Goal: Task Accomplishment & Management: Use online tool/utility

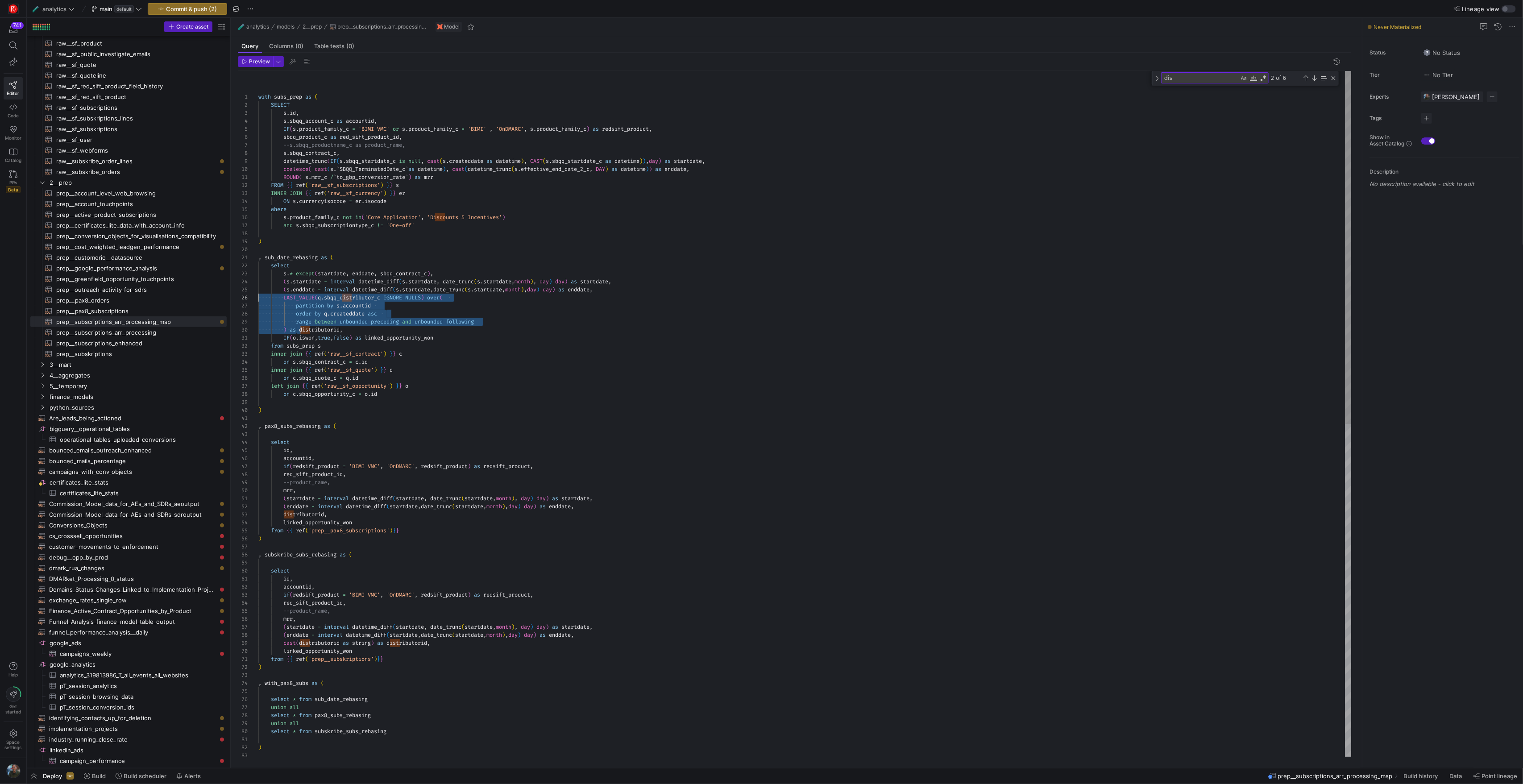
scroll to position [40, 193]
click at [521, 300] on div "id , accountid , if ( redsift_product = 'BIMI VMC' , 'OnDMARC' , redsift_produc…" at bounding box center [805, 736] width 1093 height 1331
click at [275, 95] on div "id , accountid , if ( redsift_product = 'BIMI VMC' , 'OnDMARC' , redsift_produc…" at bounding box center [805, 736] width 1093 height 1331
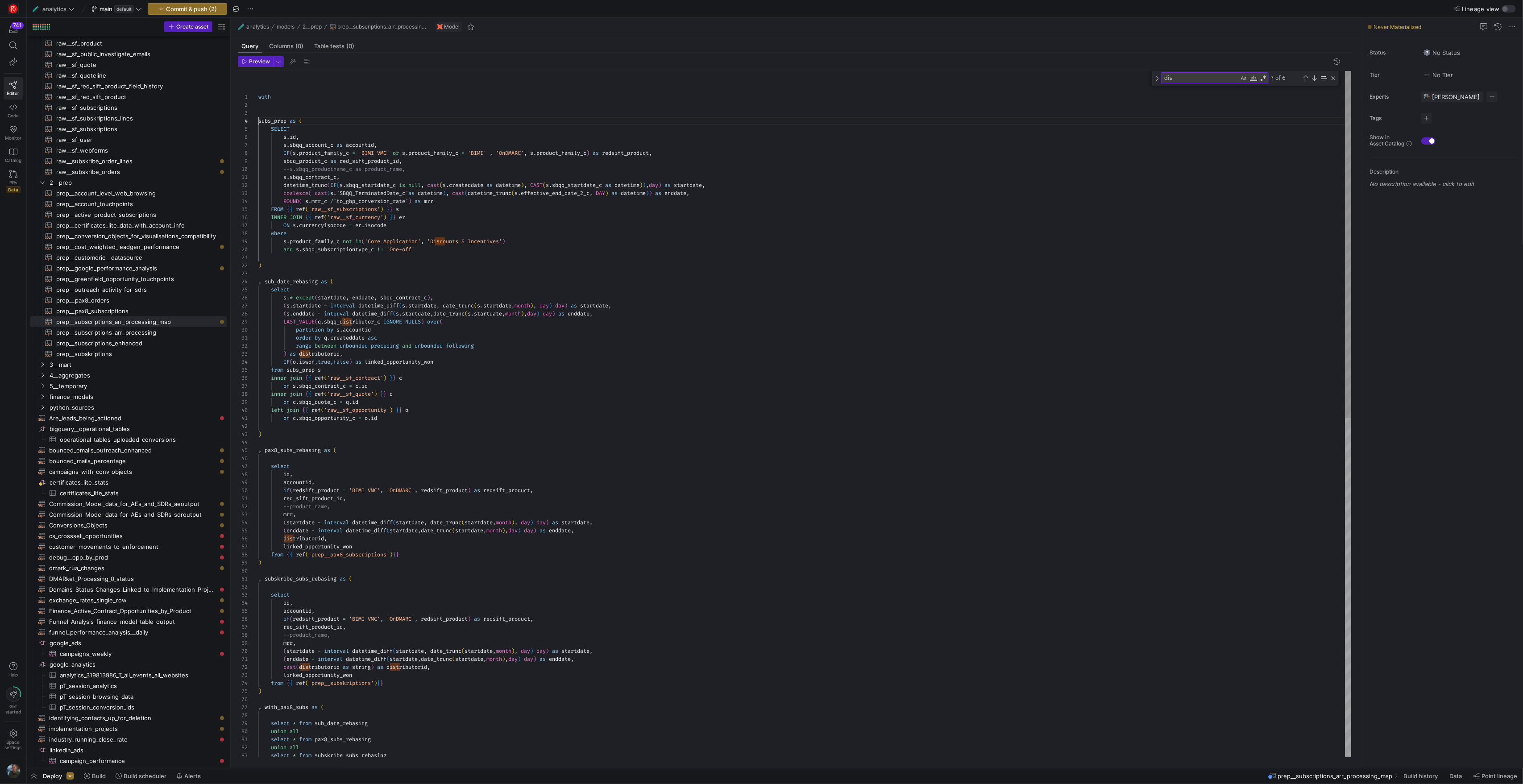
scroll to position [32, 0]
click at [298, 98] on div "id , accountid , if ( redsift_product = 'BIMI VMC' , 'OnDMARC' , redsift_produc…" at bounding box center [805, 752] width 1093 height 1363
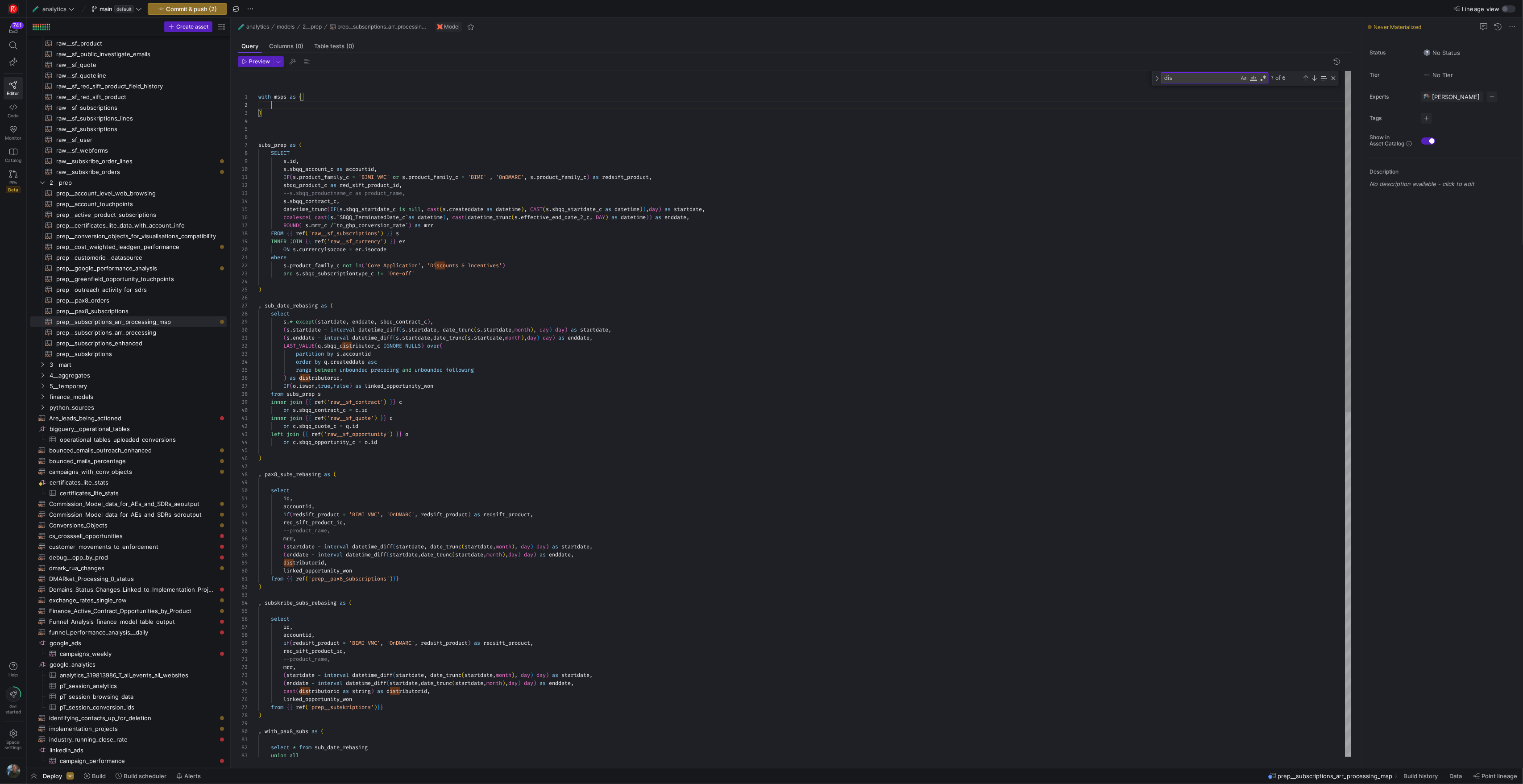
click at [297, 106] on div "id , accountid , if ( redsift_product = 'BIMI VMC' , 'OnDMARC' , redsift_produc…" at bounding box center [805, 760] width 1093 height 1379
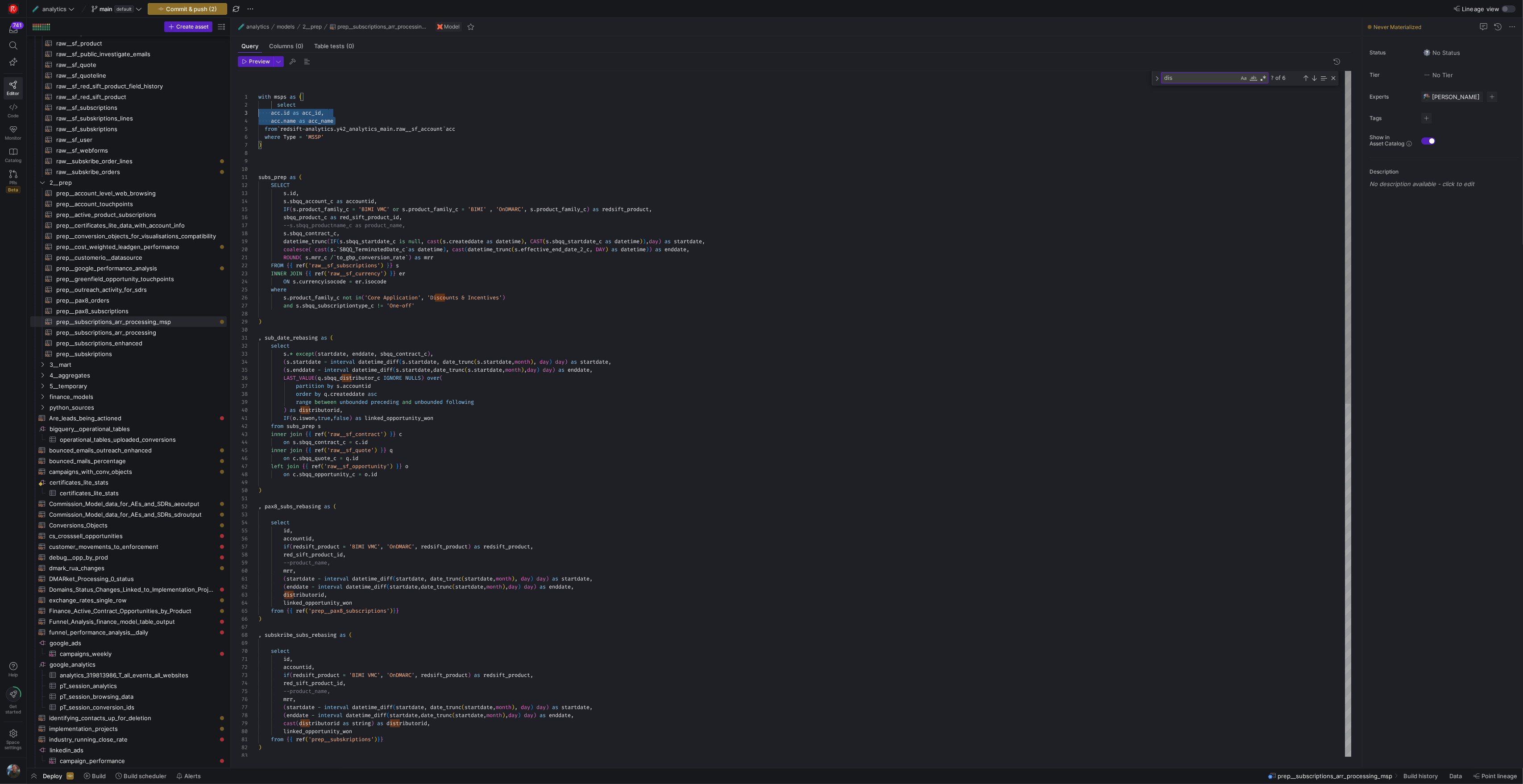
scroll to position [16, 0]
drag, startPoint x: 350, startPoint y: 120, endPoint x: 247, endPoint y: 114, distance: 103.2
click at [259, 114] on div "id , accountid , if ( redsift_product = 'BIMI VMC' , 'OnDMARC' , redsift_produc…" at bounding box center [805, 776] width 1093 height 1411
click at [337, 132] on div "id , accountid , if ( redsift_product = 'BIMI VMC' , 'OnDMARC' , redsift_produc…" at bounding box center [805, 776] width 1093 height 1411
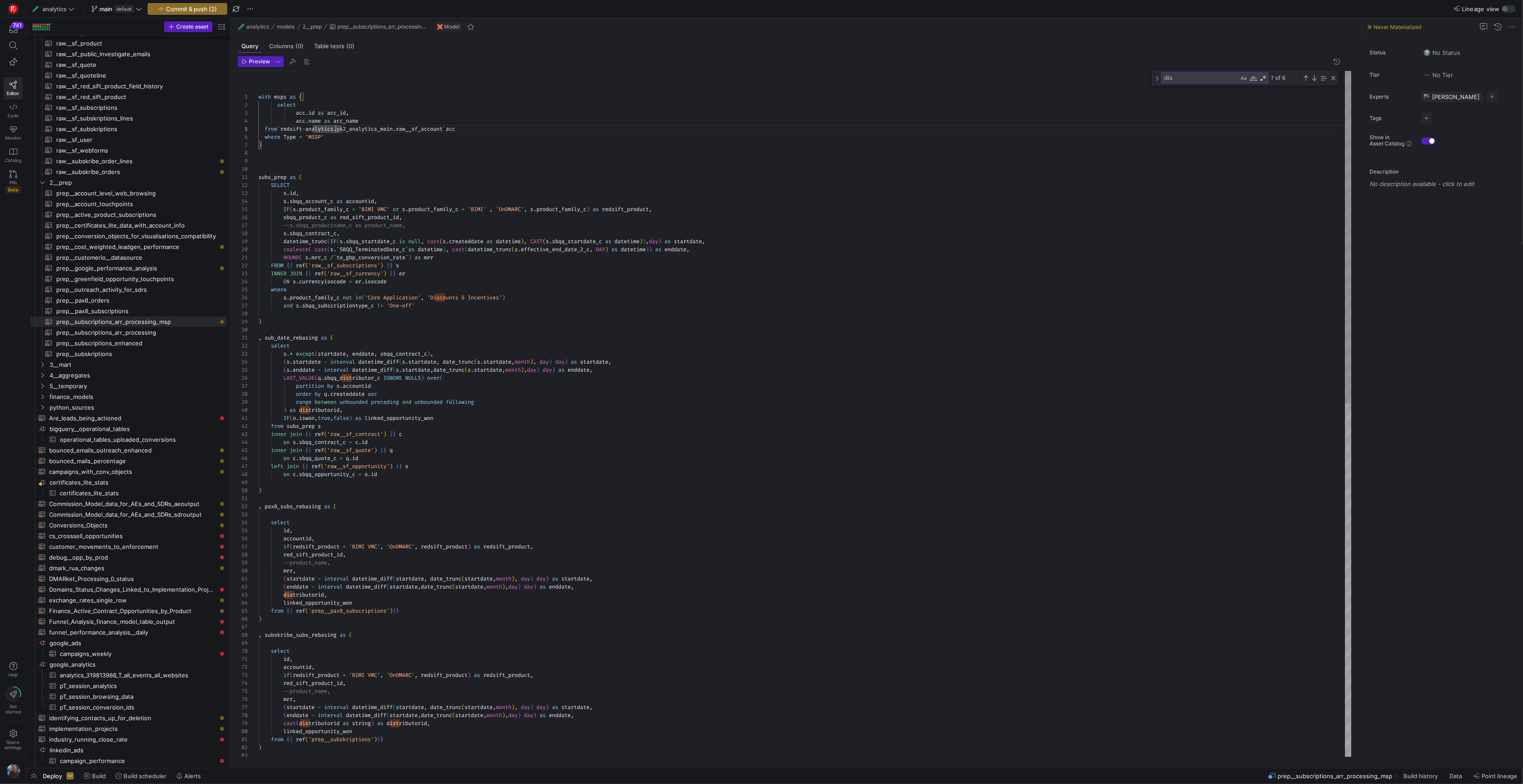
scroll to position [16, 38]
click at [296, 114] on div "id , accountid , if ( redsift_product = 'BIMI VMC' , 'OnDMARC' , redsift_produc…" at bounding box center [805, 776] width 1093 height 1411
drag, startPoint x: 458, startPoint y: 128, endPoint x: 287, endPoint y: 128, distance: 171.0
click at [287, 128] on div "id , accountid , if ( redsift_product = 'BIMI VMC' , 'OnDMARC' , redsift_produc…" at bounding box center [805, 776] width 1093 height 1411
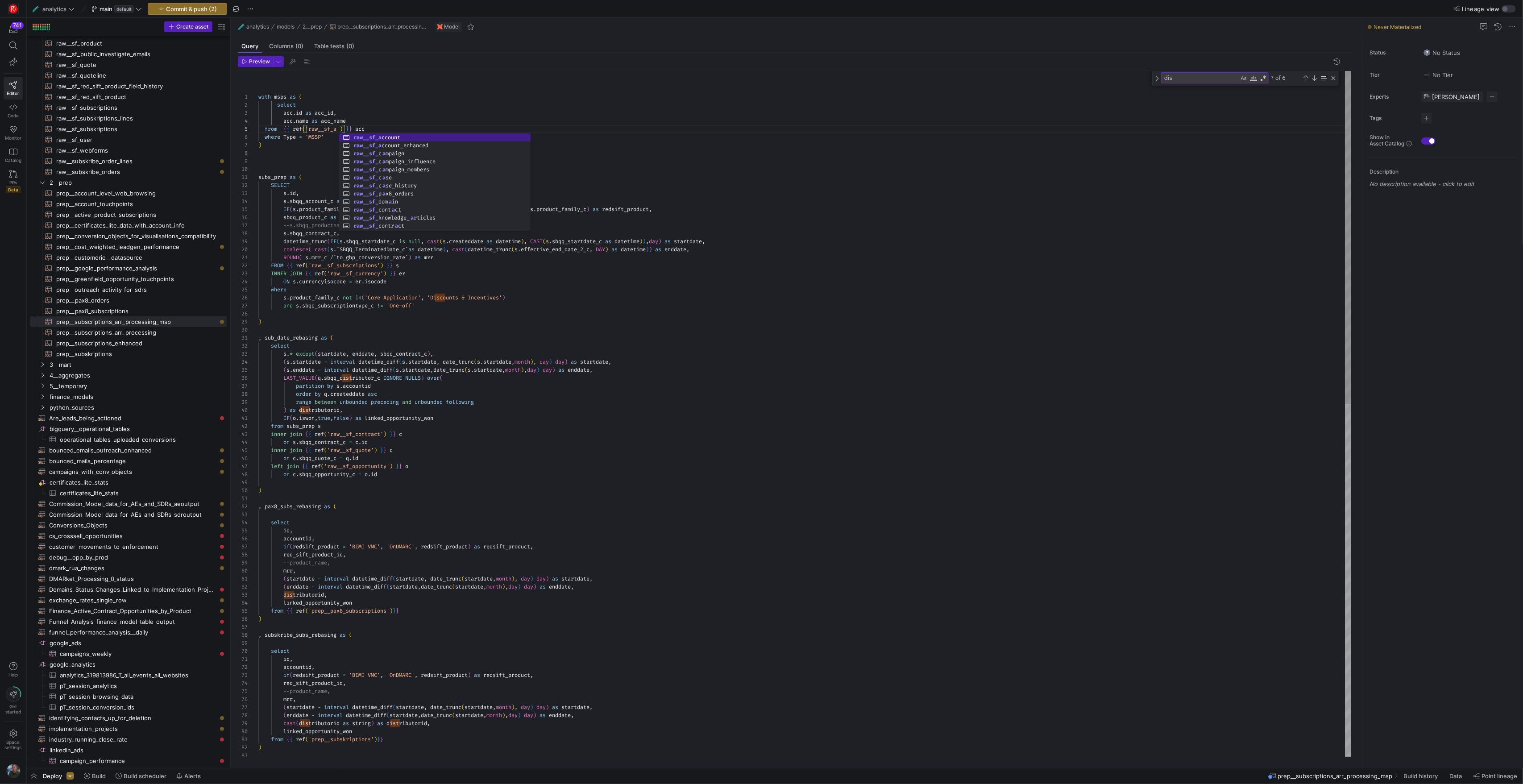
scroll to position [32, 99]
click at [284, 136] on div "id , accountid , if ( redsift_product = 'BIMI VMC' , 'OnDMARC' , redsift_produc…" at bounding box center [805, 776] width 1093 height 1411
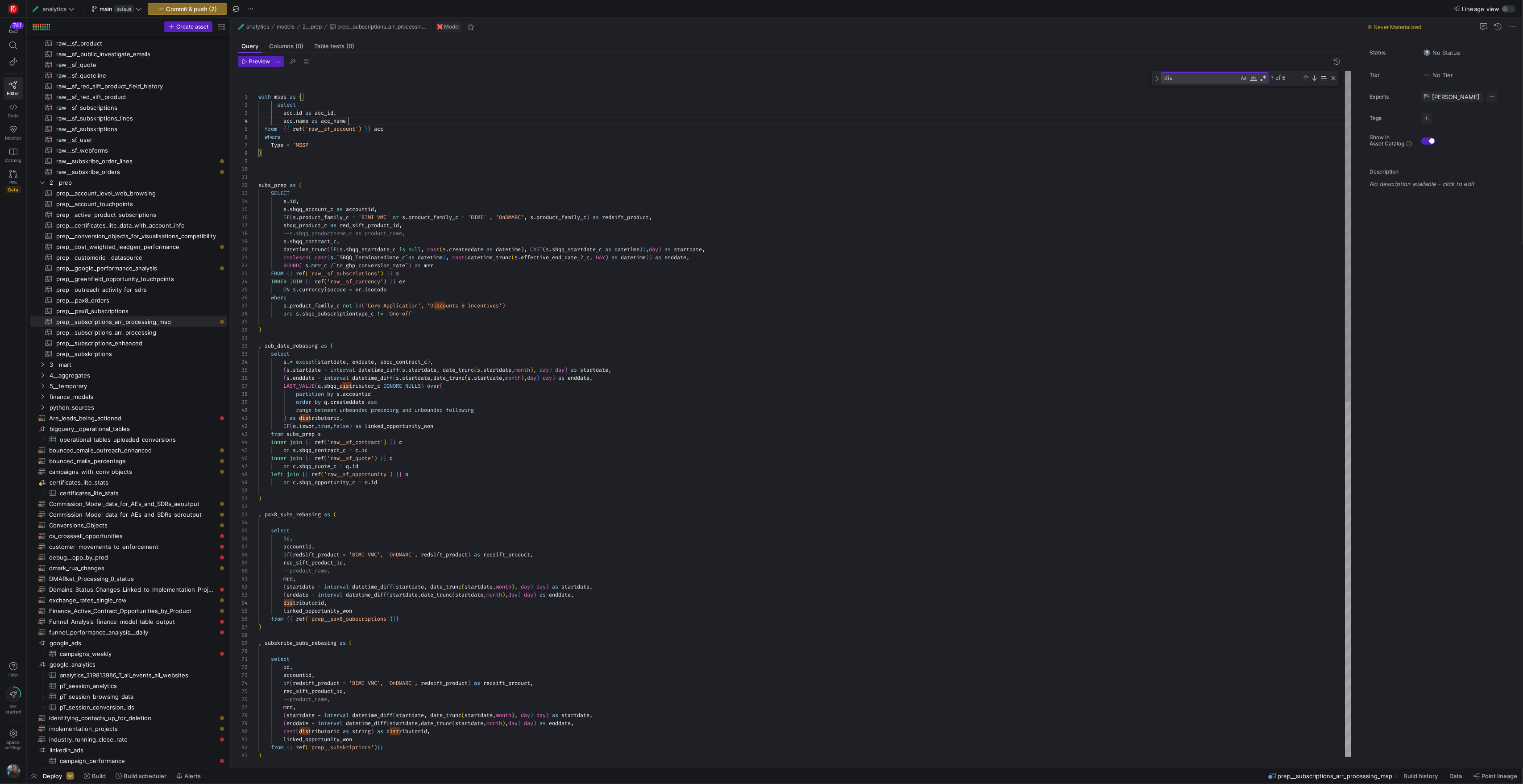
click at [452, 125] on div "id , accountid , if ( redsift_product = 'BIMI VMC' , 'OnDMARC' , redsift_produc…" at bounding box center [805, 780] width 1093 height 1419
click at [410, 147] on div "id , accountid , if ( redsift_product = 'BIMI VMC' , 'OnDMARC' , redsift_produc…" at bounding box center [805, 780] width 1093 height 1419
click at [383, 152] on div "id , accountid , if ( redsift_product = 'BIMI VMC' , 'OnDMARC' , redsift_produc…" at bounding box center [805, 780] width 1093 height 1419
click at [288, 96] on div "id , accountid , if ( redsift_product = 'BIMI VMC' , 'OnDMARC' , redsift_produc…" at bounding box center [805, 780] width 1093 height 1419
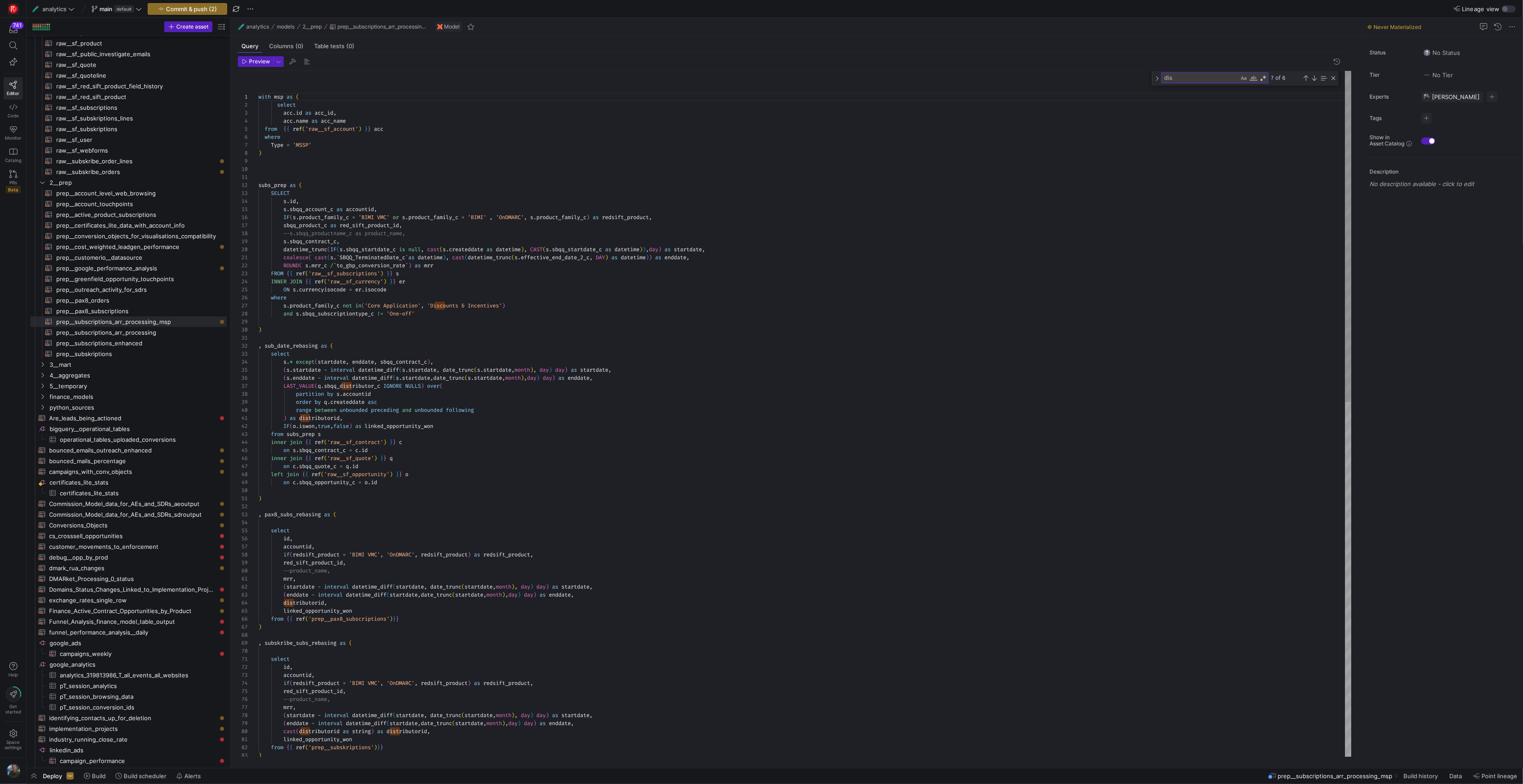
scroll to position [16, 35]
click at [382, 193] on div "id , accountid , if ( redsift_product = 'BIMI VMC' , 'OnDMARC' , redsift_produc…" at bounding box center [805, 780] width 1093 height 1419
click at [256, 187] on div "12" at bounding box center [248, 185] width 20 height 8
click at [259, 187] on div "id , accountid , if ( redsift_product = 'BIMI VMC' , 'OnDMARC' , redsift_produc…" at bounding box center [805, 780] width 1093 height 1419
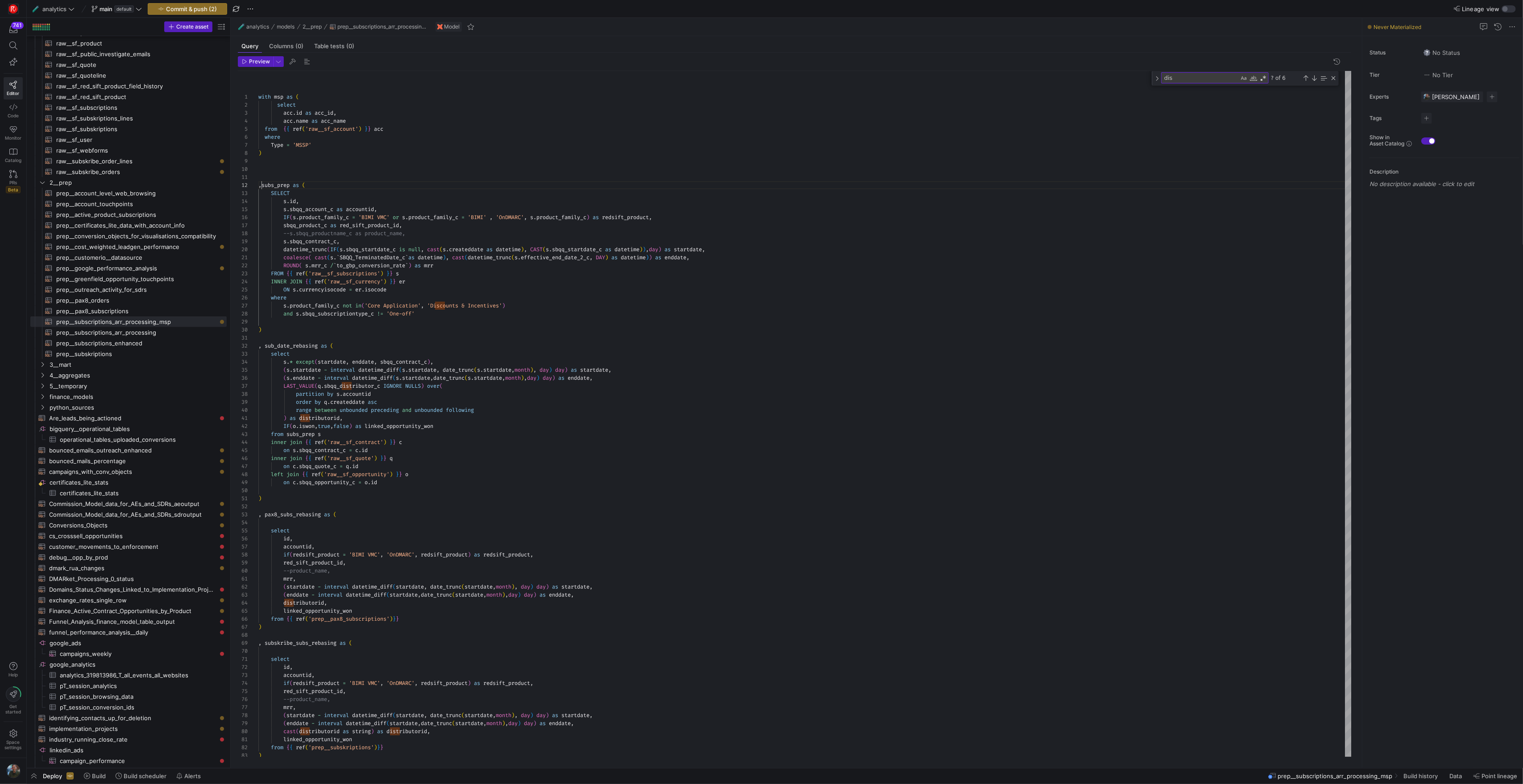
scroll to position [8, 7]
click at [284, 172] on div "id , accountid , if ( redsift_product = 'BIMI VMC' , 'OnDMARC' , redsift_produc…" at bounding box center [805, 780] width 1093 height 1419
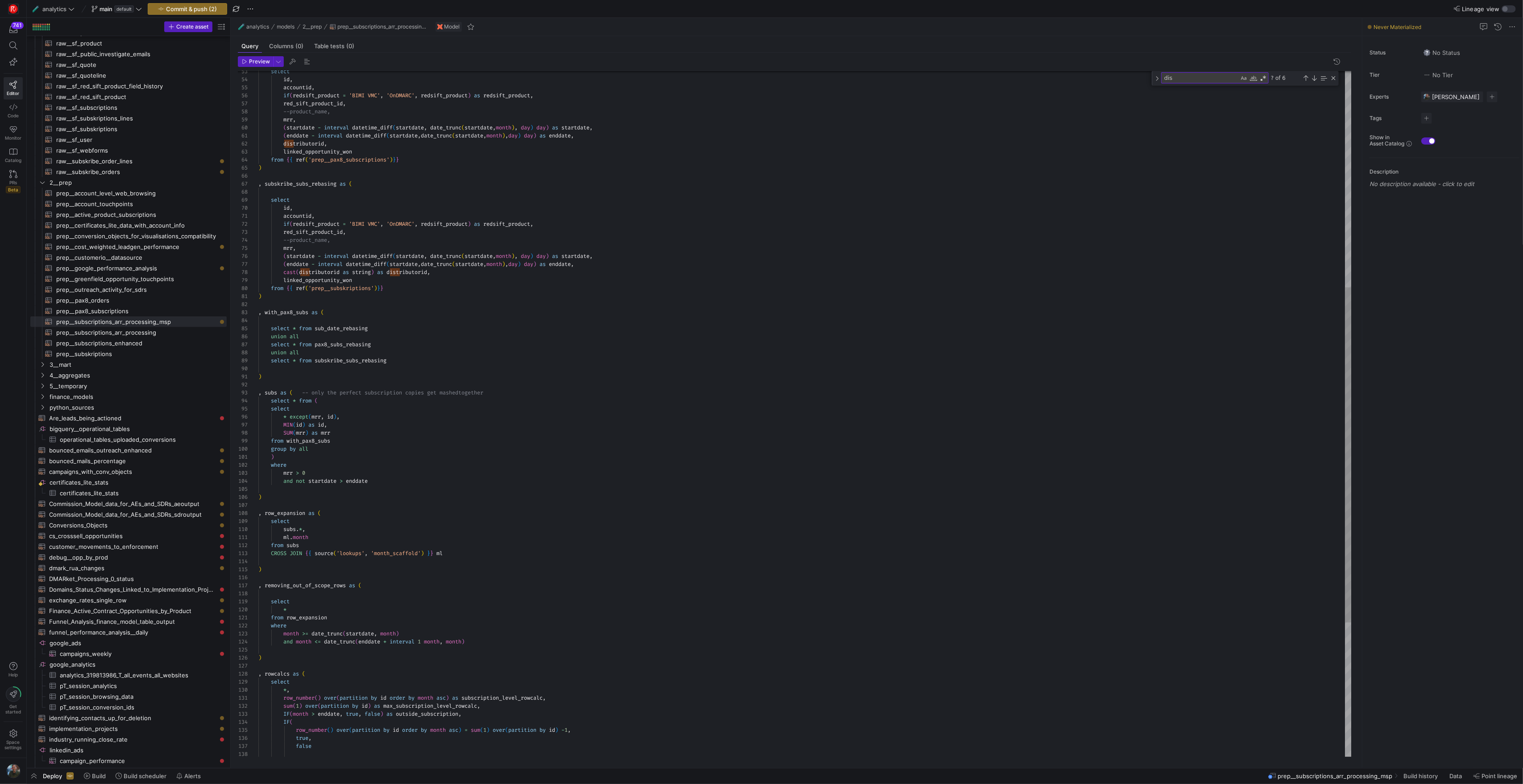
scroll to position [0, 3]
click at [280, 377] on div "id , accountid , if ( redsift_product = 'BIMI VMC' , 'OnDMARC' , redsift_produc…" at bounding box center [805, 329] width 1093 height 1403
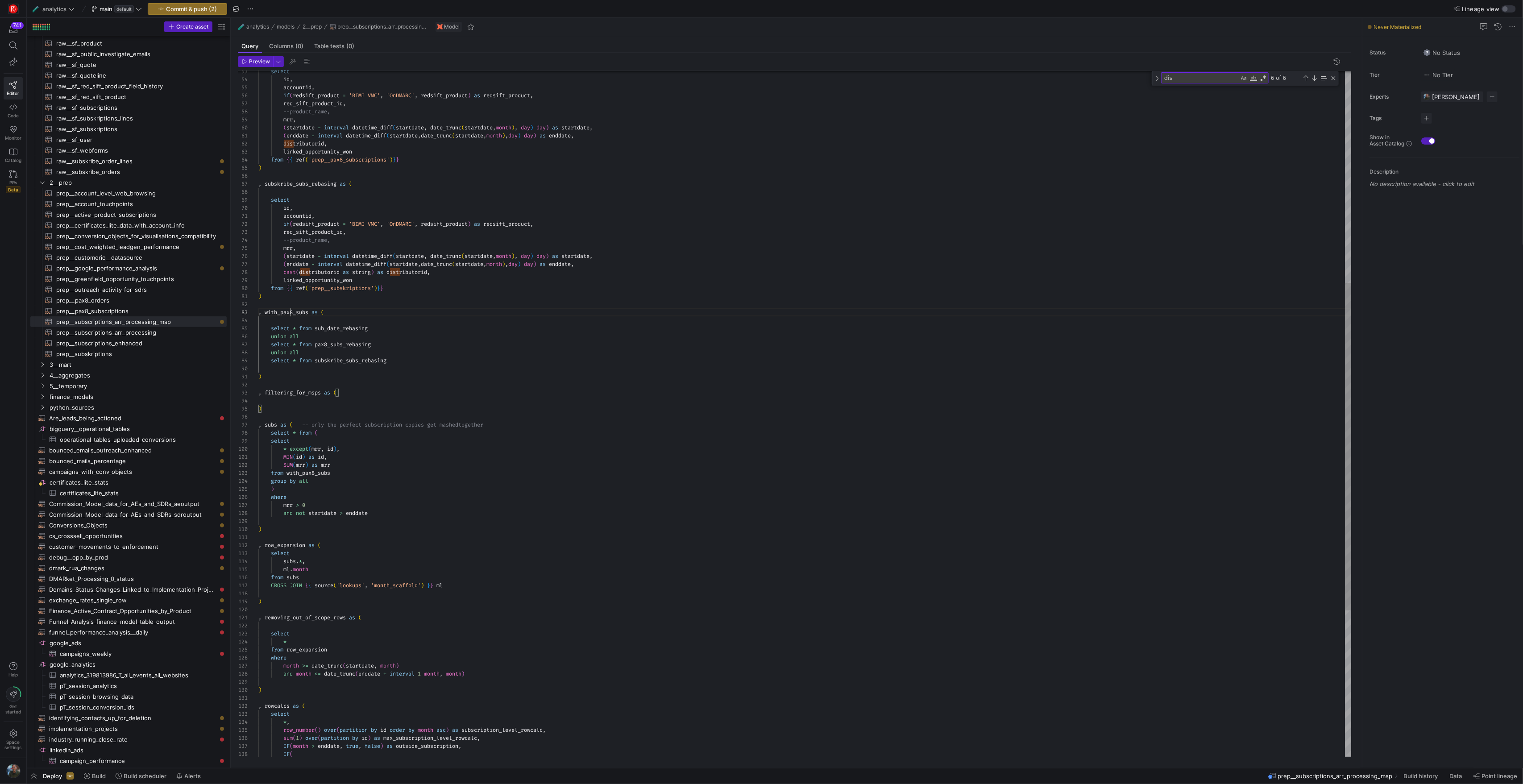
click at [290, 313] on div "id , accountid , if ( redsift_product = 'BIMI VMC' , 'OnDMARC' , redsift_produc…" at bounding box center [805, 345] width 1093 height 1436
click at [292, 400] on div "id , accountid , if ( redsift_product = 'BIMI VMC' , 'OnDMARC' , redsift_produc…" at bounding box center [805, 345] width 1093 height 1436
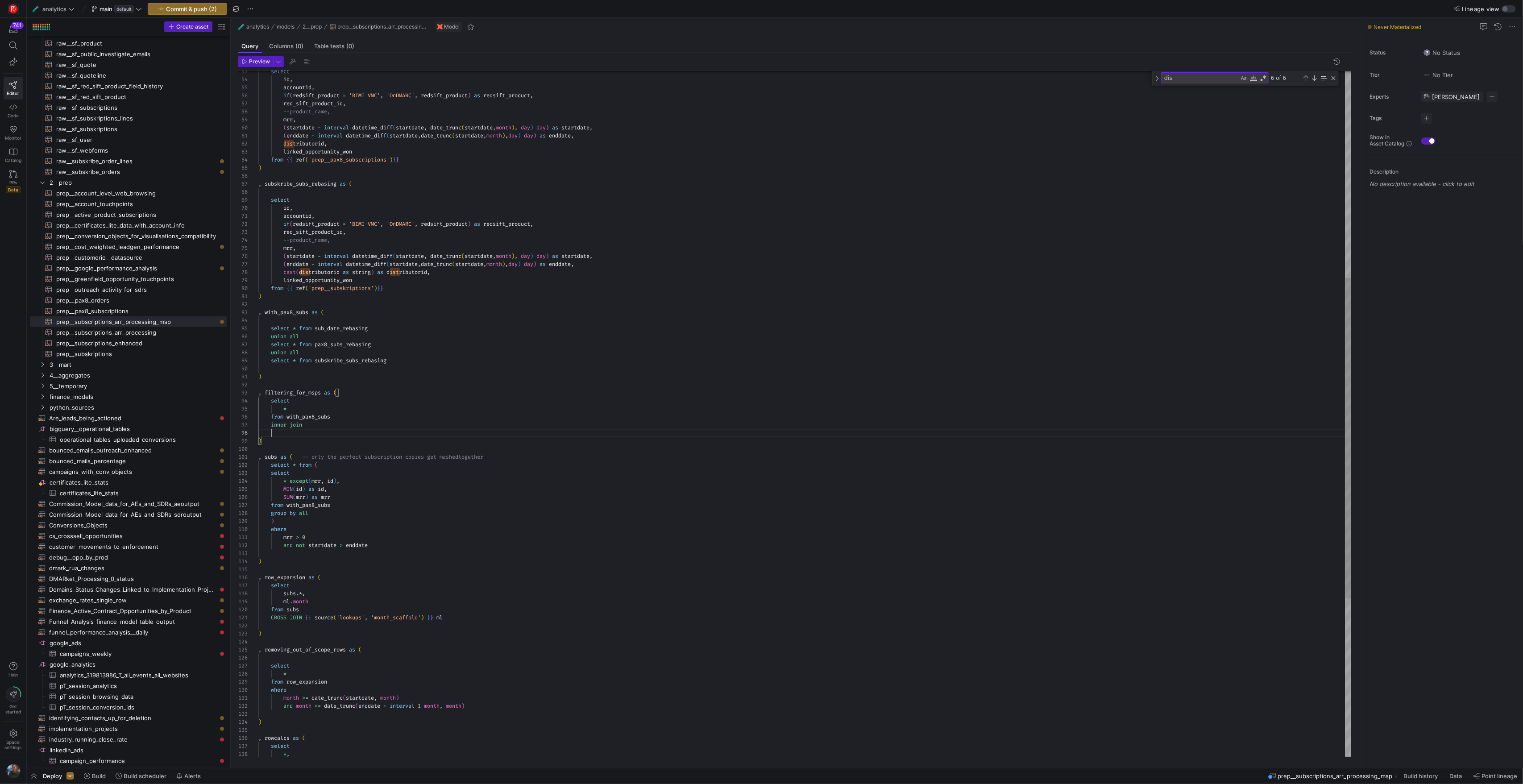
scroll to position [56, 26]
click at [318, 427] on div "id , accountid , if ( redsift_product = 'BIMI VMC' , 'OnDMARC' , redsift_produc…" at bounding box center [805, 361] width 1093 height 1467
click at [353, 421] on div "id , accountid , if ( redsift_product = 'BIMI VMC' , 'OnDMARC' , redsift_produc…" at bounding box center [805, 366] width 1093 height 1475
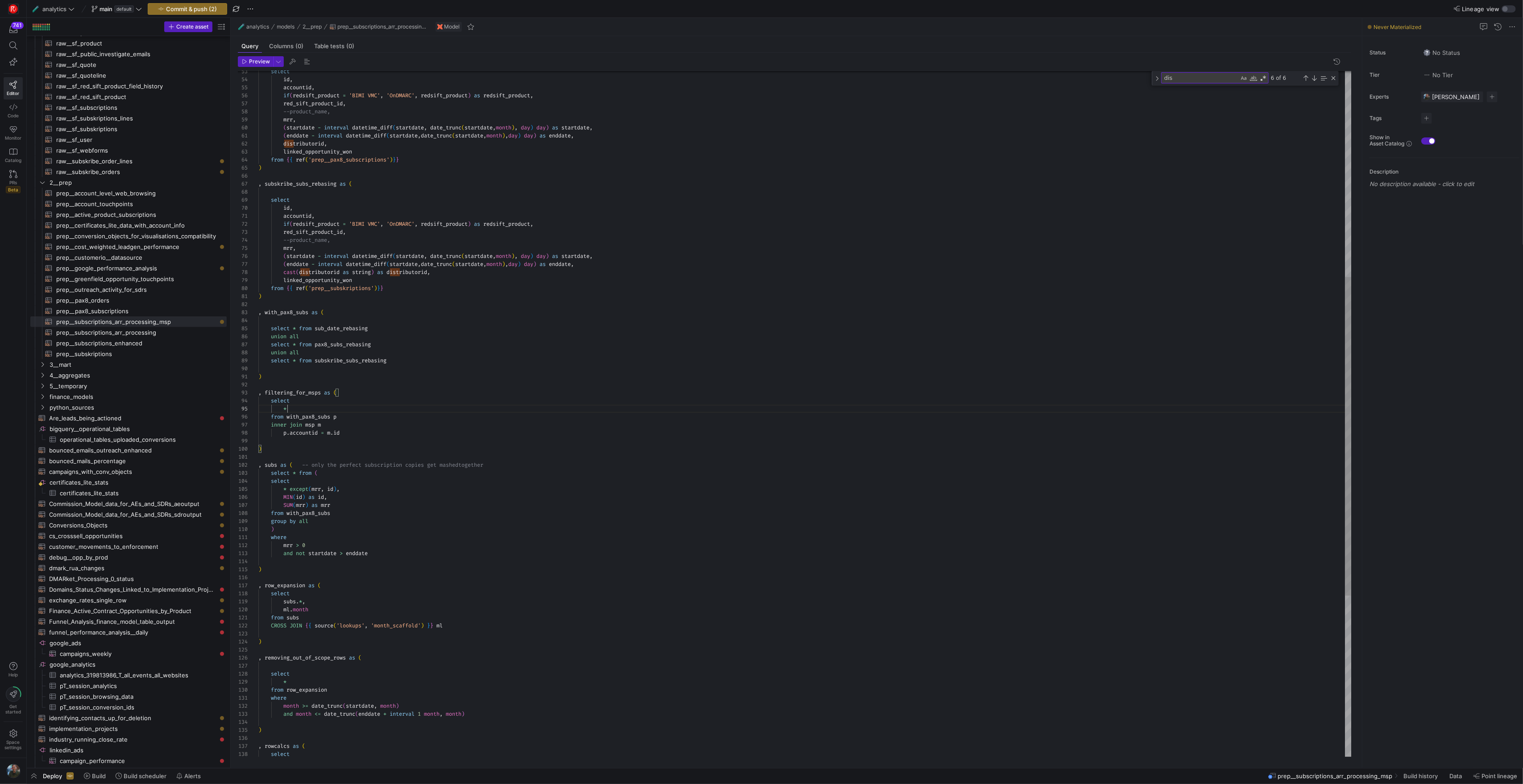
click at [287, 410] on div "id , accountid , if ( redsift_product = 'BIMI VMC' , 'OnDMARC' , redsift_produc…" at bounding box center [805, 366] width 1093 height 1475
click at [566, 322] on div "id , accountid , if ( redsift_product = 'BIMI VMC' , 'OnDMARC' , redsift_produc…" at bounding box center [805, 366] width 1093 height 1475
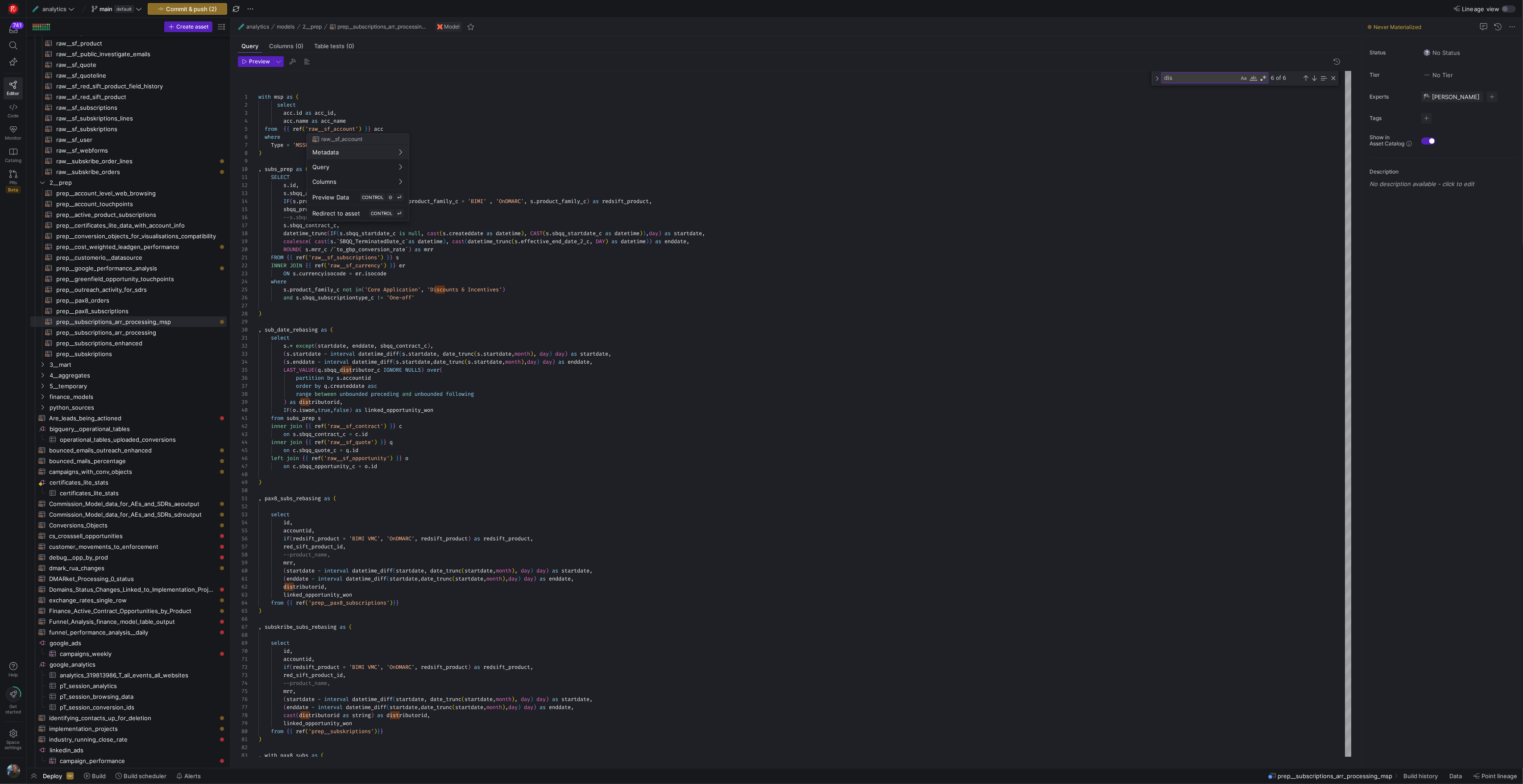
click at [359, 115] on div at bounding box center [761, 392] width 1523 height 784
drag, startPoint x: 354, startPoint y: 117, endPoint x: 227, endPoint y: 117, distance: 127.0
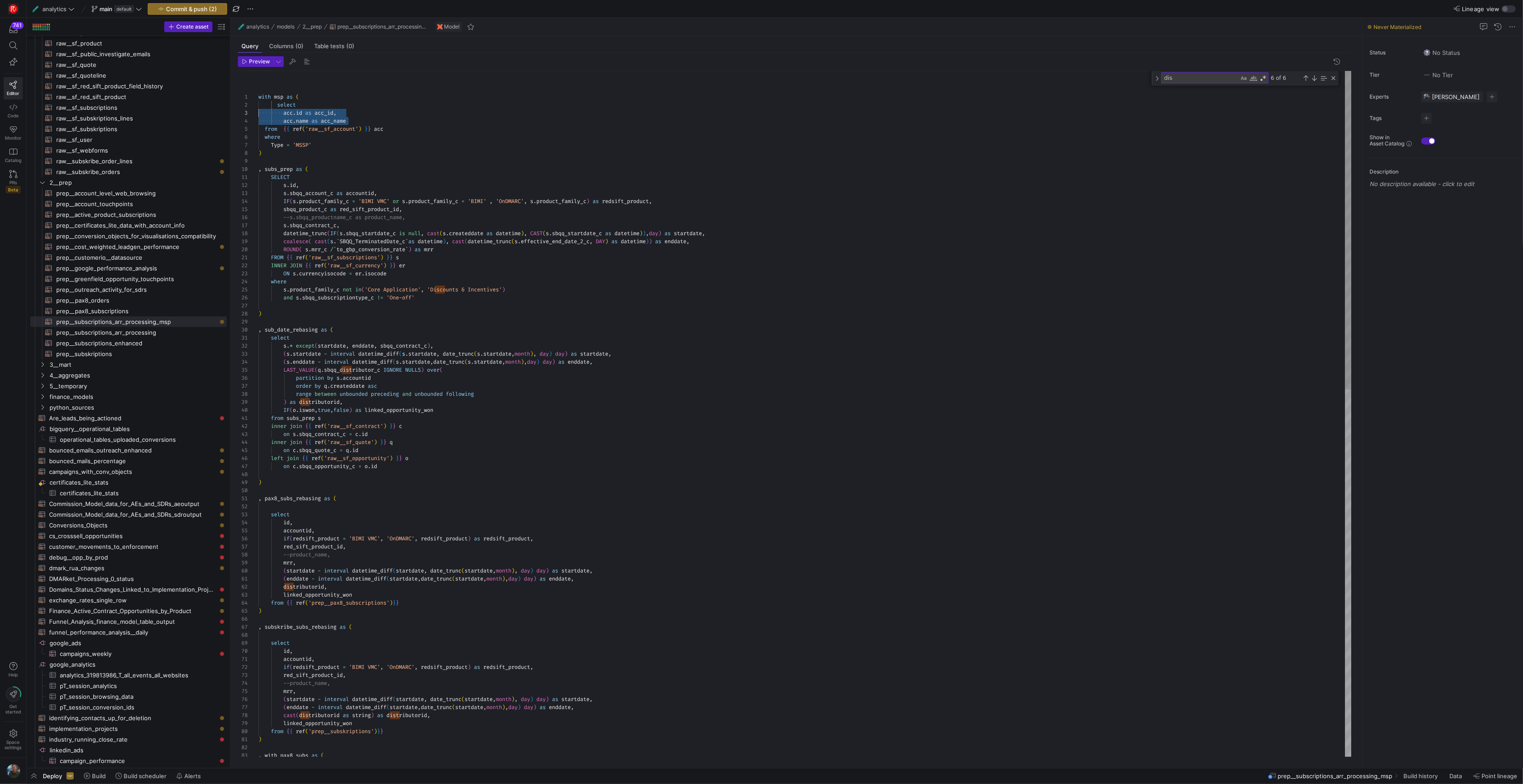
drag, startPoint x: 366, startPoint y: 122, endPoint x: 251, endPoint y: 114, distance: 115.3
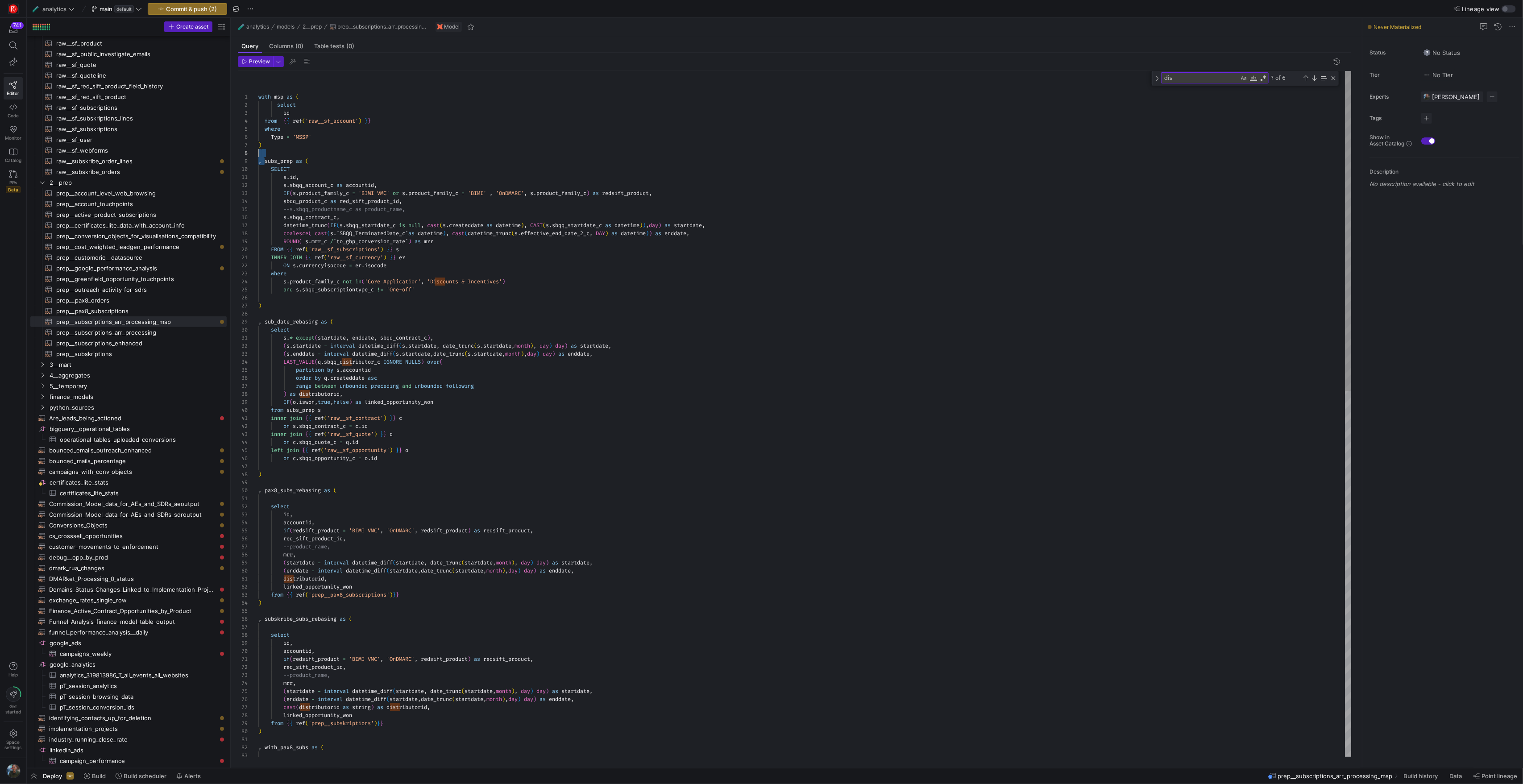
scroll to position [56, 0]
drag, startPoint x: 264, startPoint y: 162, endPoint x: 262, endPoint y: 151, distance: 11.2
drag, startPoint x: 298, startPoint y: 145, endPoint x: 259, endPoint y: 106, distance: 55.2
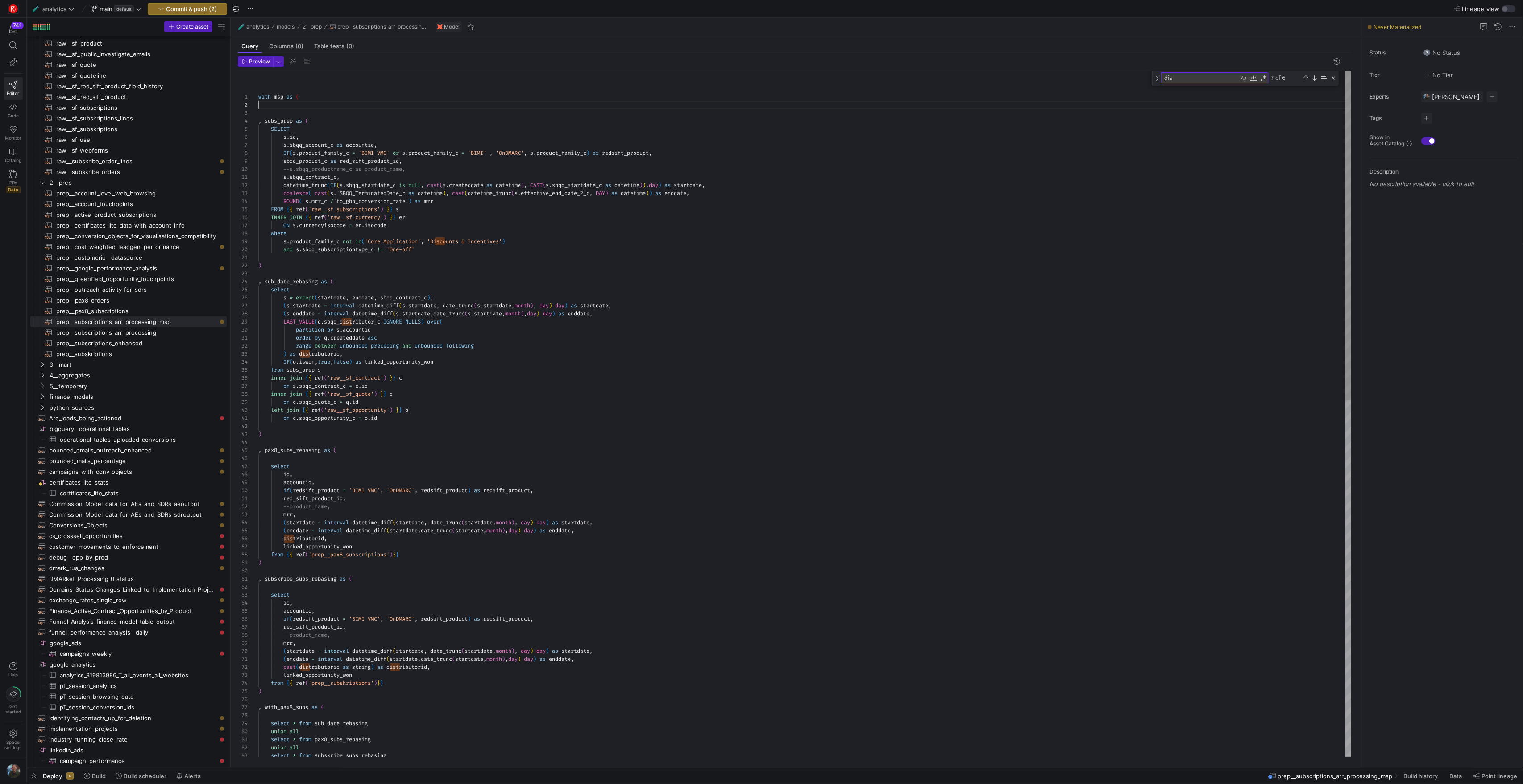
scroll to position [24, 7]
drag, startPoint x: 264, startPoint y: 122, endPoint x: 280, endPoint y: 93, distance: 33.1
click at [280, 93] on div ", with_pax8_subs as ( ) from { { ref ( 'prep__subskriptions' ) } } linked_oppor…" at bounding box center [805, 785] width 1093 height 1428
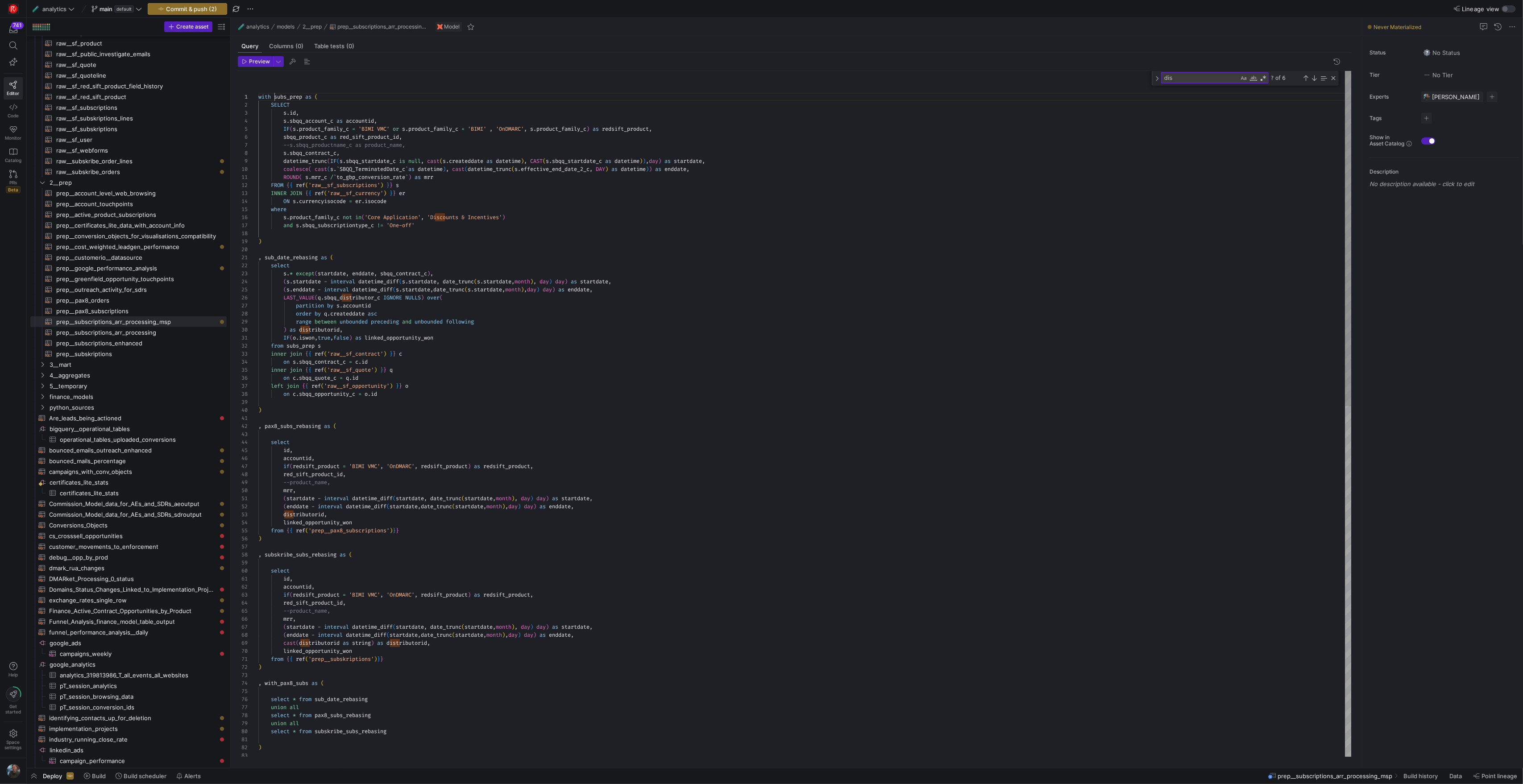
scroll to position [0, 16]
click at [384, 234] on div ", with_pax8_subs as ( ) from { { ref ( 'prep__subskriptions' ) } } linked_oppor…" at bounding box center [805, 772] width 1093 height 1403
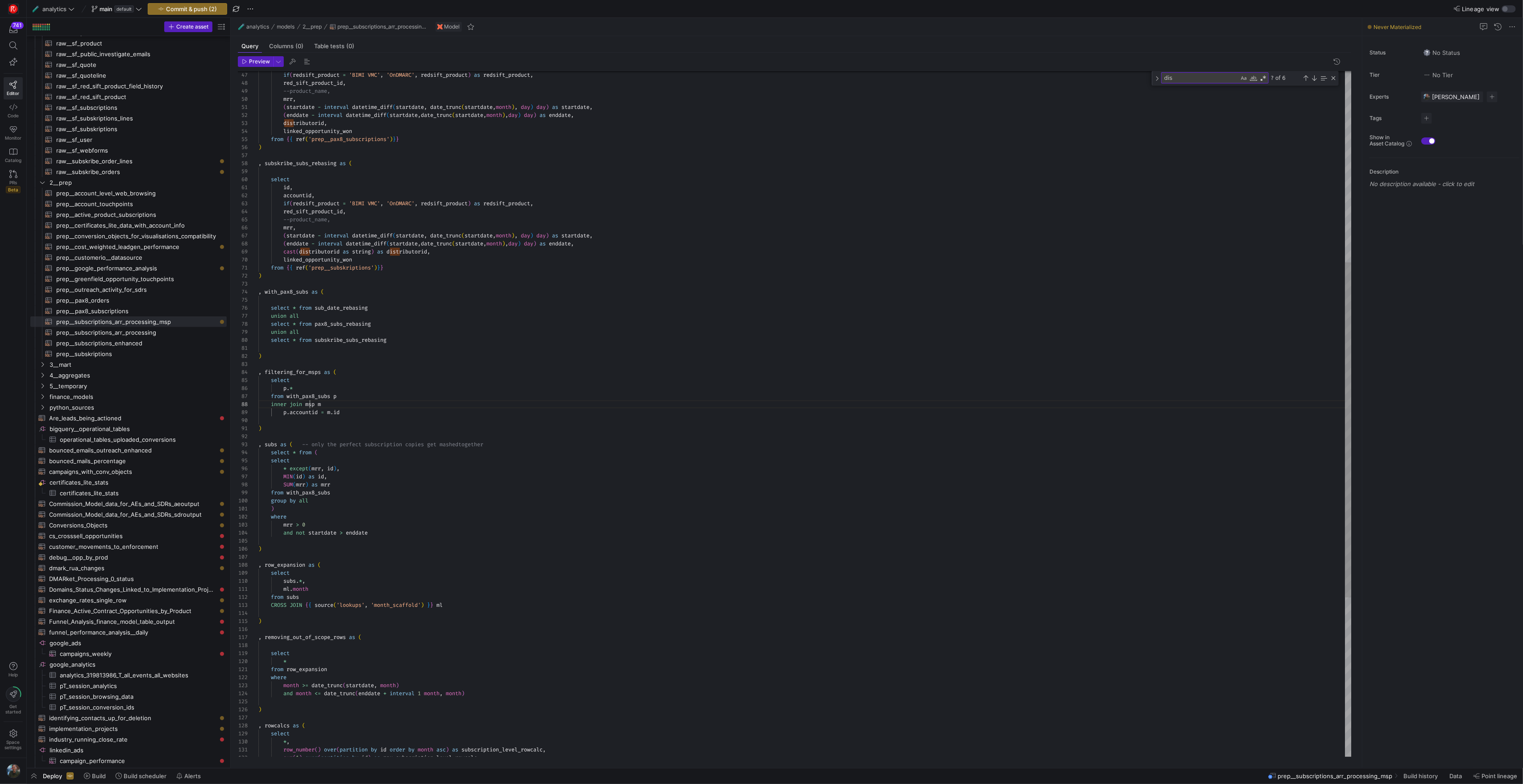
click at [311, 405] on div "union all select * from subskribe_subs_rebasing ) , filtering_for_msps as ( sel…" at bounding box center [805, 381] width 1093 height 1403
drag, startPoint x: 379, startPoint y: 434, endPoint x: 283, endPoint y: 435, distance: 96.0
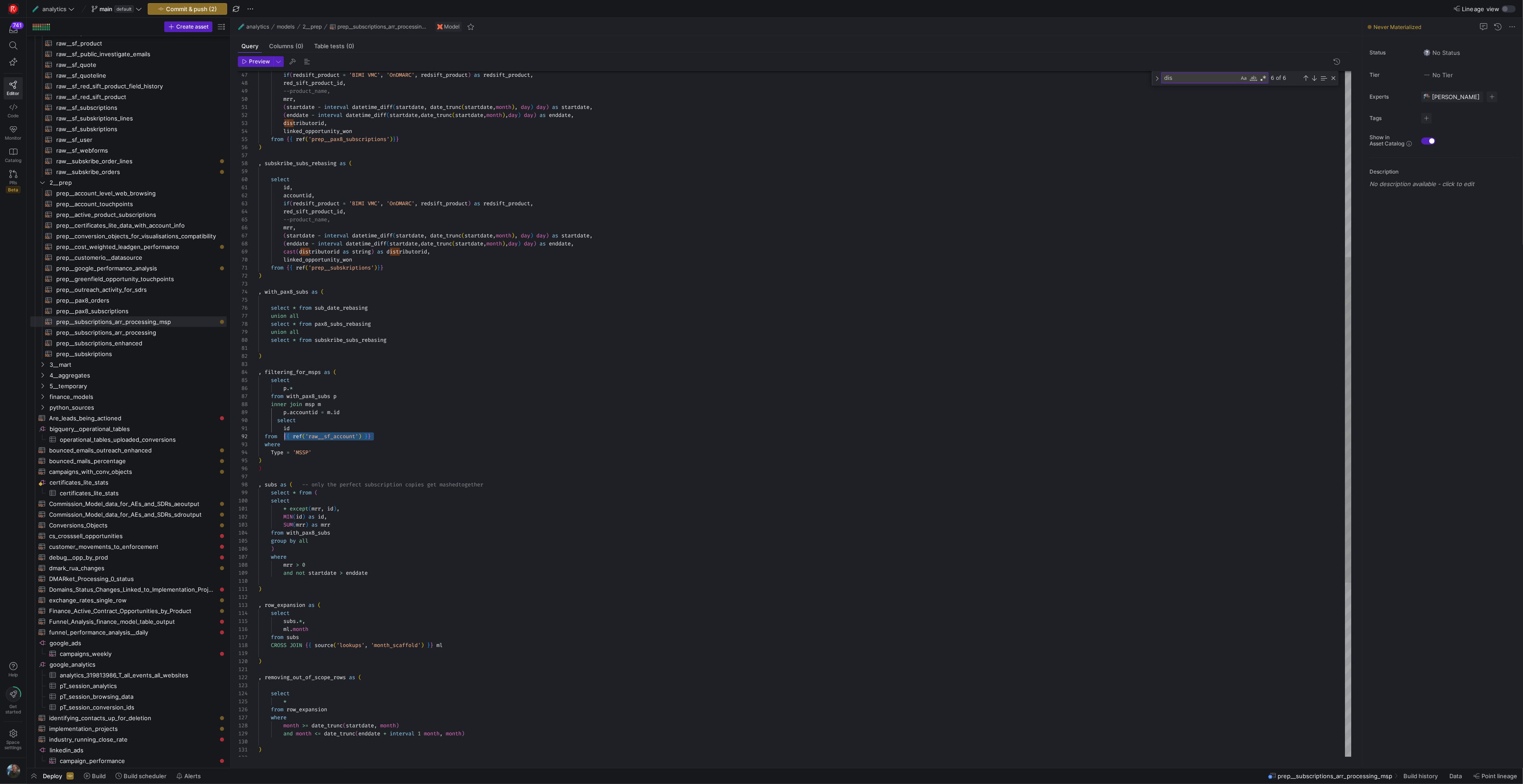
click at [283, 435] on div "union all select * from subskribe_subs_rebasing ) , filtering_for_msps as ( sel…" at bounding box center [805, 401] width 1093 height 1443
click at [311, 408] on div "union all select * from subskribe_subs_rebasing ) , filtering_for_msps as ( sel…" at bounding box center [805, 401] width 1093 height 1443
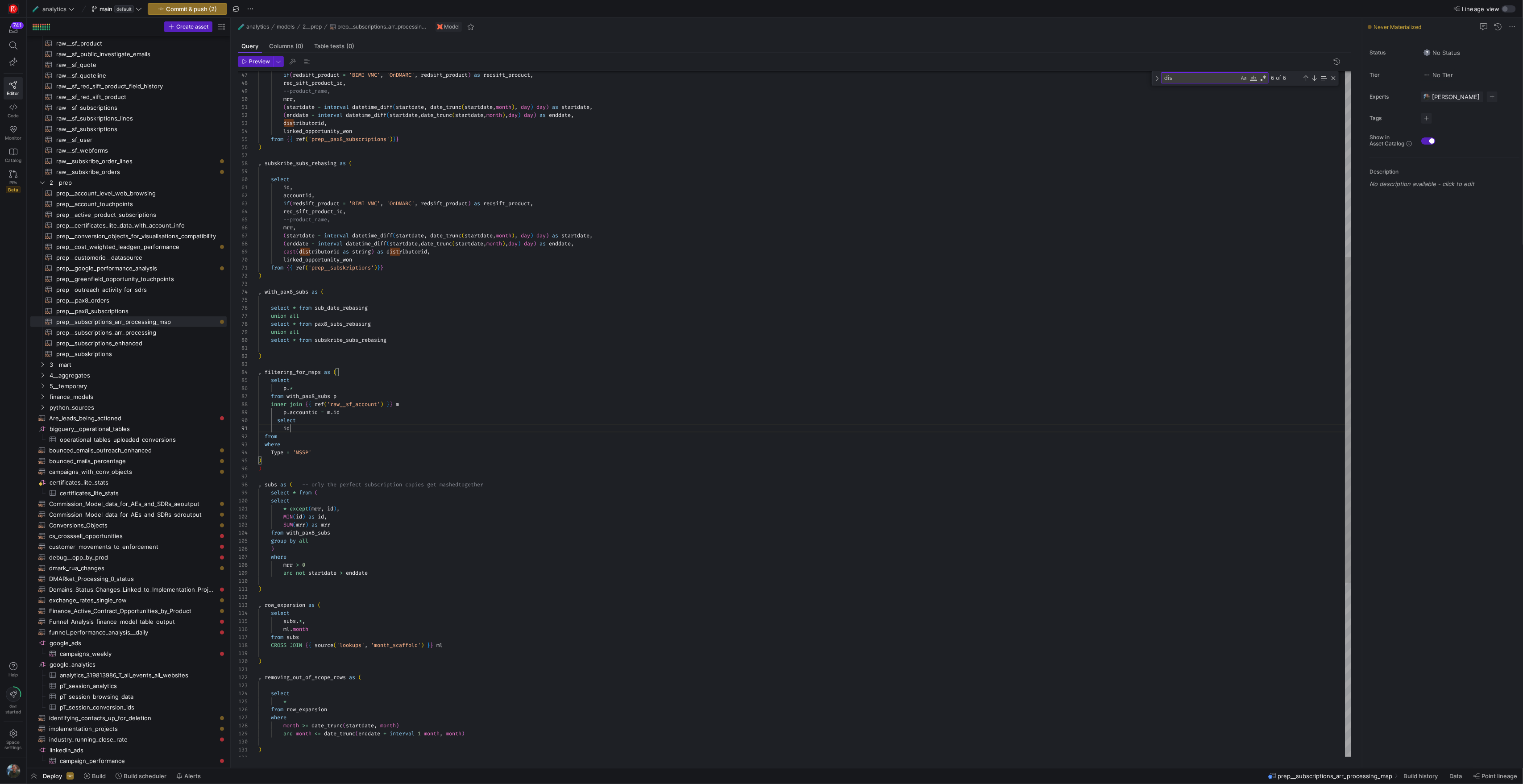
click at [384, 427] on div "union all select * from subskribe_subs_rebasing ) , filtering_for_msps as ( sel…" at bounding box center [805, 401] width 1093 height 1443
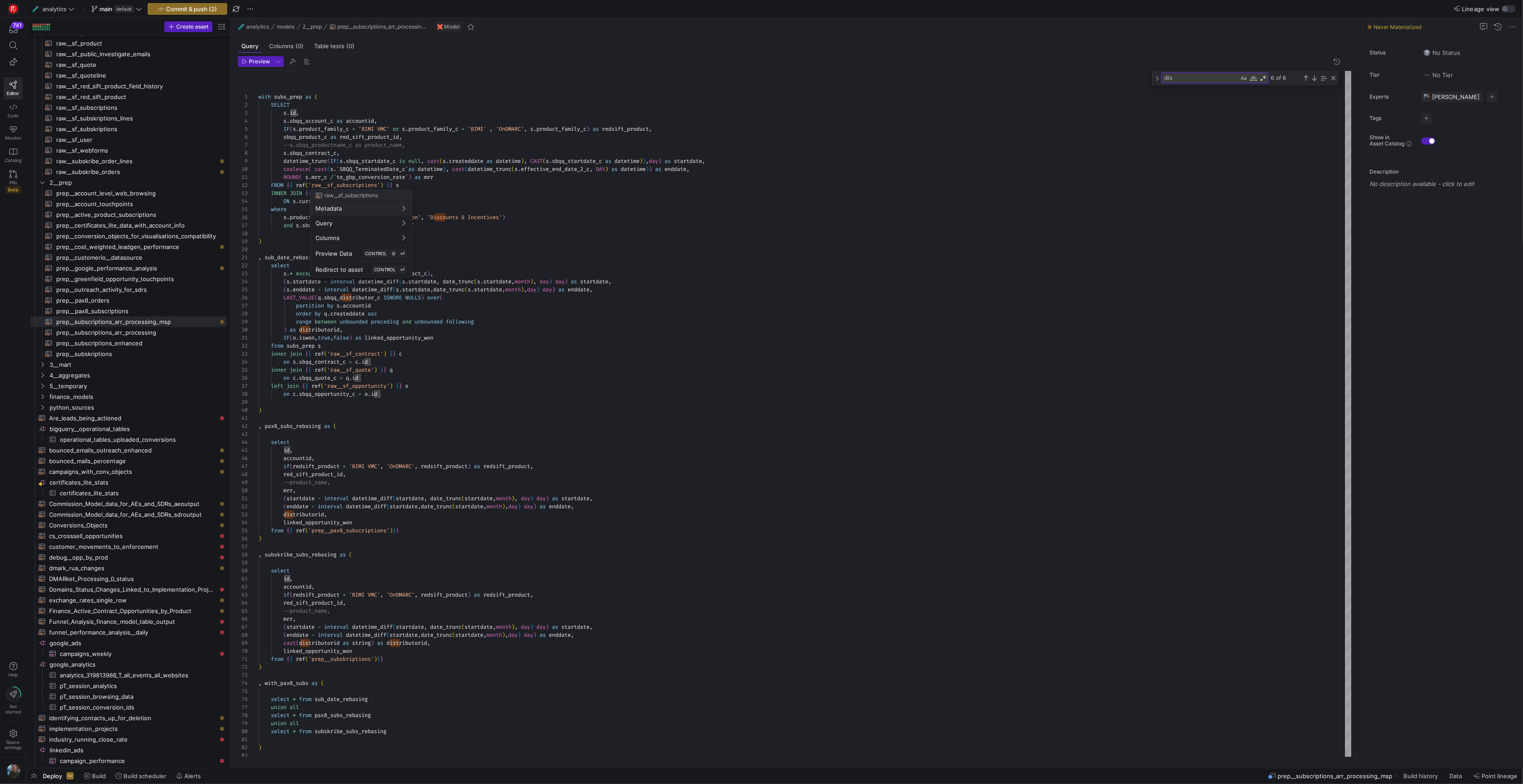
click at [507, 383] on div at bounding box center [761, 392] width 1523 height 784
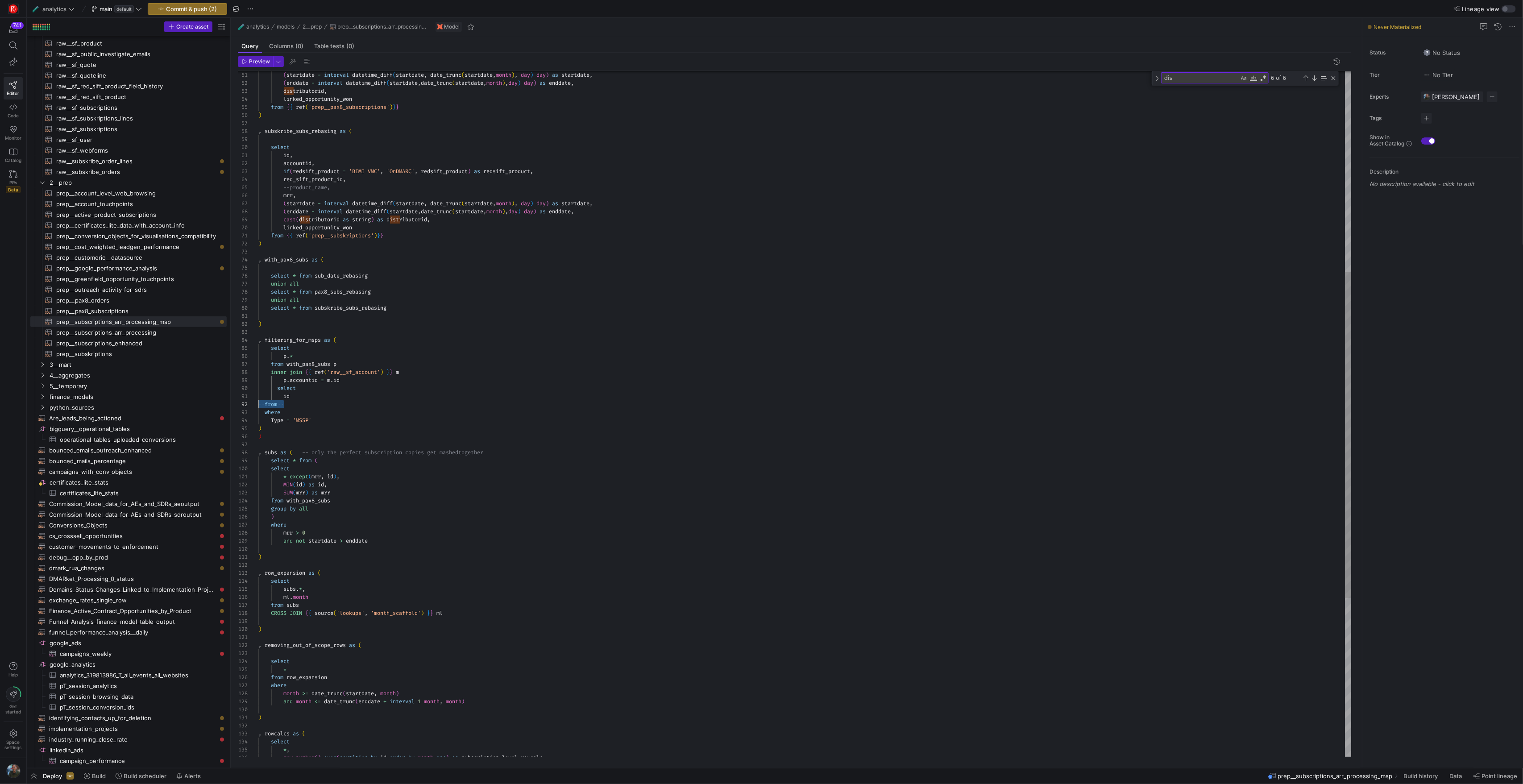
scroll to position [72, 0]
drag, startPoint x: 289, startPoint y: 407, endPoint x: 236, endPoint y: 392, distance: 55.1
click at [259, 392] on div "union all select * from subskribe_subs_rebasing ) select * from pax8_subs_rebas…" at bounding box center [805, 369] width 1093 height 1443
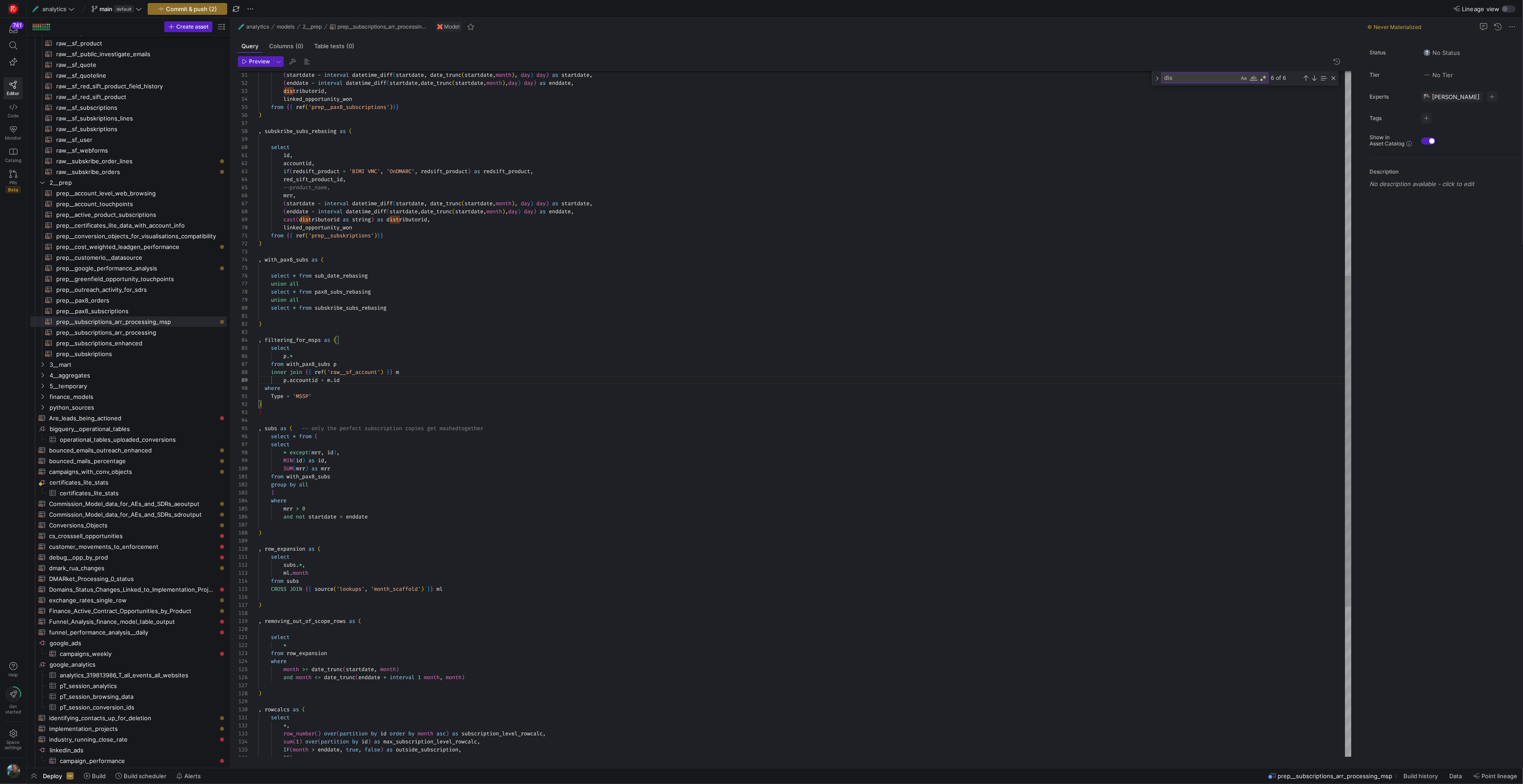
scroll to position [8, 3]
click at [265, 405] on div "union all select * from subskribe_subs_rebasing ) select * from pax8_subs_rebas…" at bounding box center [805, 357] width 1093 height 1419
drag, startPoint x: 327, startPoint y: 398, endPoint x: 217, endPoint y: 392, distance: 110.2
click at [259, 392] on div "union all select * from subskribe_subs_rebasing ) select * from pax8_subs_rebas…" at bounding box center [805, 353] width 1093 height 1411
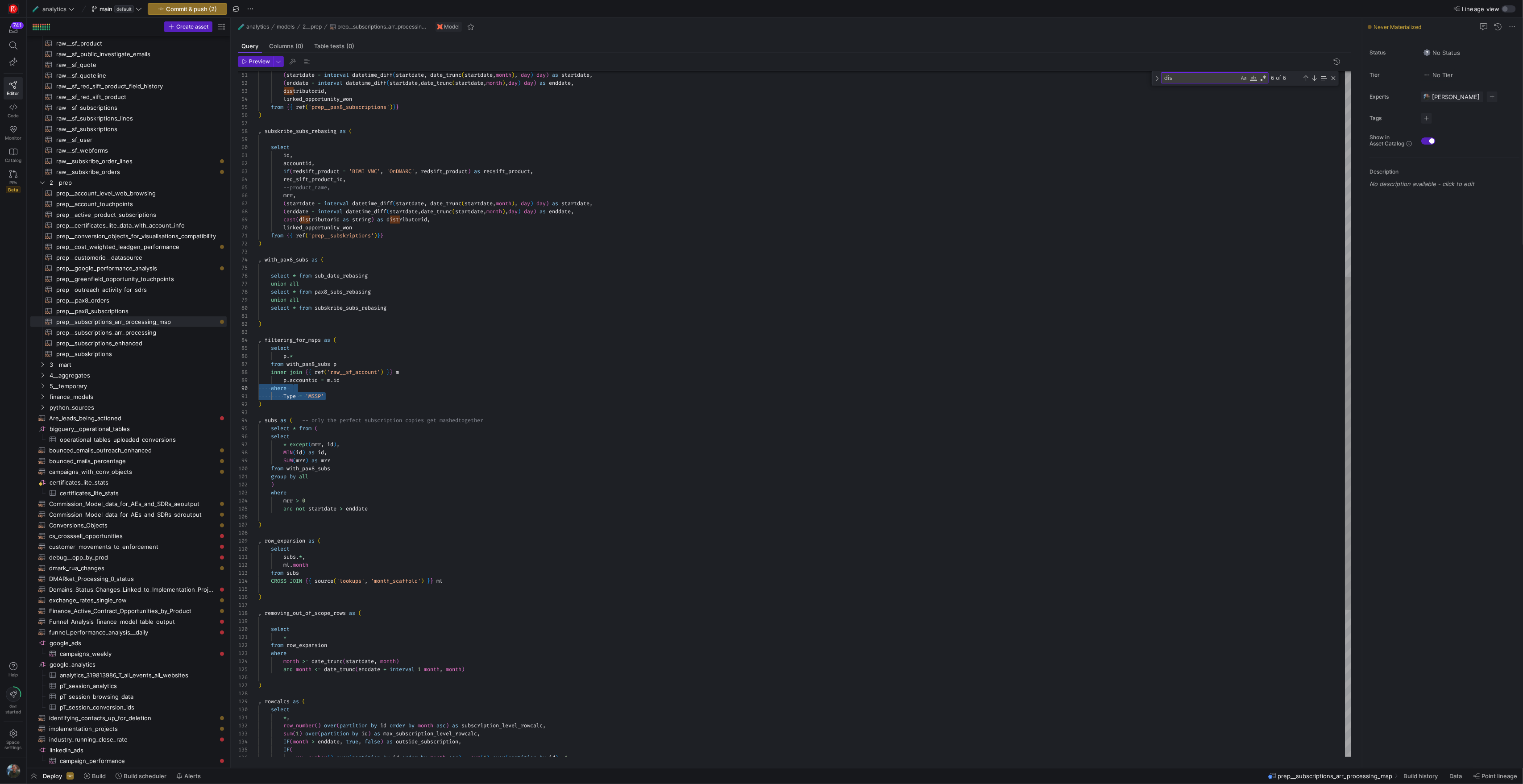
scroll to position [8, 3]
click at [405, 405] on div "union all select * from subskribe_subs_rebasing ) select * from pax8_subs_rebas…" at bounding box center [805, 353] width 1093 height 1411
click at [535, 452] on div "union all select * from subskribe_subs_rebasing ) select * from pax8_subs_rebas…" at bounding box center [805, 353] width 1093 height 1411
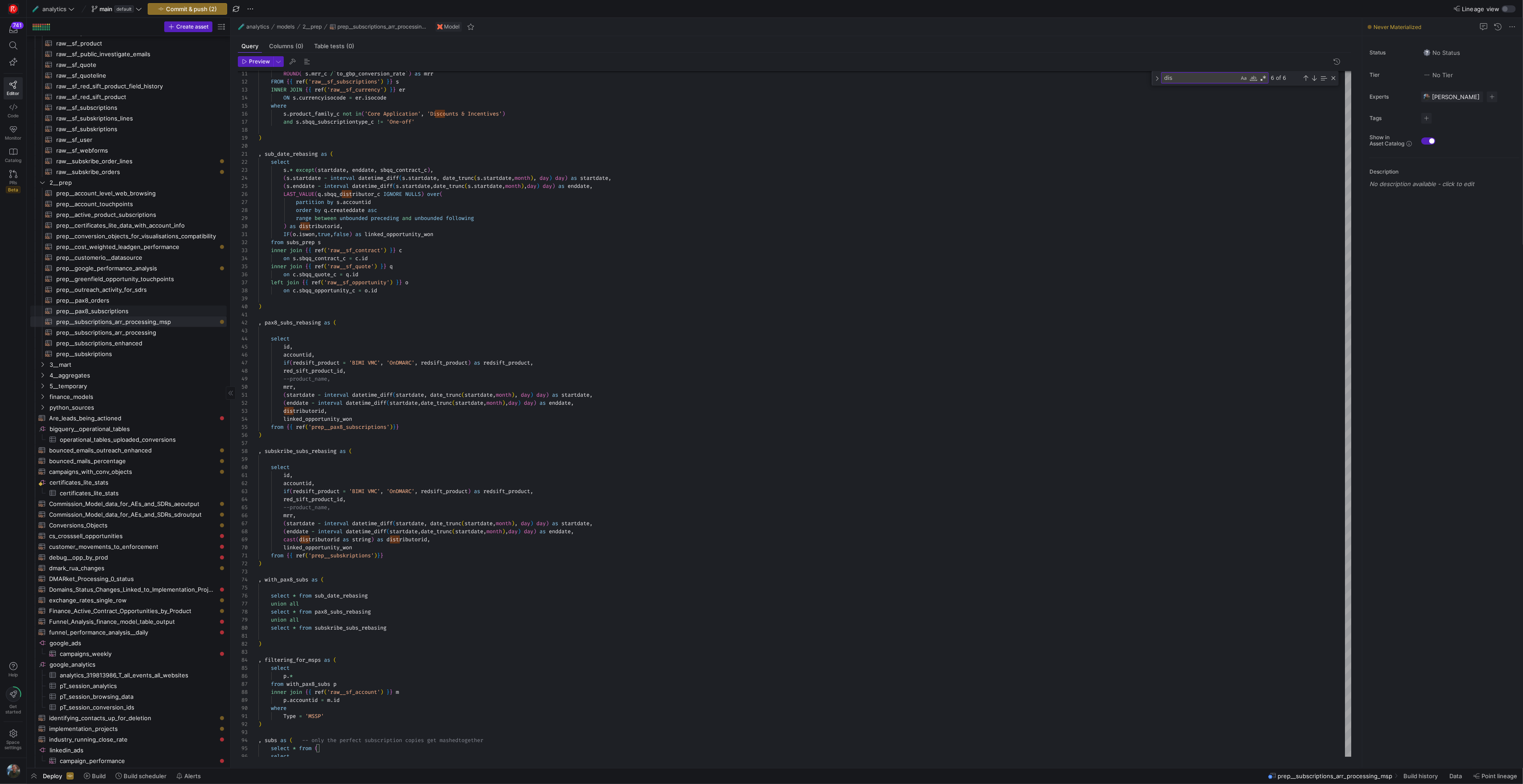
click at [135, 311] on span "prep__pax8_subscriptions​​​​​​​​​​" at bounding box center [136, 311] width 160 height 10
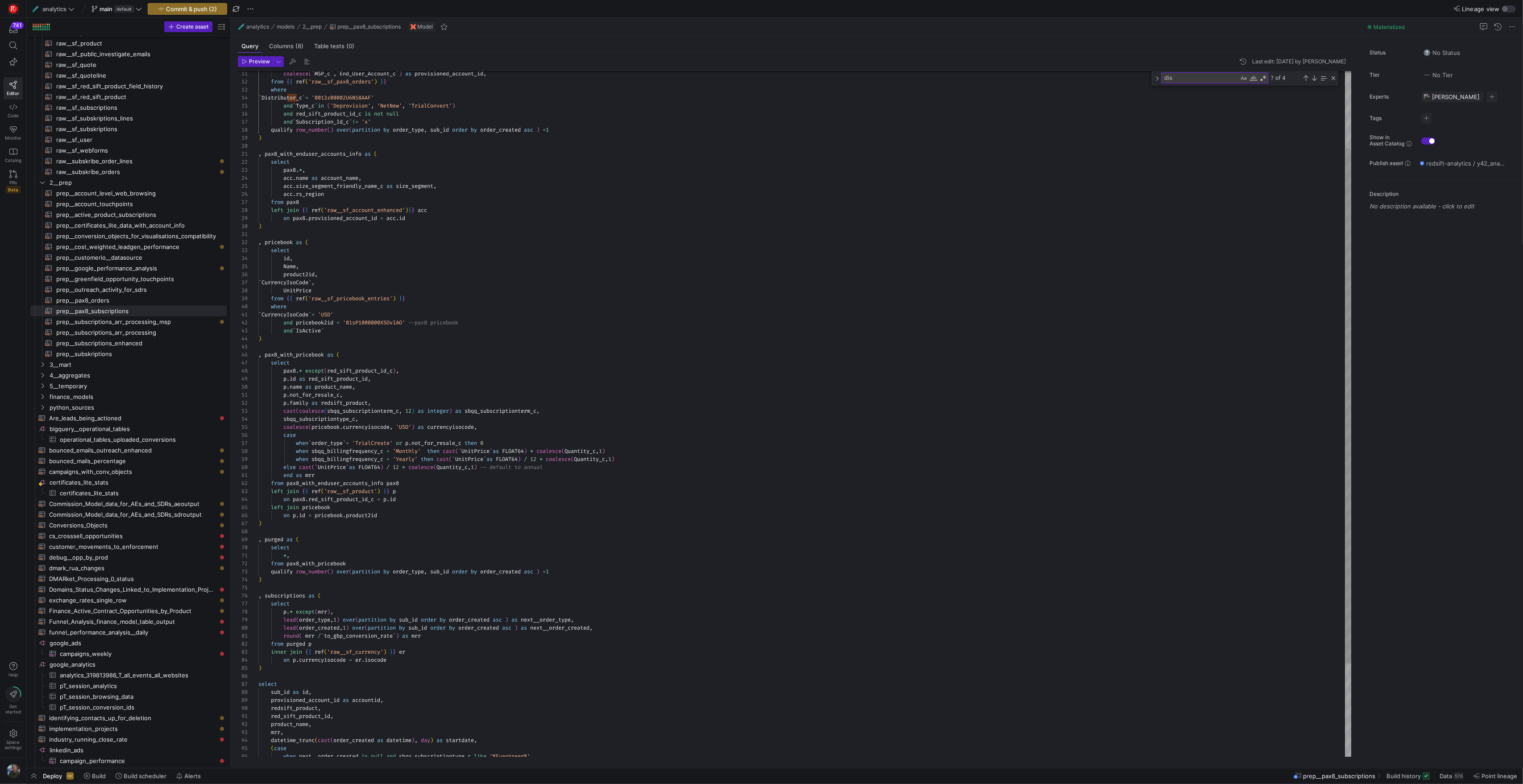
click at [344, 218] on div "coalesce ( ` MSP_c ` , ` End_User_Account_c ` ) as provisioned_account_id , fro…" at bounding box center [805, 424] width 1093 height 914
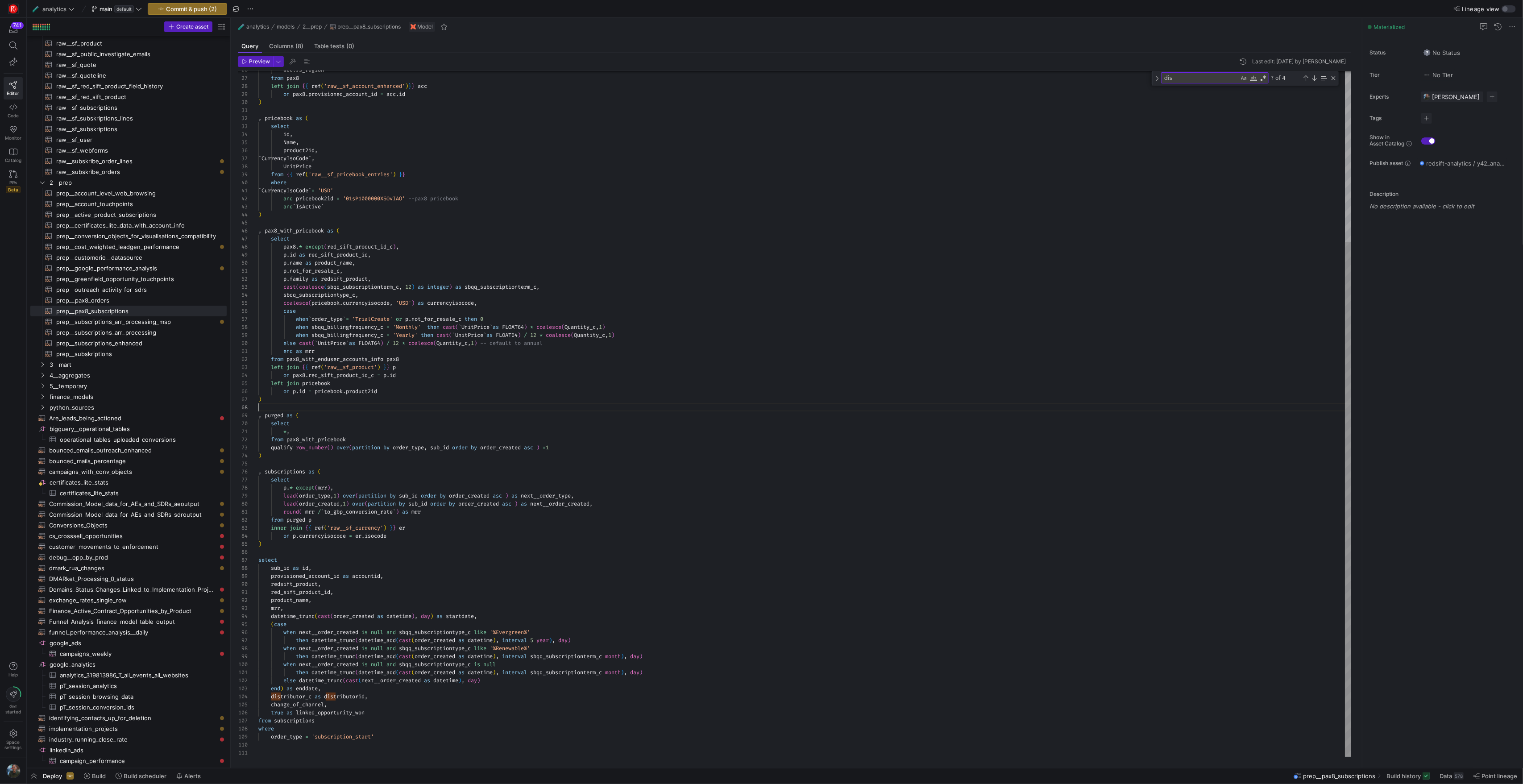
scroll to position [56, 0]
click at [492, 410] on div "acc . rs_region from pax8 left join { { ref ( 'raw__sf_account_enhanced' ) } } …" at bounding box center [805, 300] width 1093 height 914
click at [144, 324] on span "prep__subscriptions_arr_processing_msp​​​​​​​​​​" at bounding box center [136, 322] width 160 height 10
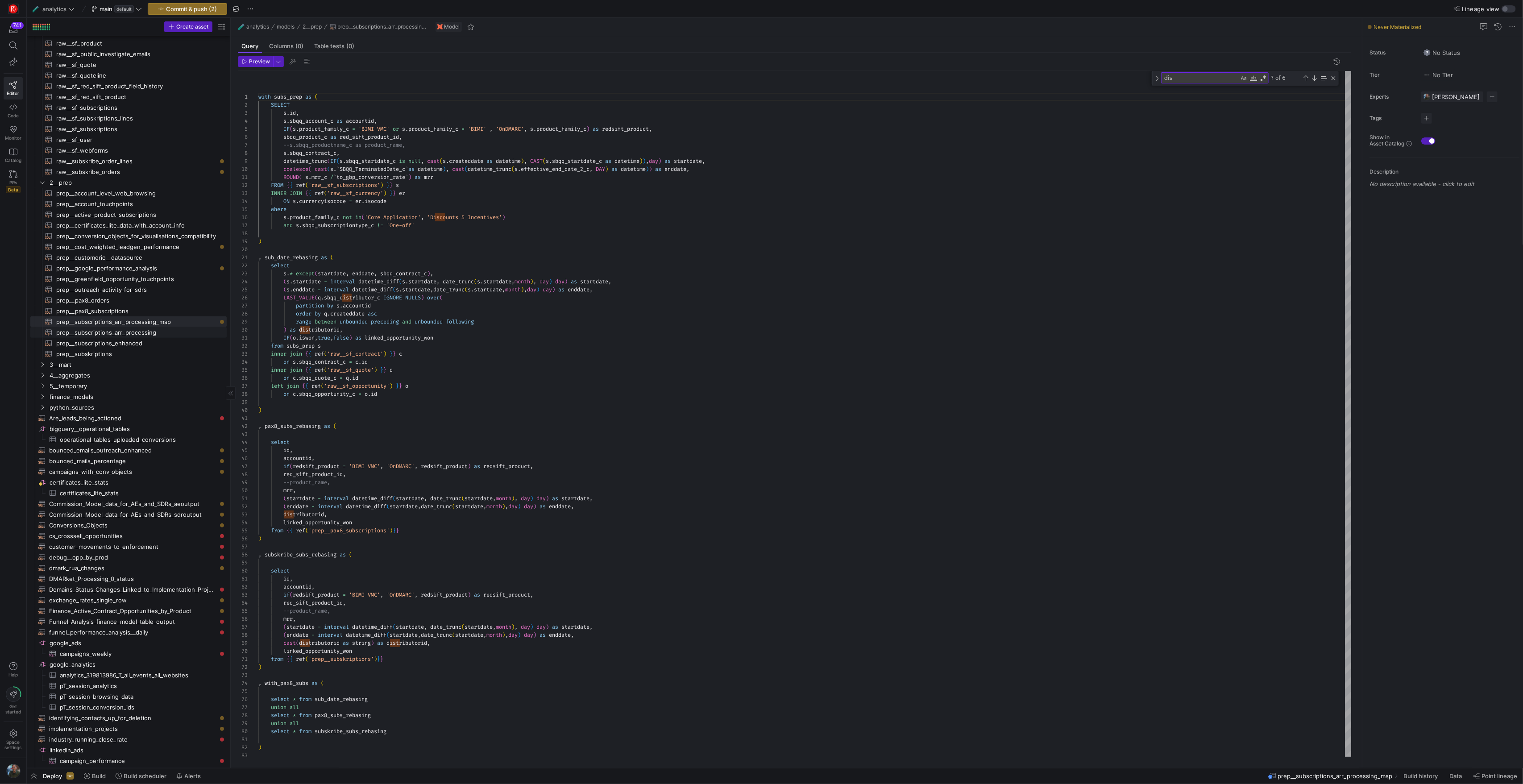
click at [138, 334] on span "prep__subscriptions_arr_processing​​​​​​​​​​" at bounding box center [136, 332] width 160 height 10
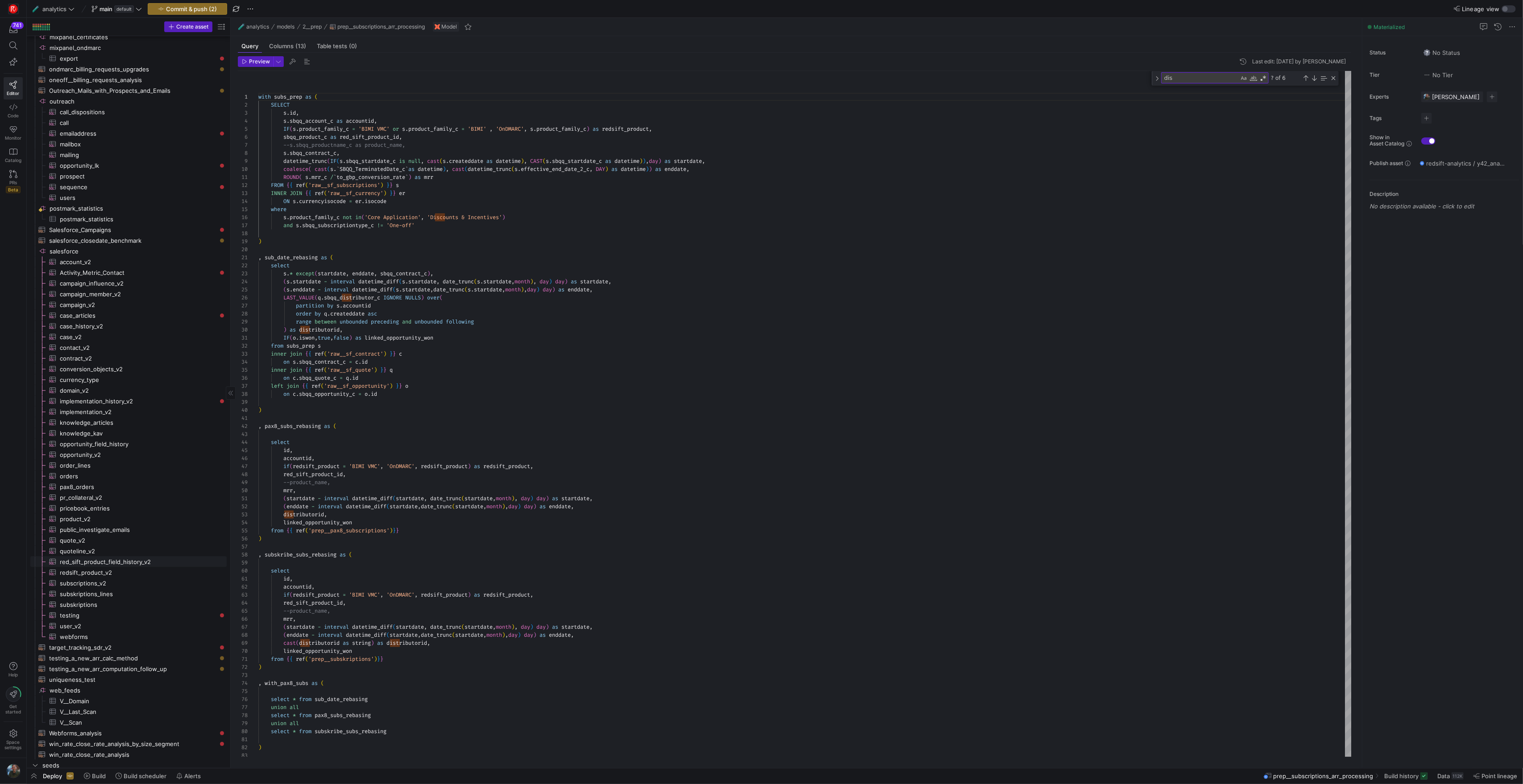
scroll to position [1592, 0]
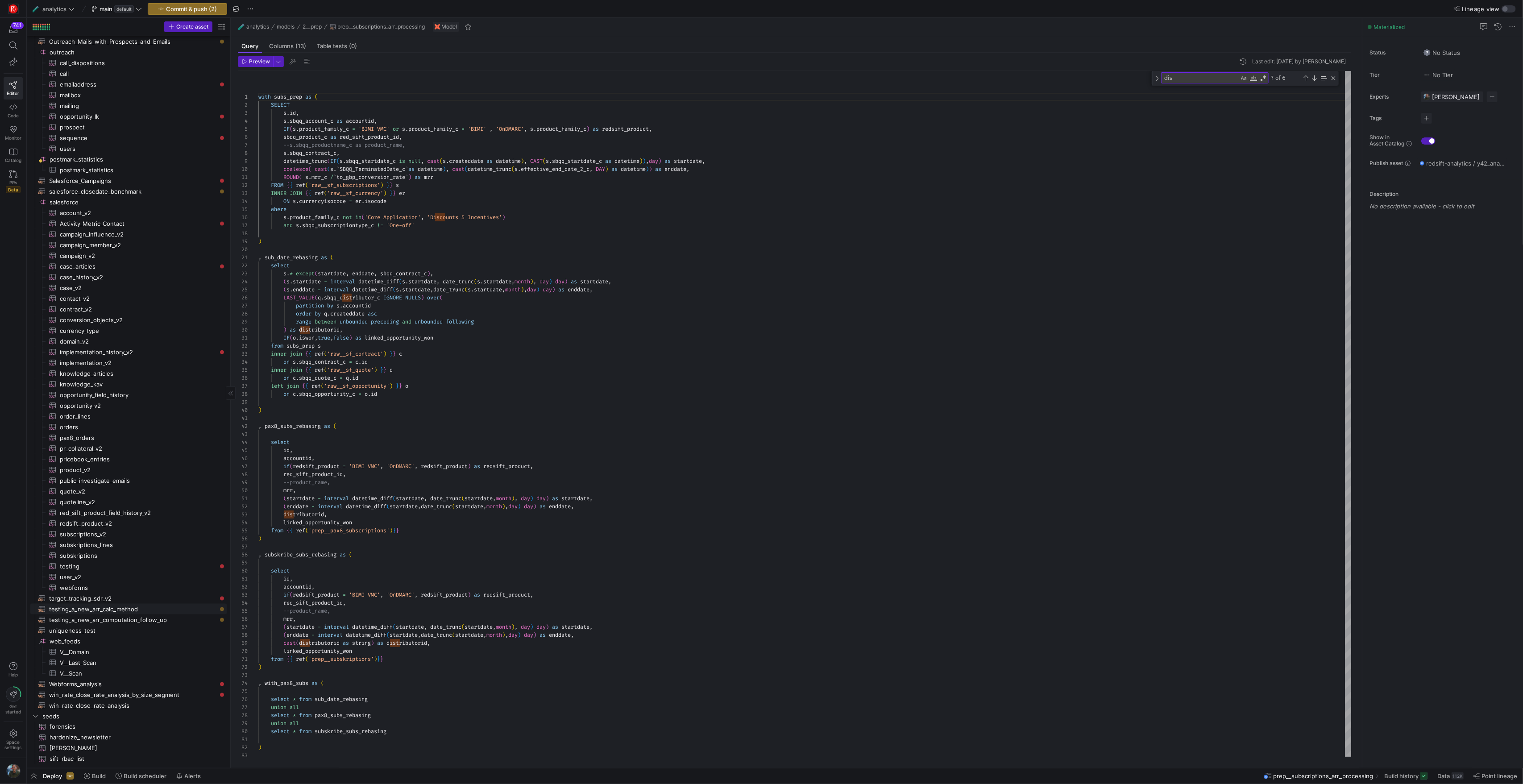
click at [123, 609] on span "testing_a_new_arr_calc_method​​​​​​​​​​" at bounding box center [133, 609] width 167 height 10
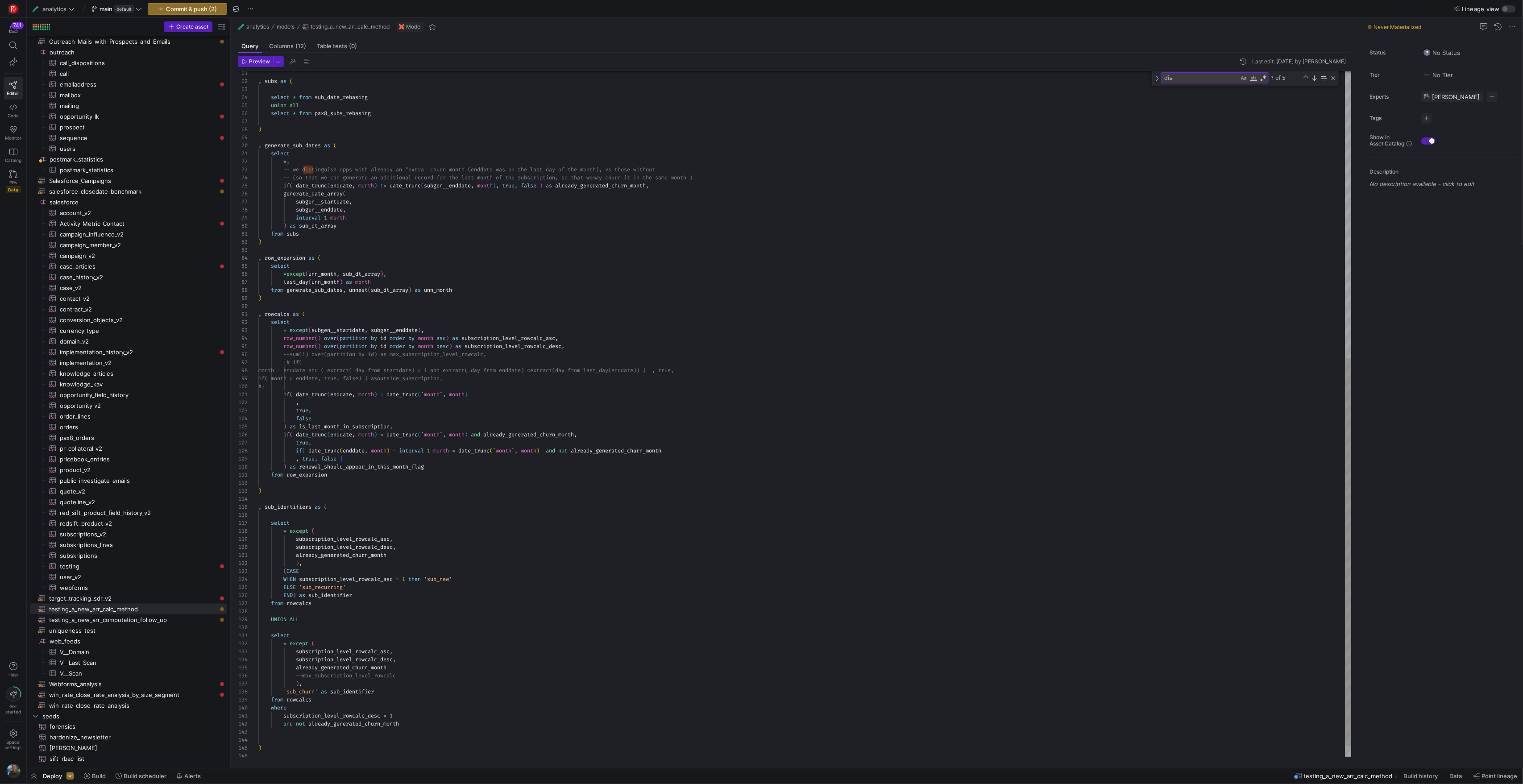
click at [597, 250] on div "select * from sub_date_rebasing union all select * from pax8_subs_rebasing ) , …" at bounding box center [805, 171] width 1093 height 1210
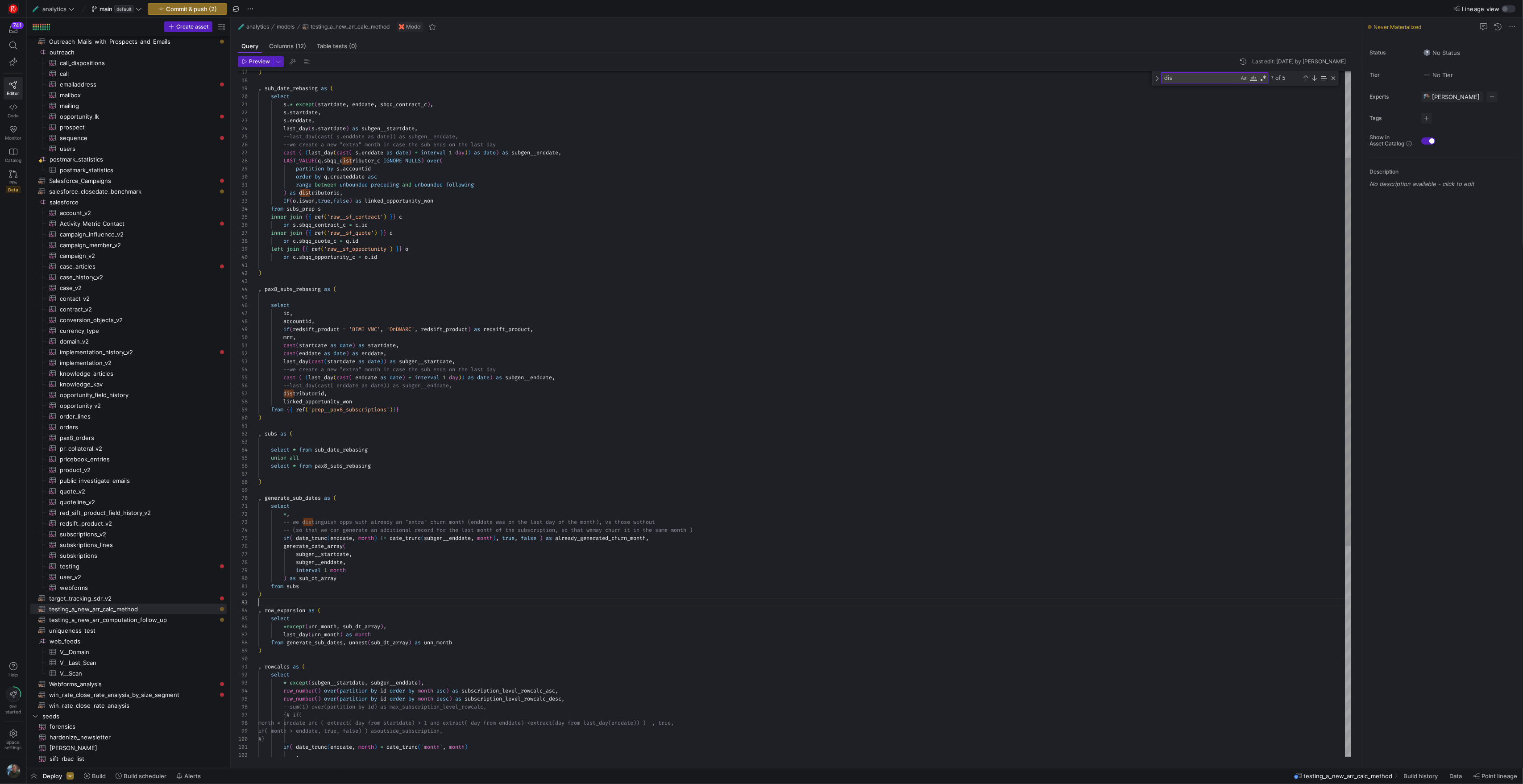
scroll to position [49, 138]
click at [492, 232] on div "select * from sub_date_rebasing union all select * from pax8_subs_rebasing ) , …" at bounding box center [805, 523] width 1093 height 1210
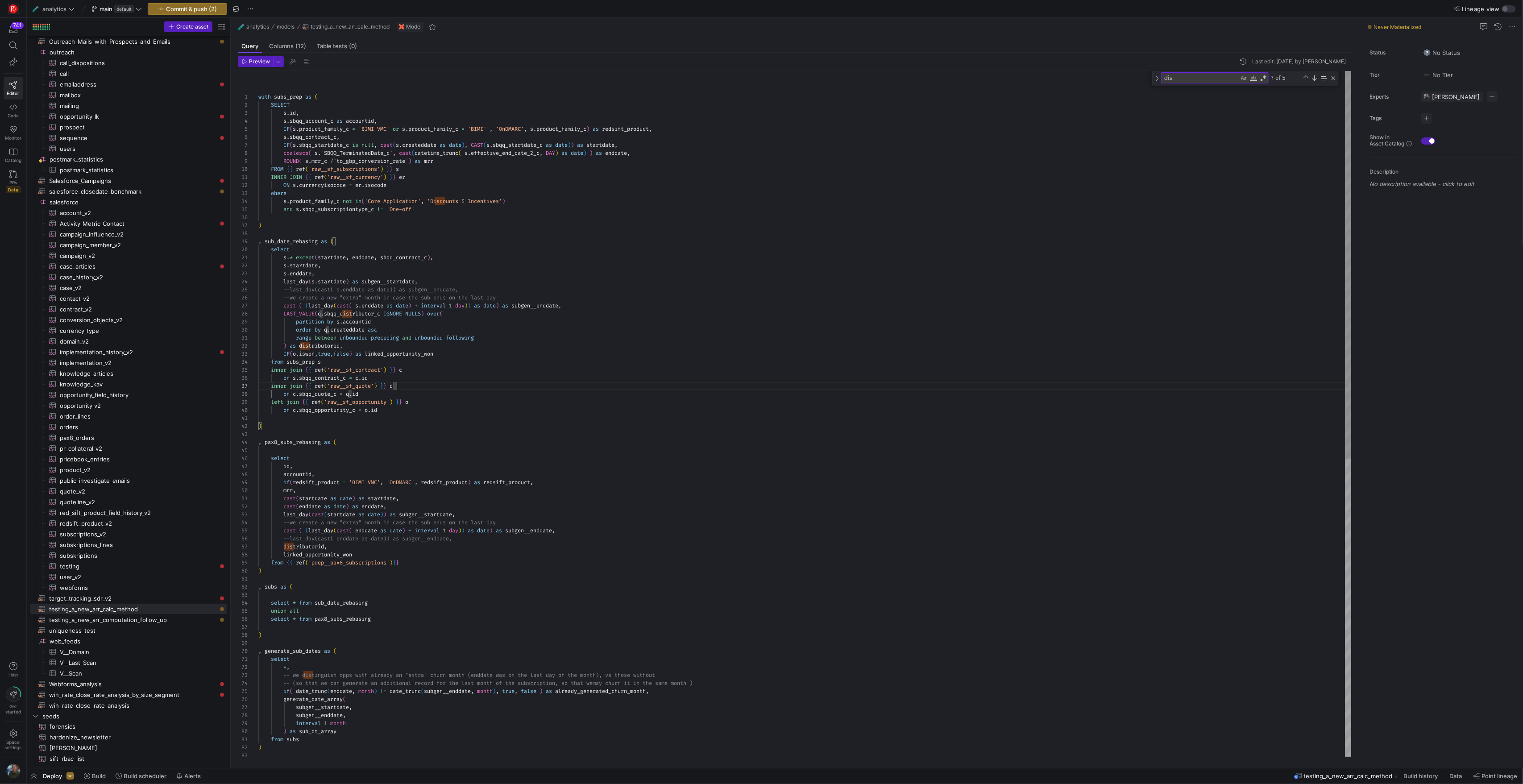
scroll to position [56, 103]
click at [552, 391] on div "select * from sub_date_rebasing union all select * from pax8_subs_rebasing ) , …" at bounding box center [805, 676] width 1093 height 1210
click at [372, 316] on div "select * from sub_date_rebasing union all select * from pax8_subs_rebasing ) , …" at bounding box center [805, 676] width 1093 height 1210
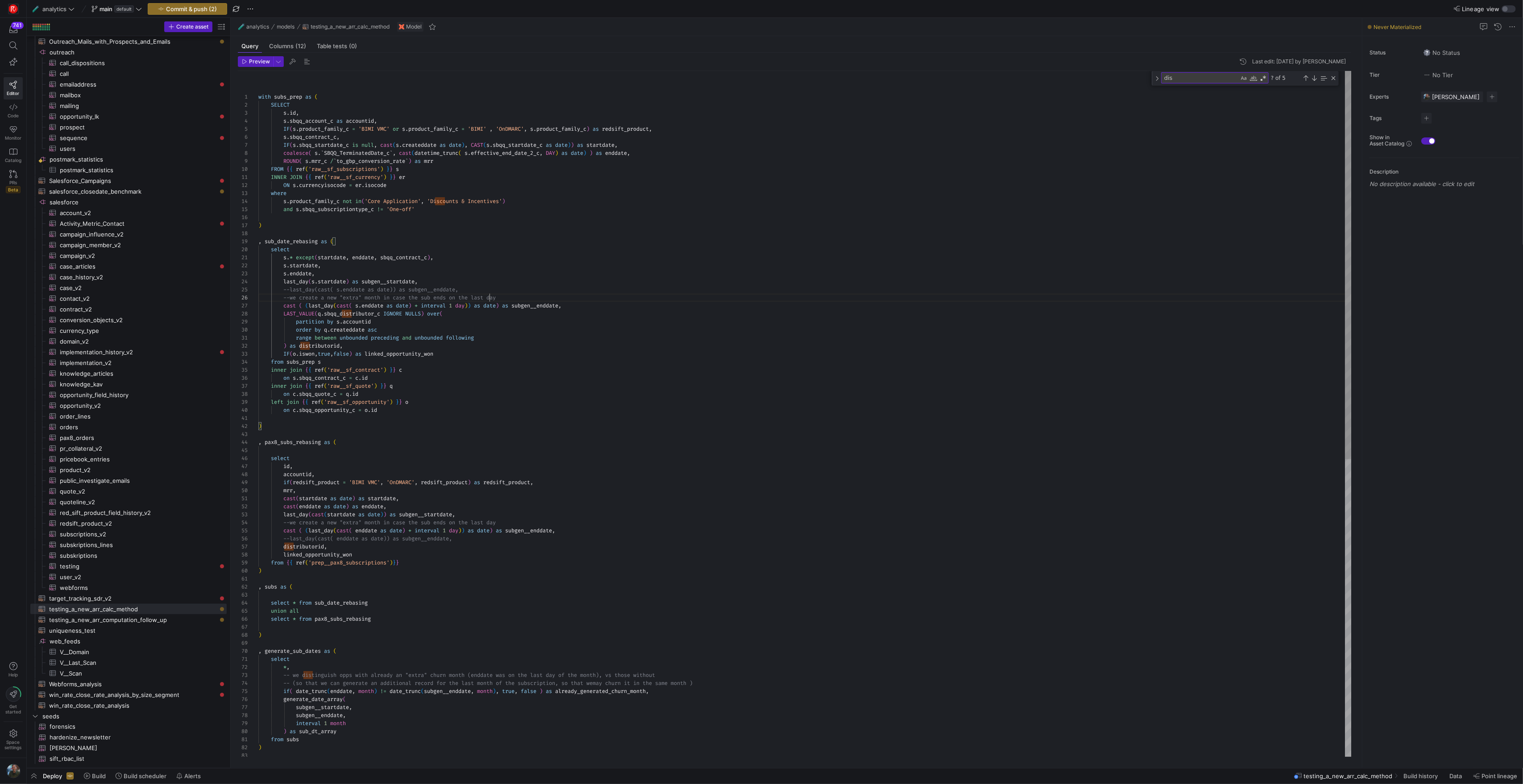
click at [489, 302] on div "id , select , pax8_subs_rebasing as ( ) on c . sbqq_opportunity_c = o . id left…" at bounding box center [805, 676] width 1093 height 1210
click at [261, 66] on span "button" at bounding box center [255, 62] width 34 height 10
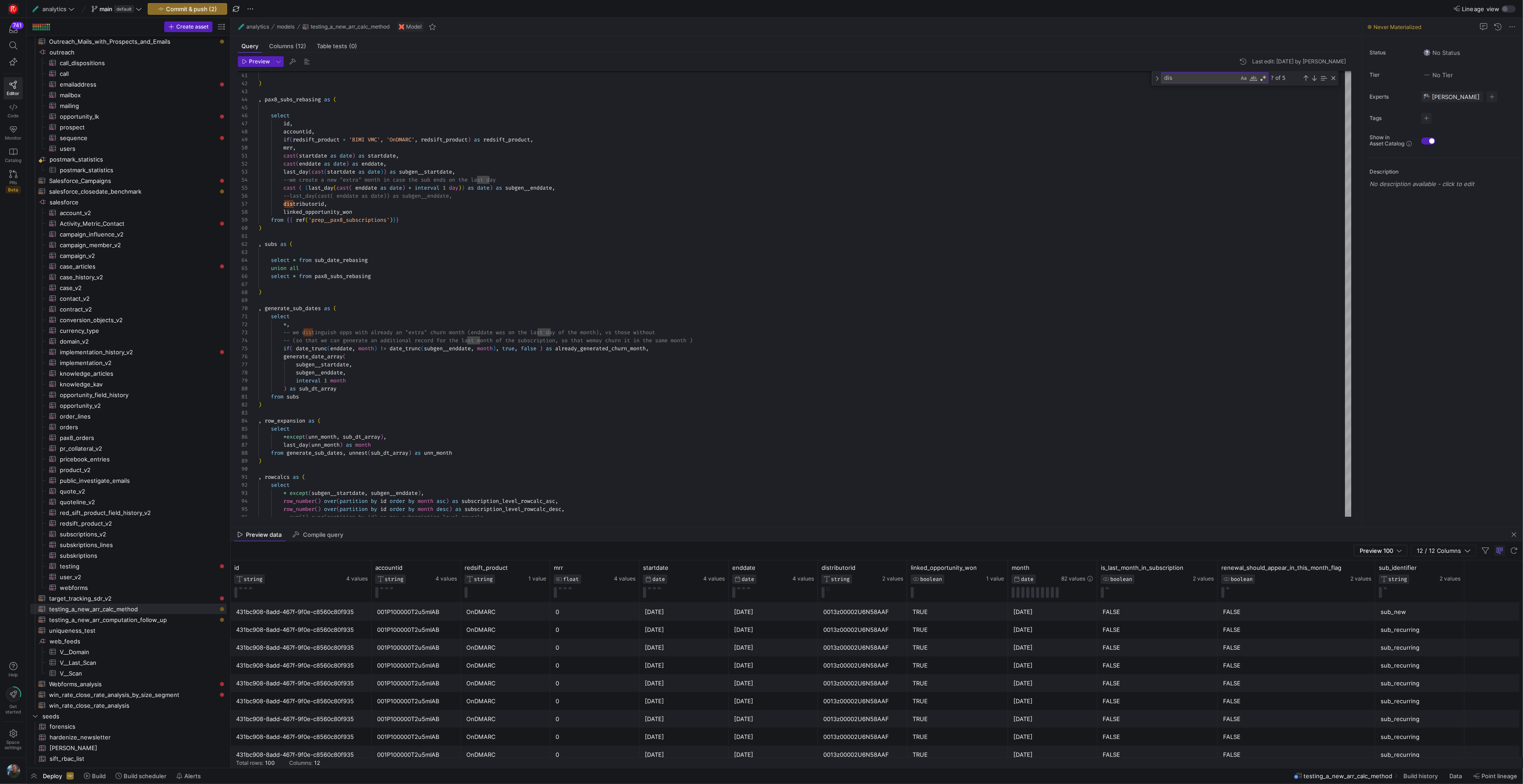
drag, startPoint x: 765, startPoint y: 610, endPoint x: 700, endPoint y: 471, distance: 153.4
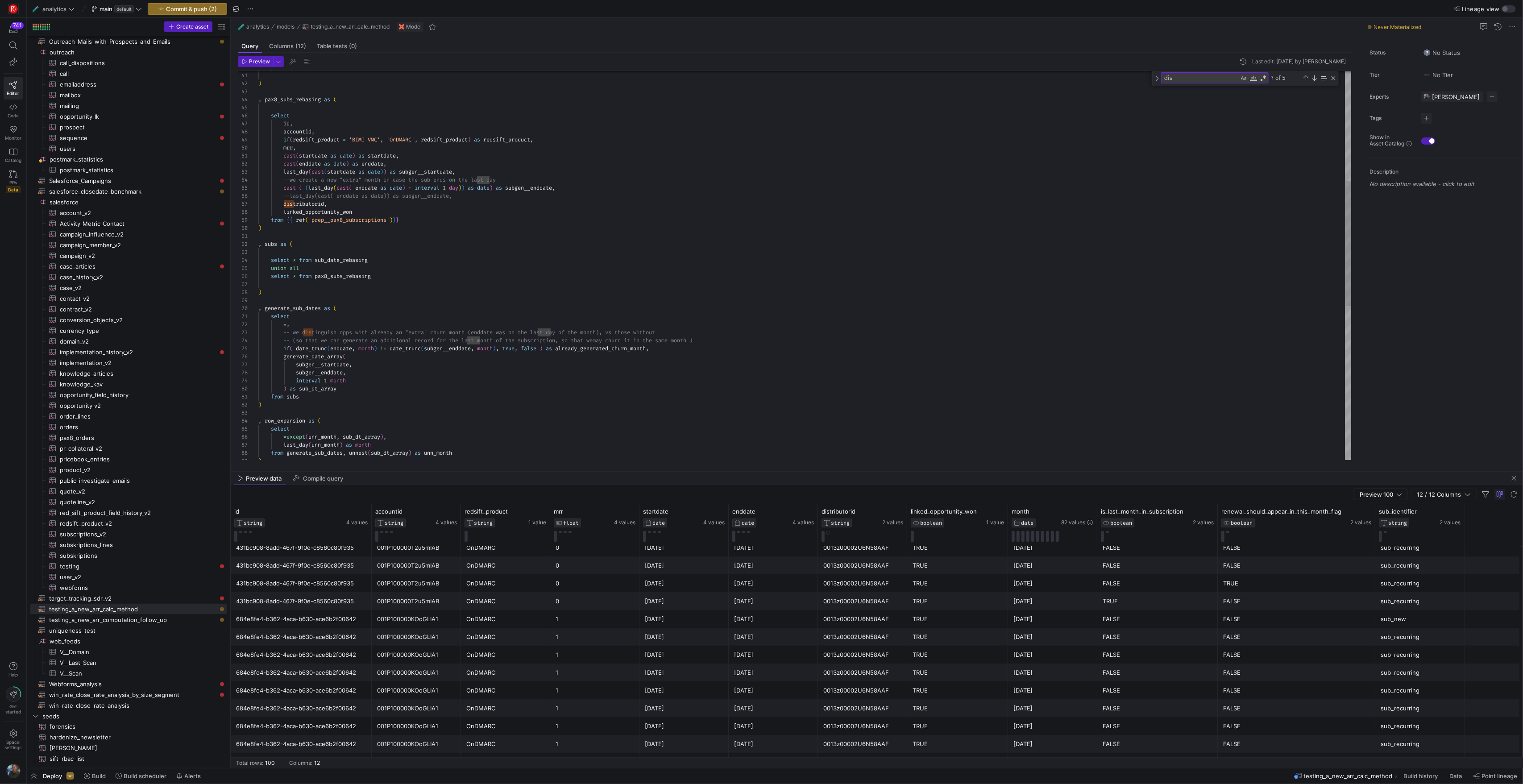
scroll to position [8, 32]
click at [608, 325] on div "id , select , pax8_subs_rebasing as ( ) on c . sbqq_opportunity_c = o . id acco…" at bounding box center [805, 334] width 1093 height 1210
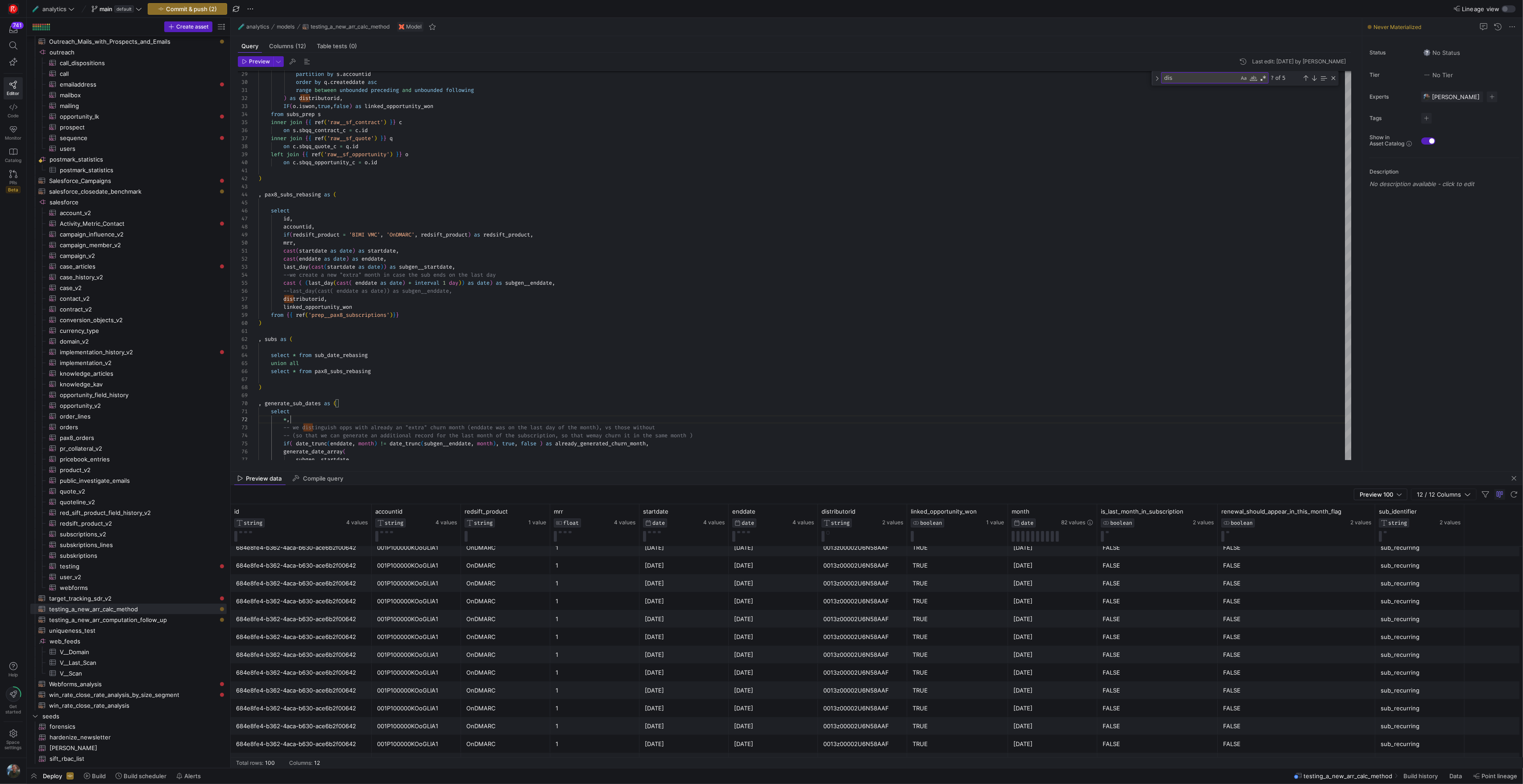
scroll to position [1166, 0]
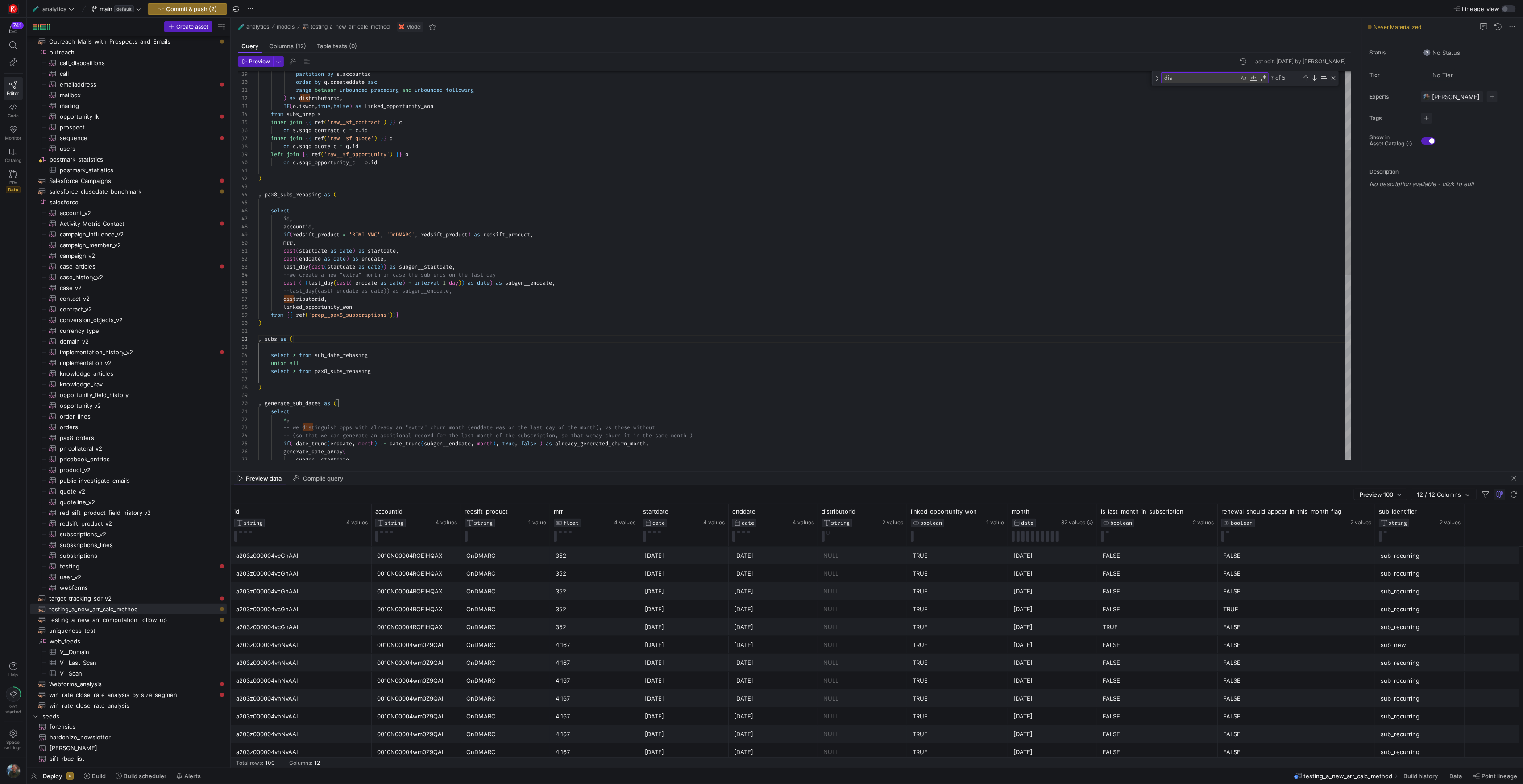
click at [390, 340] on div "on c . sbqq_opportunity_c = o . id left join { { ref ( 'raw__sf_opportunity' ) …" at bounding box center [805, 429] width 1093 height 1210
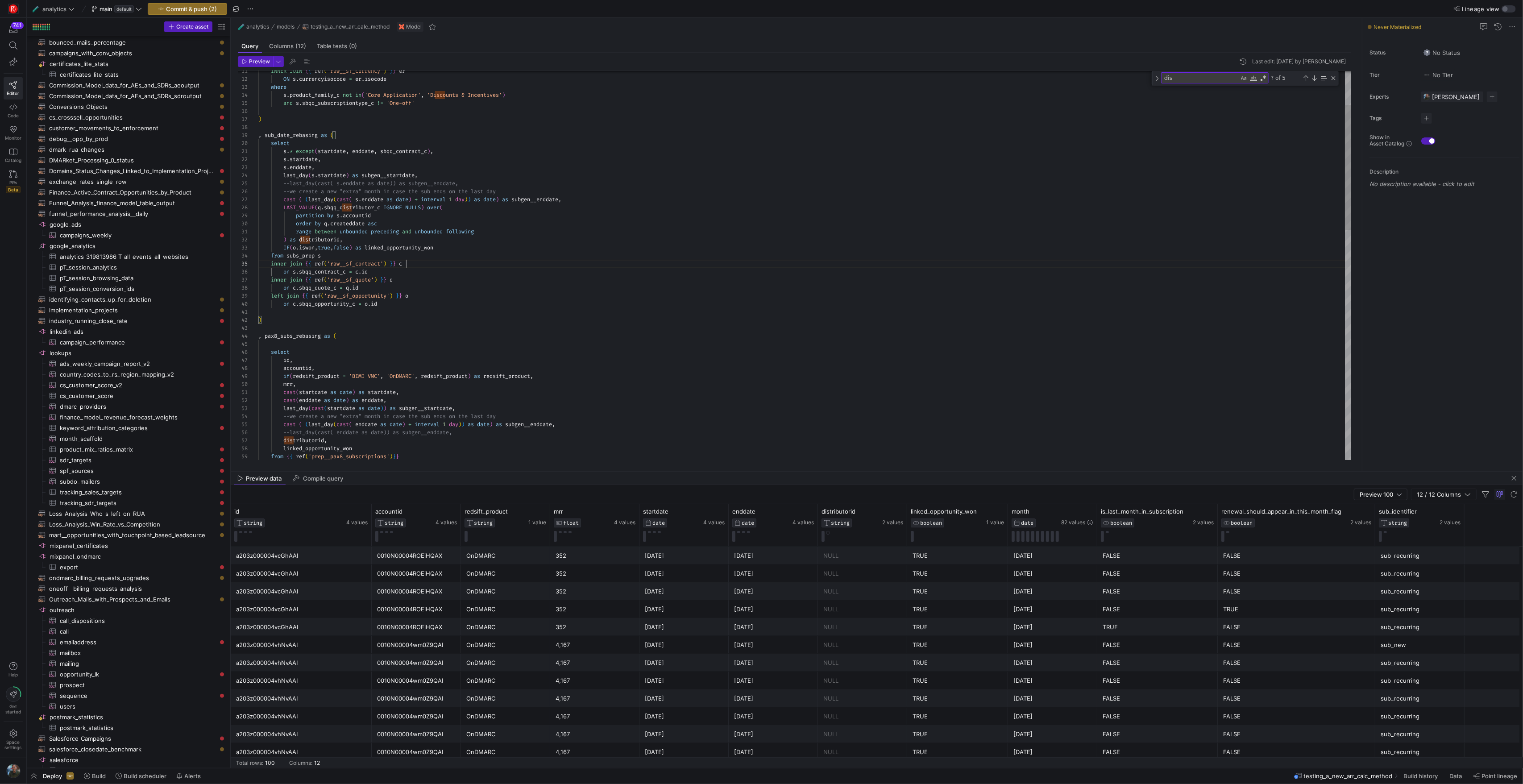
scroll to position [32, 147]
click at [416, 264] on div "on c . sbqq_opportunity_c = o . id left join { { ref ( 'raw__sf_opportunity' ) …" at bounding box center [805, 570] width 1093 height 1210
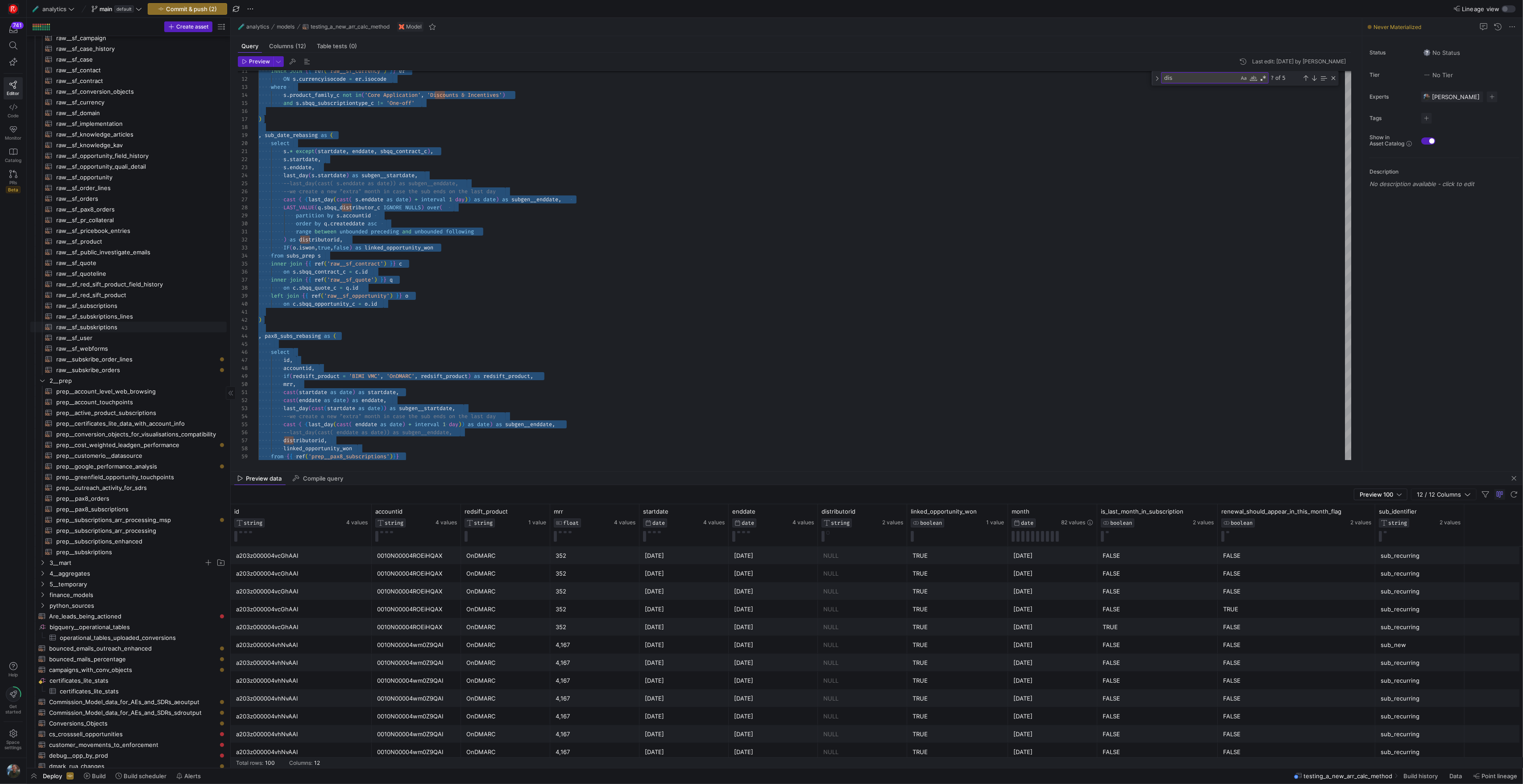
scroll to position [409, 0]
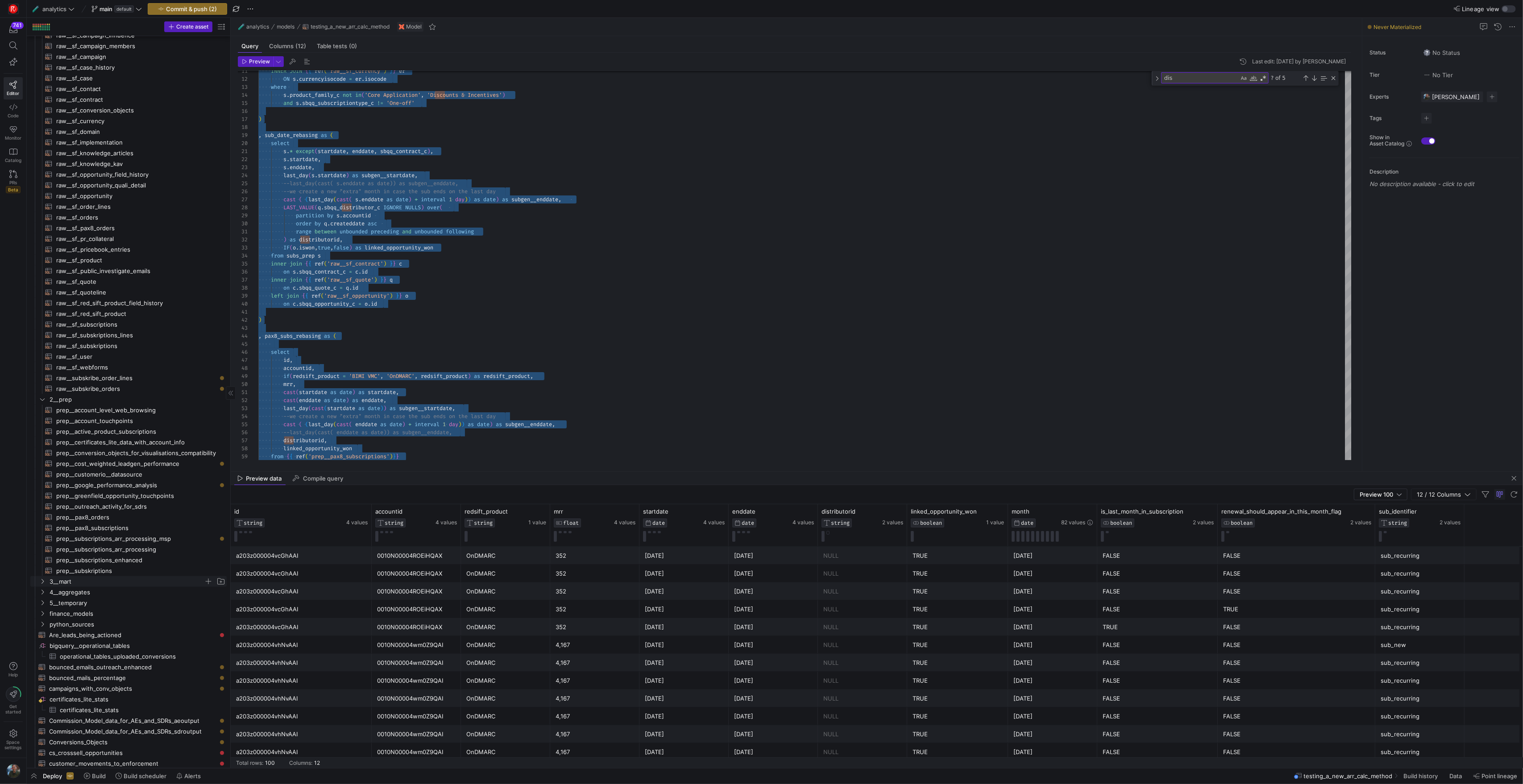
click at [133, 581] on span "3__mart" at bounding box center [126, 581] width 154 height 10
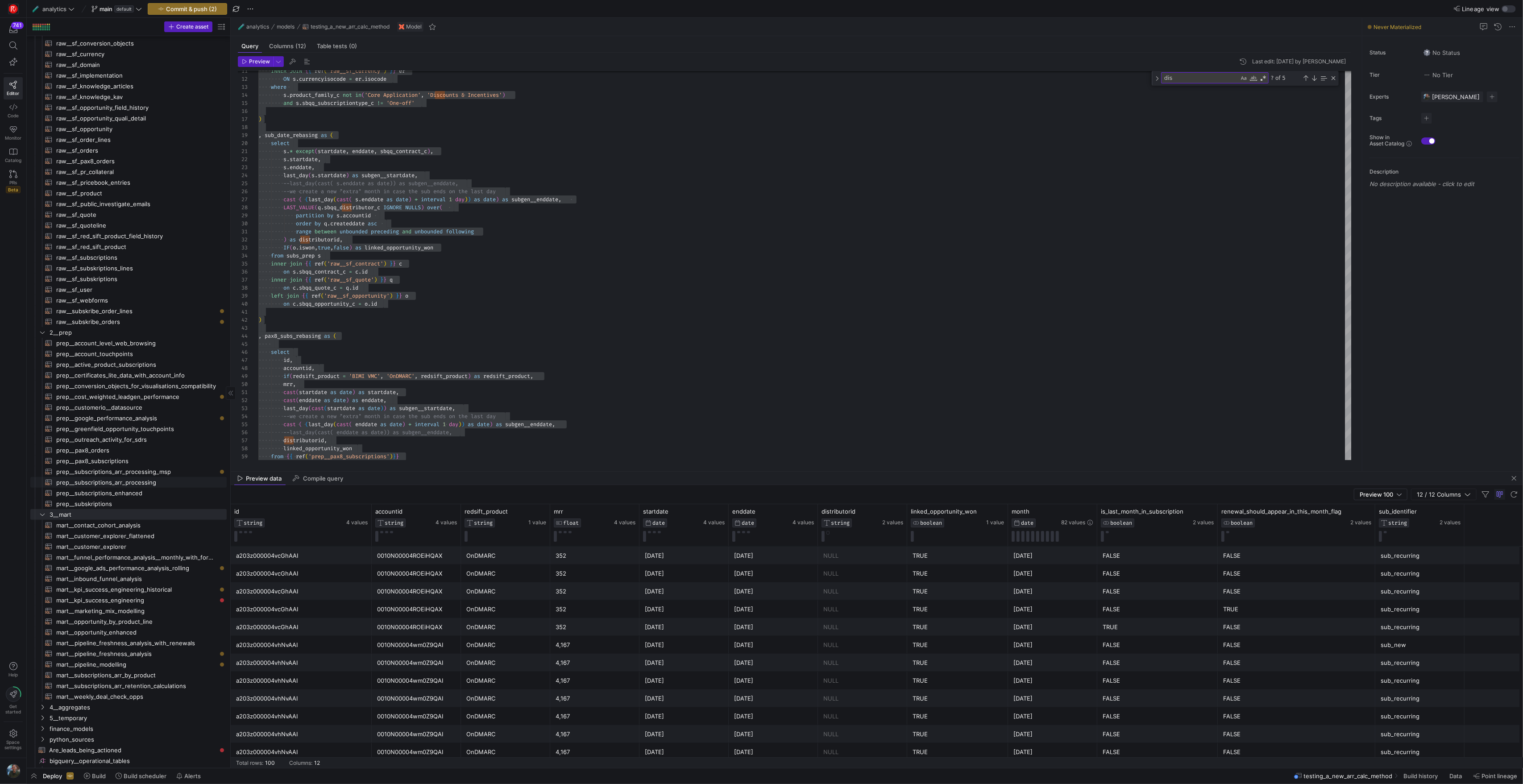
click at [168, 483] on span "prep__subscriptions_arr_processing​​​​​​​​​​" at bounding box center [136, 482] width 160 height 10
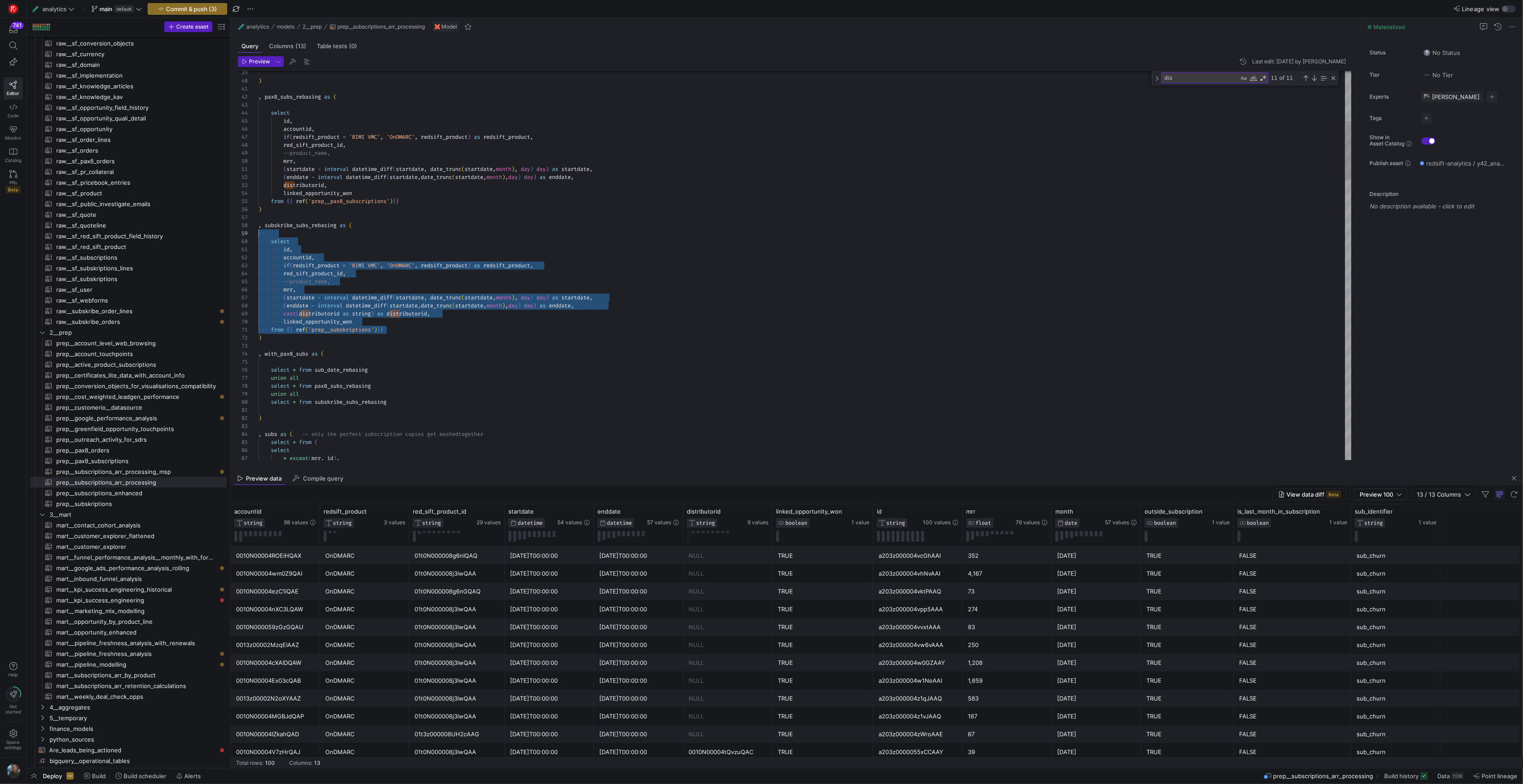
scroll to position [49, 0]
drag, startPoint x: 404, startPoint y: 332, endPoint x: 233, endPoint y: 219, distance: 205.0
drag, startPoint x: 273, startPoint y: 337, endPoint x: 245, endPoint y: 219, distance: 121.3
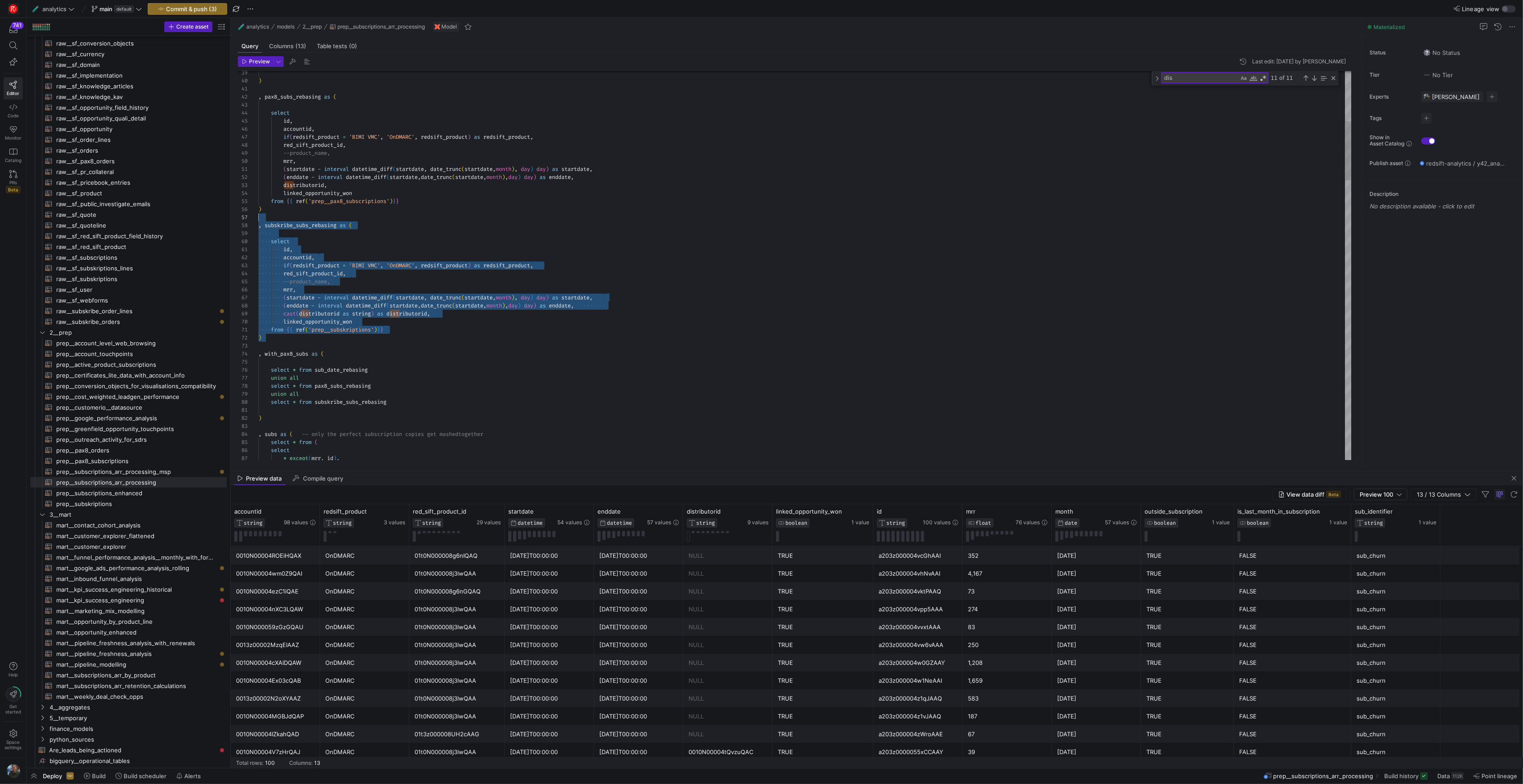
drag, startPoint x: 275, startPoint y: 337, endPoint x: 246, endPoint y: 226, distance: 114.7
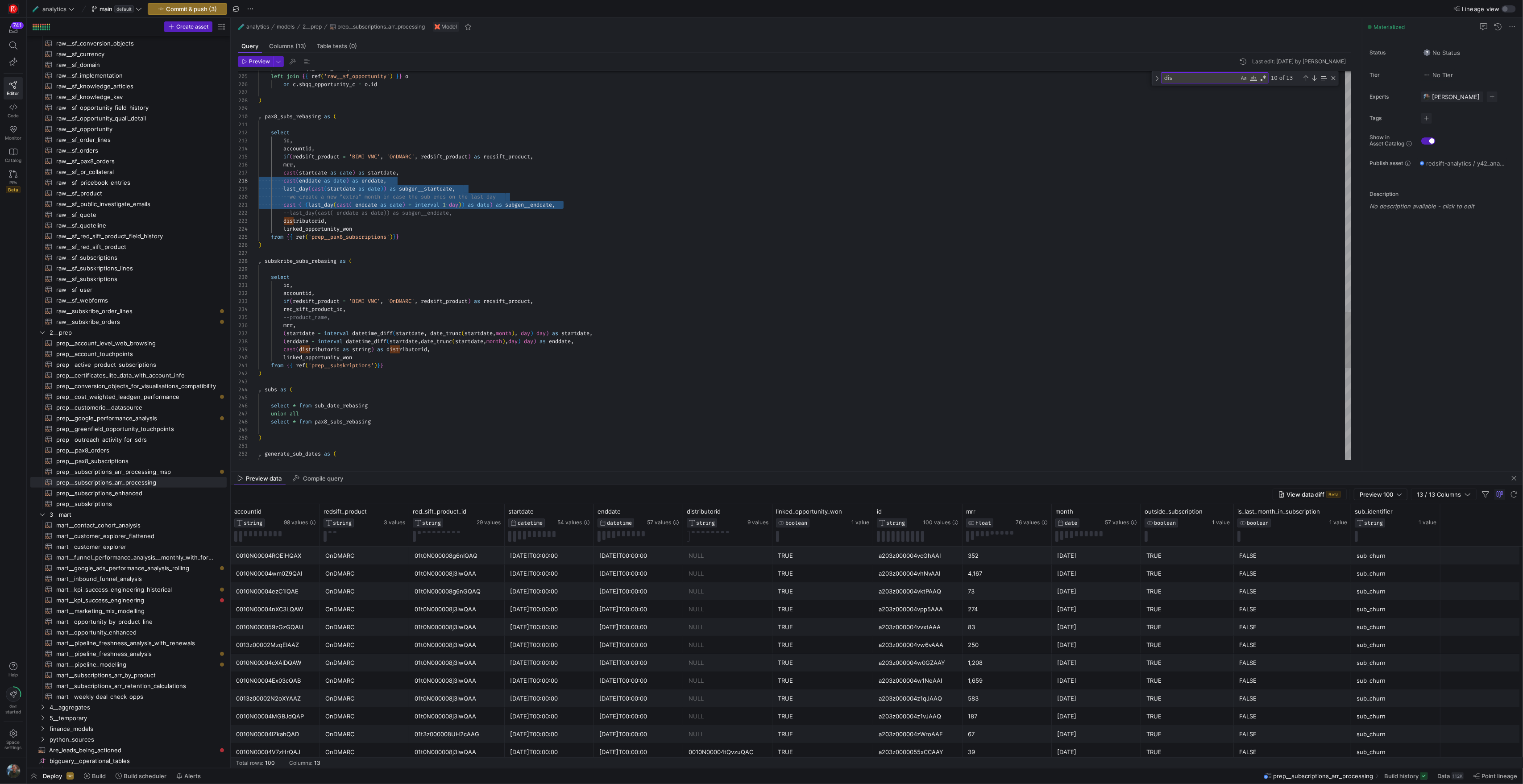
scroll to position [49, 0]
drag, startPoint x: 571, startPoint y: 206, endPoint x: 252, endPoint y: 174, distance: 320.6
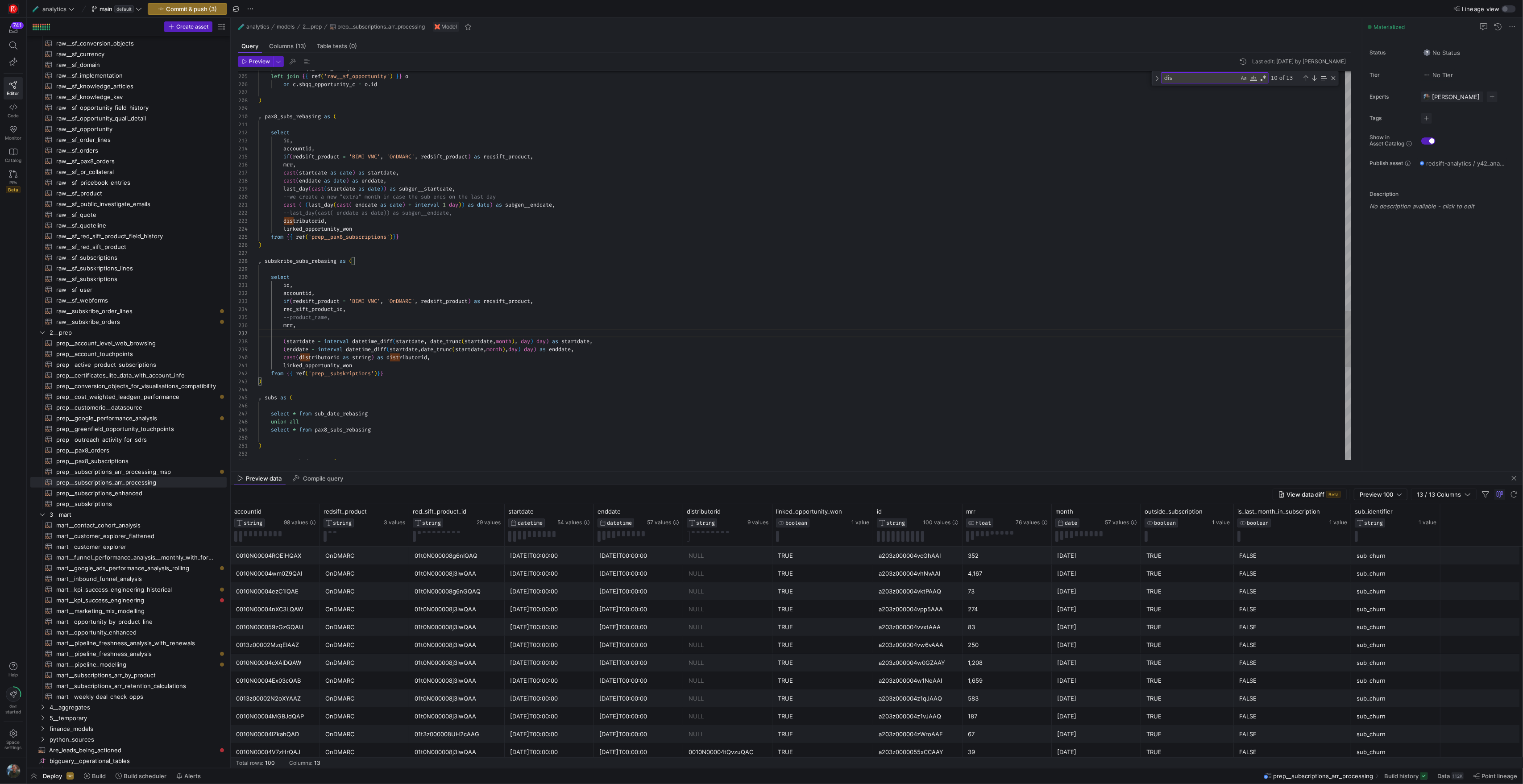
scroll to position [0, 306]
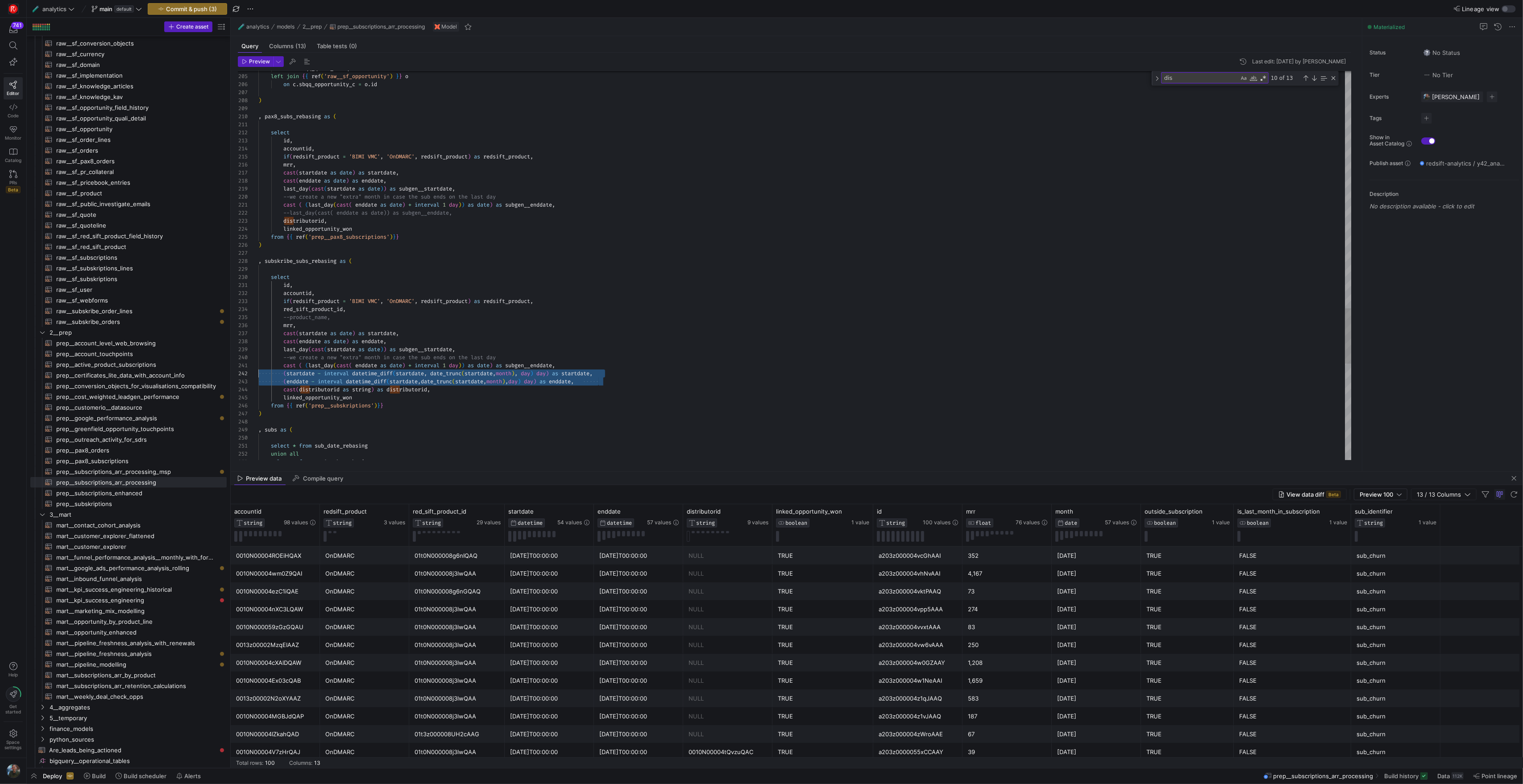
scroll to position [8, 0]
drag, startPoint x: 600, startPoint y: 383, endPoint x: 256, endPoint y: 373, distance: 344.1
click at [475, 316] on div at bounding box center [761, 392] width 1523 height 784
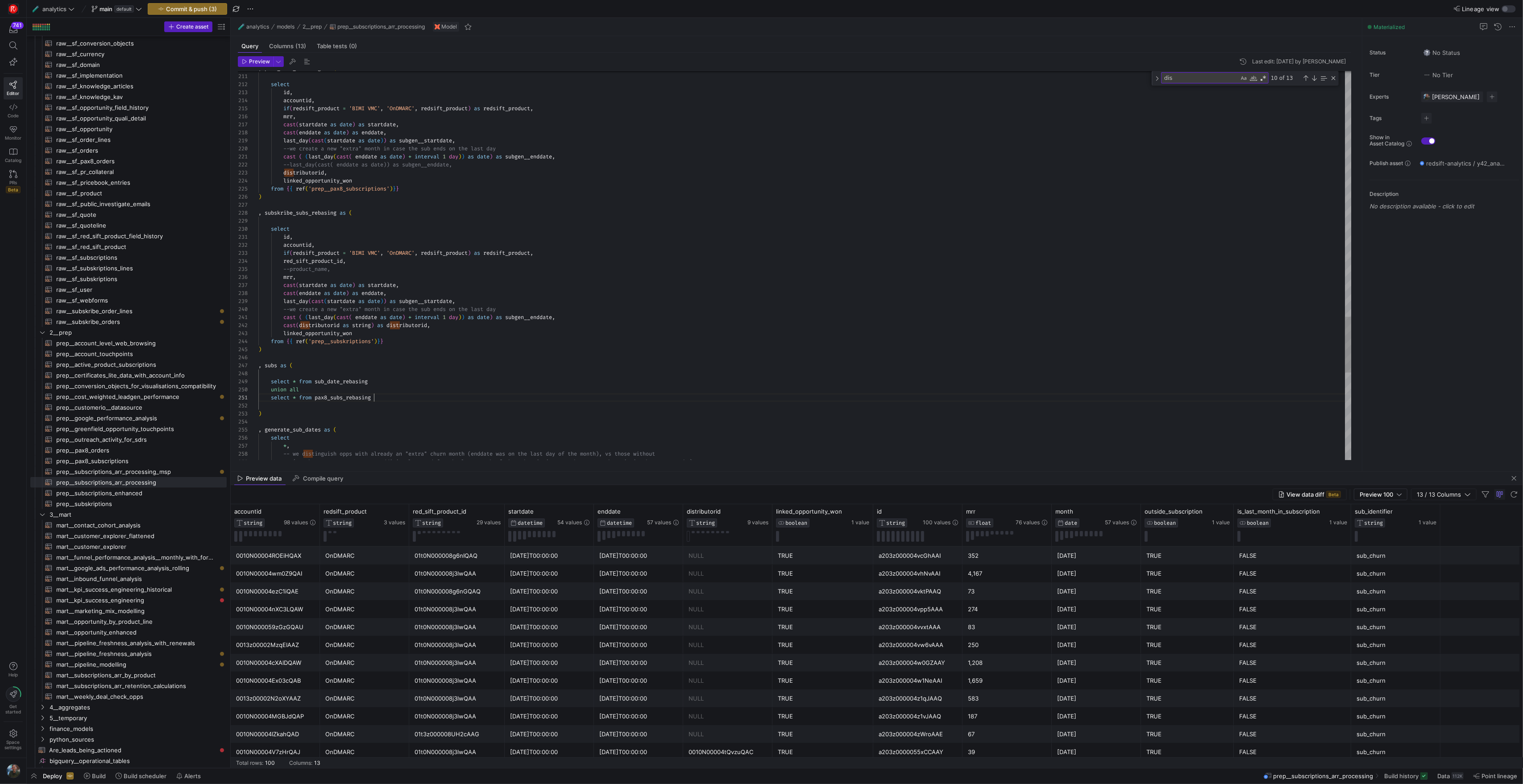
drag, startPoint x: 377, startPoint y: 400, endPoint x: 271, endPoint y: 399, distance: 106.0
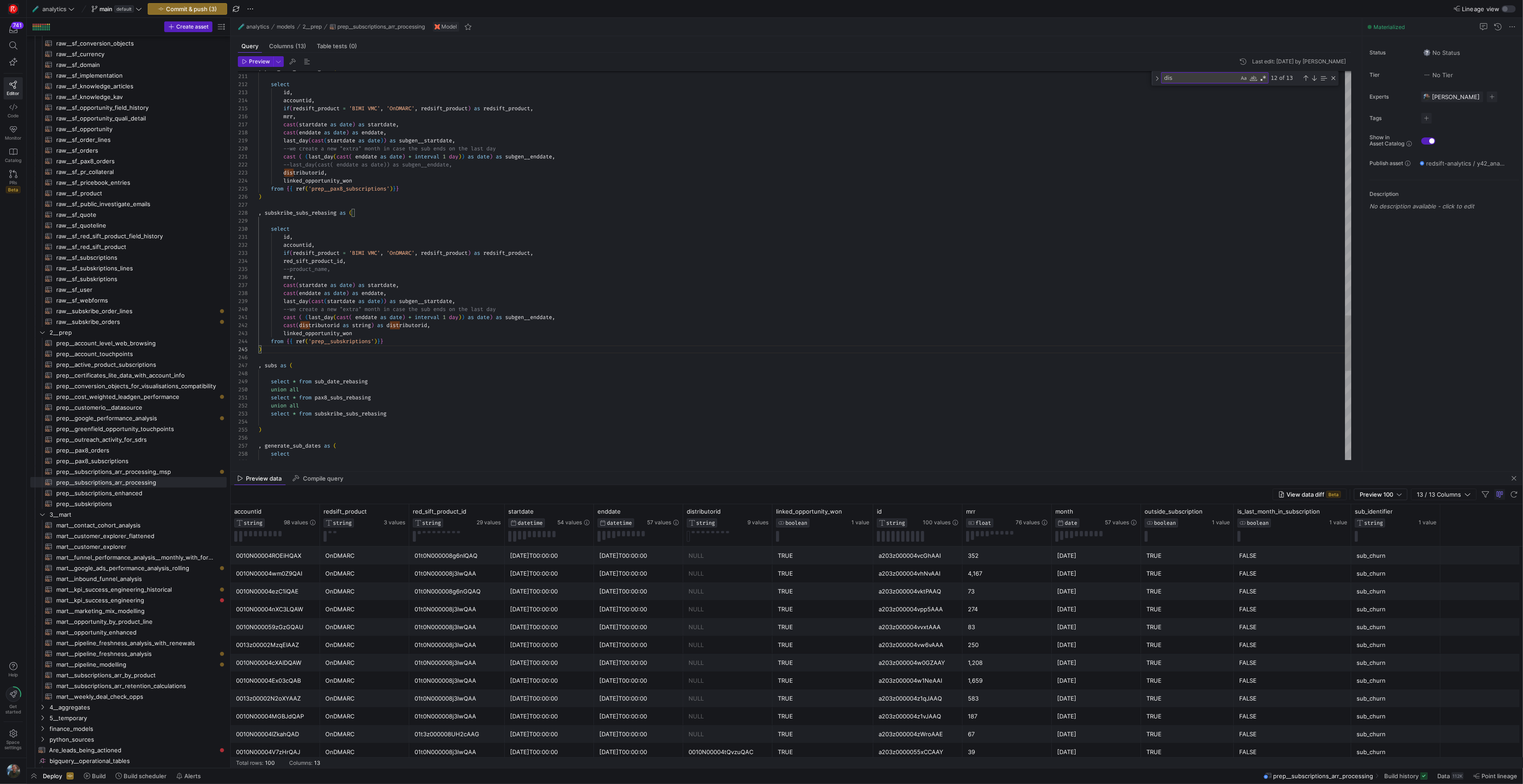
scroll to position [72, 32]
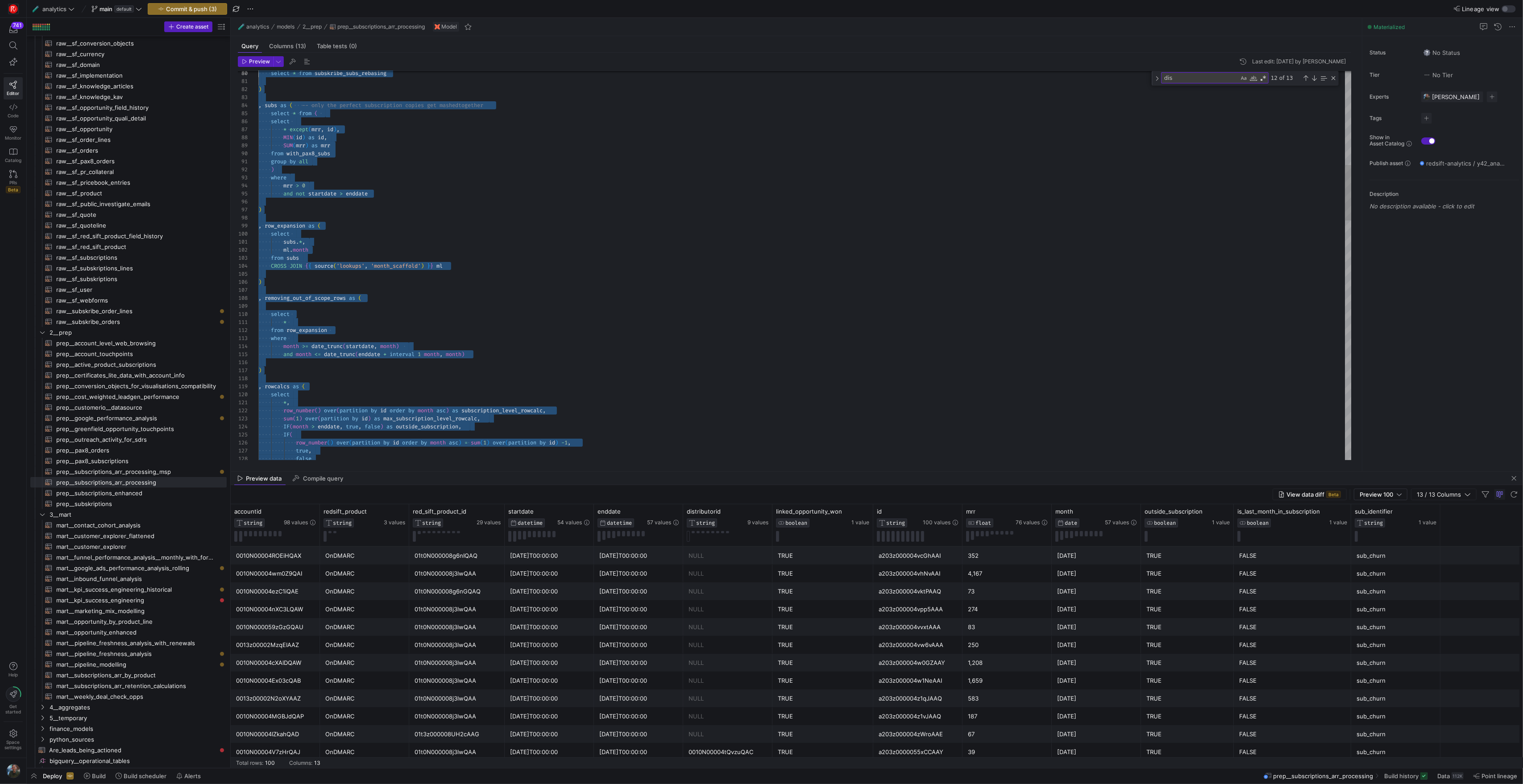
scroll to position [0, 0]
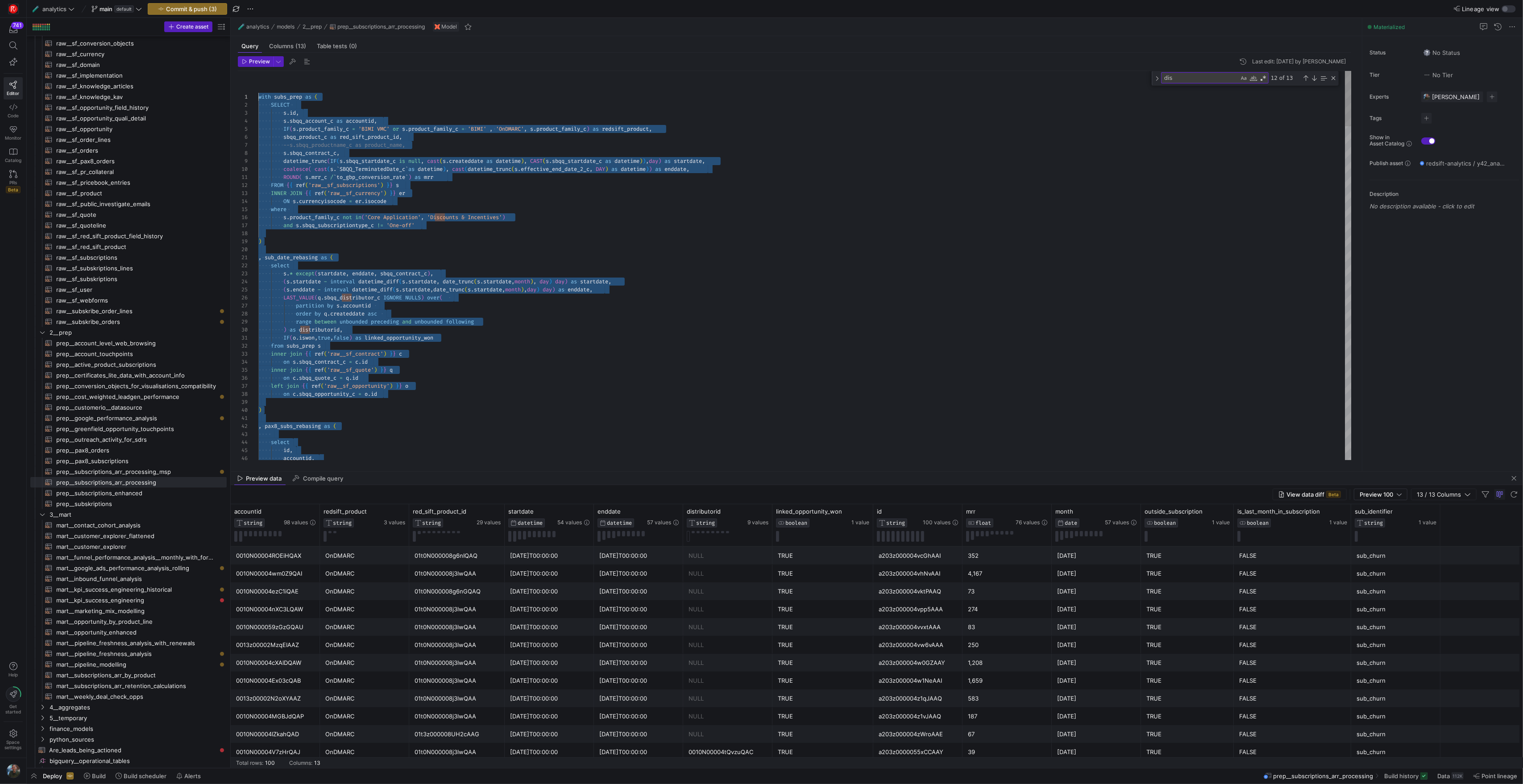
drag, startPoint x: 311, startPoint y: 354, endPoint x: 228, endPoint y: 38, distance: 326.7
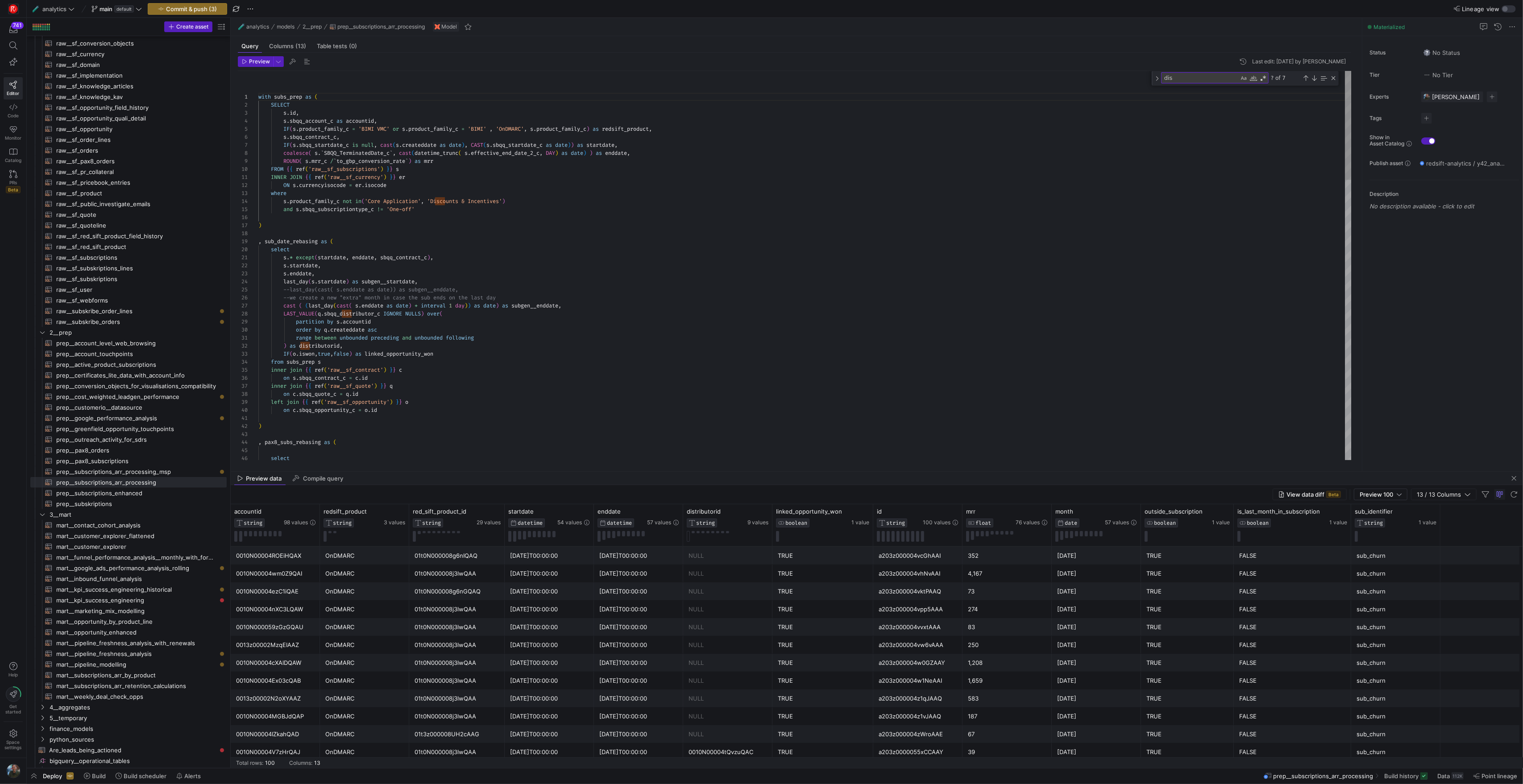
click at [515, 350] on div "SELECT s . id , s . sbqq_account_c as accountid , IF ( s . product_family_c = '…" at bounding box center [805, 764] width 1093 height 1387
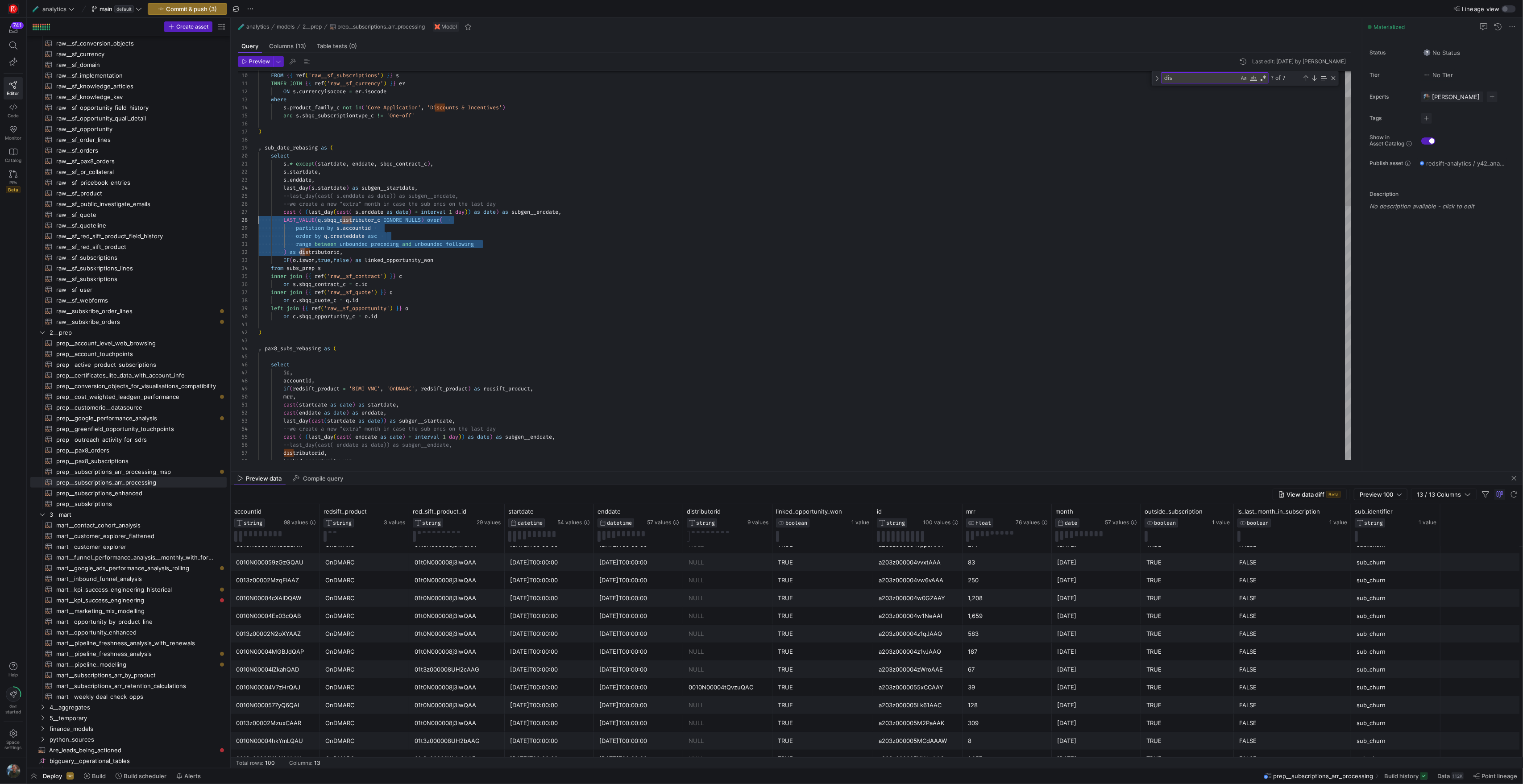
scroll to position [56, 0]
drag, startPoint x: 301, startPoint y: 253, endPoint x: 238, endPoint y: 221, distance: 70.7
click at [259, 221] on div "on c . sbqq_opportunity_c = o . id ) , pax8_subs_rebasing as ( select left join…" at bounding box center [805, 671] width 1093 height 1387
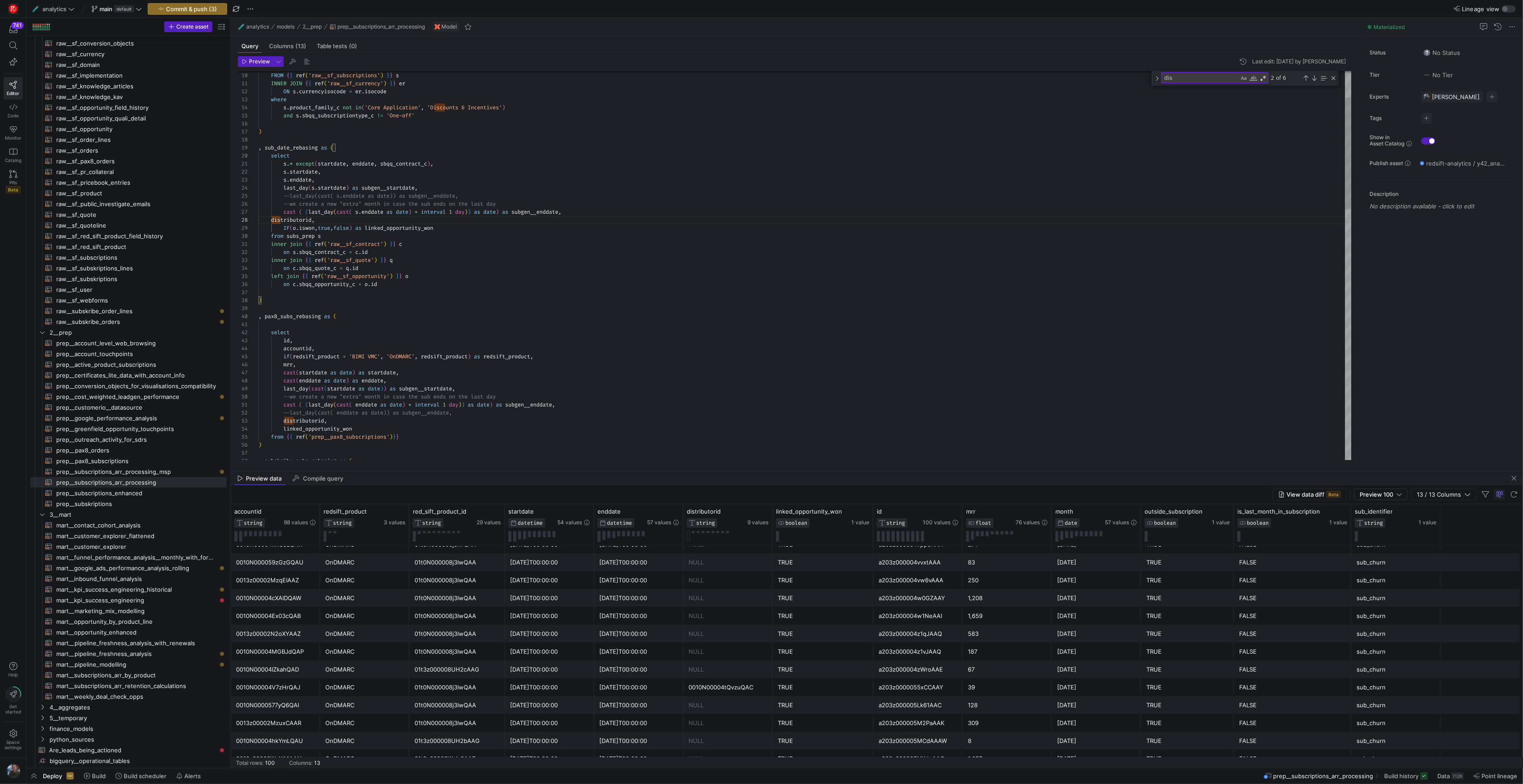
scroll to position [56, 26]
type textarea "inner join {{ ref('raw__sf_contract') }} c on s.sbqq_contract_c = [DOMAIN_NAME]…"
click at [414, 260] on div "on c . sbqq_opportunity_c = o . id ) , pax8_subs_rebasing as ( select left join…" at bounding box center [805, 655] width 1093 height 1355
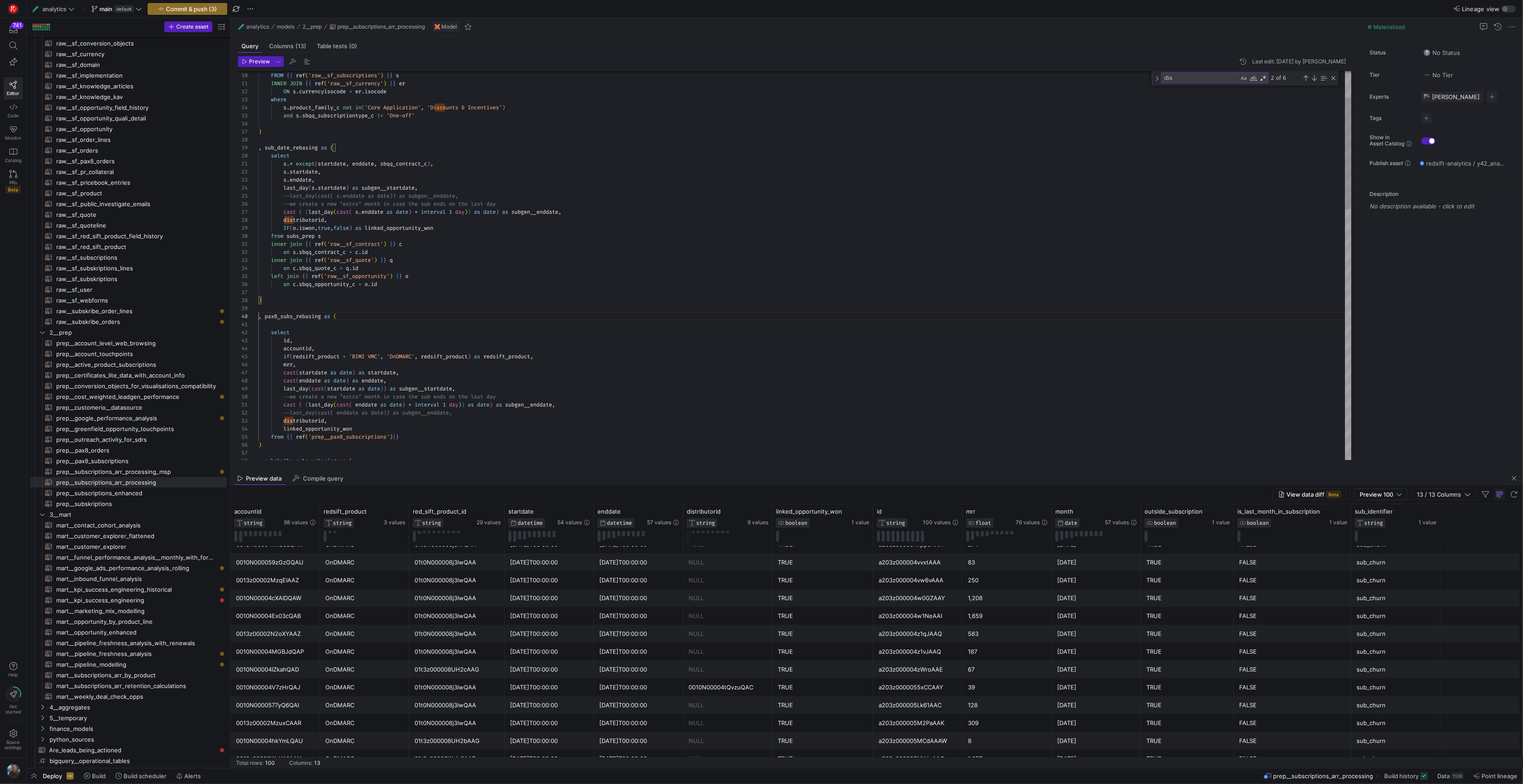
click at [500, 313] on div "on c . sbqq_opportunity_c = o . id ) , pax8_subs_rebasing as ( select left join…" at bounding box center [805, 655] width 1093 height 1355
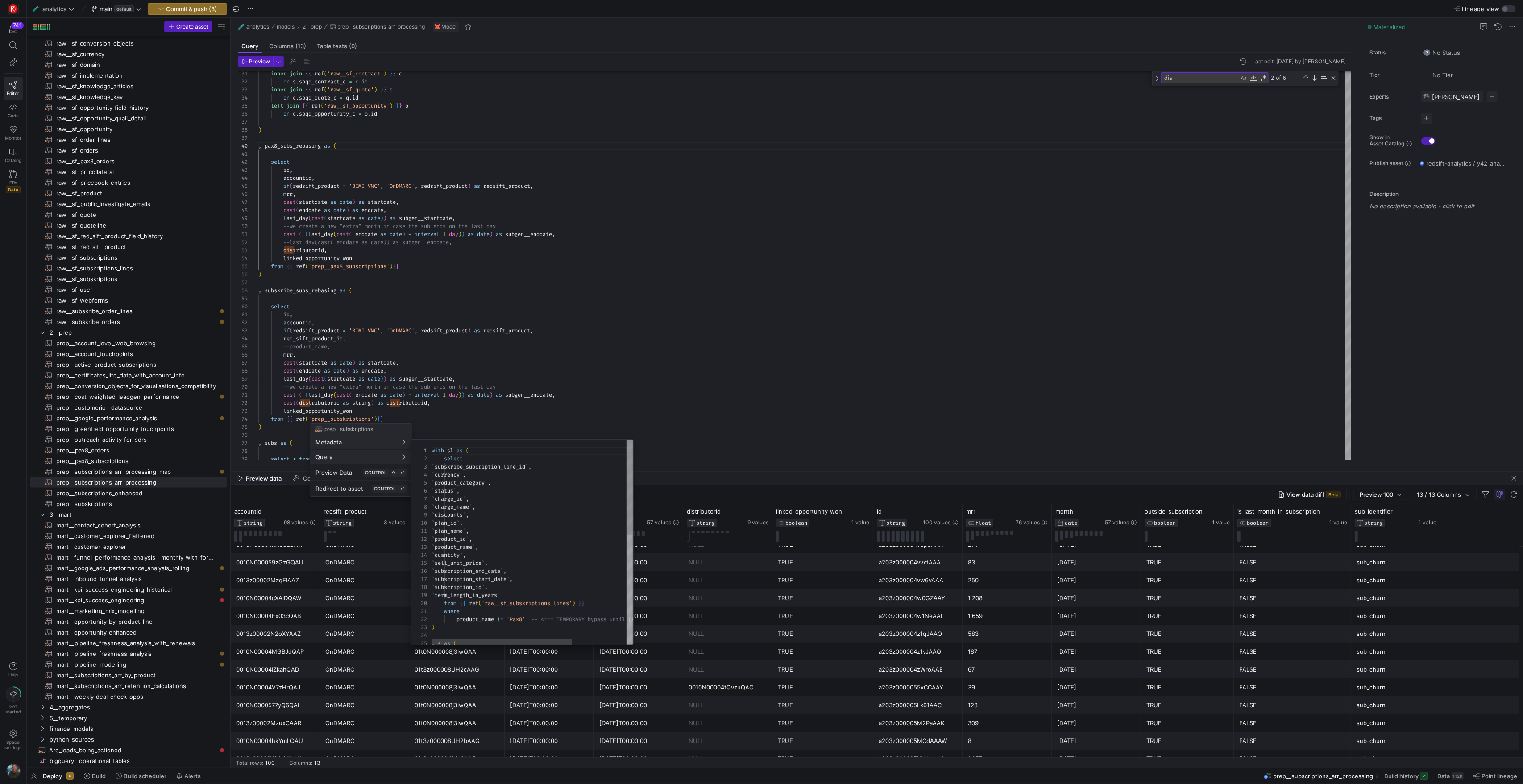
scroll to position [80, 0]
click at [893, 392] on div at bounding box center [761, 392] width 1523 height 784
type textarea "where product_name != 'Pax8' -- <=== TEMPORARY bypass until [PERSON_NAME] pushe…"
click at [534, 540] on div "select , s as ( ) product_name != 'Pax8' -- <=== TEMPORARY bypass until [PERSON…" at bounding box center [589, 521] width 314 height 438
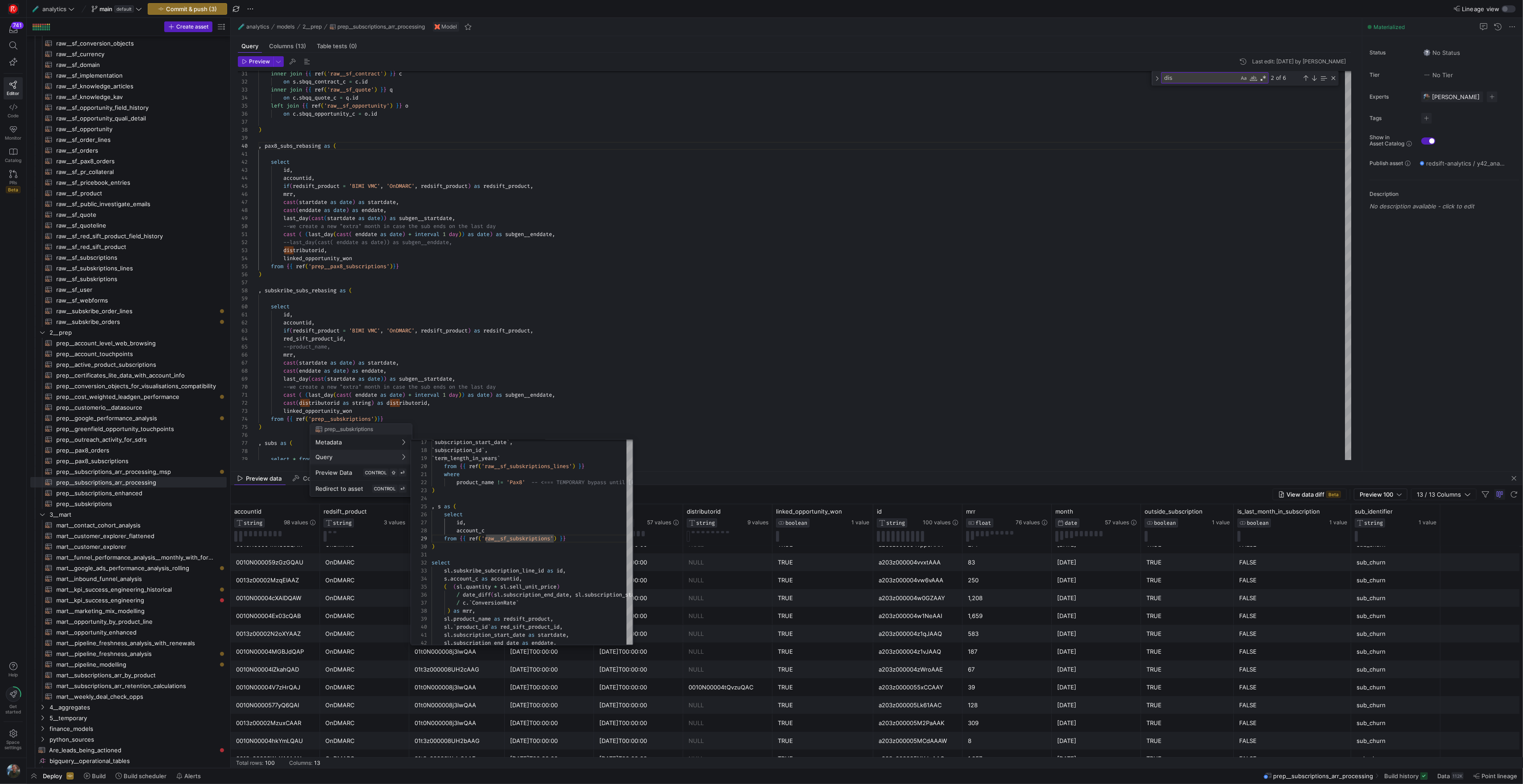
click at [532, 368] on div at bounding box center [761, 392] width 1523 height 784
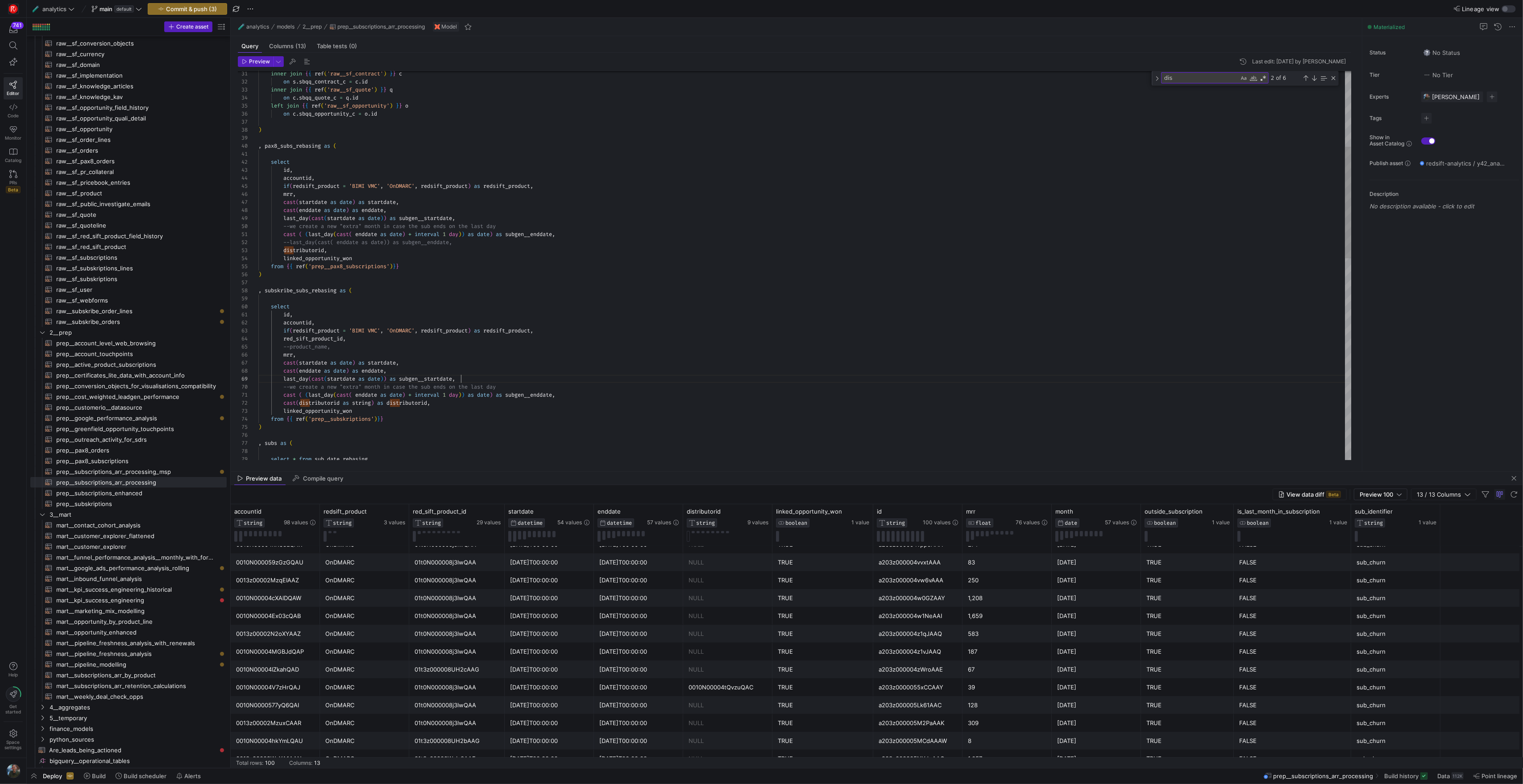
scroll to position [64, 203]
click at [529, 379] on div "on c . sbqq_opportunity_c = o . id ) , pax8_subs_rebasing as ( select left join…" at bounding box center [805, 484] width 1093 height 1355
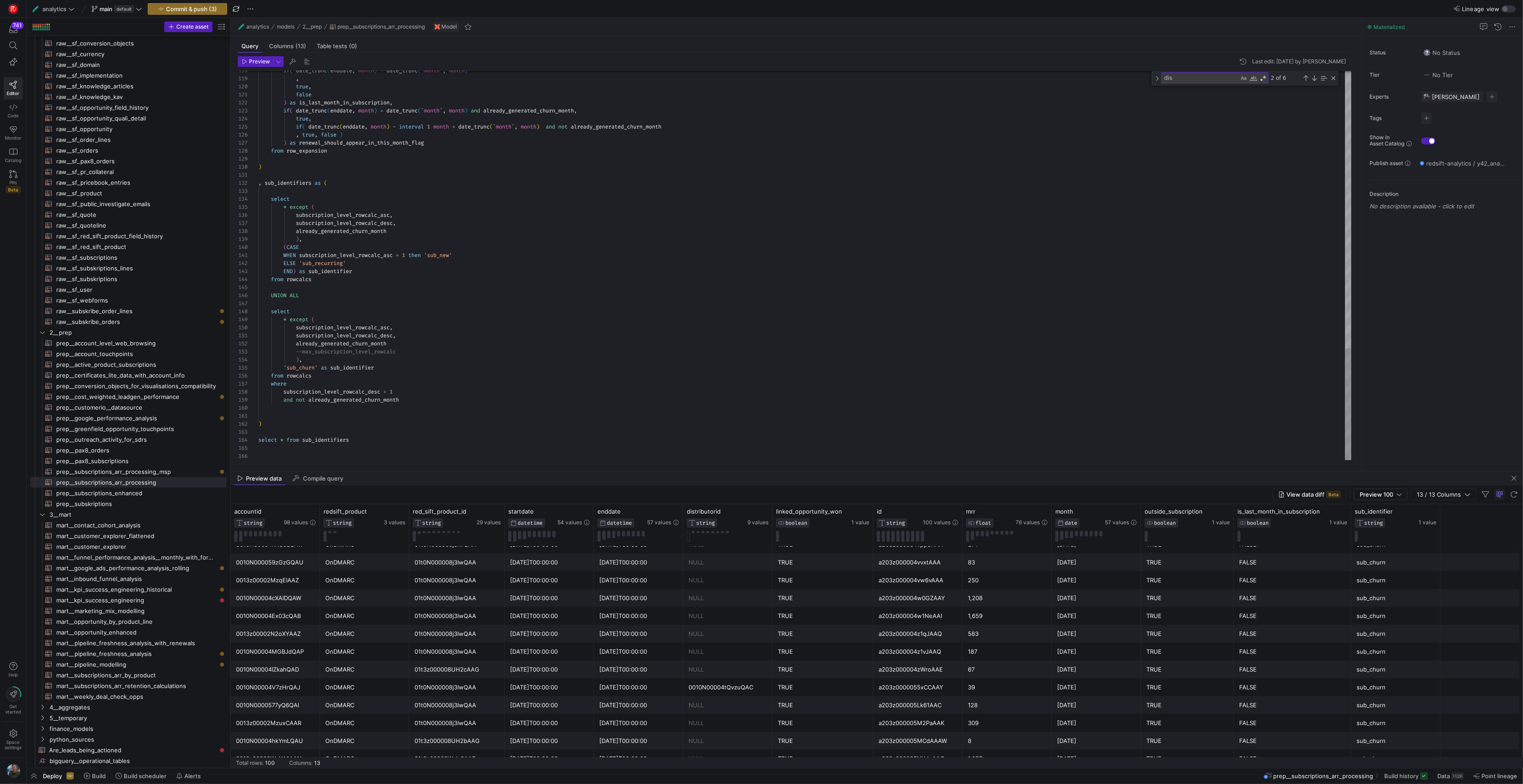
scroll to position [49, 32]
click at [253, 60] on span "Preview" at bounding box center [259, 62] width 21 height 7
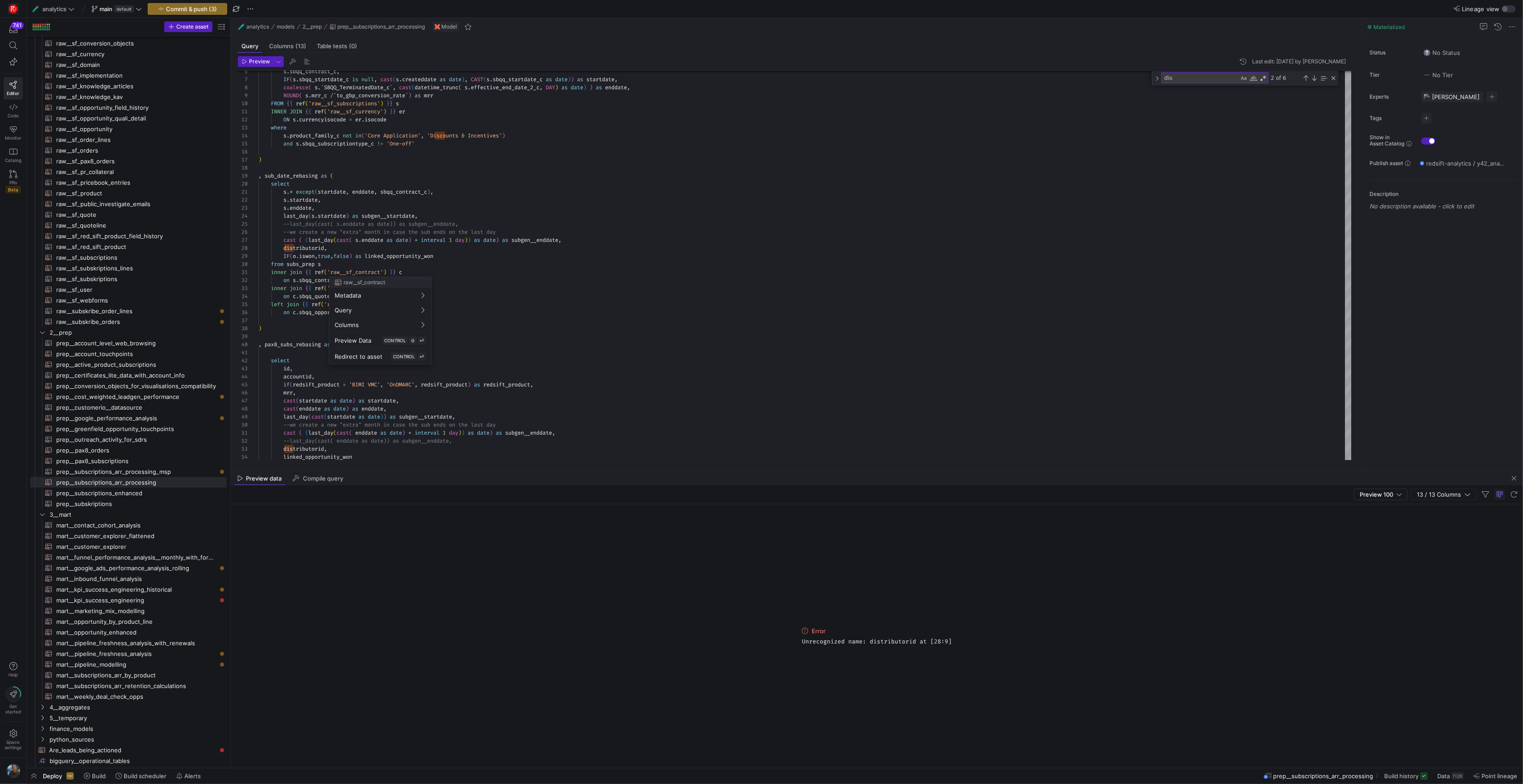
click at [285, 248] on div at bounding box center [761, 392] width 1523 height 784
click at [285, 248] on div "--last_day(cast( enddate as date)) as subgen__endd ate, distributorid , linked_…" at bounding box center [805, 683] width 1093 height 1355
click at [323, 248] on div "--last_day(cast( enddate as date)) as subgen__endd ate, distributorid , linked_…" at bounding box center [805, 683] width 1093 height 1355
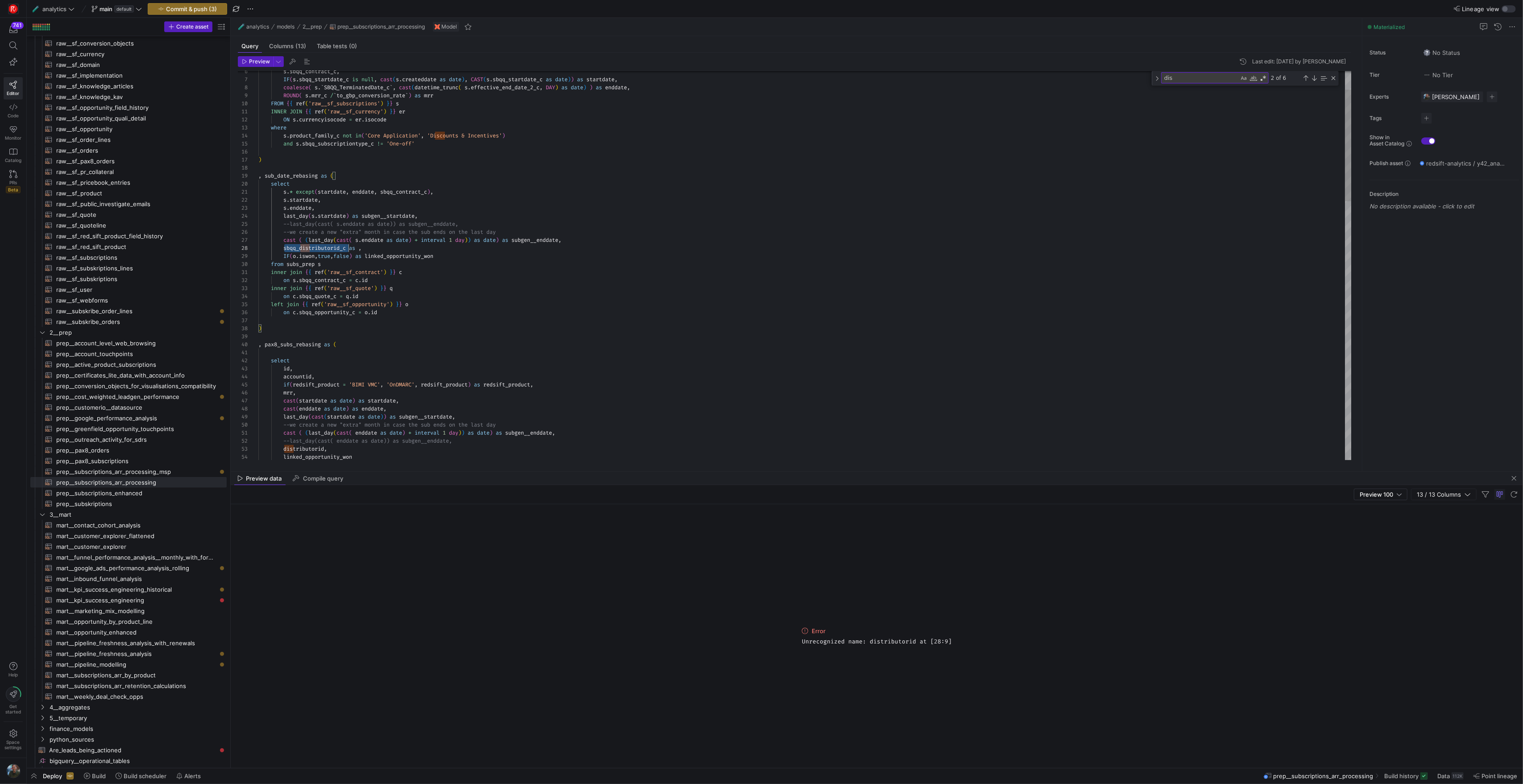
scroll to position [56, 90]
click at [323, 248] on div "--last_day(cast( enddate as date)) as subgen__endd ate, distributorid , linked_…" at bounding box center [805, 683] width 1093 height 1355
click at [360, 250] on div "--last_day(cast( enddate as date)) as subgen__endd ate, distributorid , linked_…" at bounding box center [805, 683] width 1093 height 1355
click at [377, 250] on div "--last_day(cast( enddate as date)) as subgen__endd ate, distributorid , linked_…" at bounding box center [805, 683] width 1093 height 1355
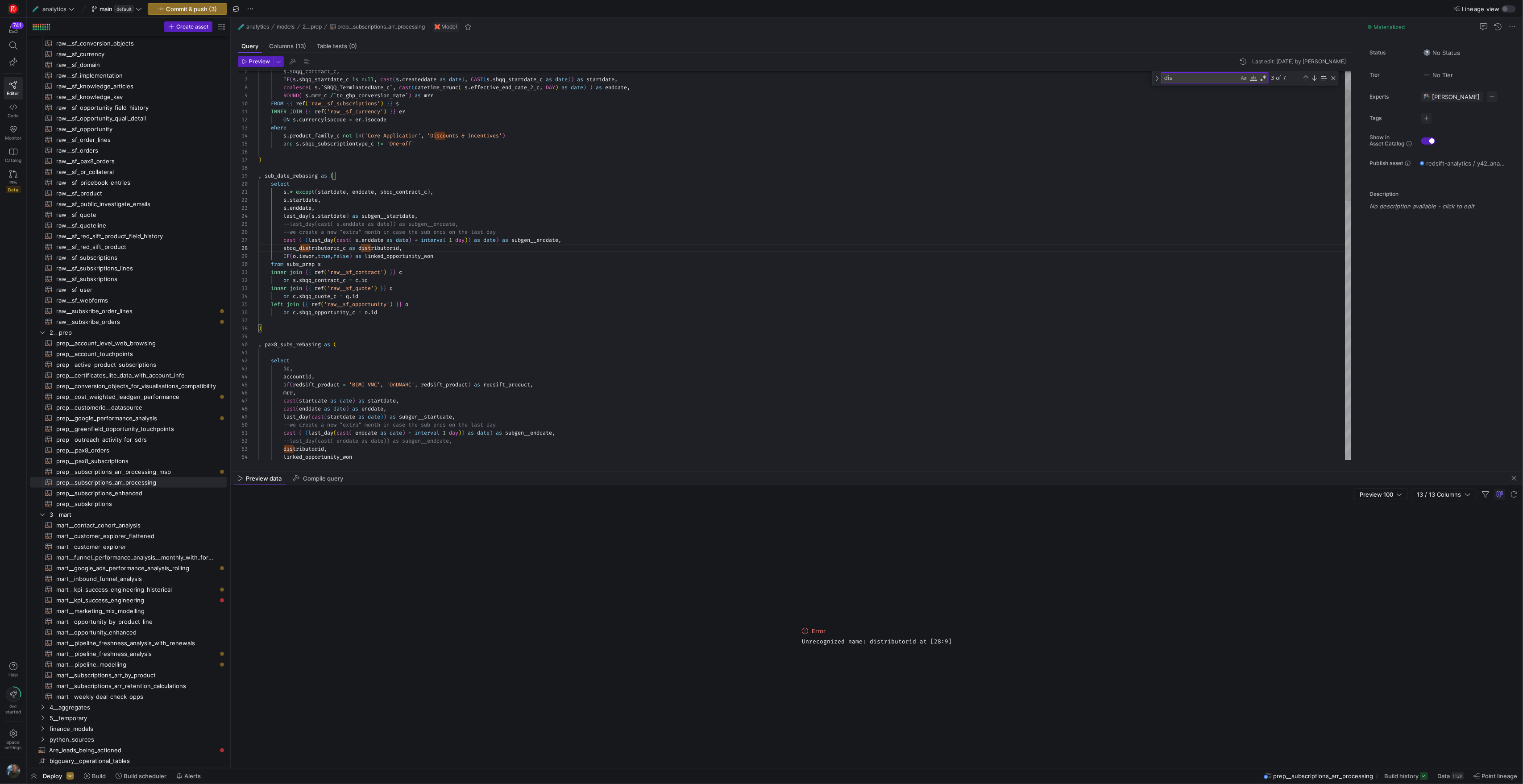
click at [495, 275] on div "--last_day(cast( enddate as date)) as subgen__endd ate, distributorid , linked_…" at bounding box center [805, 683] width 1093 height 1355
click at [258, 64] on span "Preview" at bounding box center [259, 62] width 21 height 7
click at [484, 183] on div "--last_day(cast( enddate as date)) as subgen__endd ate, distributorid , linked_…" at bounding box center [805, 683] width 1093 height 1355
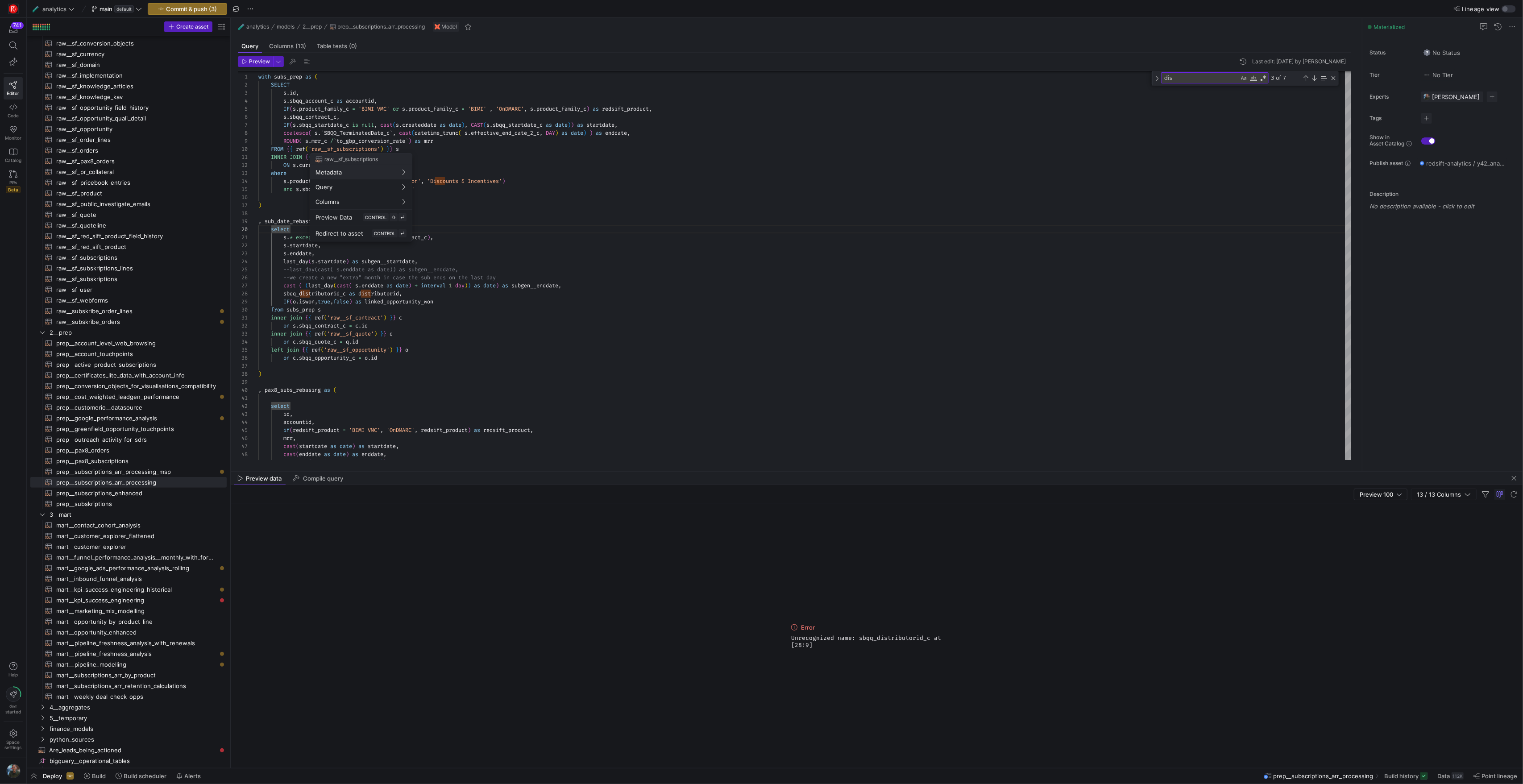
click at [538, 185] on div at bounding box center [761, 392] width 1523 height 784
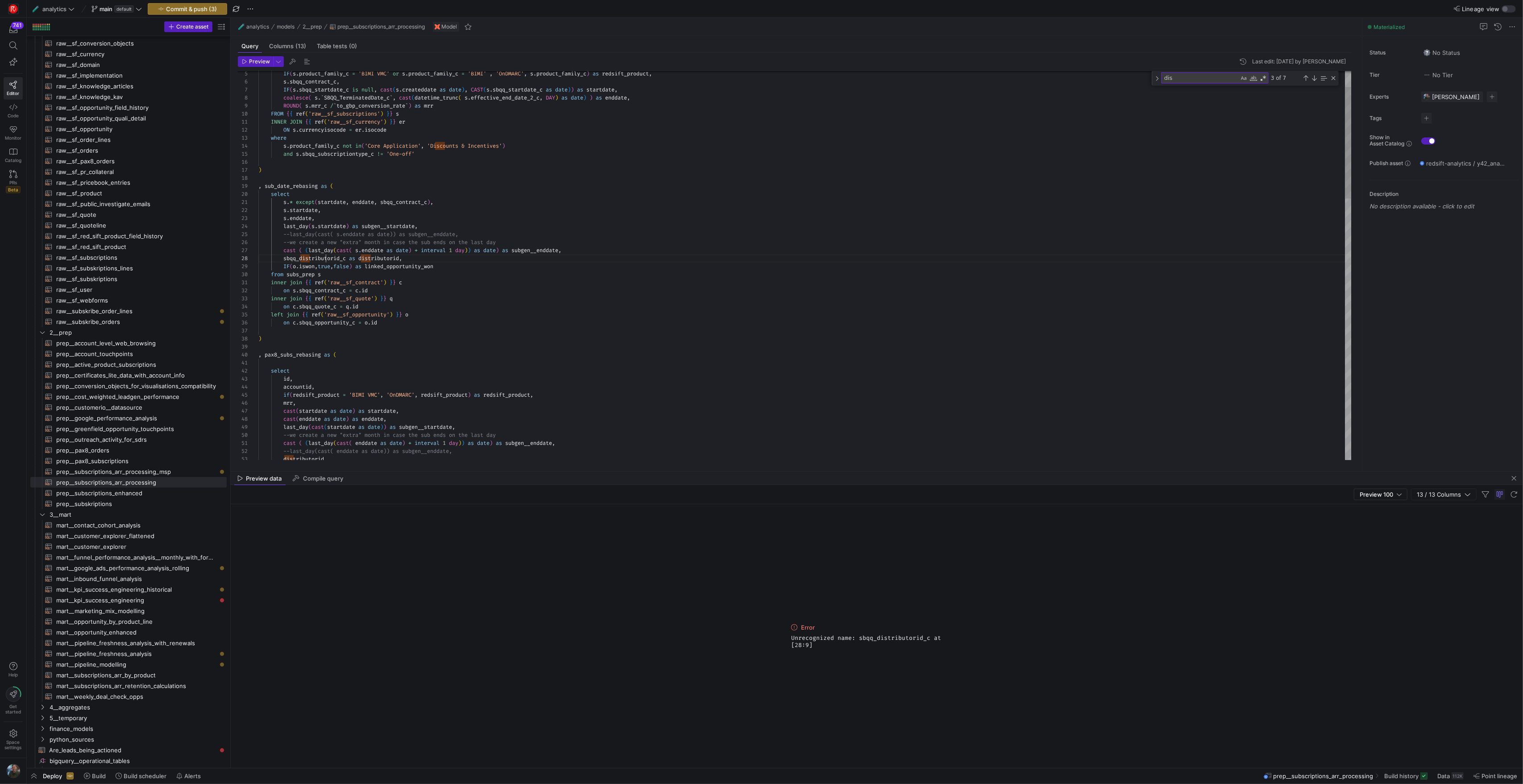
click at [326, 258] on div "mrr , accountid , if ( redsift_product = 'BIMI VMC' , 'OnDMARC' , redsift_produ…" at bounding box center [805, 694] width 1093 height 1355
click at [510, 279] on div at bounding box center [761, 392] width 1523 height 784
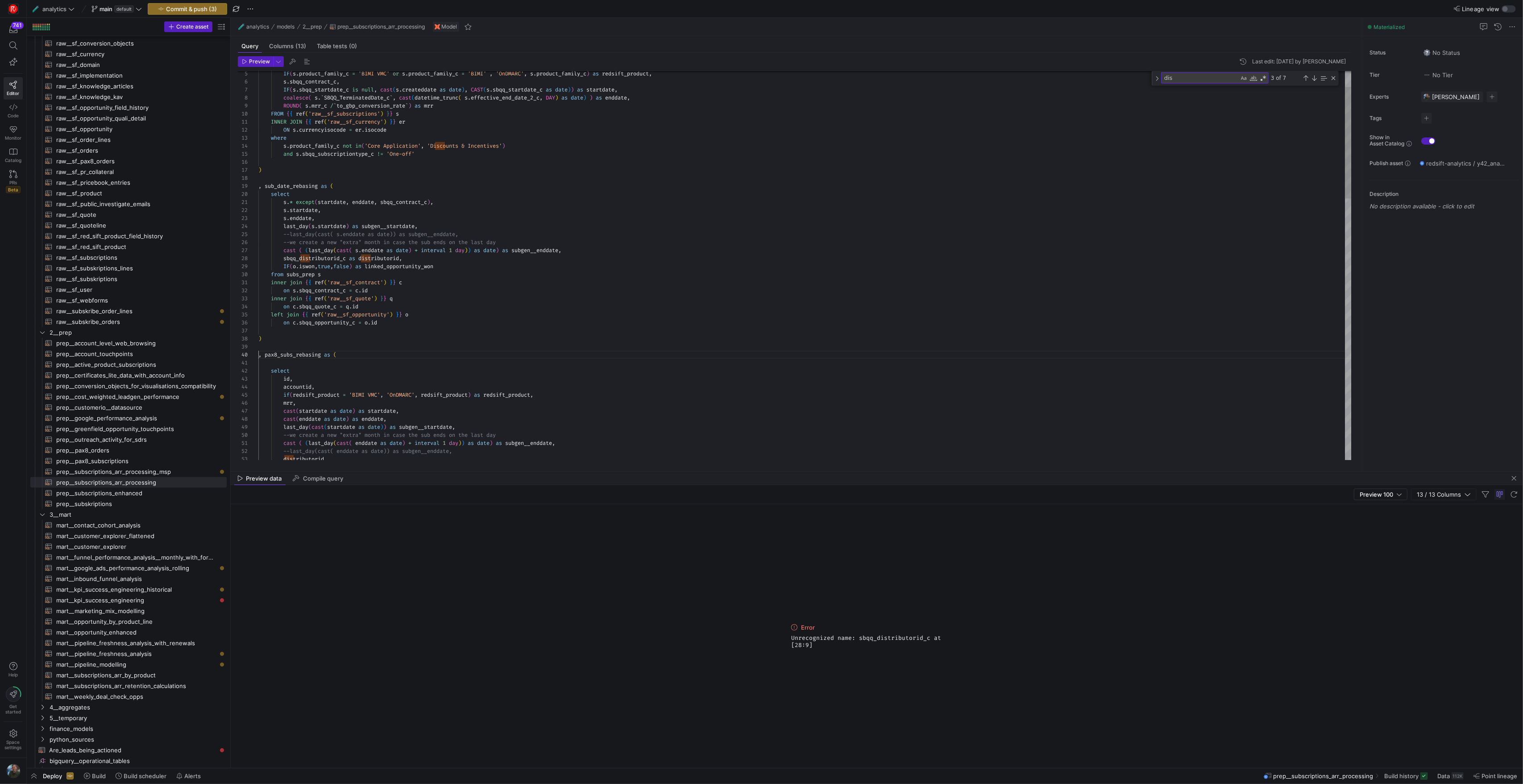
click at [509, 350] on div "mrr , accountid , if ( redsift_product = 'BIMI VMC' , 'OnDMARC' , redsift_produ…" at bounding box center [805, 694] width 1093 height 1355
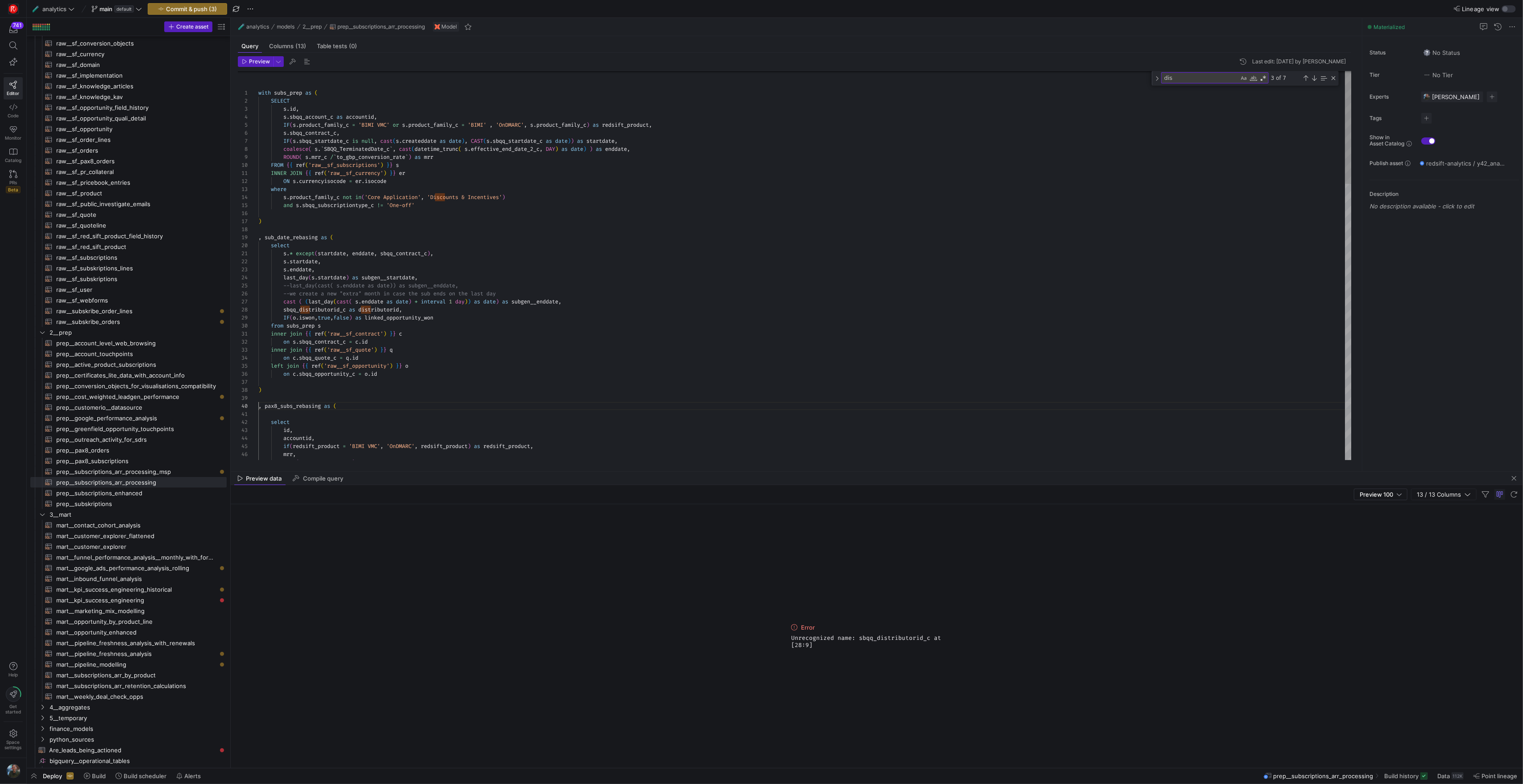
type textarea "s.* except(startdate, enddate, sbqq_contract_c), s.startdate, s.enddate, last_d…"
click at [327, 310] on div "mrr , cast ( startdate as date ) as startdate , accountid , if ( redsift_produc…" at bounding box center [805, 744] width 1093 height 1355
click at [424, 308] on div at bounding box center [761, 392] width 1523 height 784
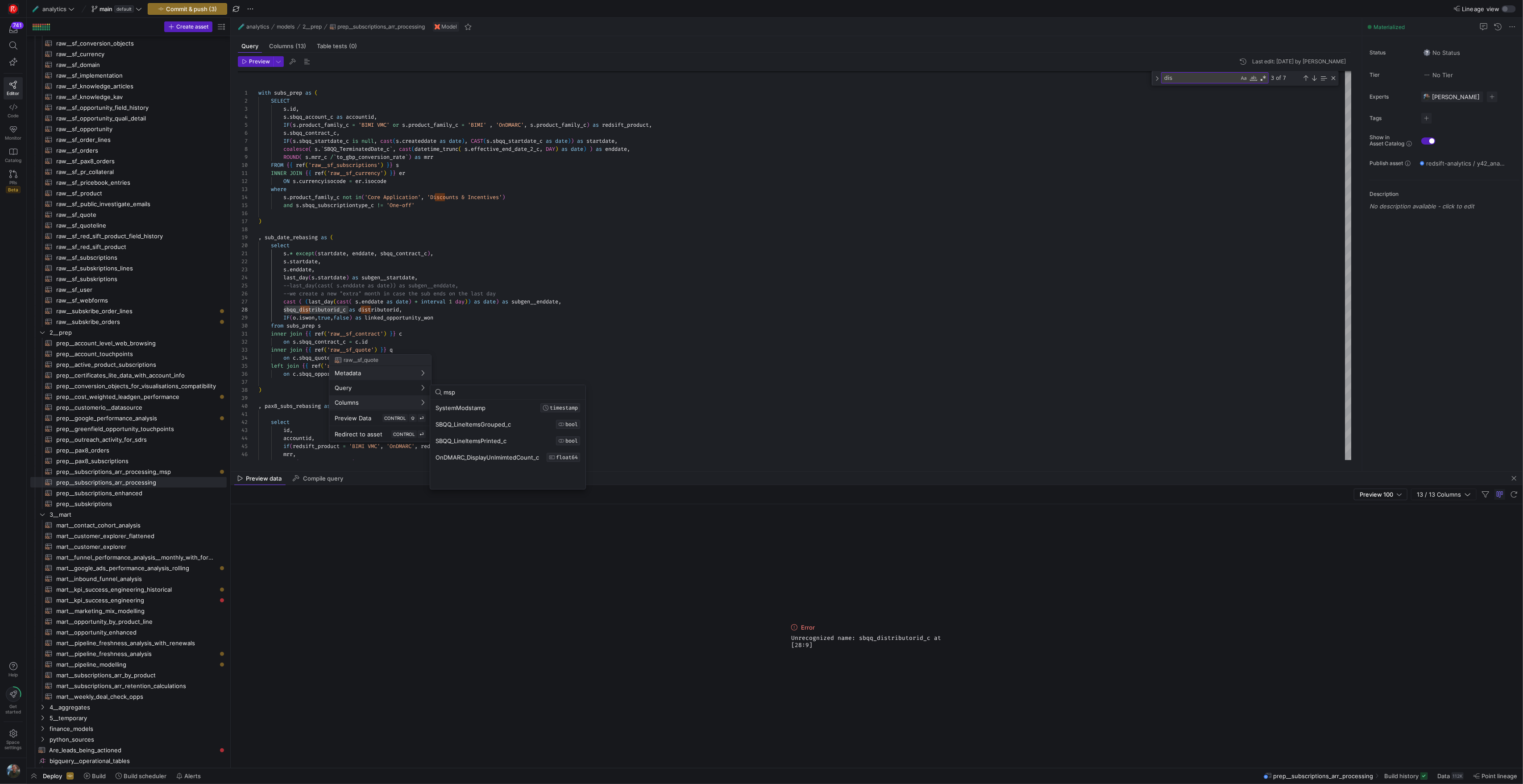
click at [467, 395] on input "msp" at bounding box center [512, 392] width 137 height 7
type input "distr"
click at [361, 311] on div at bounding box center [761, 392] width 1523 height 784
click at [341, 310] on div "mrr , cast ( startdate as date ) as startdate , accountid , if ( redsift_produc…" at bounding box center [805, 744] width 1093 height 1355
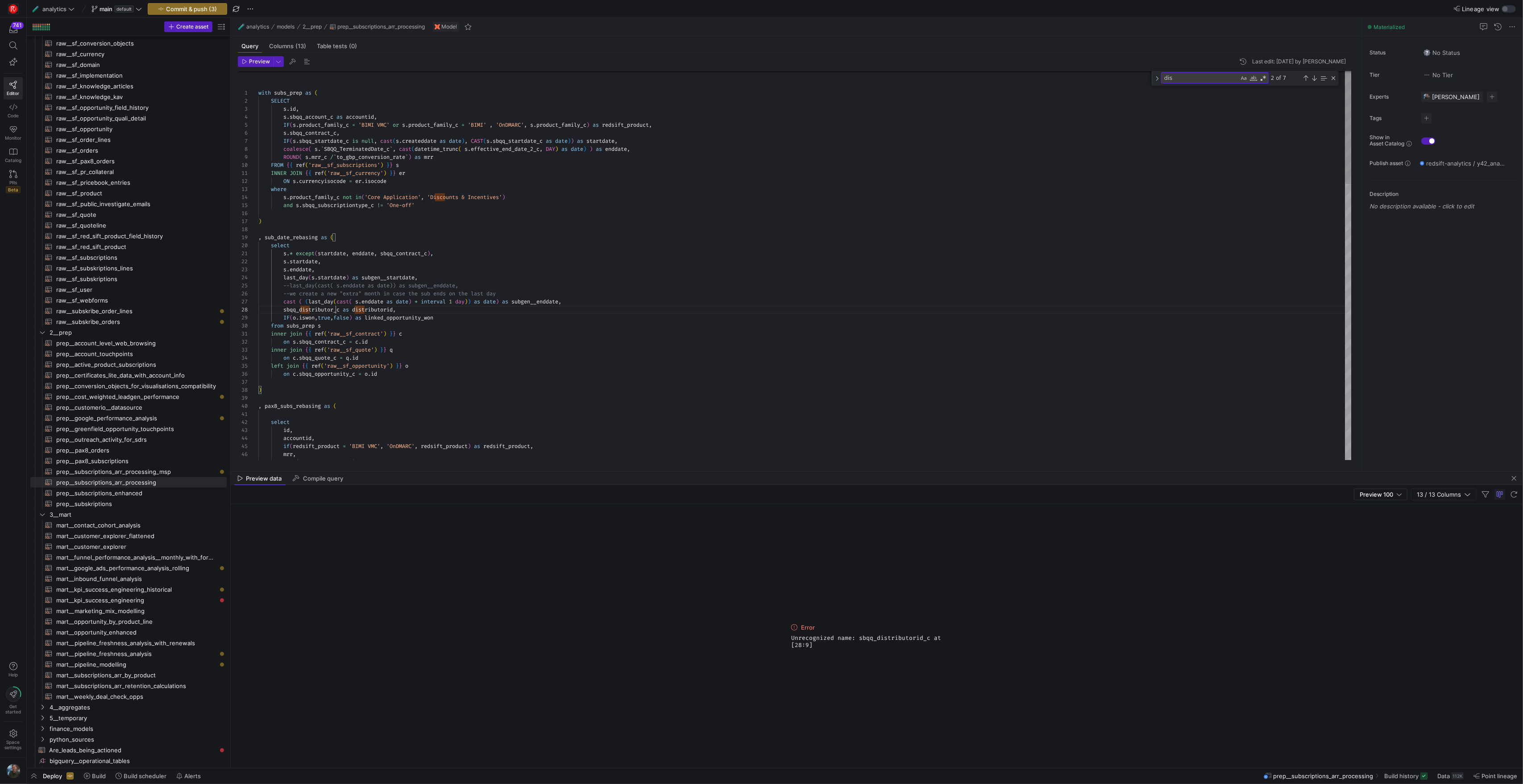
scroll to position [8, 112]
click at [463, 339] on div "mrr , cast ( startdate as date ) as startdate , accountid , if ( redsift_produc…" at bounding box center [805, 744] width 1093 height 1355
click at [261, 66] on span "button" at bounding box center [255, 62] width 34 height 10
click at [261, 65] on span "button" at bounding box center [255, 62] width 34 height 10
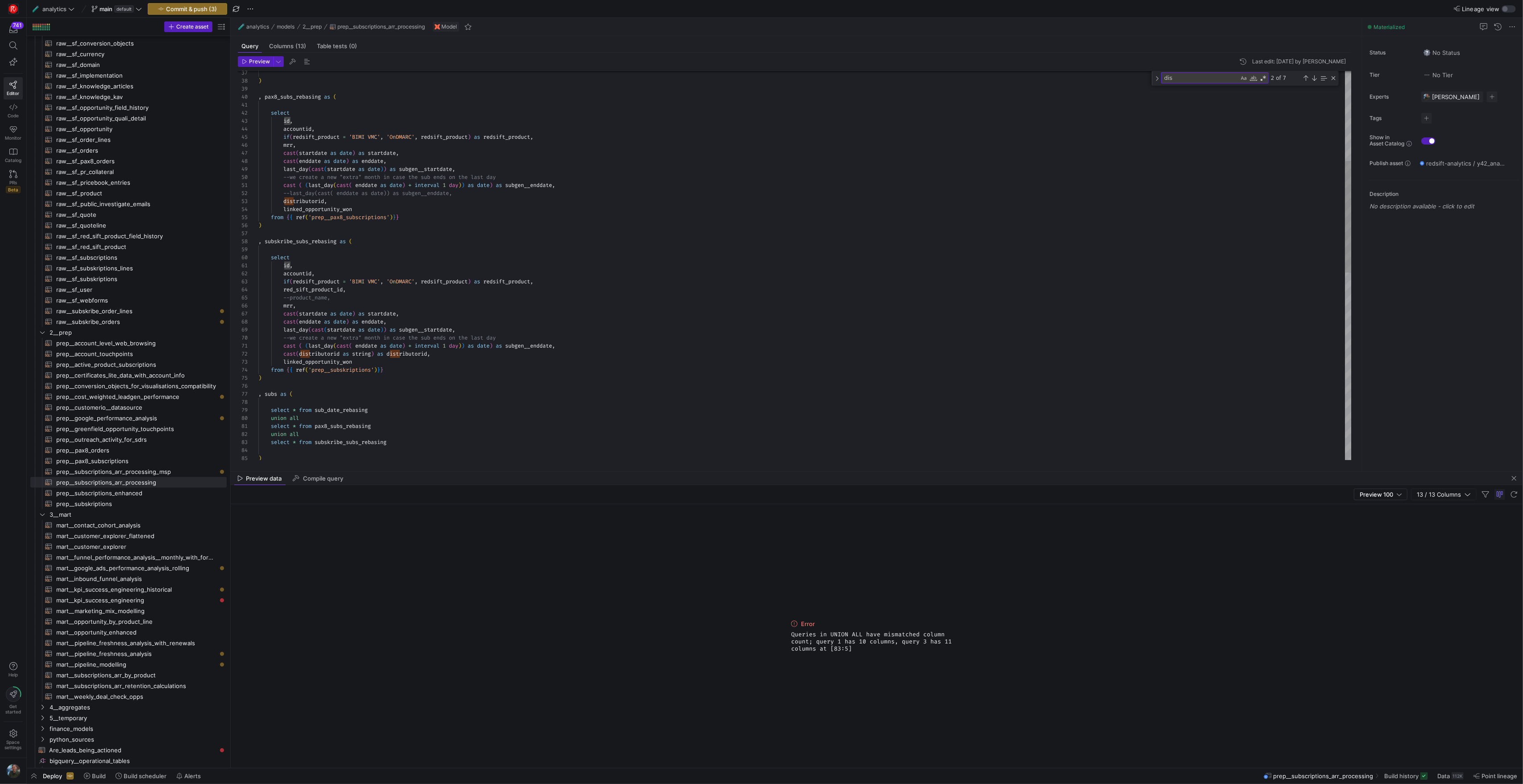
click at [283, 290] on div "cast ( enddate as date ) as enddate , last_day ( cast ( startdate as date ) ) a…" at bounding box center [805, 435] width 1093 height 1355
click at [256, 65] on span "button" at bounding box center [255, 62] width 34 height 10
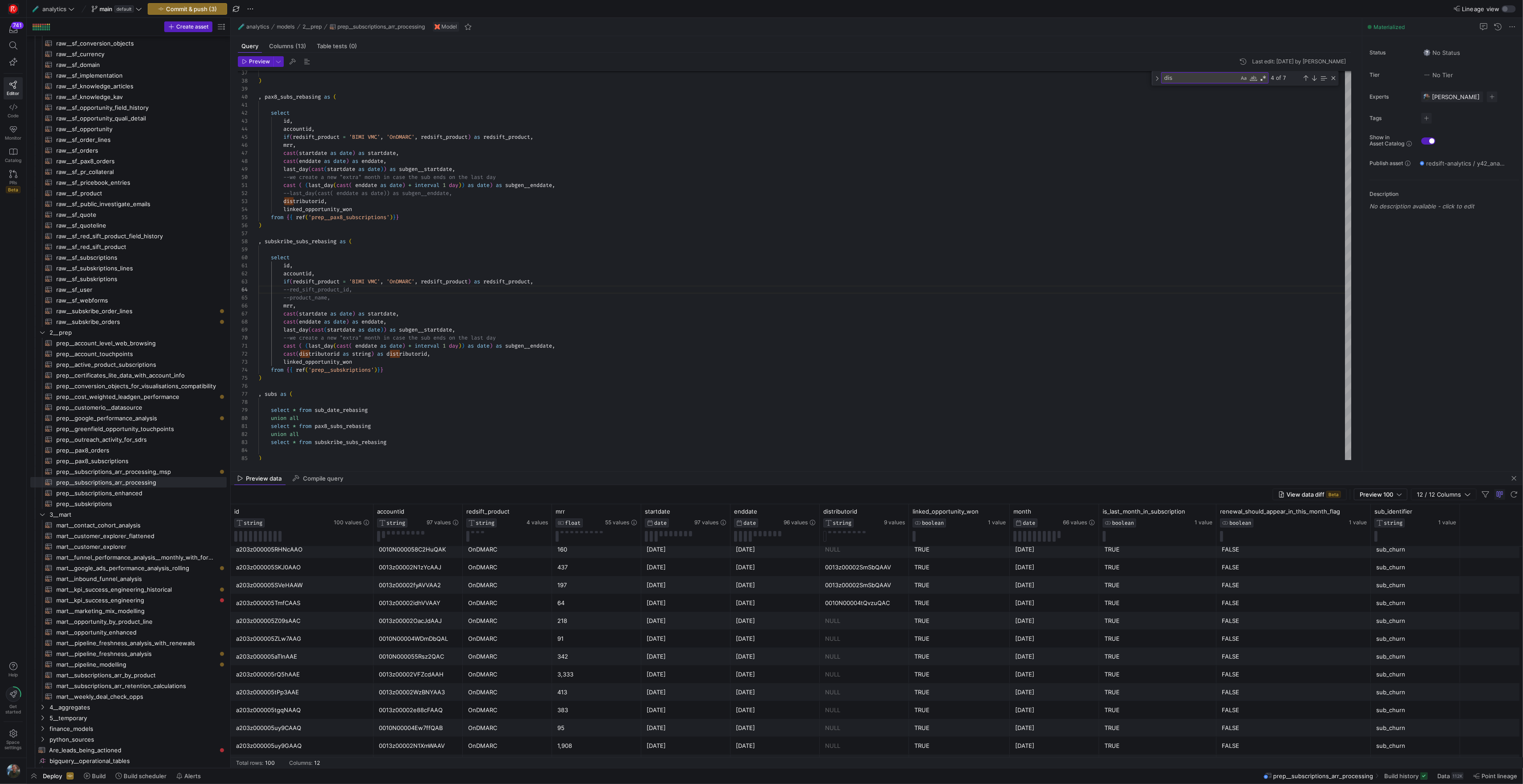
scroll to position [374, 0]
click at [148, 474] on span "prep__subscriptions_arr_processing_msp​​​​​​​​​​" at bounding box center [136, 472] width 160 height 10
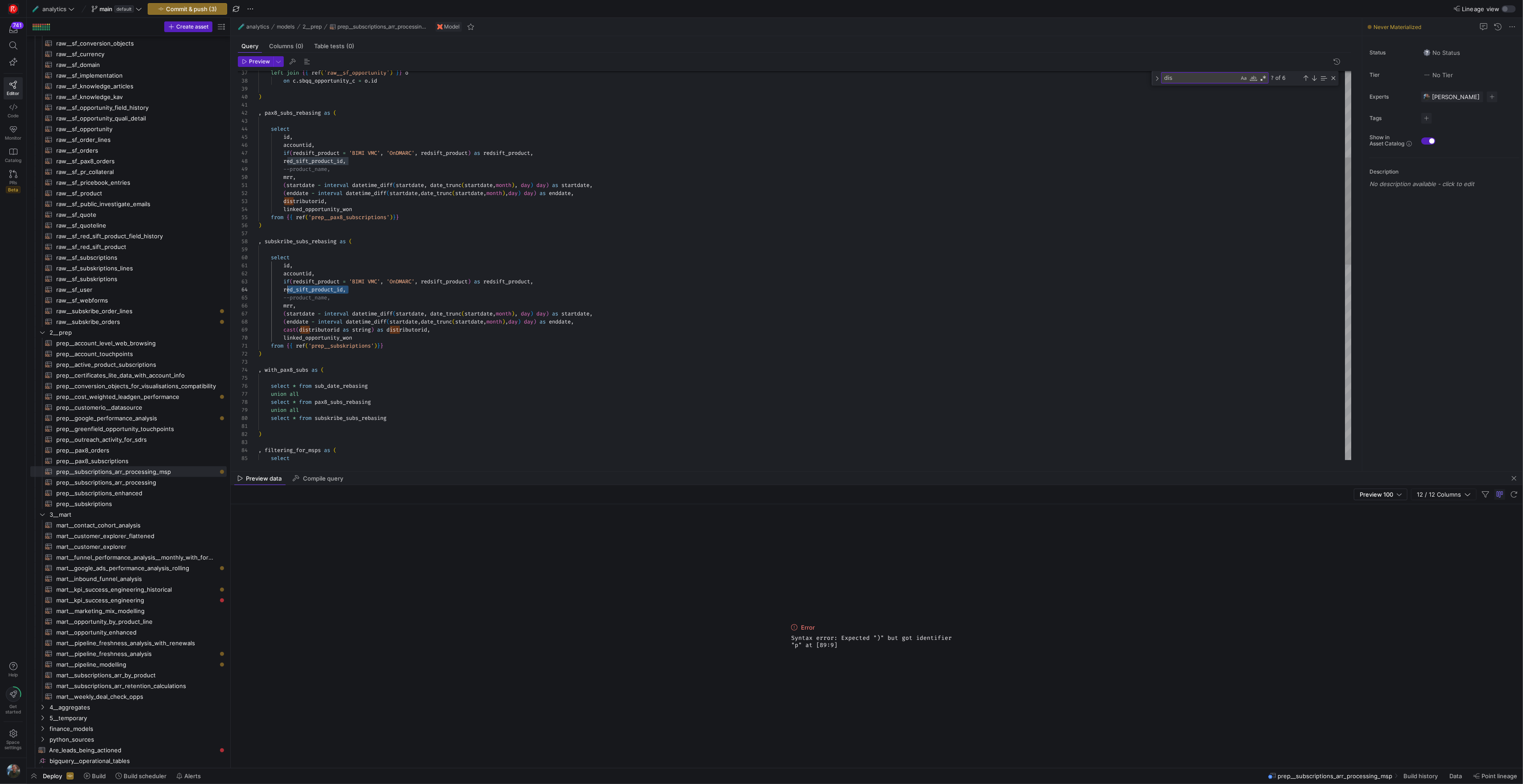
drag, startPoint x: 366, startPoint y: 291, endPoint x: 286, endPoint y: 289, distance: 80.0
click at [286, 289] on div "left join { { ref ( 'raw__sf_opportunity' ) } } o on c . sbqq_opportunity_c = o…" at bounding box center [805, 463] width 1093 height 1411
click at [395, 298] on div "left join { { ref ( 'raw__sf_opportunity' ) } } o on c . sbqq_opportunity_c = o…" at bounding box center [805, 463] width 1093 height 1411
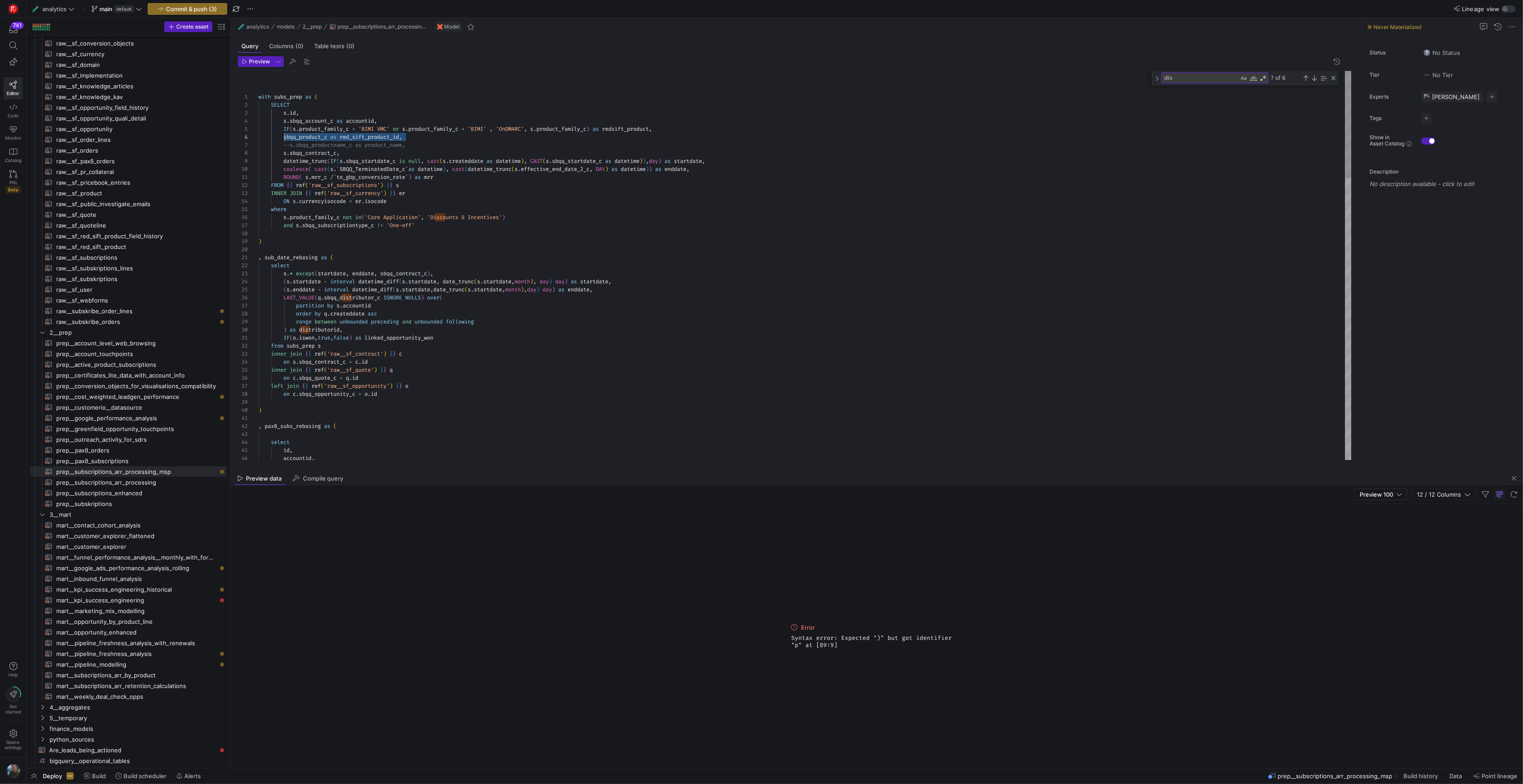
drag, startPoint x: 412, startPoint y: 137, endPoint x: 285, endPoint y: 136, distance: 127.0
click at [285, 136] on div "left join { { ref ( 'raw__sf_opportunity' ) } } o on c . sbqq_opportunity_c = o…" at bounding box center [805, 776] width 1093 height 1411
click at [142, 484] on span "prep__subscriptions_arr_processing​​​​​​​​​​" at bounding box center [136, 482] width 160 height 10
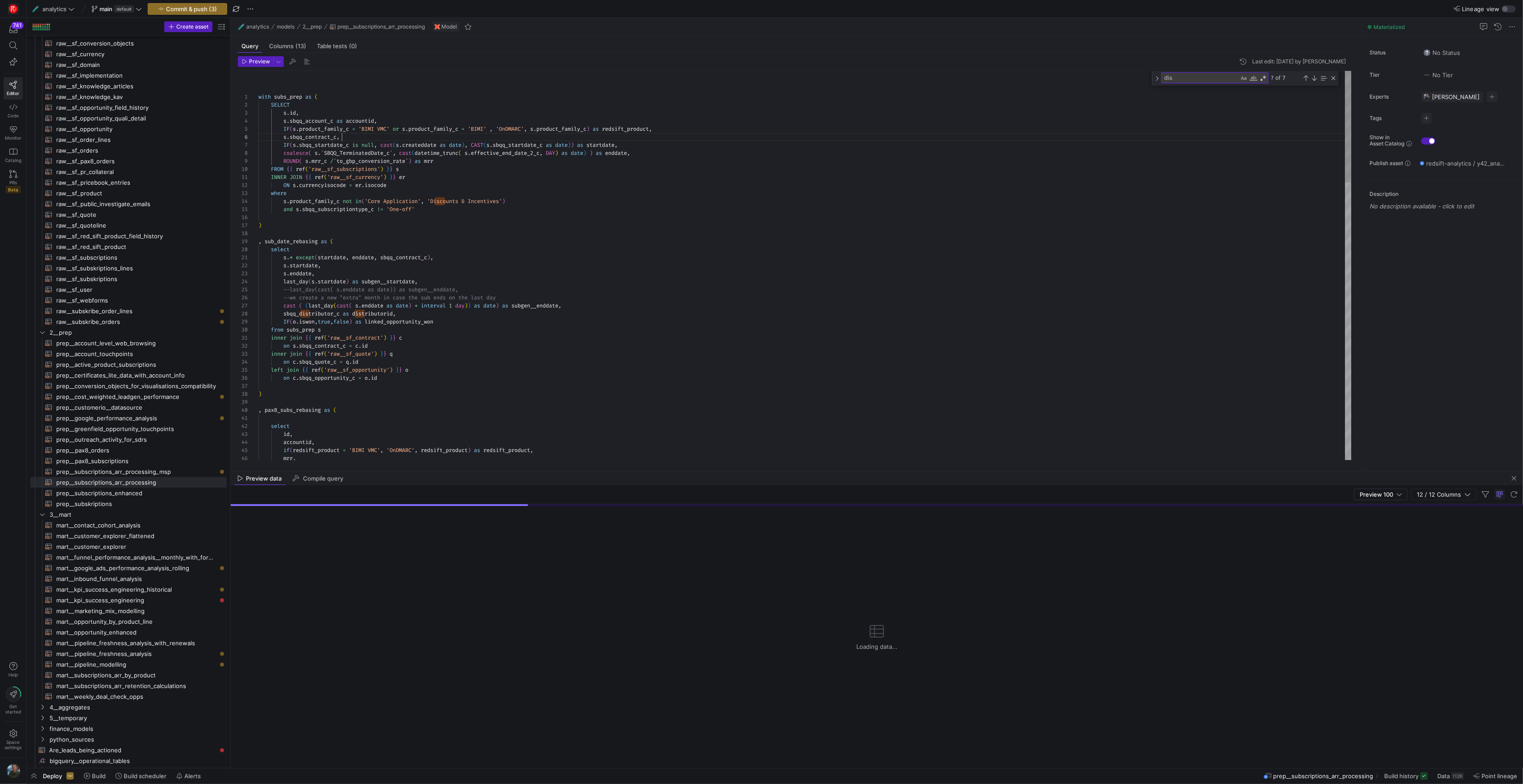
click at [366, 139] on div "with subs_prep as ( SELECT s . id , s . sbqq_account_c as accountid , IF ( s . …" at bounding box center [805, 749] width 1093 height 1355
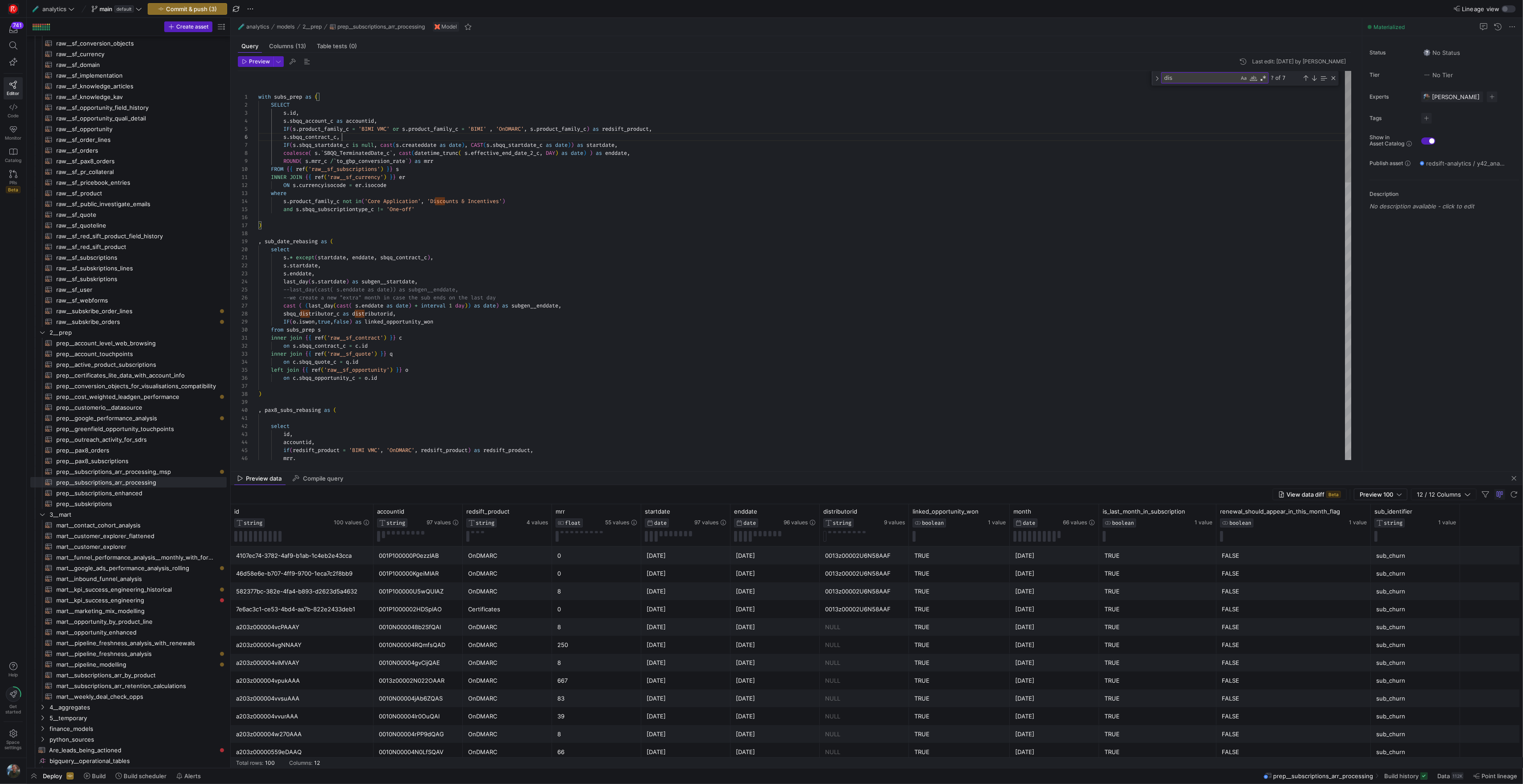
click at [668, 129] on div "with subs_prep as ( SELECT s . id , s . sbqq_account_c as accountid , IF ( s . …" at bounding box center [805, 749] width 1093 height 1355
type textarea "with subs_prep as ( SELECT [DOMAIN_NAME], s.sbqq_account_c as accountid, IF(s.p…"
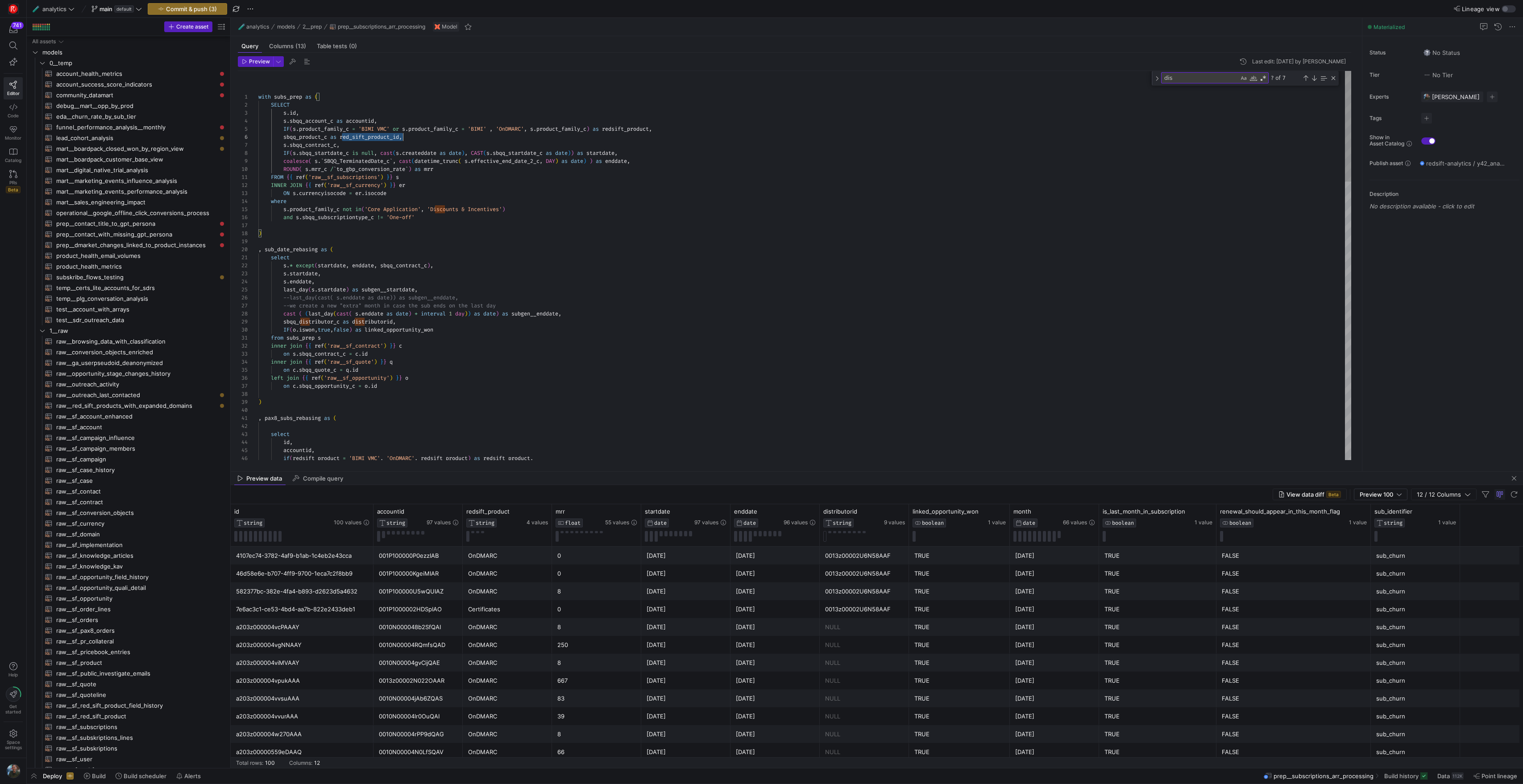
click at [393, 135] on div "with subs_prep as ( SELECT s . id , s . sbqq_account_c as accountid , IF ( s . …" at bounding box center [805, 752] width 1093 height 1363
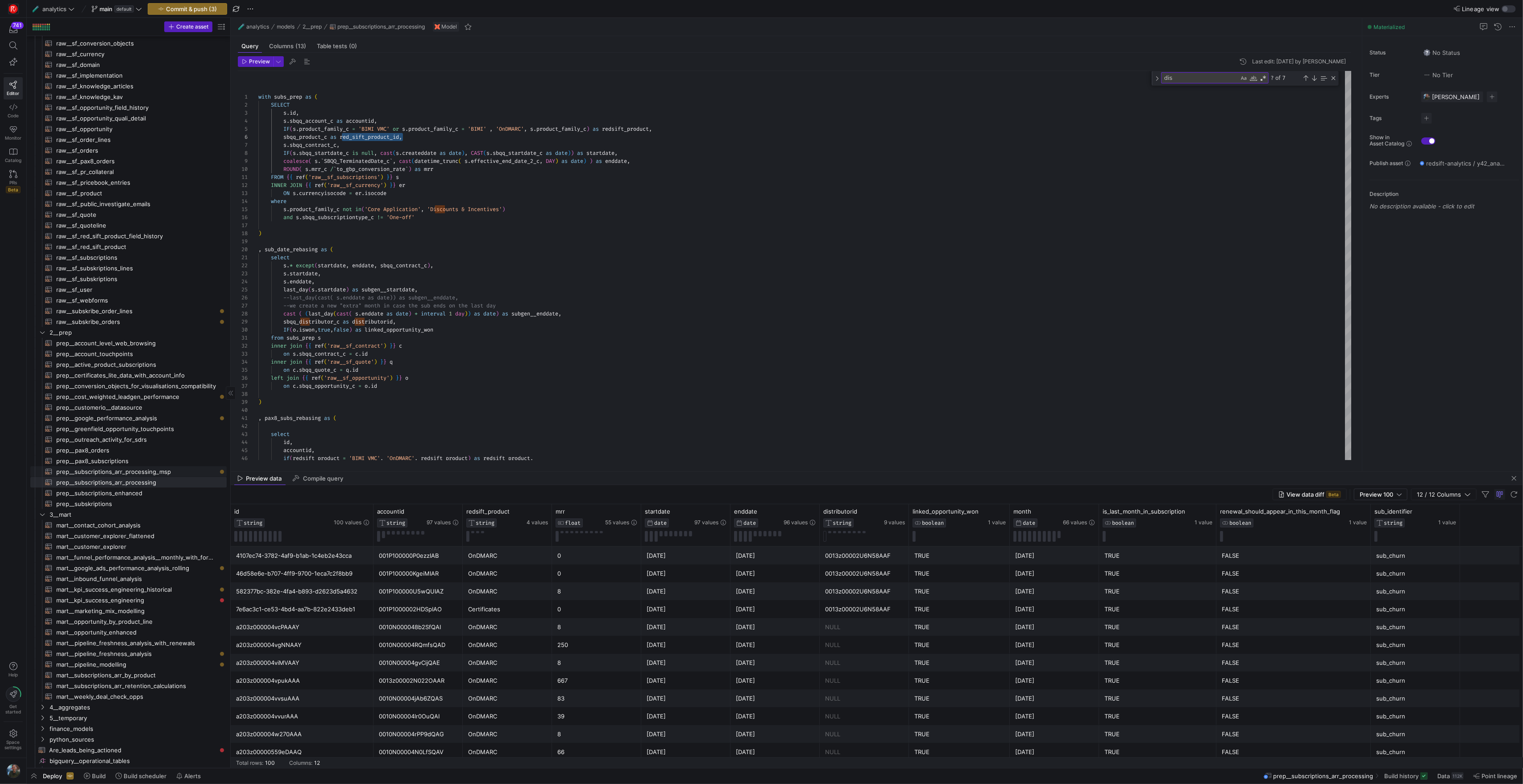
click at [161, 475] on span "prep__subscriptions_arr_processing_msp​​​​​​​​​​" at bounding box center [136, 472] width 160 height 10
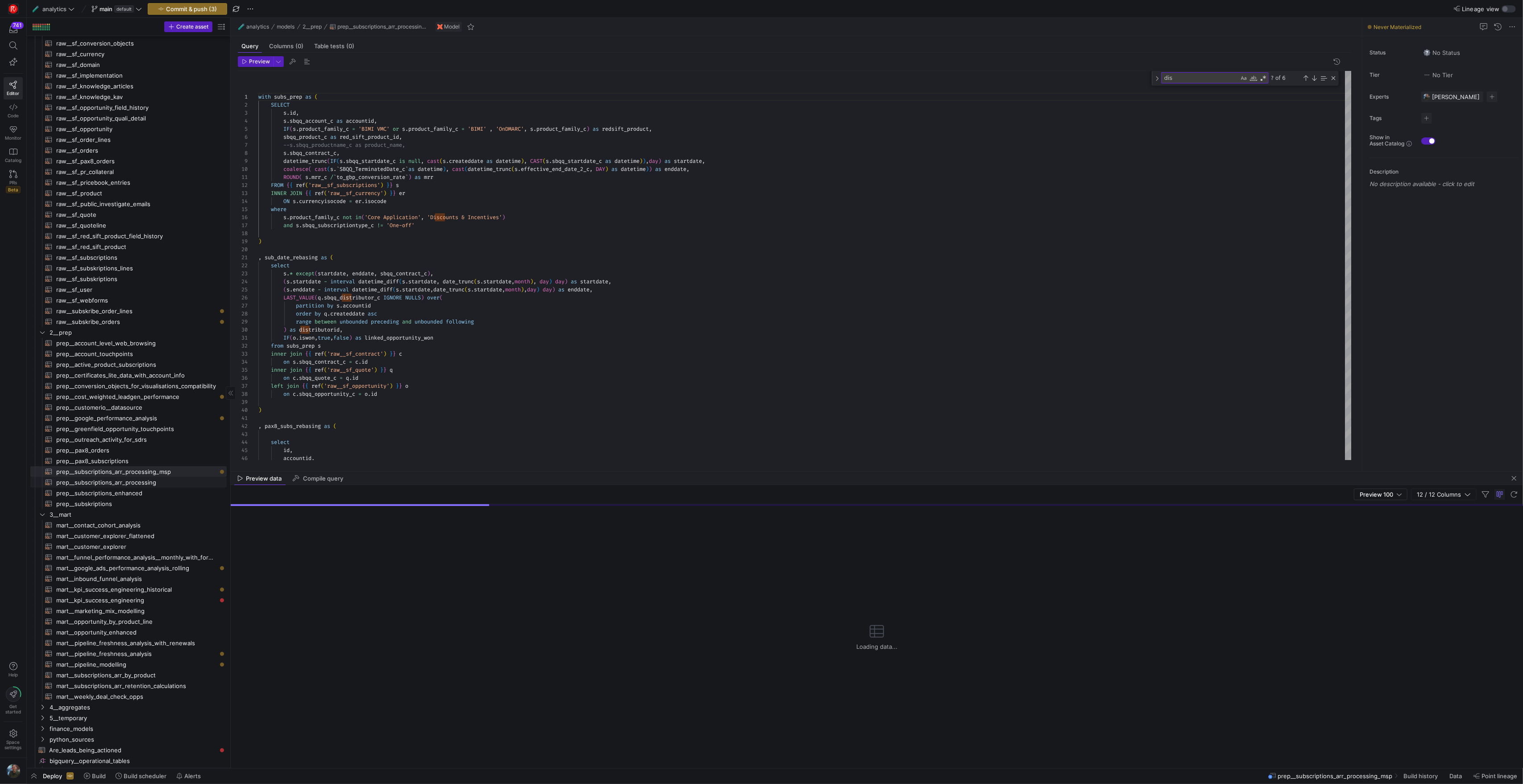
click at [159, 486] on span "prep__subscriptions_arr_processing​​​​​​​​​​" at bounding box center [136, 482] width 160 height 10
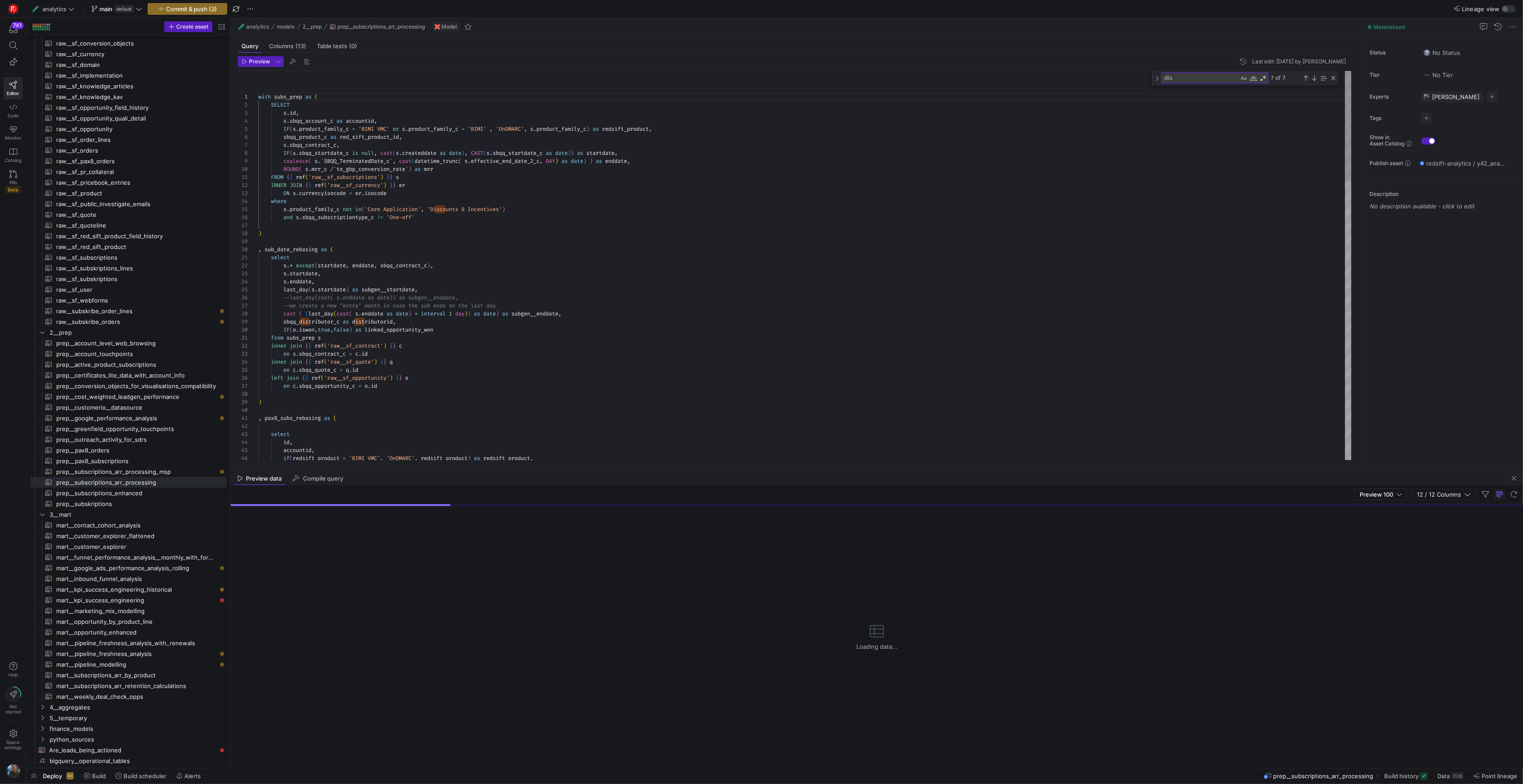
click at [391, 128] on div "with subs_prep as ( SELECT s . id , s . sbqq_account_c as accountid , IF ( s . …" at bounding box center [805, 752] width 1093 height 1363
click at [382, 139] on div "with subs_prep as ( SELECT s . id , s . sbqq_account_c as accountid , IF ( s . …" at bounding box center [805, 752] width 1093 height 1363
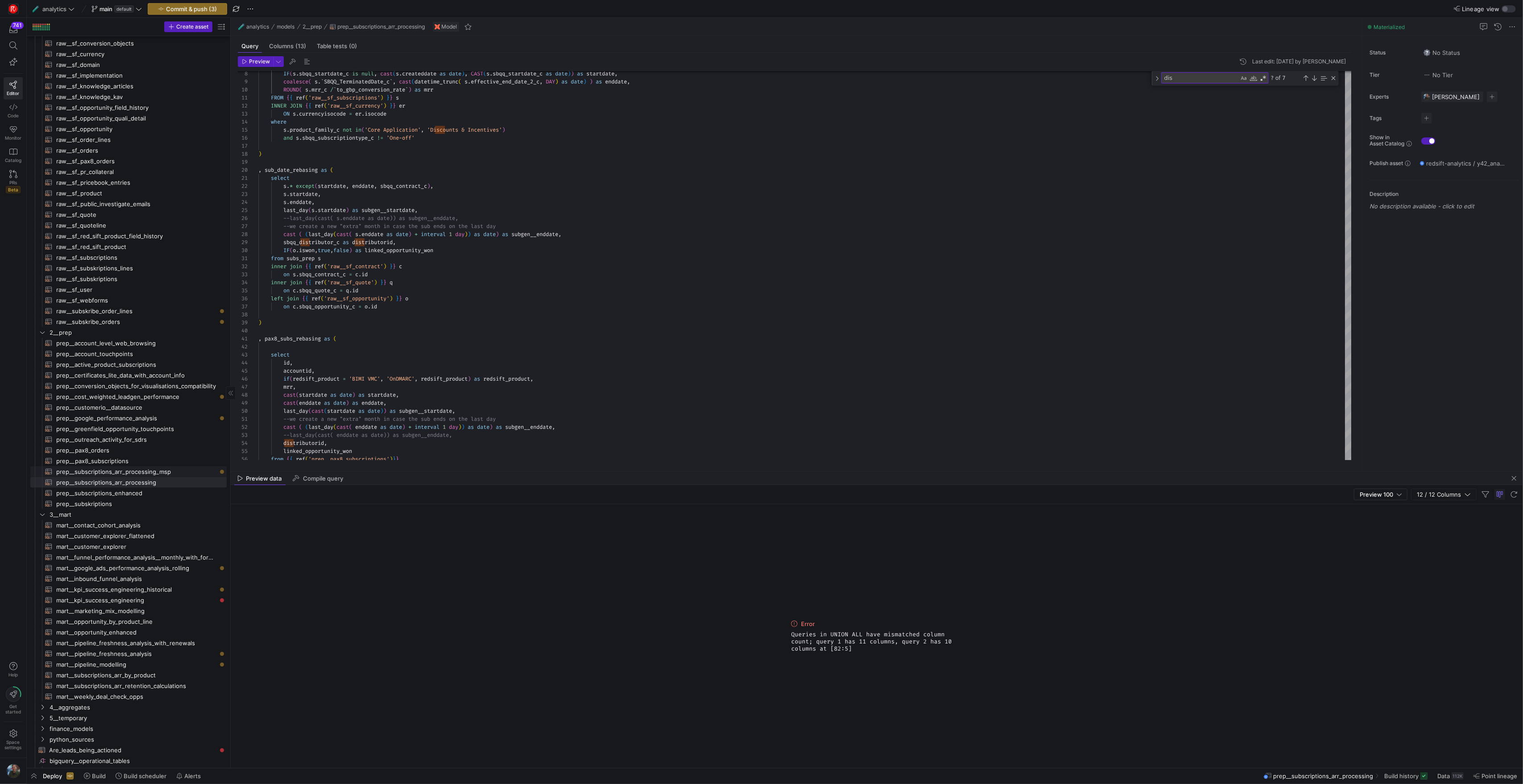
click at [155, 476] on span "prep__subscriptions_arr_processing_msp​​​​​​​​​​" at bounding box center [136, 472] width 160 height 10
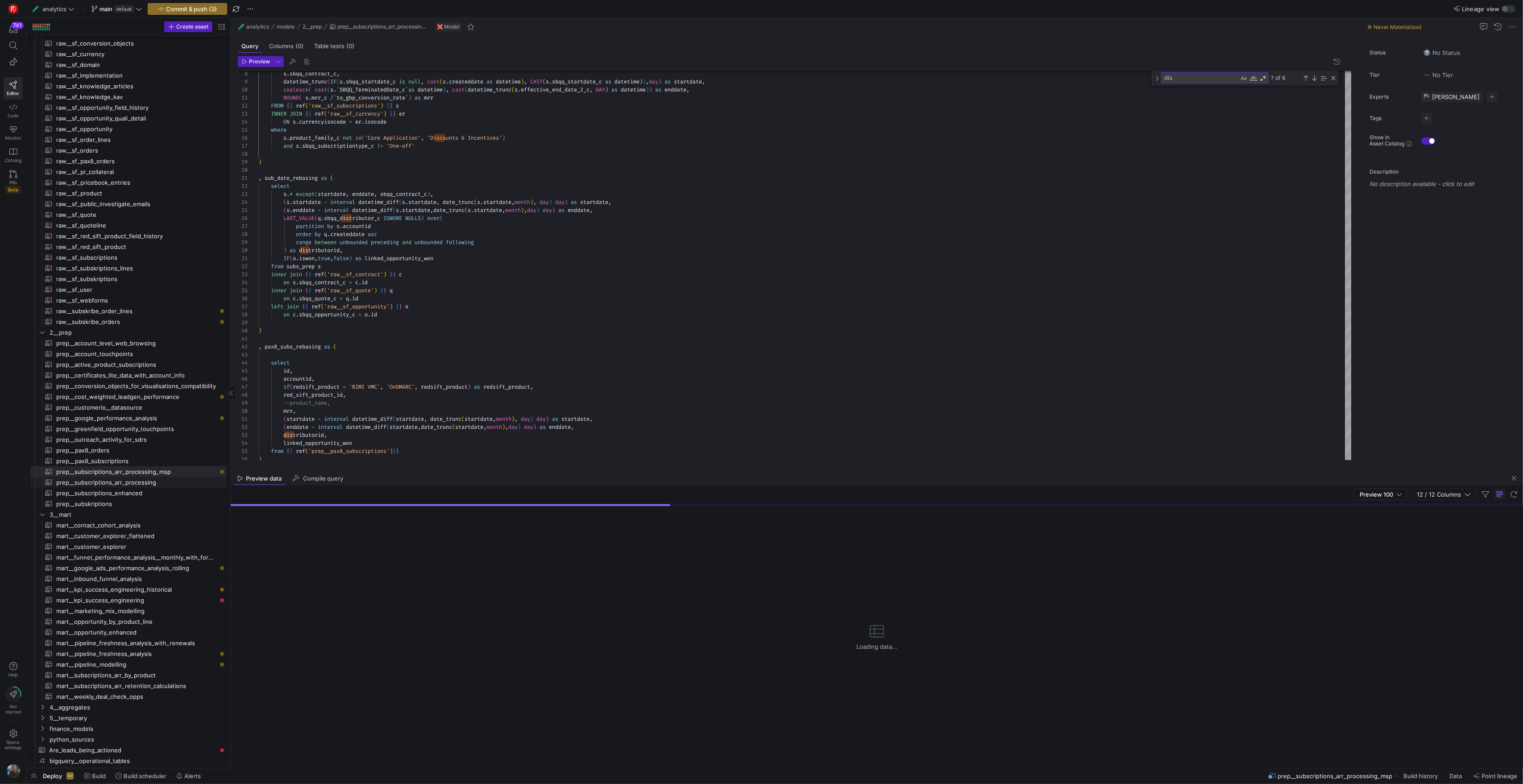
click at [155, 484] on span "prep__subscriptions_arr_processing​​​​​​​​​​" at bounding box center [136, 482] width 160 height 10
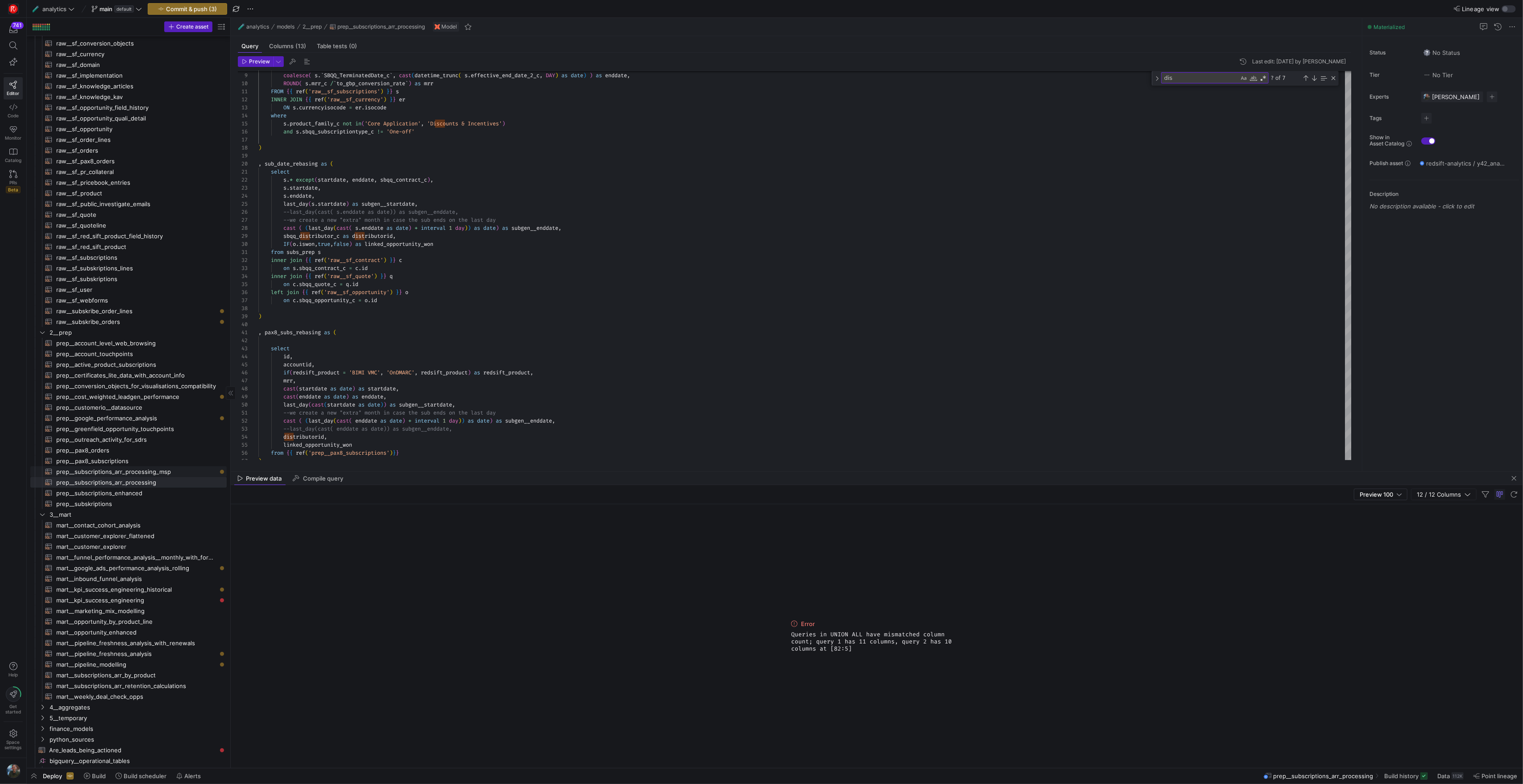
click at [183, 474] on span "prep__subscriptions_arr_processing_msp​​​​​​​​​​" at bounding box center [136, 472] width 160 height 10
click at [181, 483] on span "prep__subscriptions_arr_processing​​​​​​​​​​" at bounding box center [136, 482] width 160 height 10
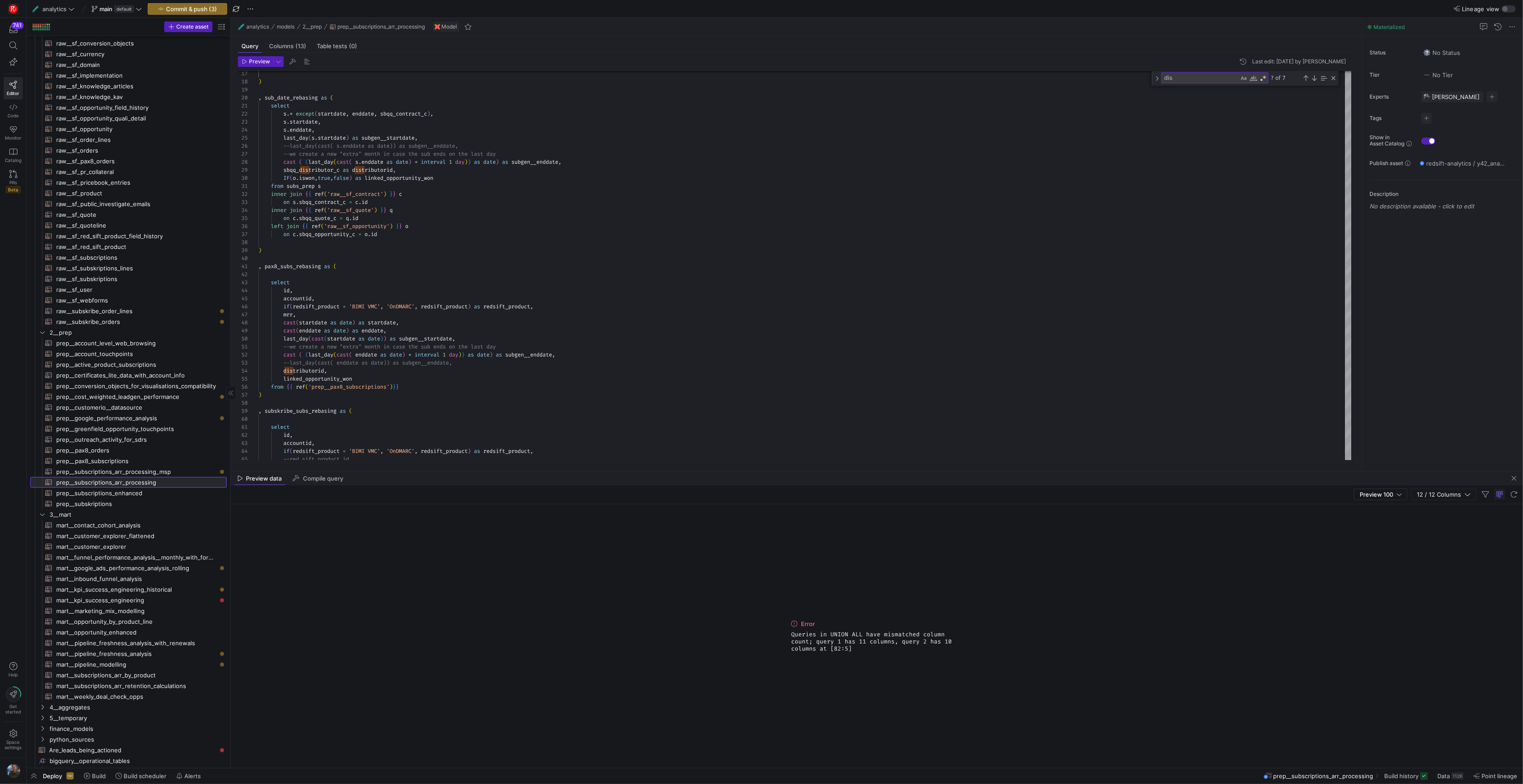
click at [142, 479] on span "prep__subscriptions_arr_processing​​​​​​​​​​" at bounding box center [136, 482] width 160 height 10
click at [148, 472] on span "prep__subscriptions_arr_processing_msp​​​​​​​​​​" at bounding box center [136, 472] width 160 height 10
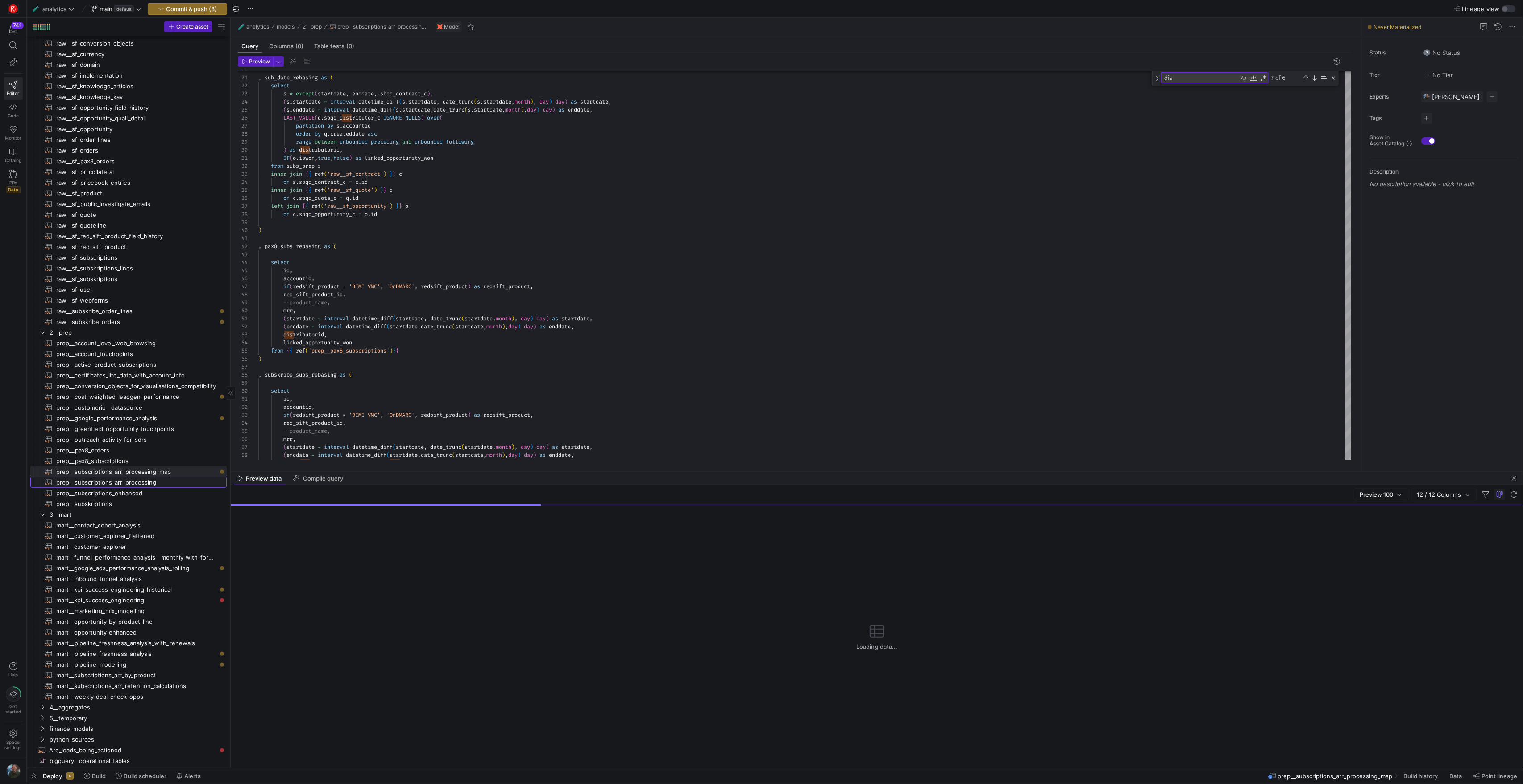
click at [157, 484] on span "prep__subscriptions_arr_processing​​​​​​​​​​" at bounding box center [136, 482] width 160 height 10
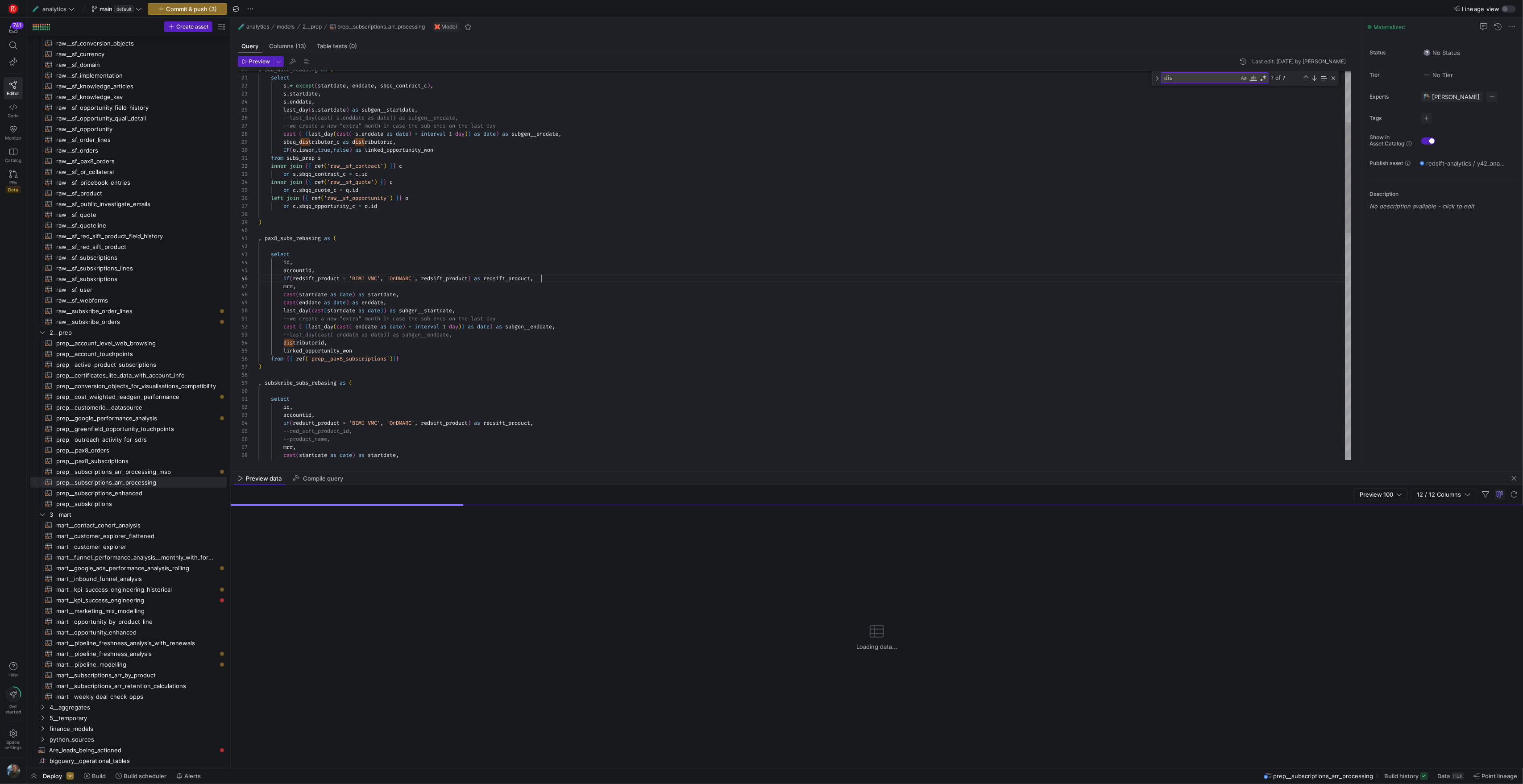
click at [547, 281] on div ", sub_date_rebasing as ( select s . * except ( startdate , enddate , sbqq_contr…" at bounding box center [805, 573] width 1093 height 1363
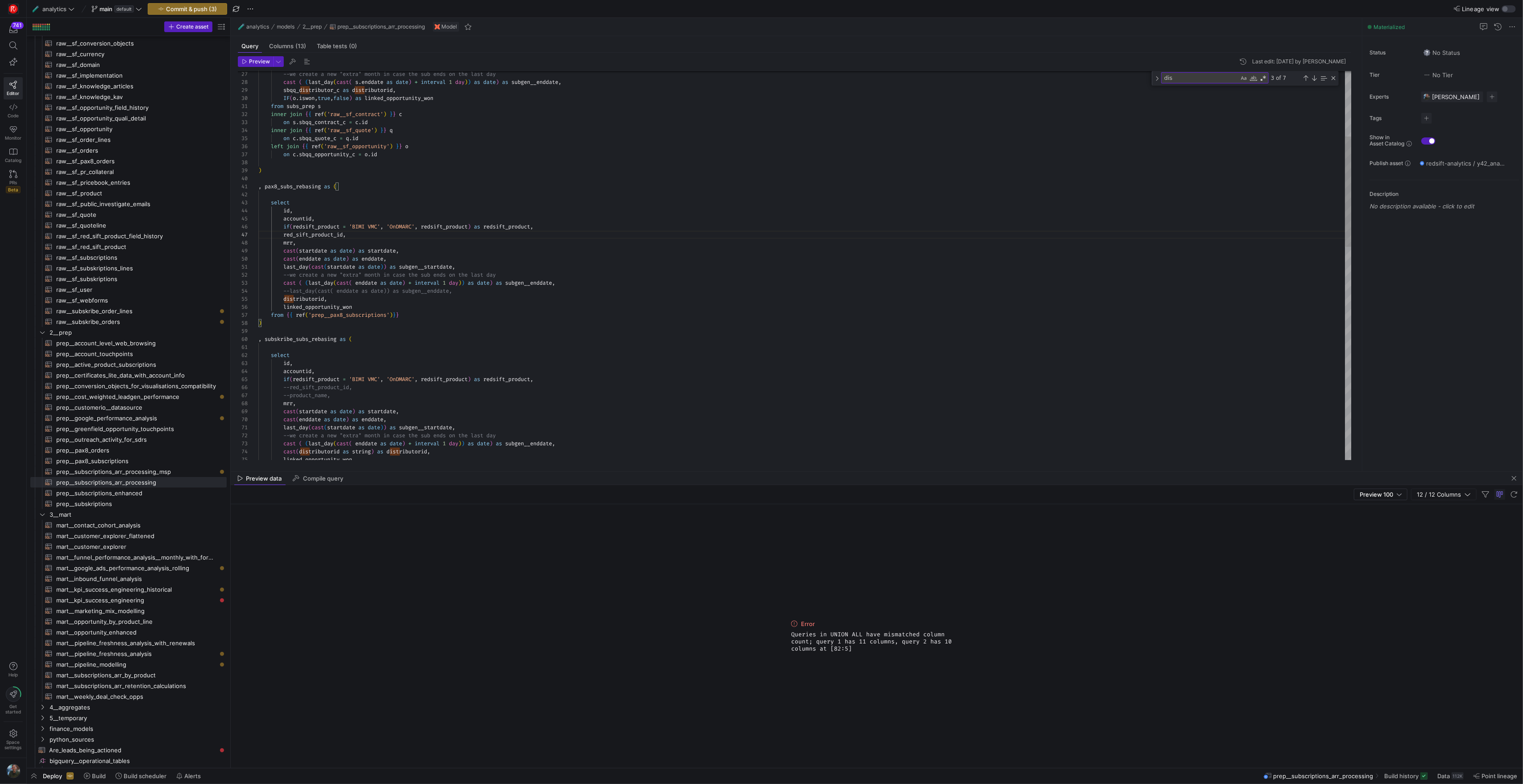
scroll to position [24, 58]
click at [340, 374] on div "--we create a new "extra" month in case the sub en ds on the last day cast ( ( …" at bounding box center [805, 525] width 1093 height 1371
click at [290, 390] on div "--we create a new "extra" month in case the sub en ds on the last day cast ( ( …" at bounding box center [805, 525] width 1093 height 1371
click at [558, 148] on div at bounding box center [761, 392] width 1523 height 784
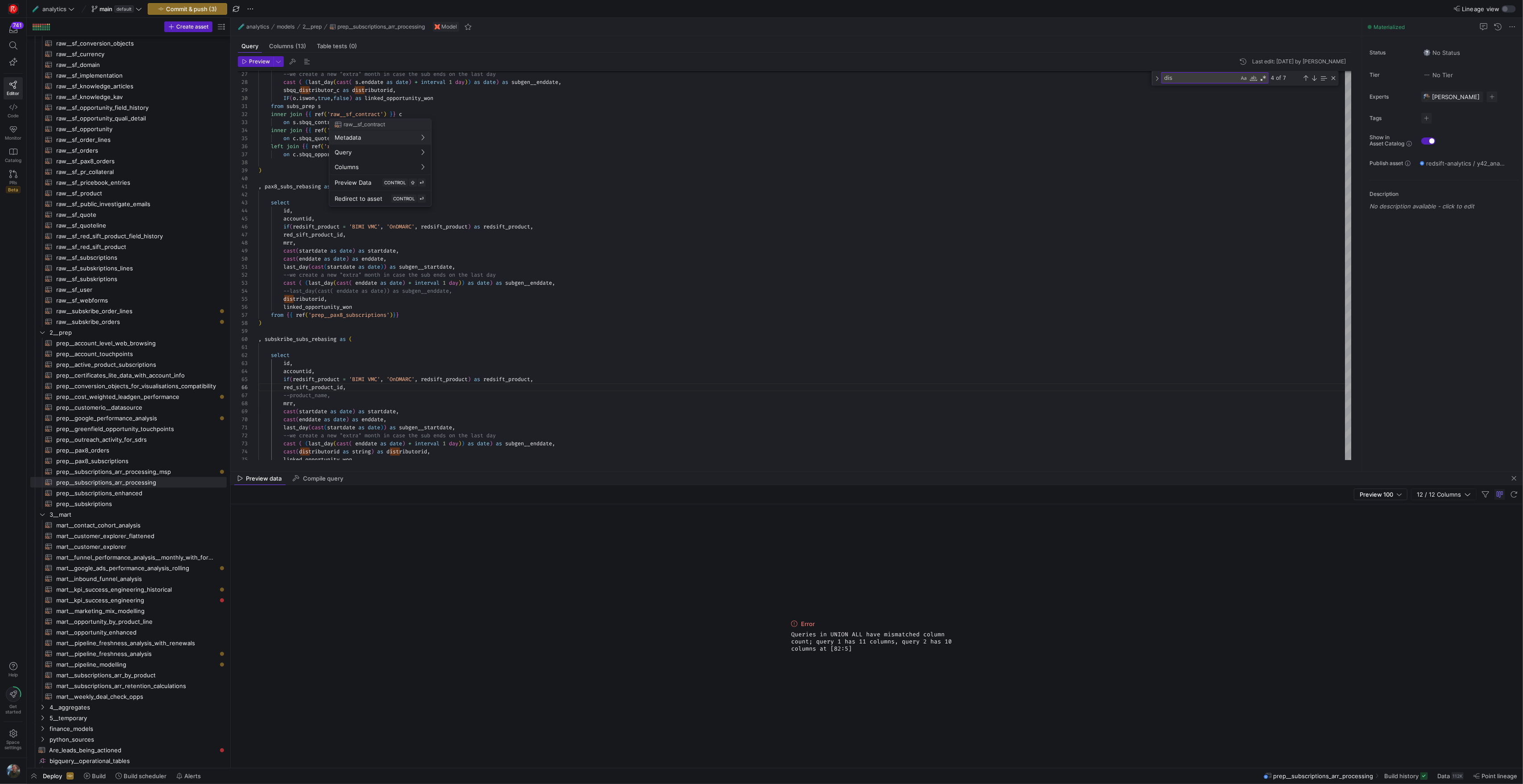
click at [558, 148] on div "--we create a new "extra" month in case the sub en ds on the last day cast ( ( …" at bounding box center [805, 525] width 1093 height 1371
click at [517, 164] on div "--we create a new "extra" month in case the sub en ds on the last day cast ( ( …" at bounding box center [805, 525] width 1093 height 1371
click at [465, 152] on div "--we create a new "extra" month in case the sub en ds on the last day cast ( ( …" at bounding box center [805, 525] width 1093 height 1371
click at [450, 72] on div at bounding box center [794, 72] width 1114 height 3
click at [419, 87] on div "--we create a new "extra" month in case the sub en ds on the last day cast ( ( …" at bounding box center [805, 525] width 1093 height 1371
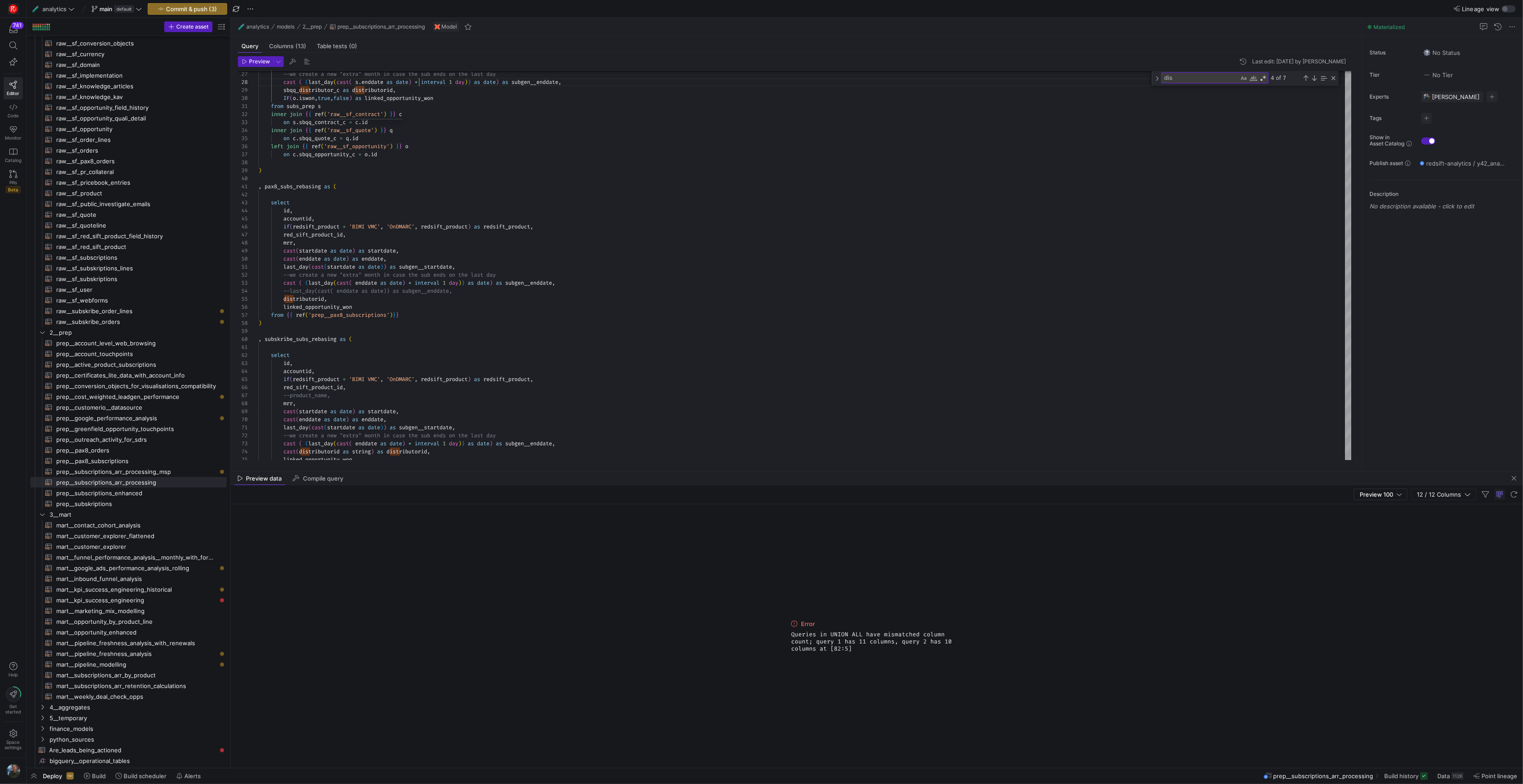
scroll to position [56, 161]
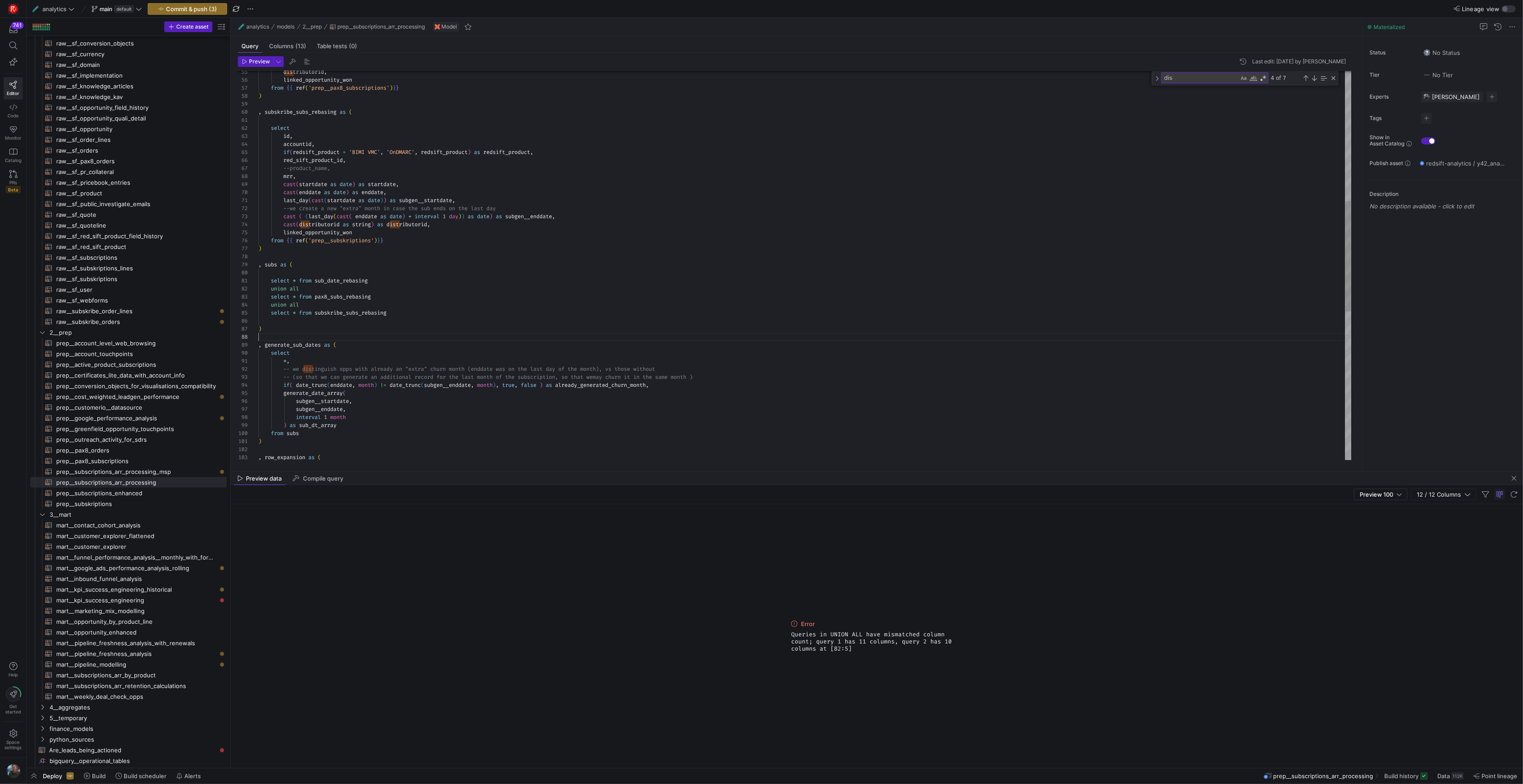
click at [445, 339] on div "distributorid , linked_opportunity_won from { { ref ( 'prep__pax8_subscriptions…" at bounding box center [805, 298] width 1093 height 1371
click at [259, 62] on span "Preview" at bounding box center [259, 62] width 21 height 7
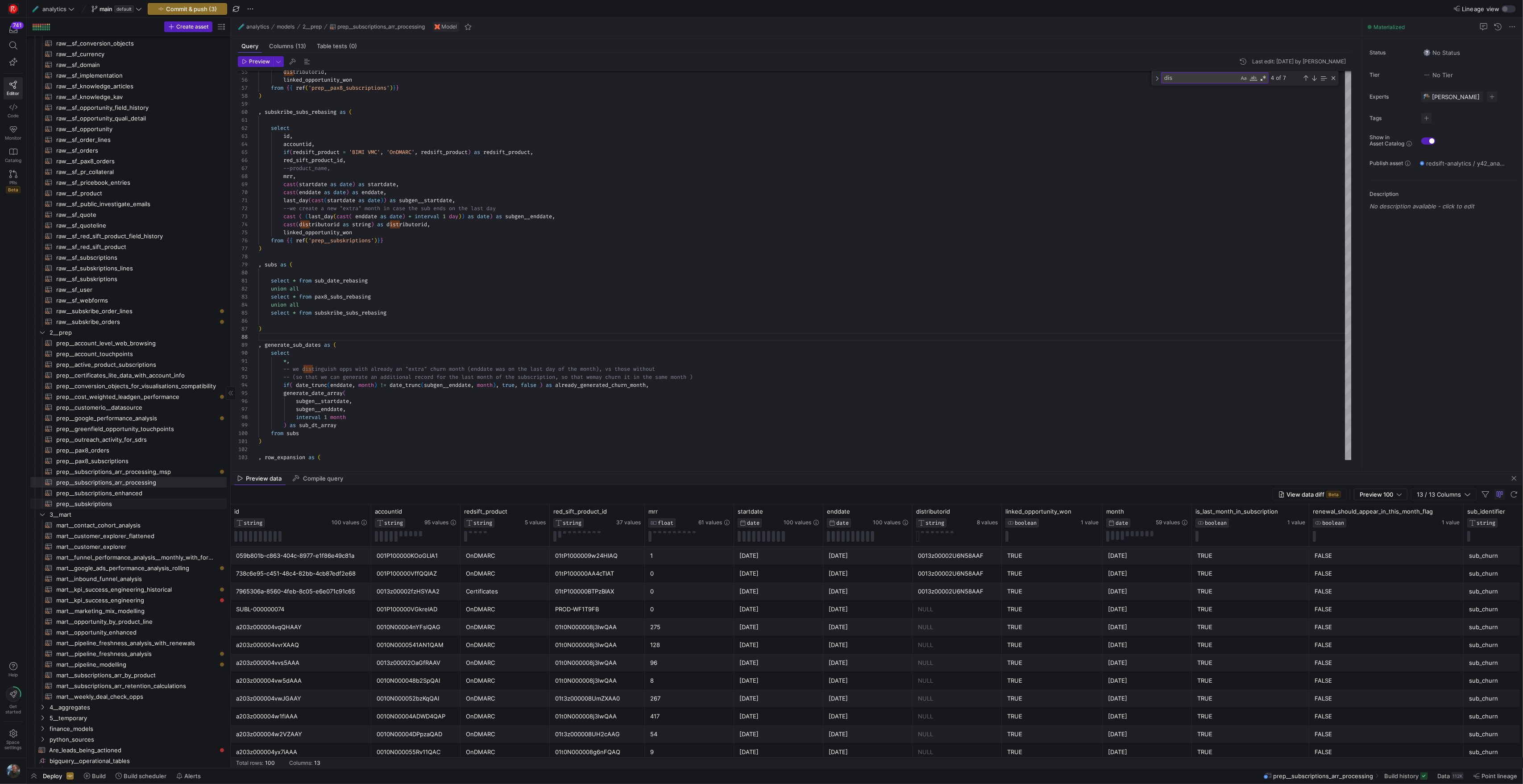
click at [90, 503] on span "prep__subskriptions​​​​​​​​​​" at bounding box center [136, 504] width 160 height 10
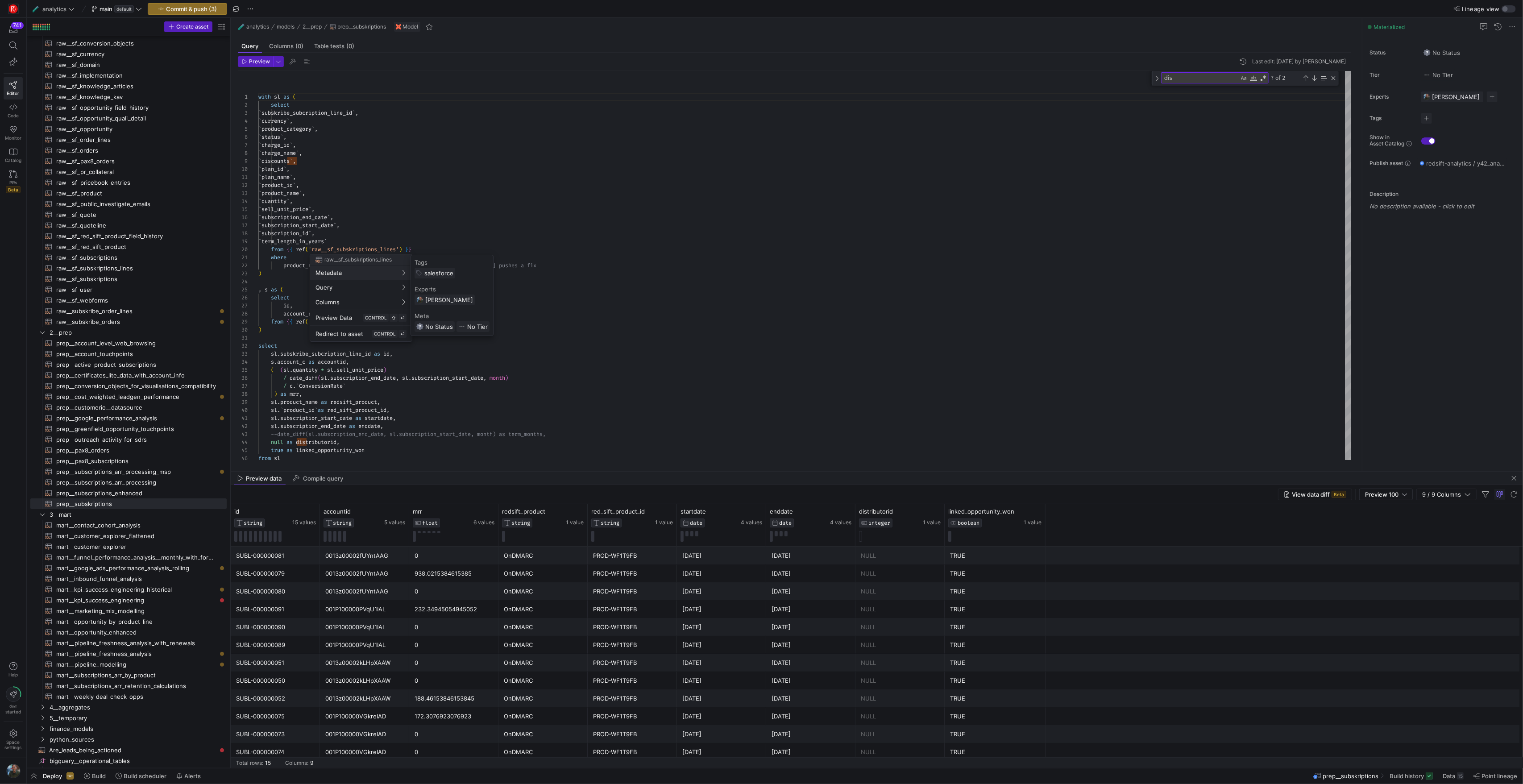
click at [409, 224] on div at bounding box center [761, 392] width 1523 height 784
click at [367, 319] on span "CONTROL" at bounding box center [376, 317] width 22 height 5
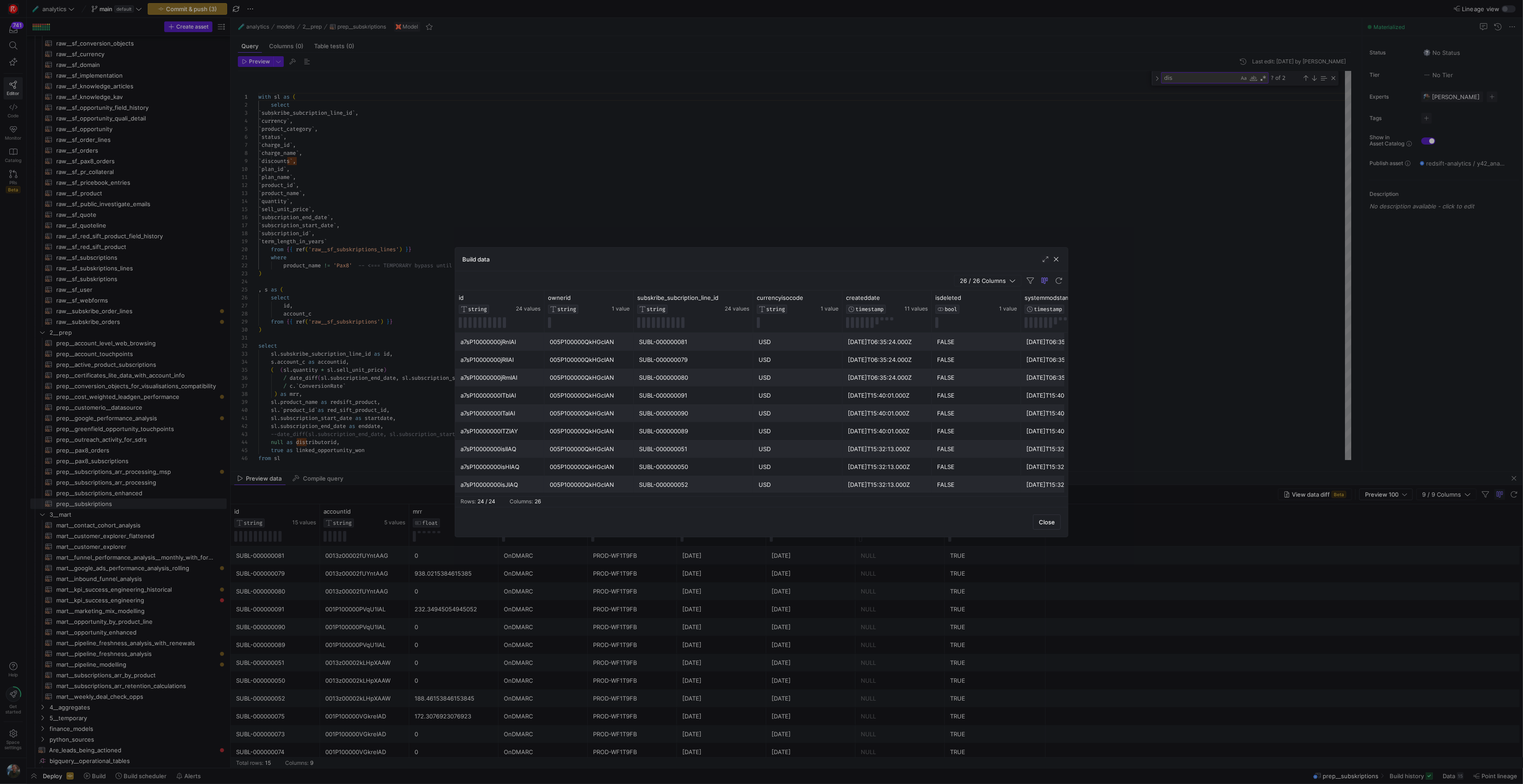
click at [591, 376] on div "005P100000QkHGcIAN" at bounding box center [589, 378] width 78 height 17
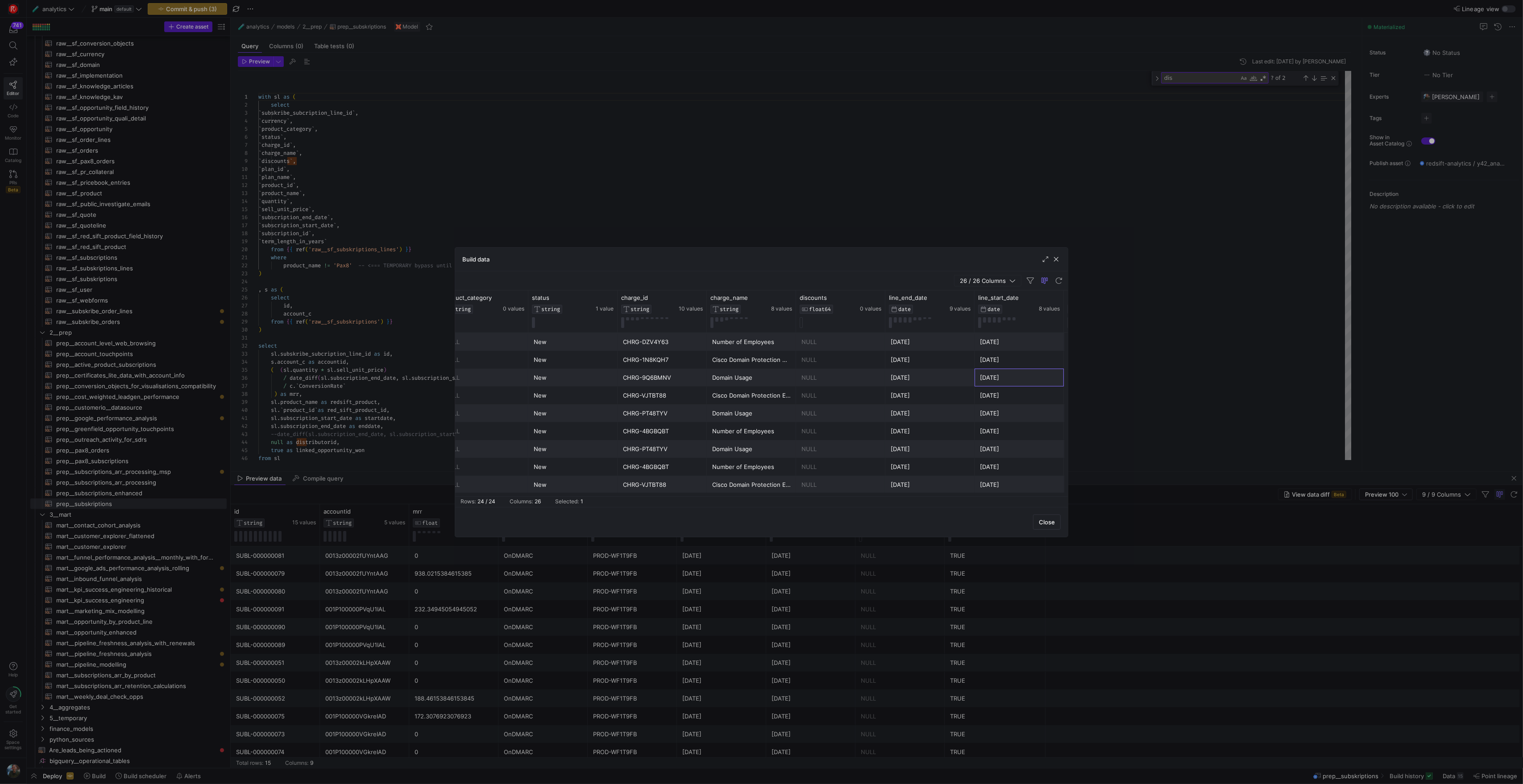
scroll to position [0, 849]
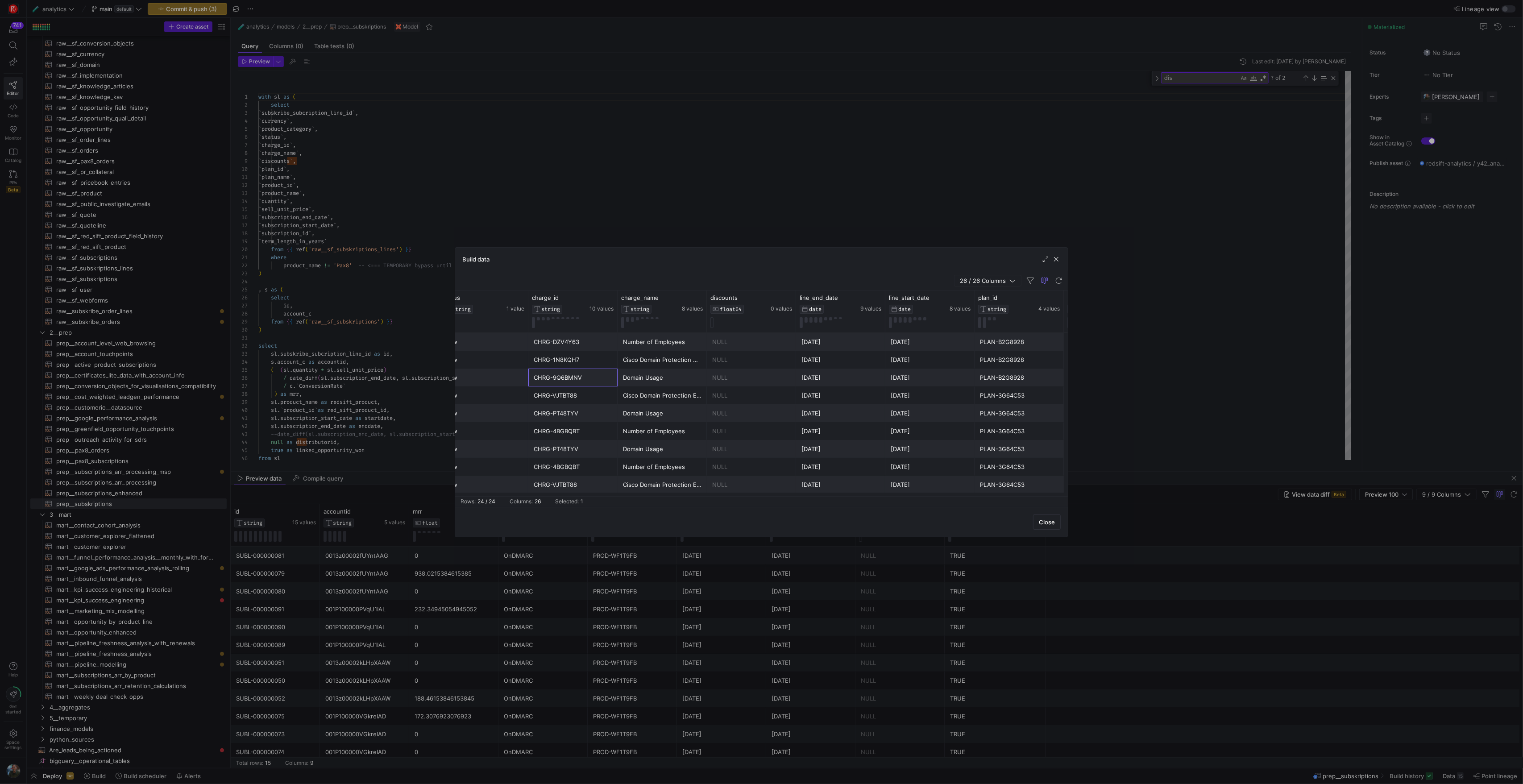
click at [417, 321] on div at bounding box center [761, 392] width 1523 height 784
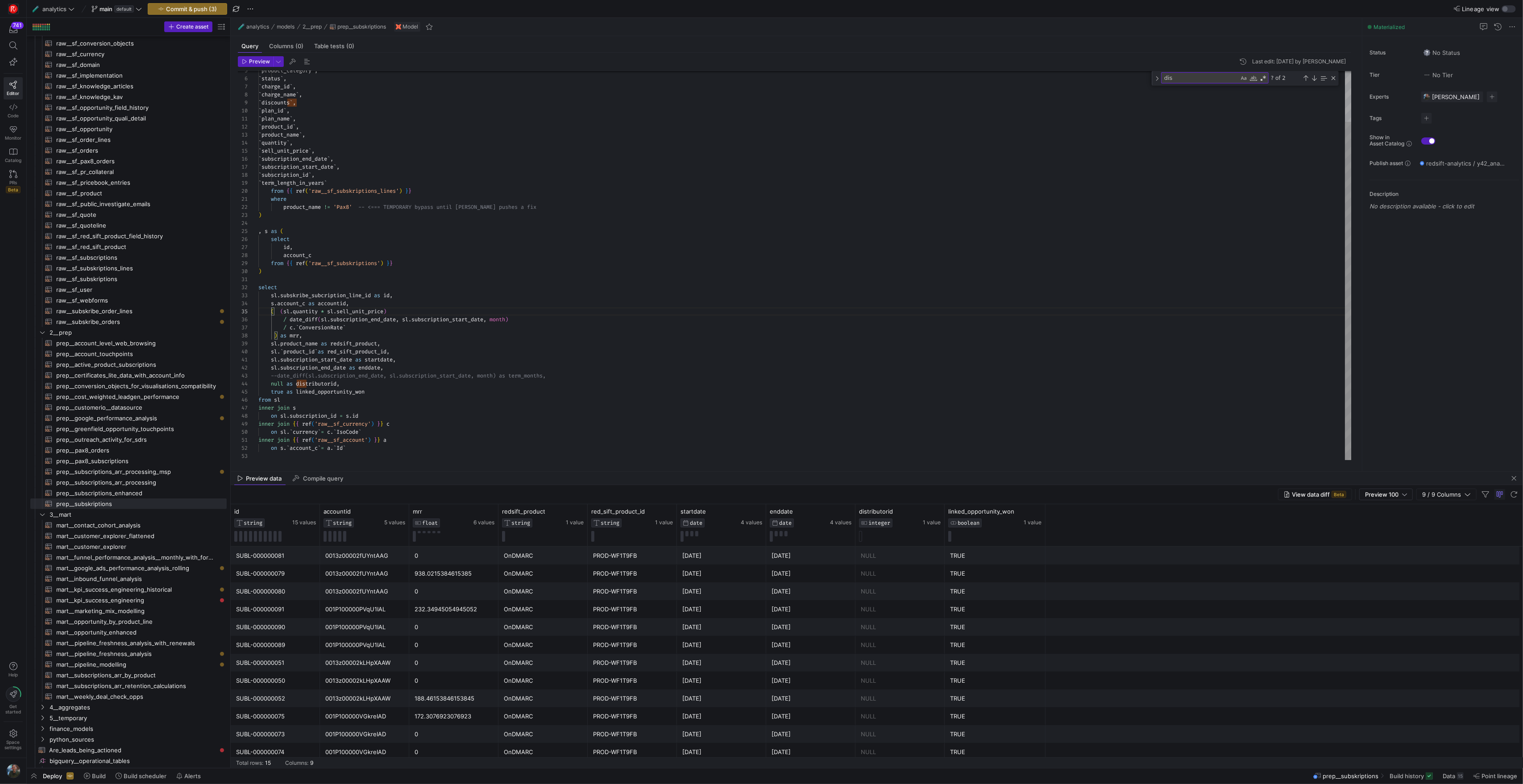
click at [273, 315] on div "` product_category ` , ` status ` , ` charge_id ` , ` charge_name ` , ` discoun…" at bounding box center [805, 236] width 1093 height 447
click at [368, 462] on div "Preview Last edit: Friday 12 September 2025 by Eliott Sacau 5 6 7 8 9 10 11 12 …" at bounding box center [794, 258] width 1128 height 411
click at [372, 452] on div "` product_category ` , ` status ` , ` charge_id ` , ` charge_name ` , ` discoun…" at bounding box center [805, 236] width 1093 height 447
type textarea "inner join {{ ref('raw__sf_account') }} a on s.`account_c` = a.`Id`"
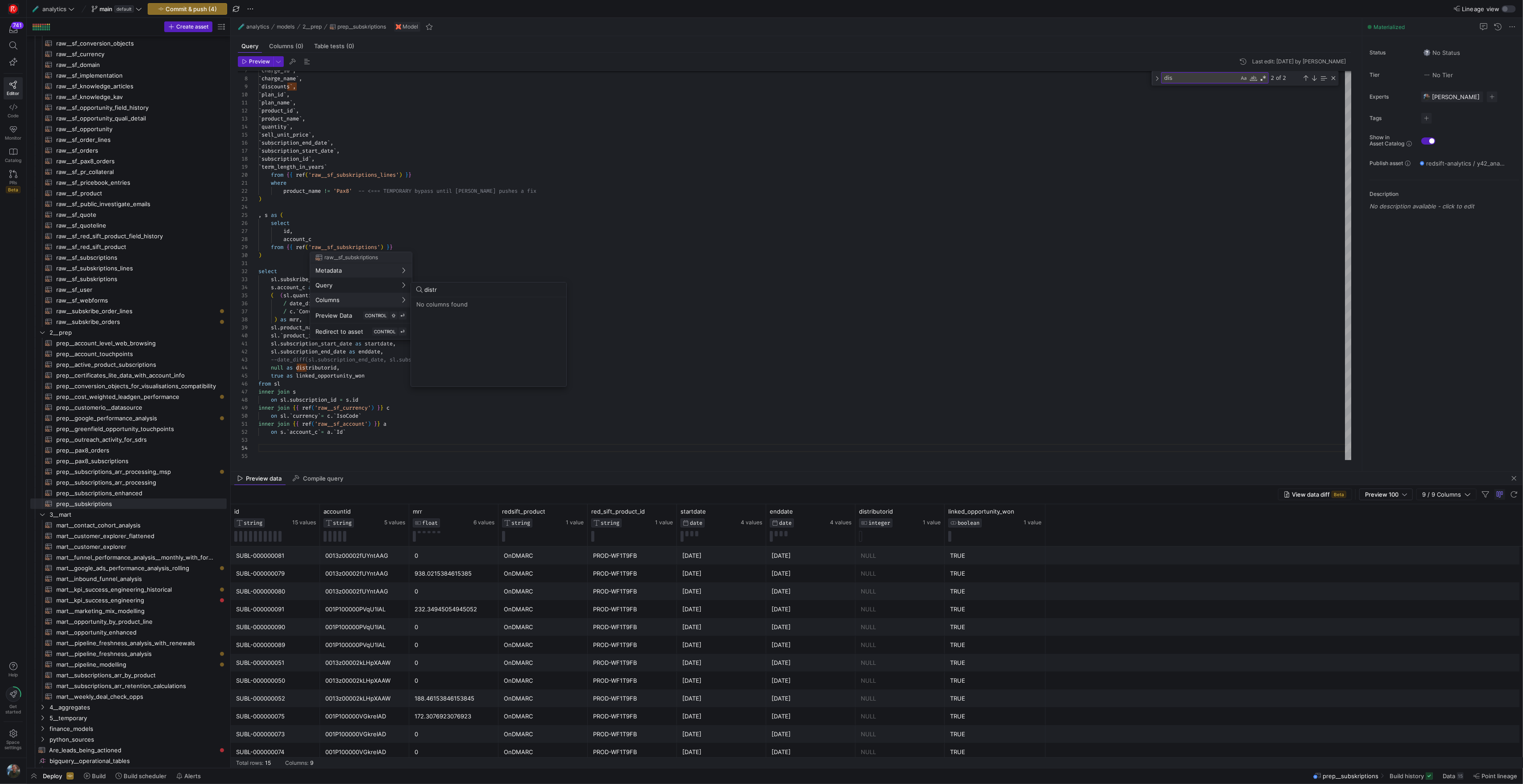
click at [447, 294] on div "distr" at bounding box center [492, 290] width 137 height 14
type input "d"
click at [269, 264] on div at bounding box center [761, 392] width 1523 height 784
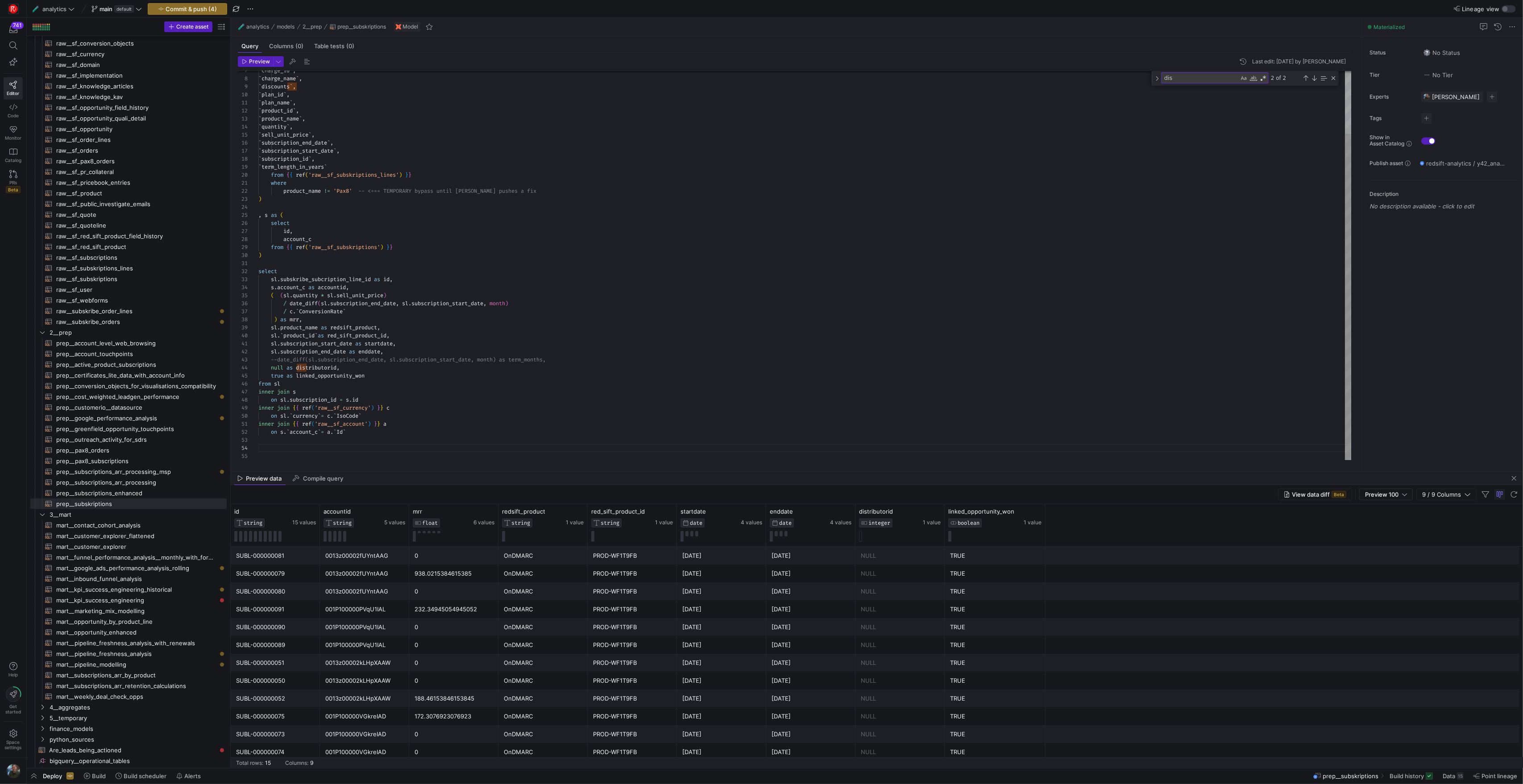
scroll to position [16, 19]
click at [277, 279] on div "` charge_id ` , ` charge_name ` , ` discounts ` , ` plan_id ` , ` plan_name ` ,…" at bounding box center [805, 228] width 1093 height 463
click at [351, 279] on div "` charge_id ` , ` charge_name ` , ` discounts ` , ` plan_id ` , ` plan_name ` ,…" at bounding box center [805, 228] width 1093 height 463
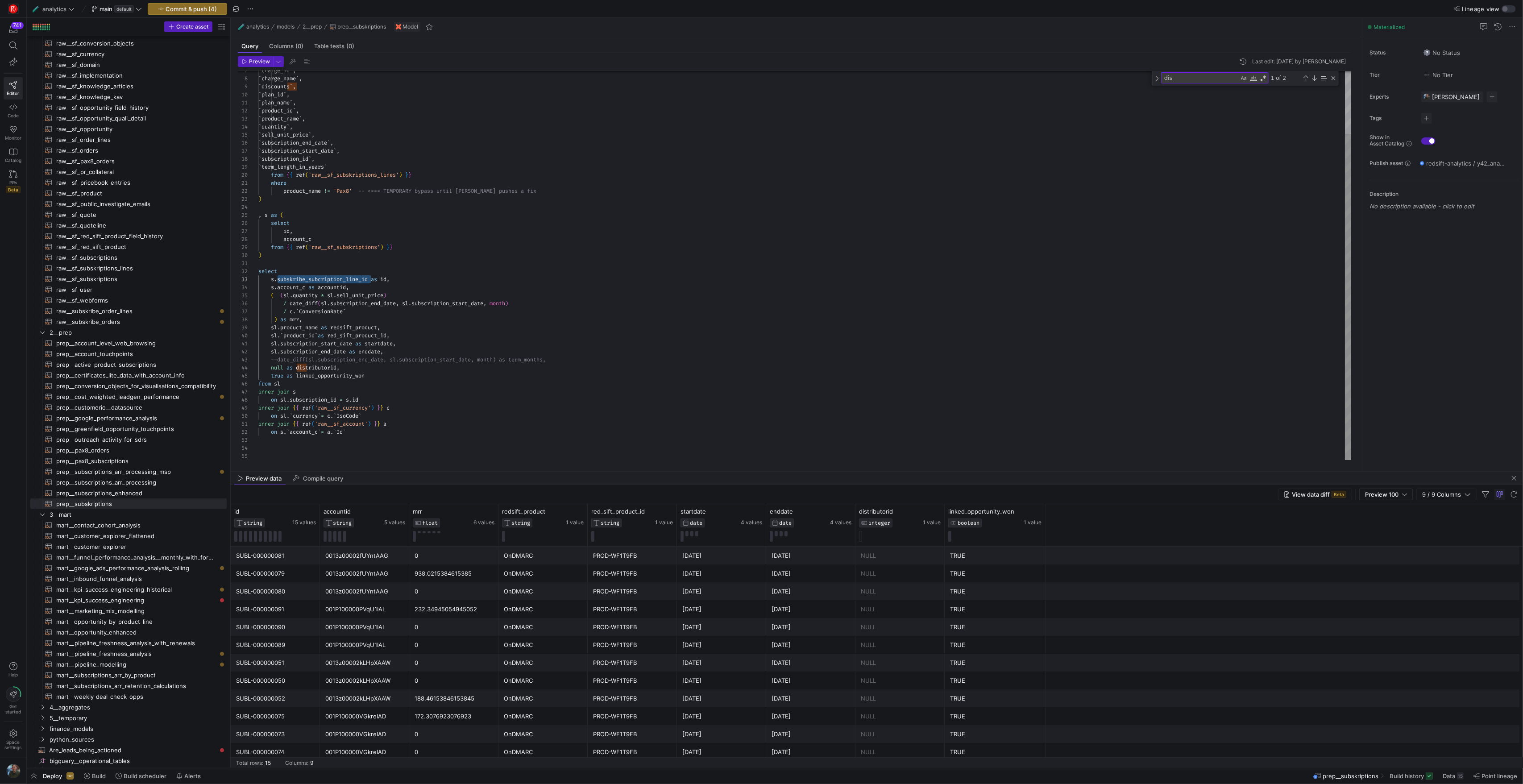
scroll to position [16, 112]
click at [388, 256] on div "` charge_id ` , ` charge_name ` , ` discounts ` , ` plan_id ` , ` plan_name ` ,…" at bounding box center [805, 228] width 1093 height 463
click at [382, 316] on div "` charge_id ` , ` charge_name ` , ` discounts ` , ` plan_id ` , ` plan_name ` ,…" at bounding box center [805, 228] width 1093 height 463
click at [436, 368] on div "` charge_id ` , ` charge_name ` , ` discounts ` , ` plan_id ` , ` plan_name ` ,…" at bounding box center [805, 228] width 1093 height 463
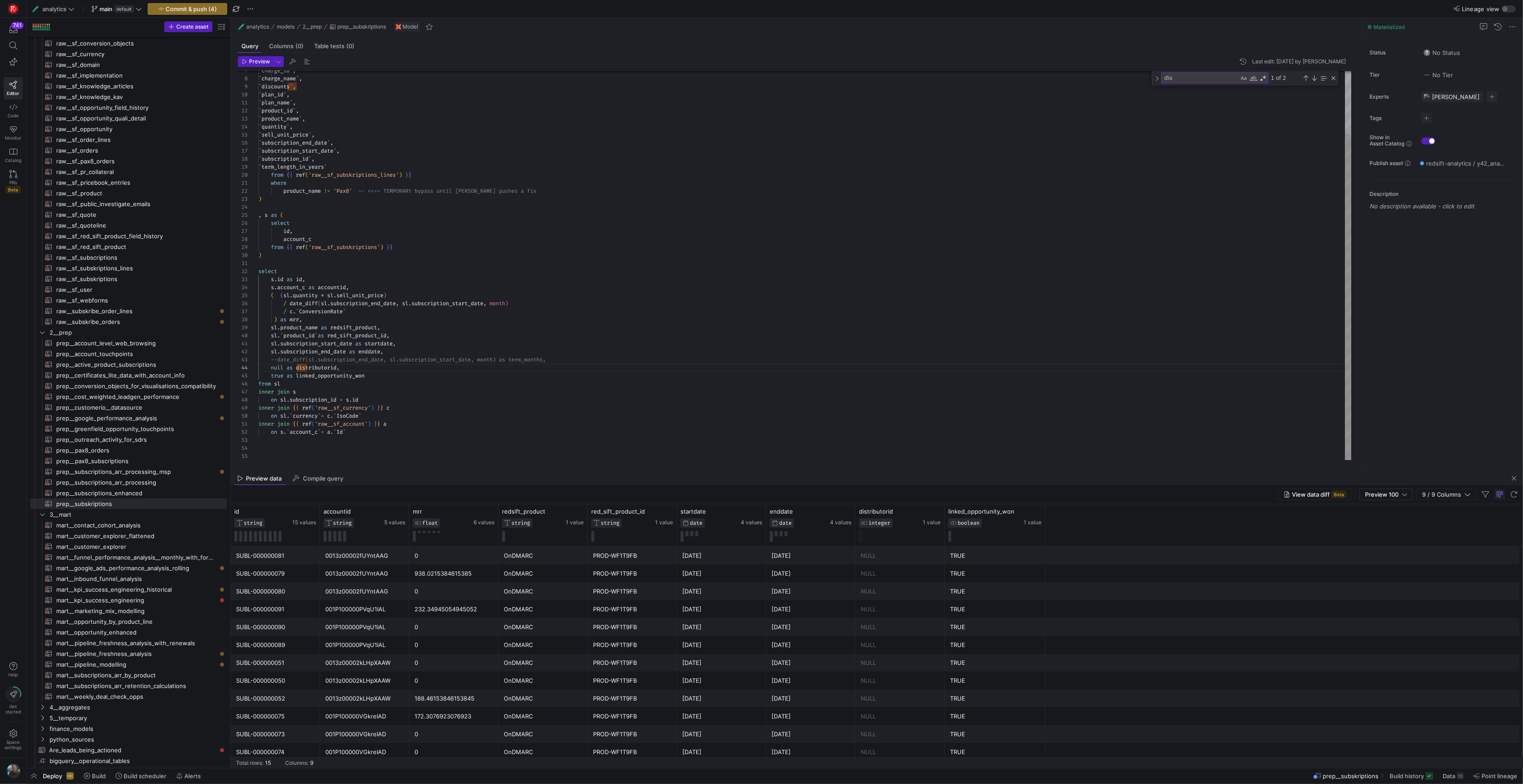
click at [303, 450] on div "` charge_id ` , ` charge_name ` , ` discounts ` , ` plan_id ` , ` plan_name ` ,…" at bounding box center [805, 228] width 1093 height 463
type textarea "inner join {{ ref('raw__sf_account') }} a on s.`account_c` = a.`Id`"
click at [257, 59] on span "Preview" at bounding box center [259, 62] width 21 height 7
click at [283, 458] on div "` charge_id ` , ` charge_name ` , ` discounts ` , ` plan_id ` , ` plan_name ` ,…" at bounding box center [805, 228] width 1093 height 463
click at [276, 450] on div "` charge_id ` , ` charge_name ` , ` discounts ` , ` plan_id ` , ` plan_name ` ,…" at bounding box center [805, 228] width 1093 height 463
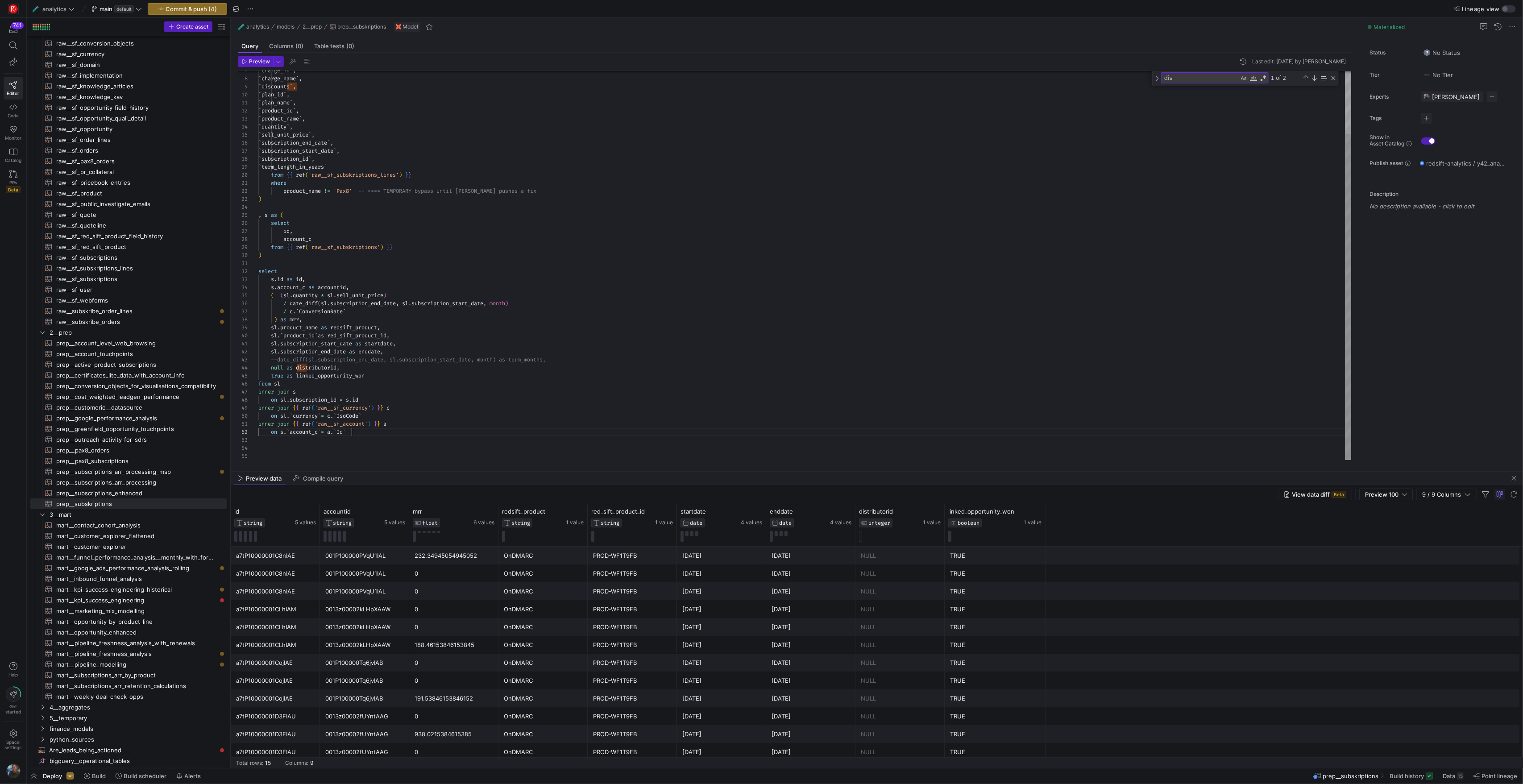
scroll to position [8, 93]
click at [377, 437] on div "` charge_id ` , ` charge_name ` , ` discounts ` , ` plan_id ` , ` plan_name ` ,…" at bounding box center [805, 228] width 1093 height 463
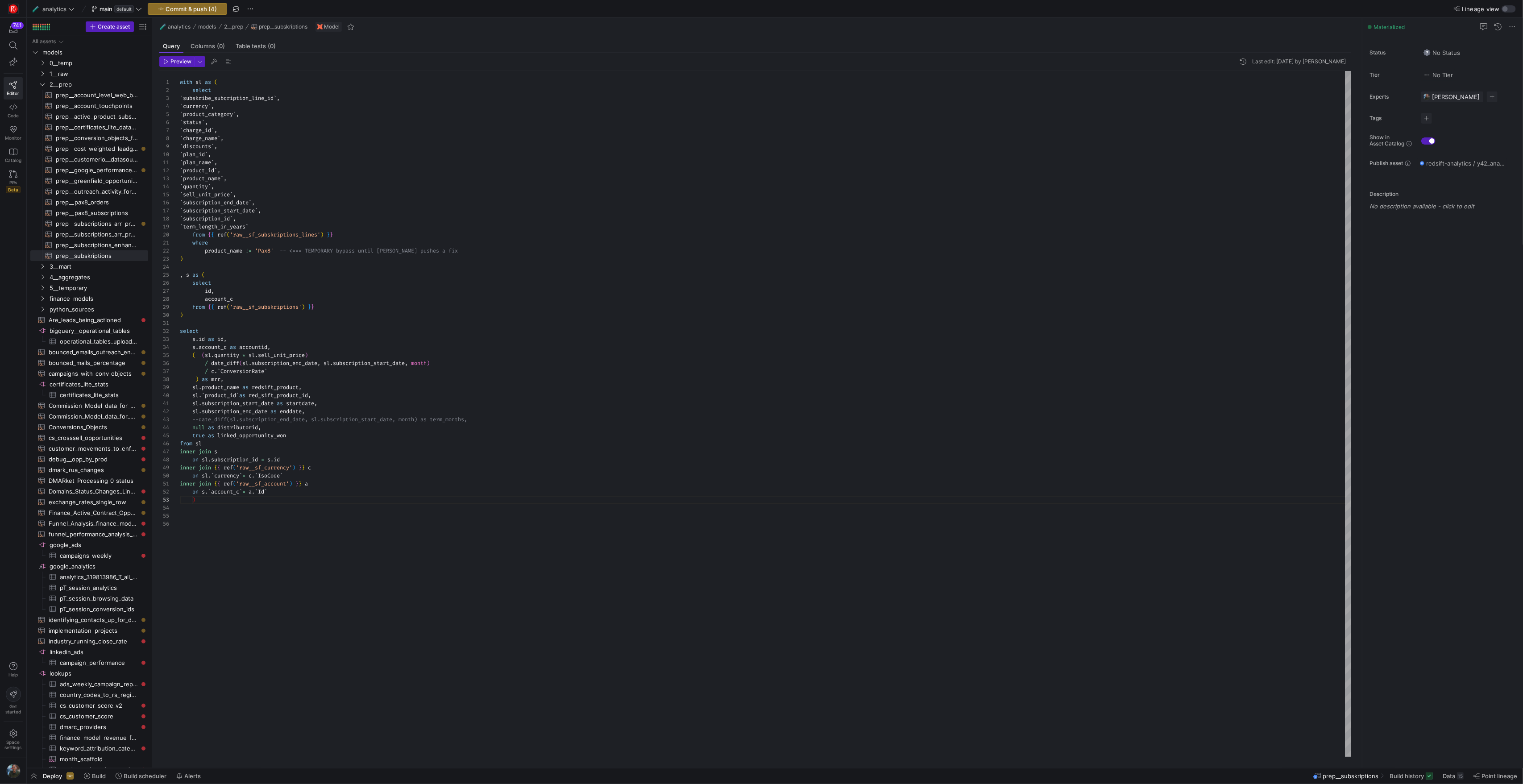
scroll to position [16, 13]
click at [193, 497] on div "with sl as ( select ` subskribe_subcription_line_id ` , ` currency ` , ` produc…" at bounding box center [765, 413] width 1172 height 686
click at [211, 324] on div "with sl as ( select ` subskribe_subcription_line_id ` , ` currency ` , ` produc…" at bounding box center [765, 413] width 1172 height 686
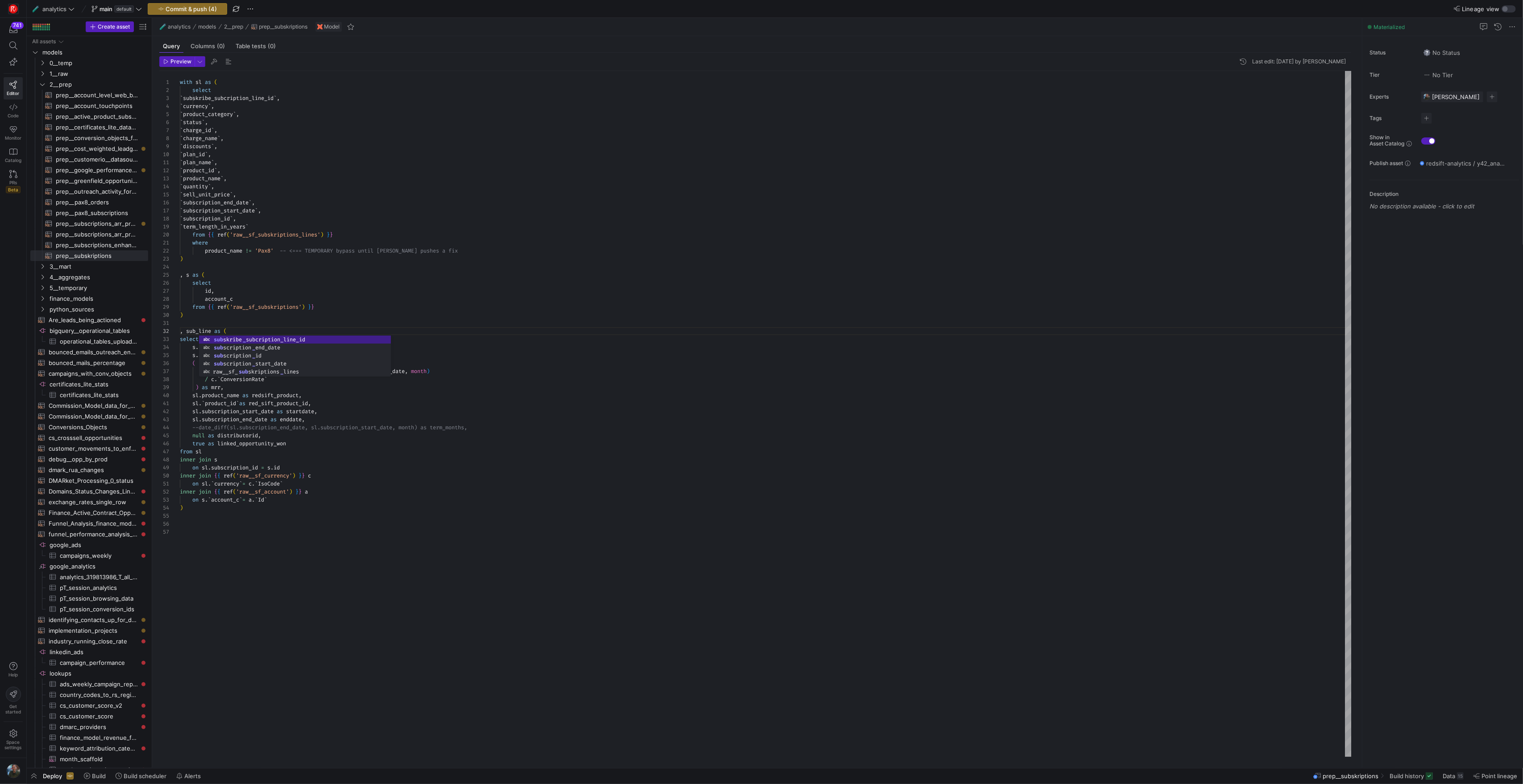
click at [345, 557] on div "with sl as ( select ` subskribe_subcription_line_id ` , ` currency ` , ` produc…" at bounding box center [765, 413] width 1172 height 686
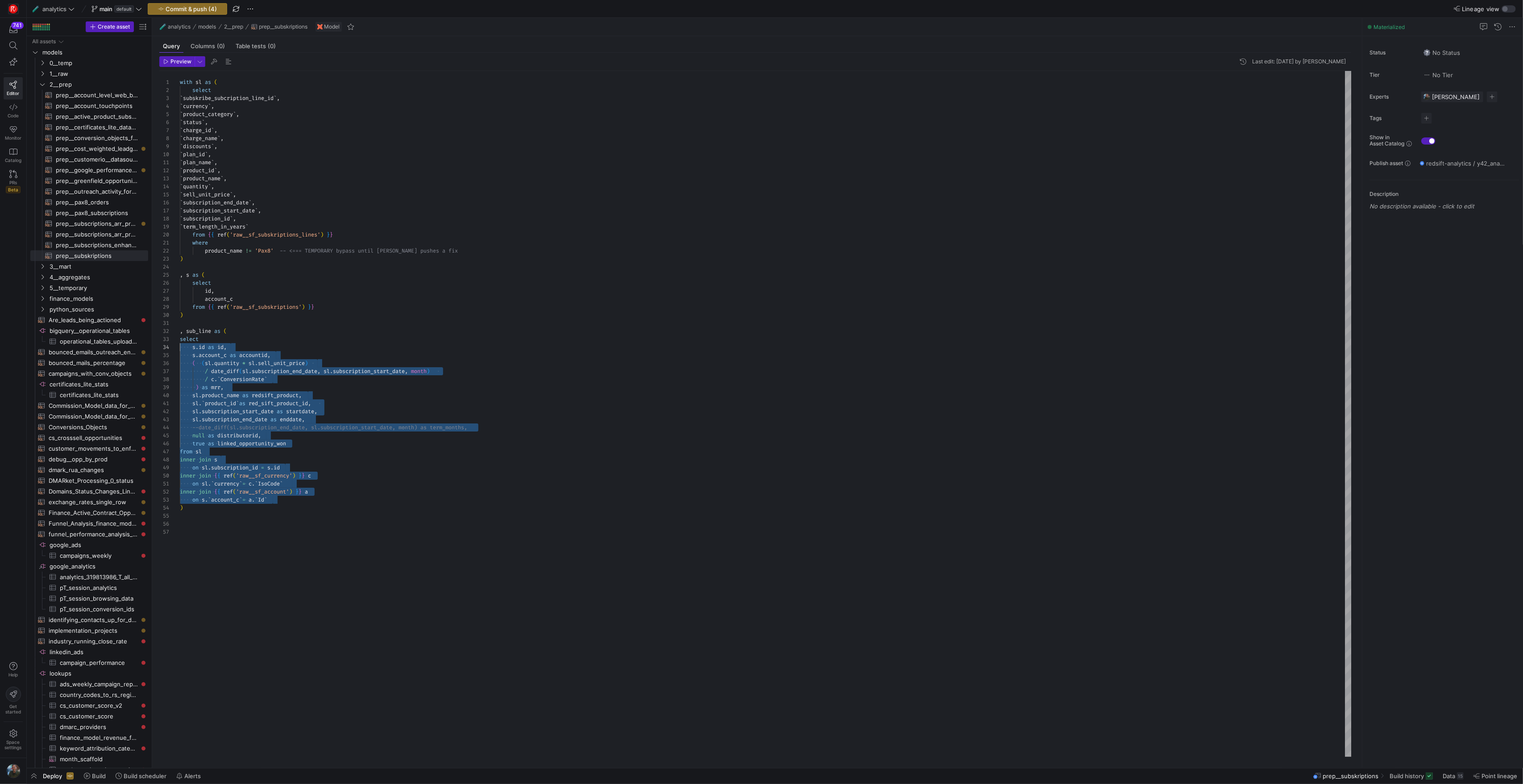
scroll to position [16, 0]
drag, startPoint x: 295, startPoint y: 502, endPoint x: 176, endPoint y: 341, distance: 200.2
click at [180, 341] on div "with sl as ( select ` subskribe_subcription_line_id ` , ` currency ` , ` produc…" at bounding box center [765, 413] width 1172 height 686
click at [371, 507] on div "with sl as ( select ` subskribe_subcription_line_id ` , ` currency ` , ` produc…" at bounding box center [765, 413] width 1172 height 686
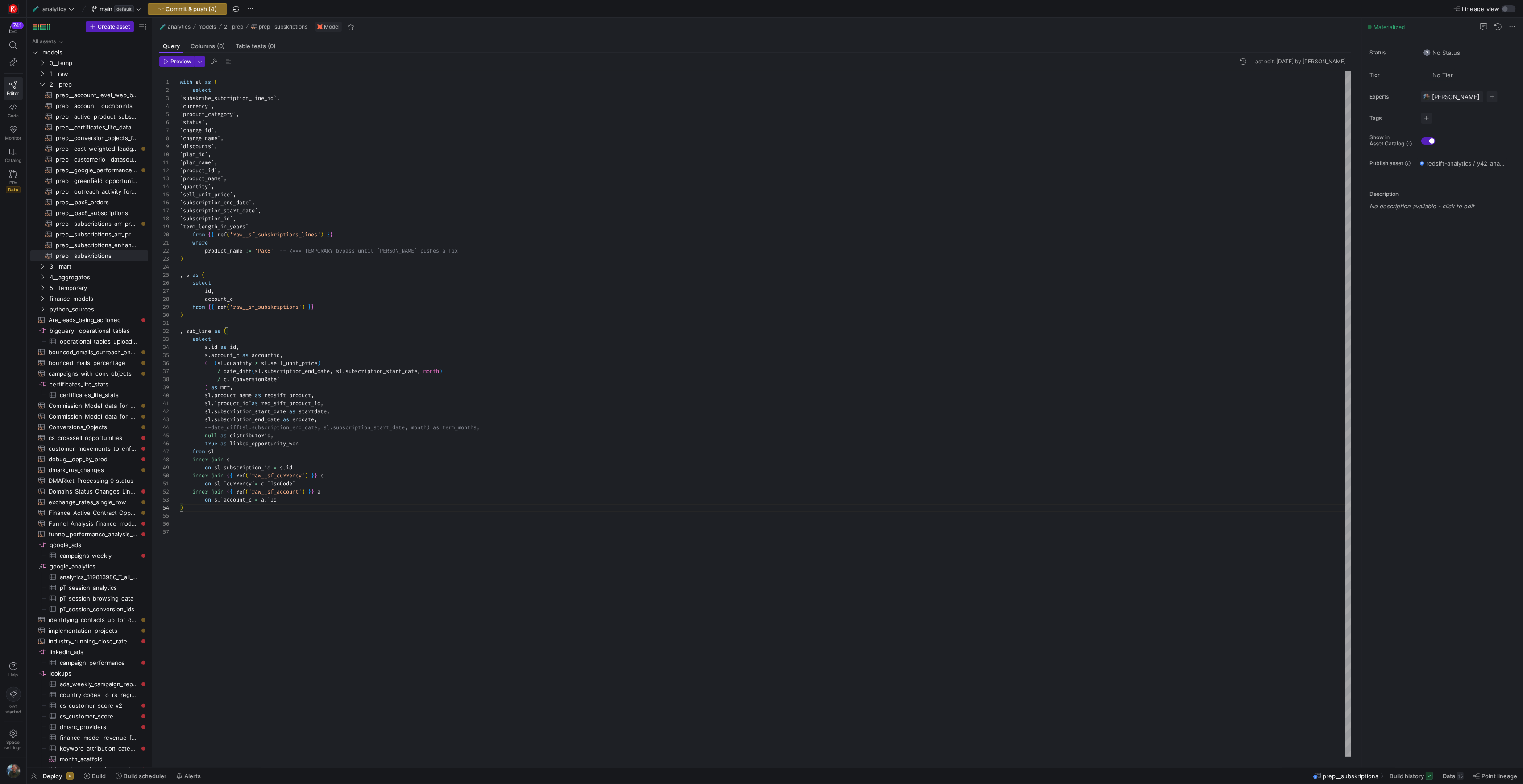
click at [266, 517] on div "with sl as ( select ` subskribe_subcription_line_id ` , ` currency ` , ` produc…" at bounding box center [765, 413] width 1172 height 686
click at [205, 362] on div "with sl as ( select ` subskribe_subcription_line_id ` , ` currency ` , ` produc…" at bounding box center [765, 413] width 1172 height 686
click at [400, 539] on div "with sl as ( select ` subskribe_subcription_line_id ` , ` currency ` , ` produc…" at bounding box center [765, 413] width 1172 height 686
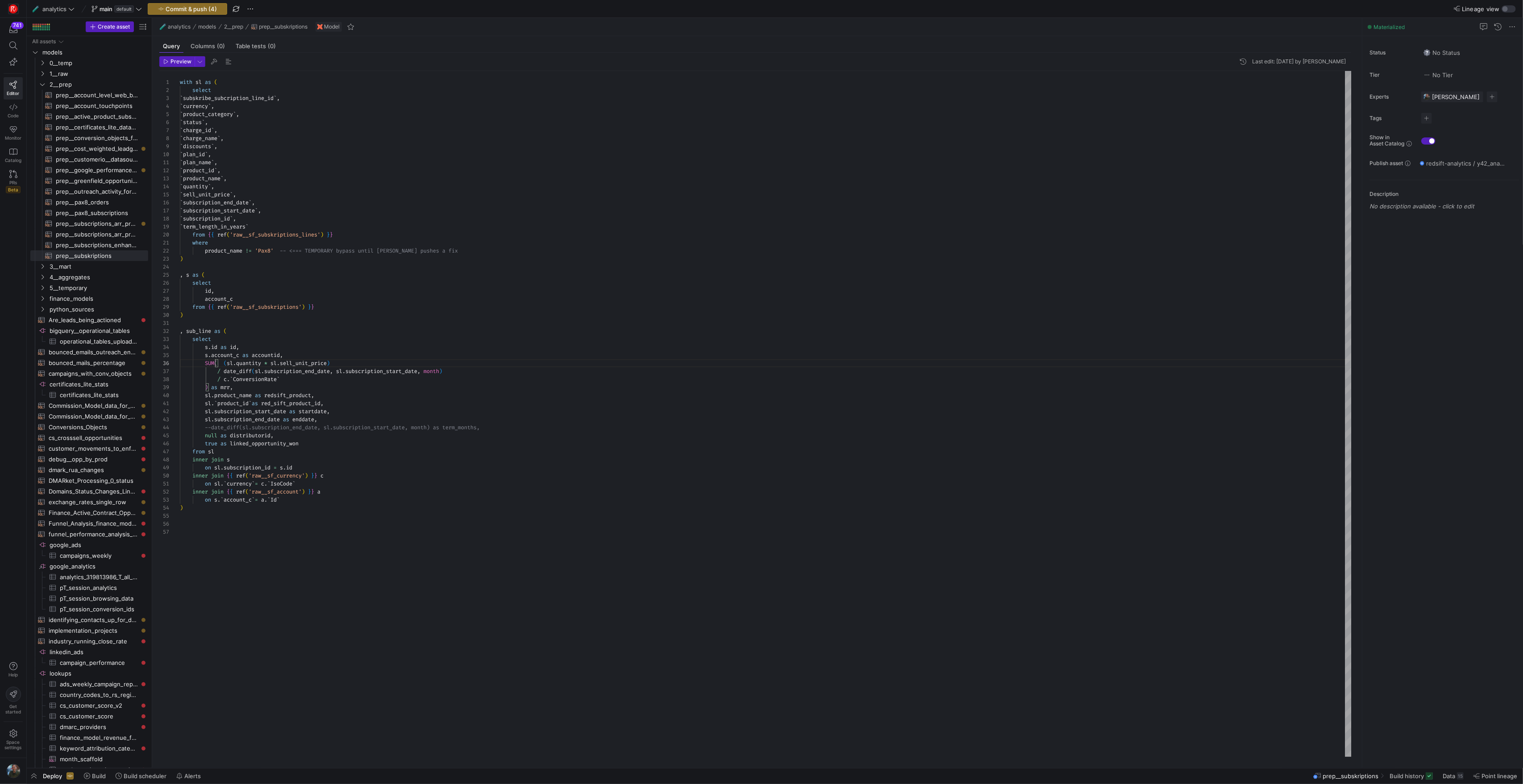
scroll to position [49, 0]
click at [317, 502] on div "with sl as ( select ` subskribe_subcription_line_id ` , ` currency ` , ` produc…" at bounding box center [765, 413] width 1172 height 686
click at [348, 466] on div "with sl as ( select ` subskribe_subcription_line_id ` , ` currency ` , ` produc…" at bounding box center [765, 413] width 1172 height 686
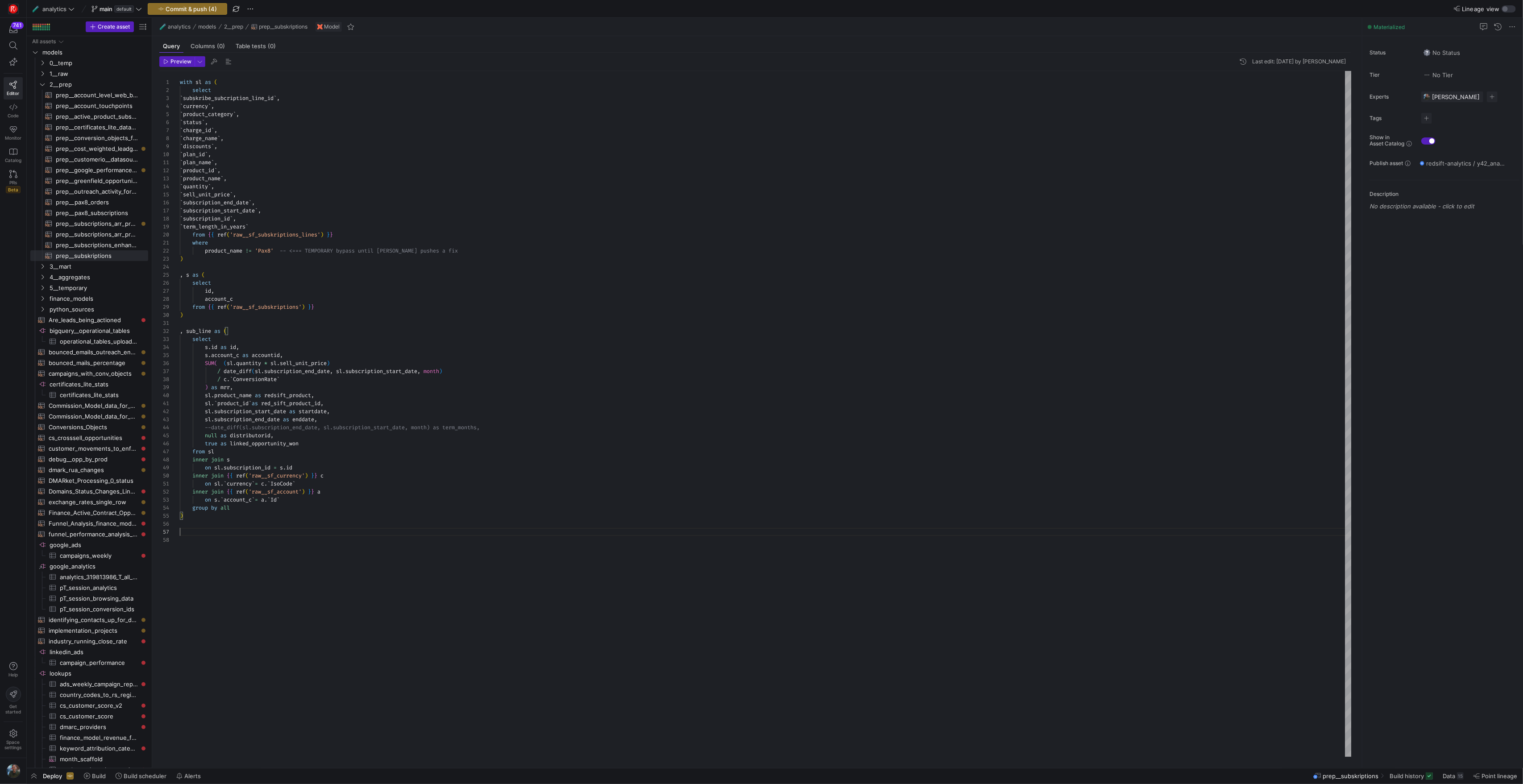
click at [324, 529] on div "with sl as ( select ` subskribe_subcription_line_id ` , ` currency ` , ` produc…" at bounding box center [765, 413] width 1172 height 686
click at [206, 532] on div "with sl as ( select ` subskribe_subcription_line_id ` , ` currency ` , ` produc…" at bounding box center [765, 413] width 1172 height 686
click at [306, 569] on div "with sl as ( select ` subskribe_subcription_line_id ` , ` currency ` , ` produc…" at bounding box center [765, 413] width 1172 height 686
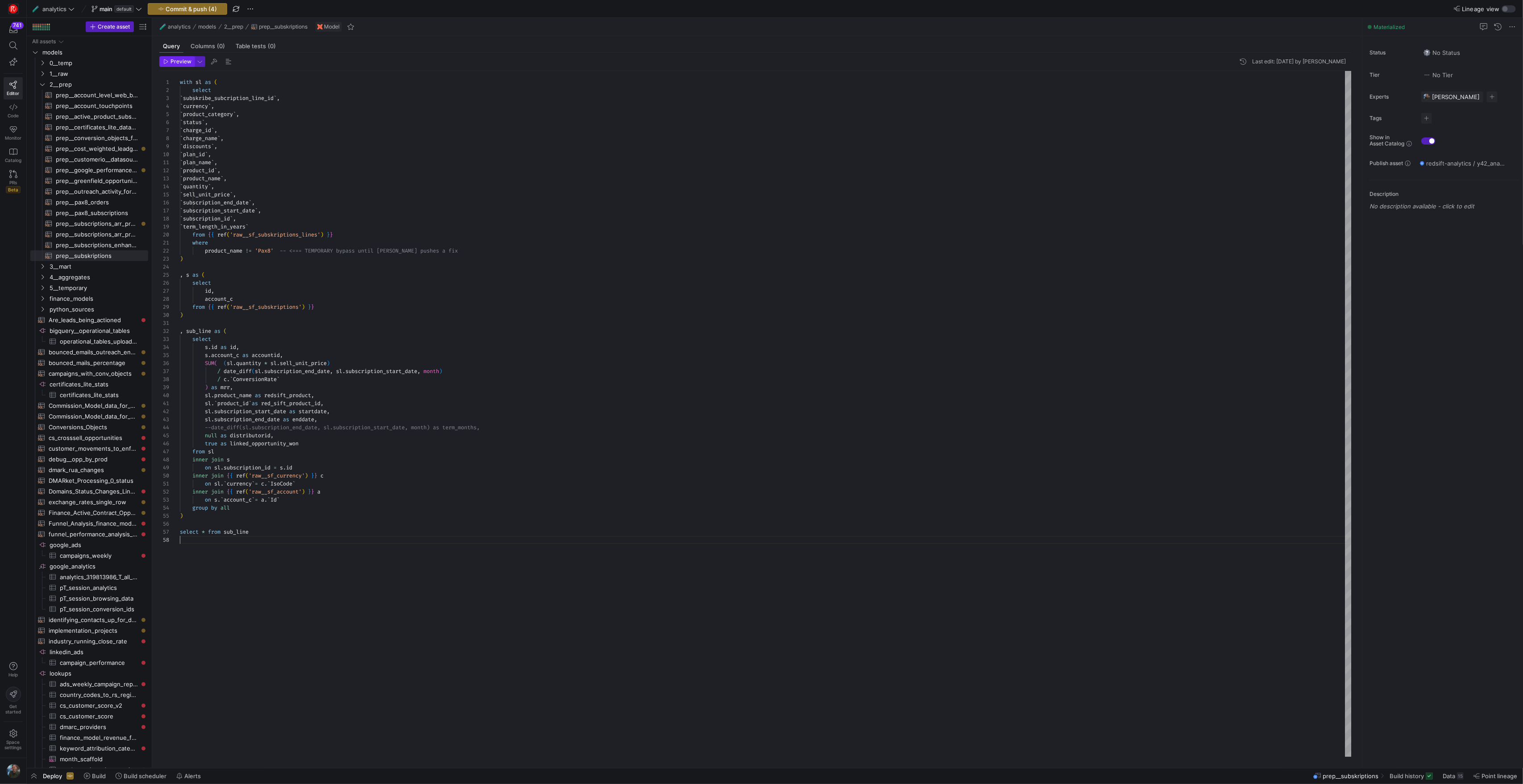
click at [170, 63] on span "Preview" at bounding box center [180, 62] width 21 height 7
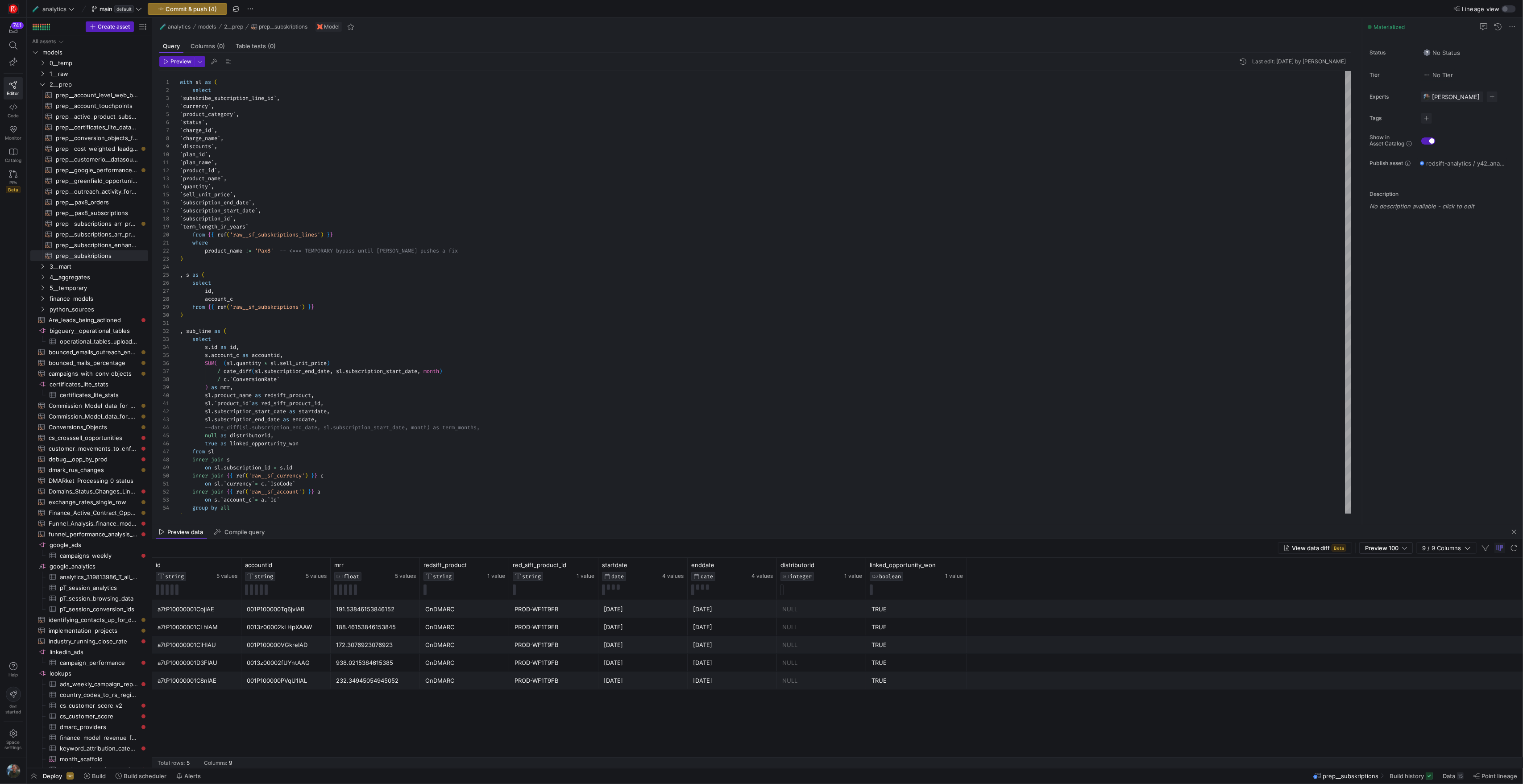
drag, startPoint x: 506, startPoint y: 610, endPoint x: 513, endPoint y: 523, distance: 87.3
click at [105, 235] on span "prep__subscriptions_arr_processing​​​​​​​​​​" at bounding box center [96, 235] width 82 height 10
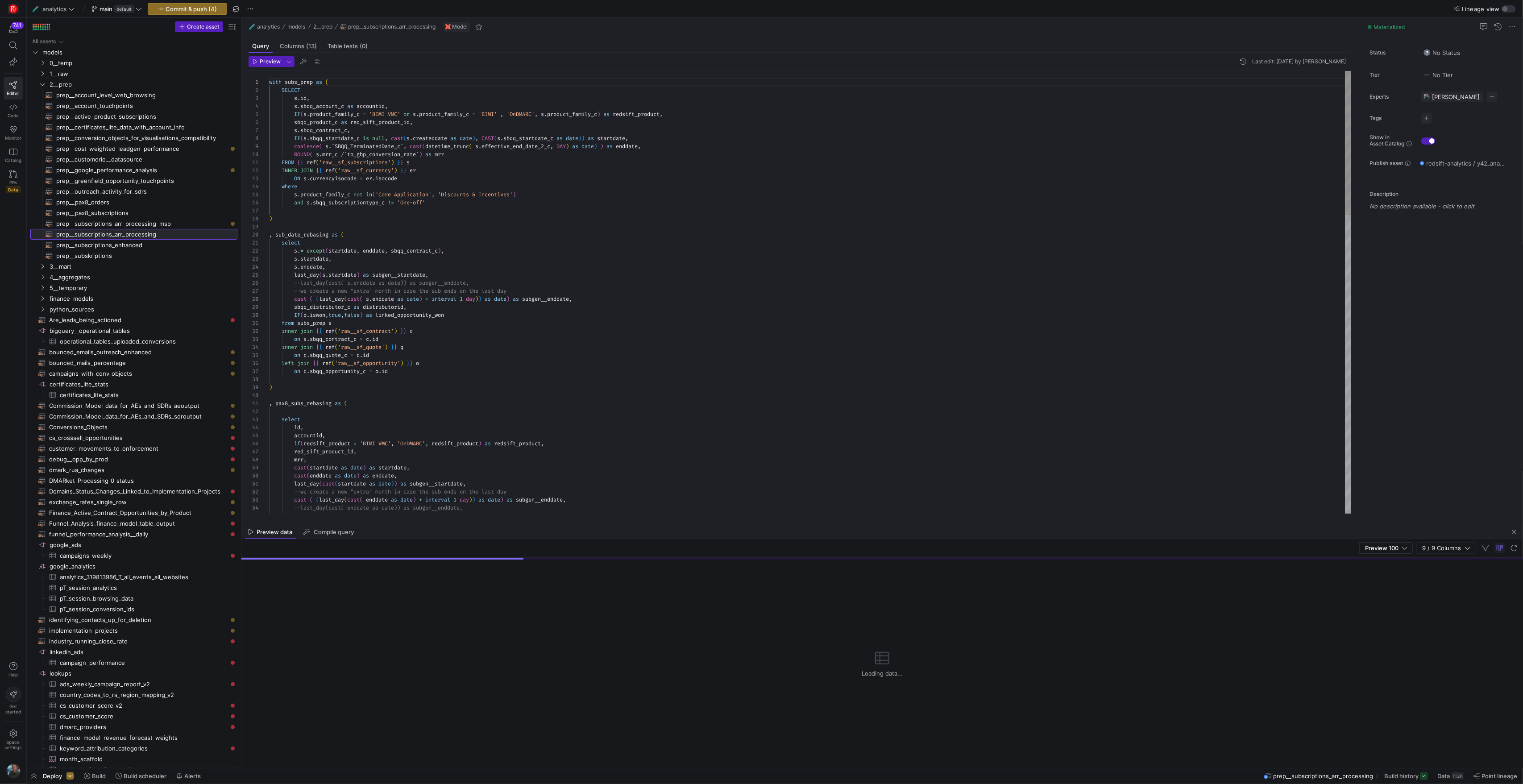
drag, startPoint x: 151, startPoint y: 229, endPoint x: 272, endPoint y: 235, distance: 121.1
click at [272, 235] on as-split "Create asset Drag here to set row groups Drag here to set column labels Group 1…" at bounding box center [775, 393] width 1496 height 750
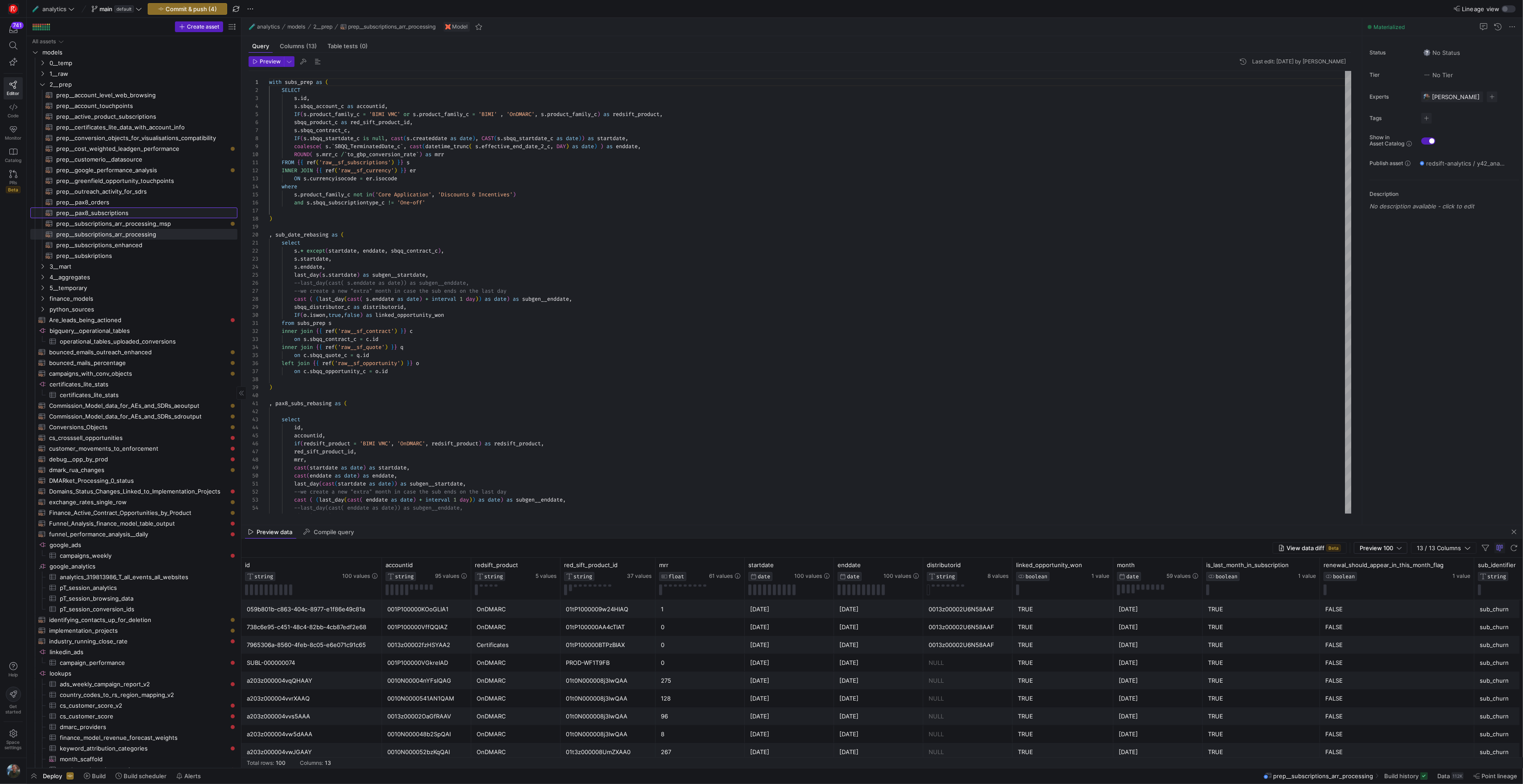
click at [114, 211] on span "prep__pax8_subscriptions​​​​​​​​​​" at bounding box center [142, 213] width 171 height 10
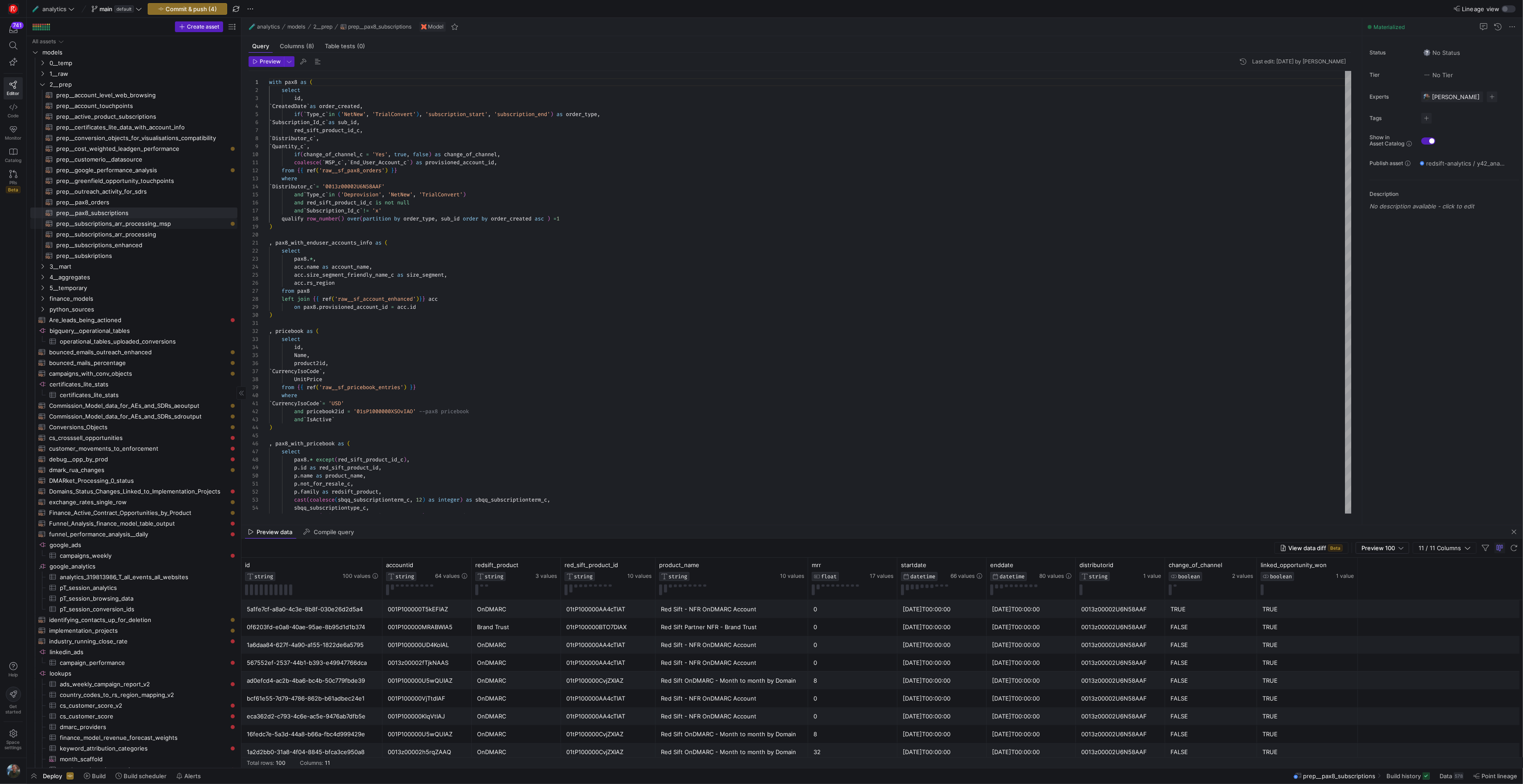
click at [156, 227] on span "prep__subscriptions_arr_processing_msp​​​​​​​​​​" at bounding box center [142, 224] width 171 height 10
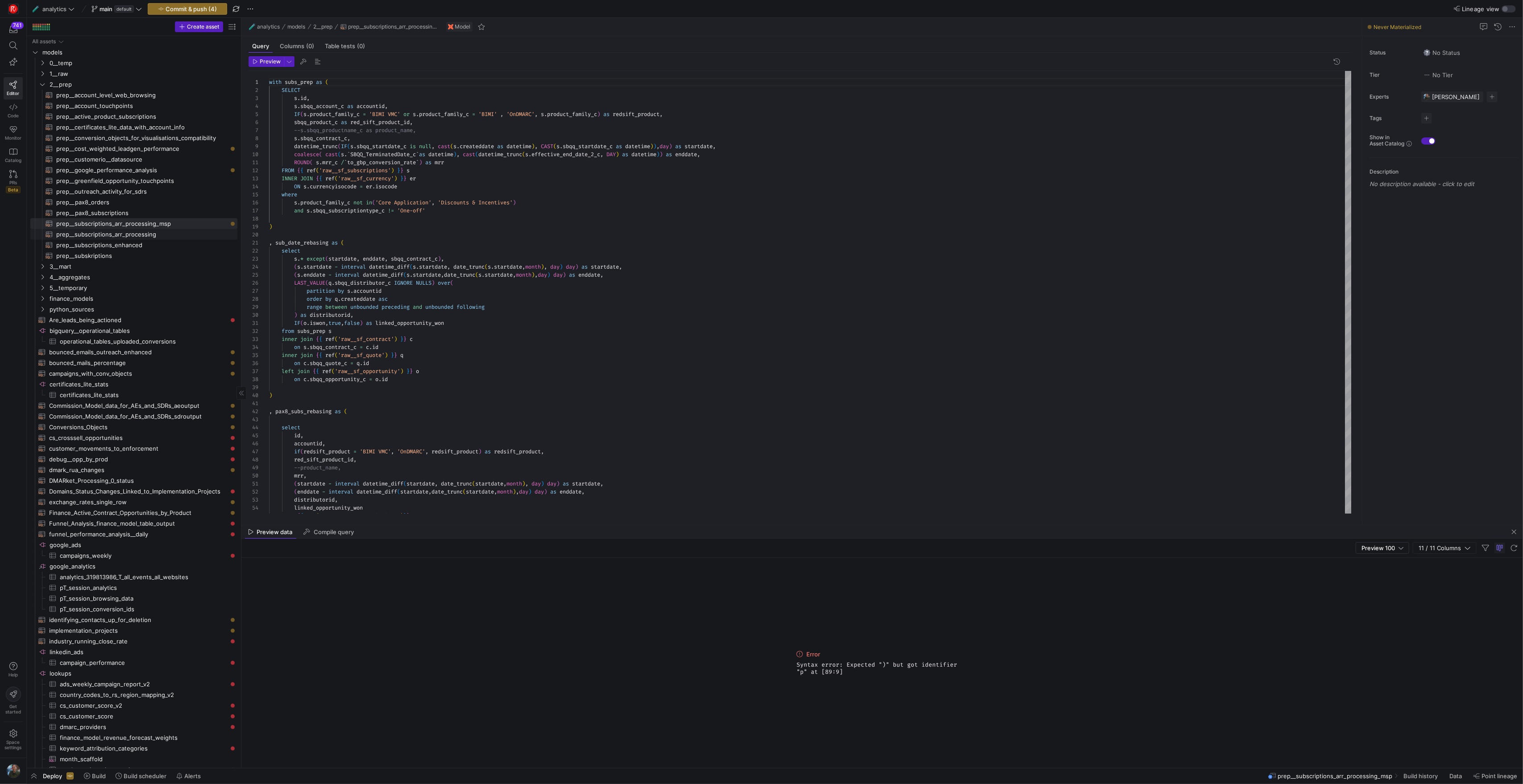
click at [167, 236] on span "prep__subscriptions_arr_processing​​​​​​​​​​" at bounding box center [142, 235] width 171 height 10
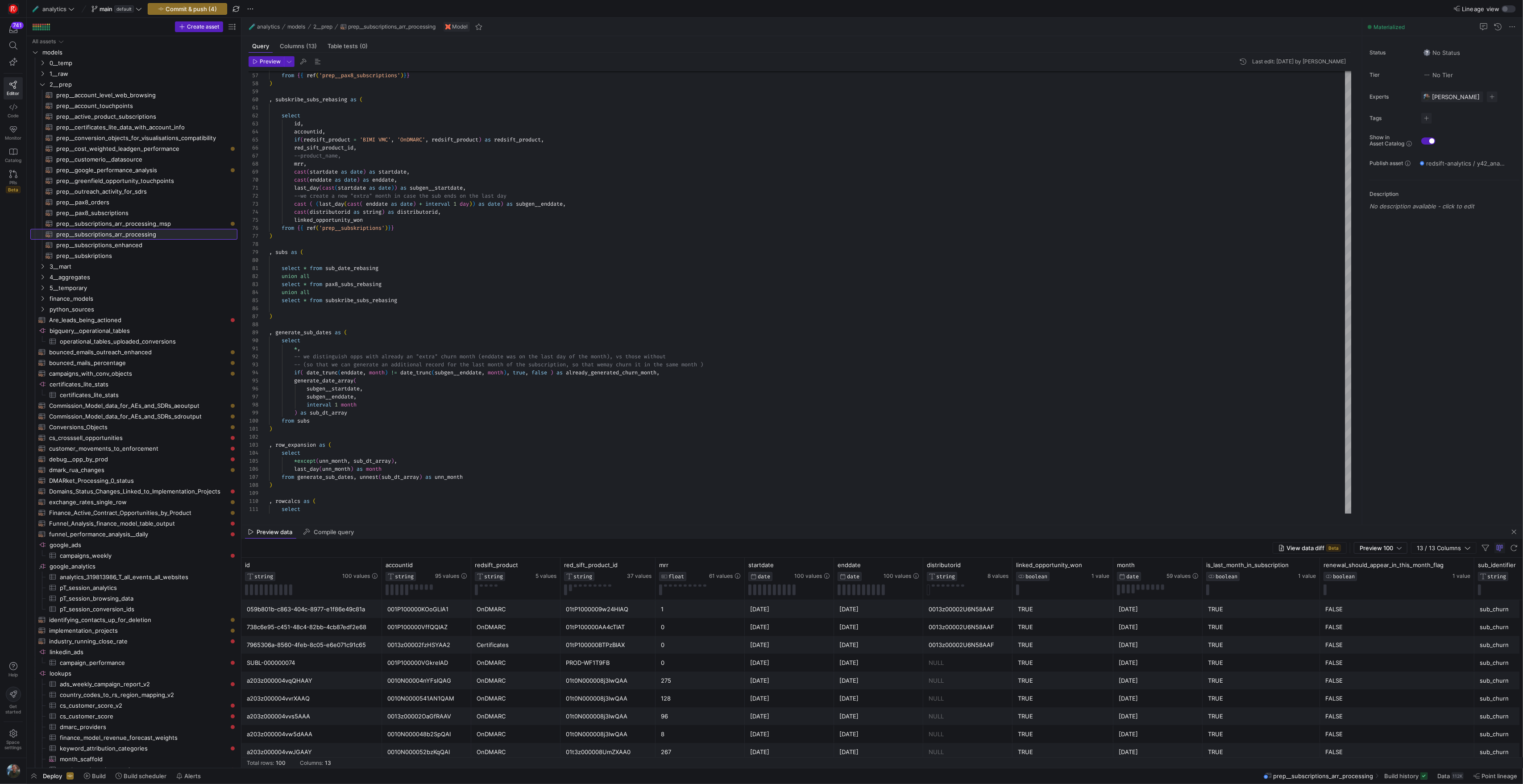
scroll to position [0, 43]
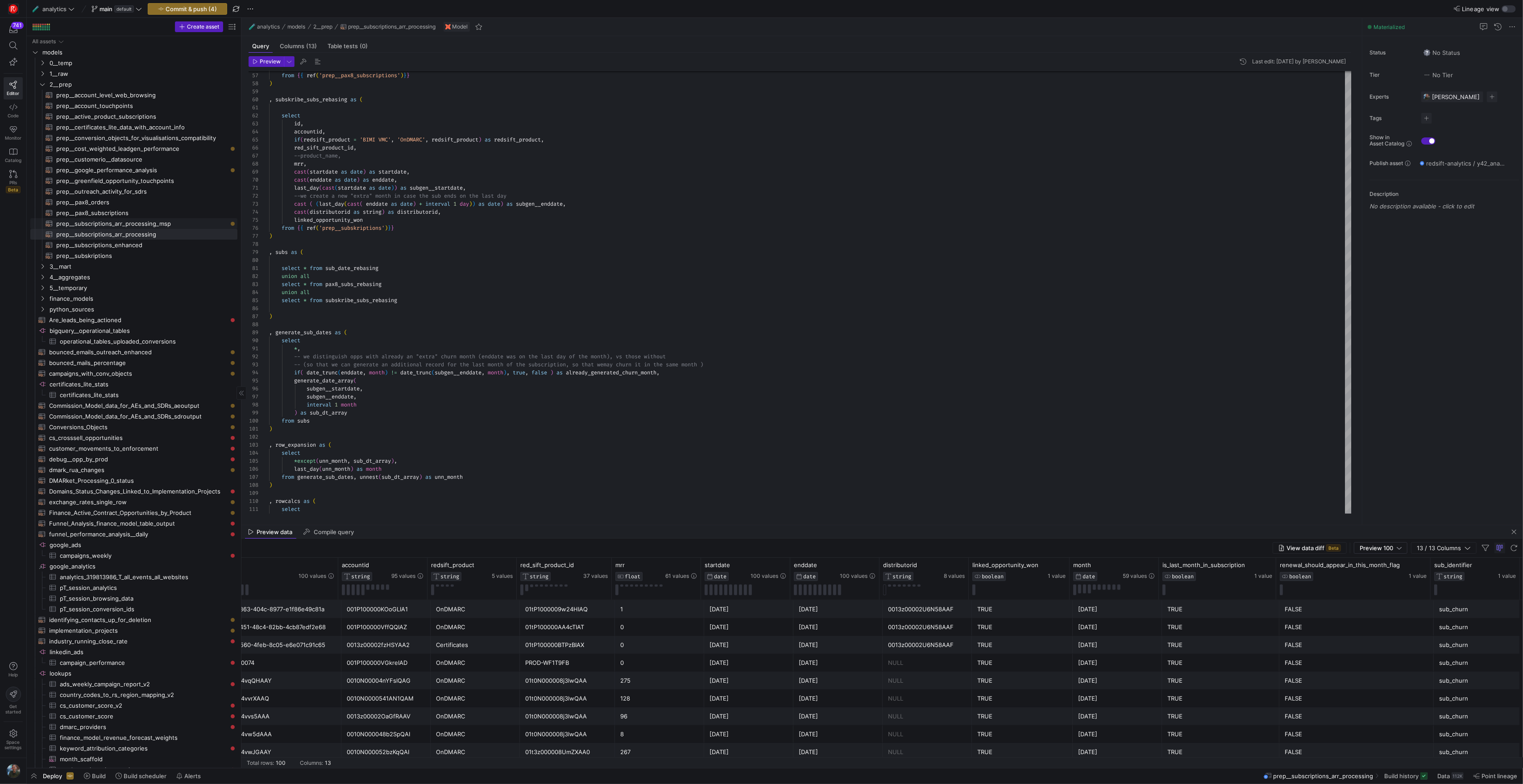
click at [161, 223] on span "prep__subscriptions_arr_processing_msp​​​​​​​​​​" at bounding box center [142, 224] width 171 height 10
type textarea "with subs_prep as ( SELECT [DOMAIN_NAME], s.sbqq_account_c as accountid, IF(s.p…"
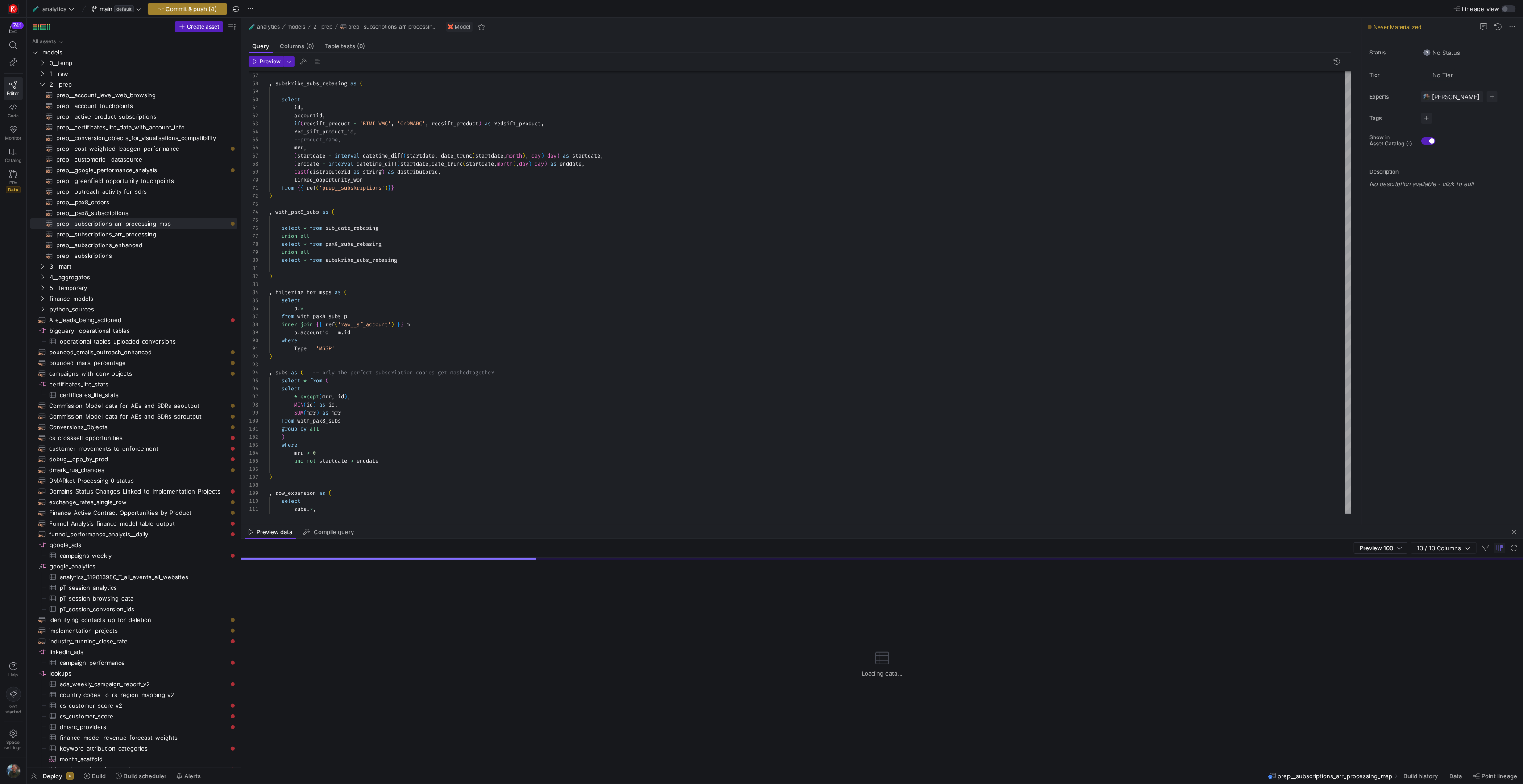
click at [180, 13] on span "button" at bounding box center [188, 9] width 78 height 11
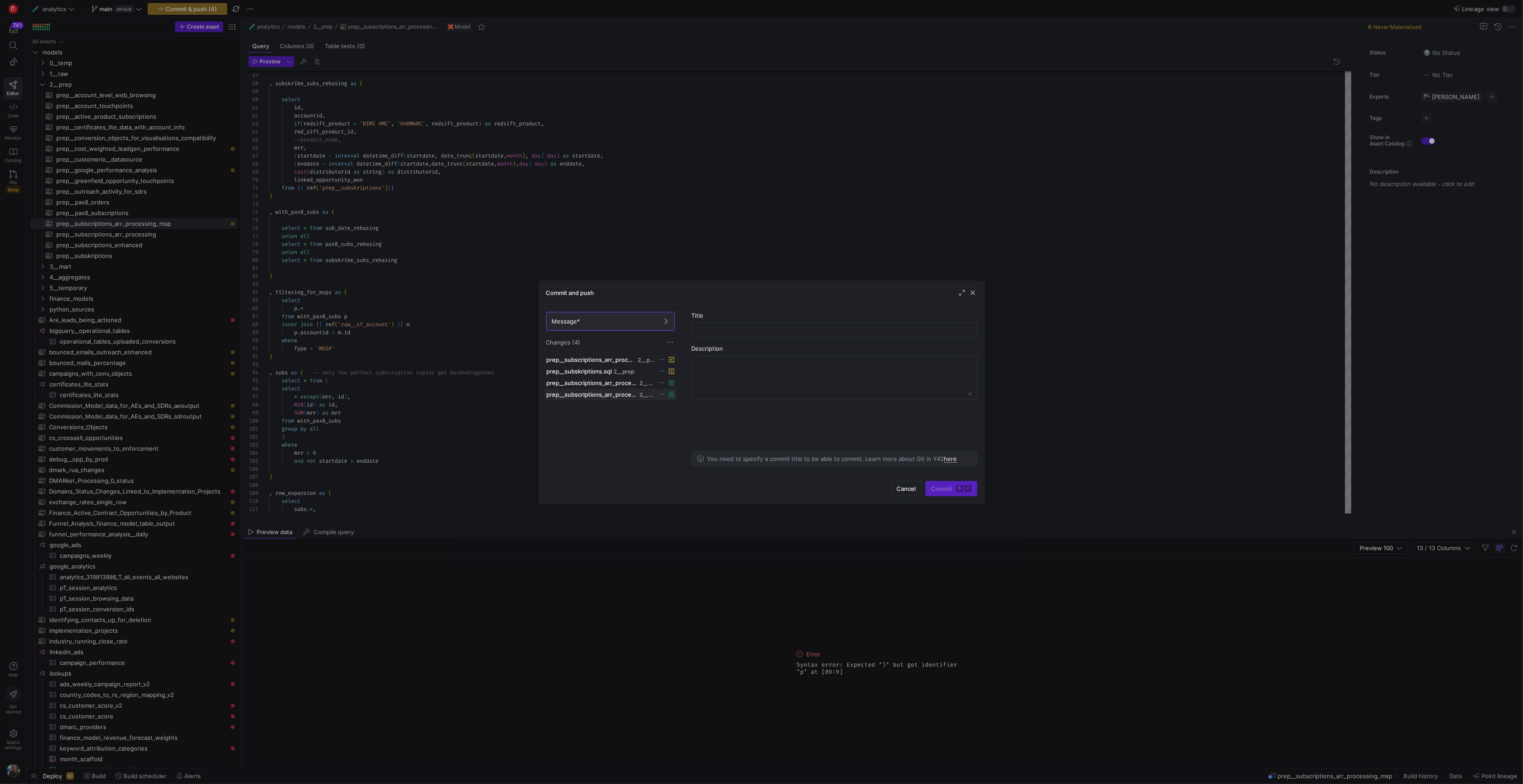
click at [661, 397] on icon at bounding box center [662, 394] width 6 height 6
click at [668, 418] on span "Discard" at bounding box center [675, 421] width 20 height 7
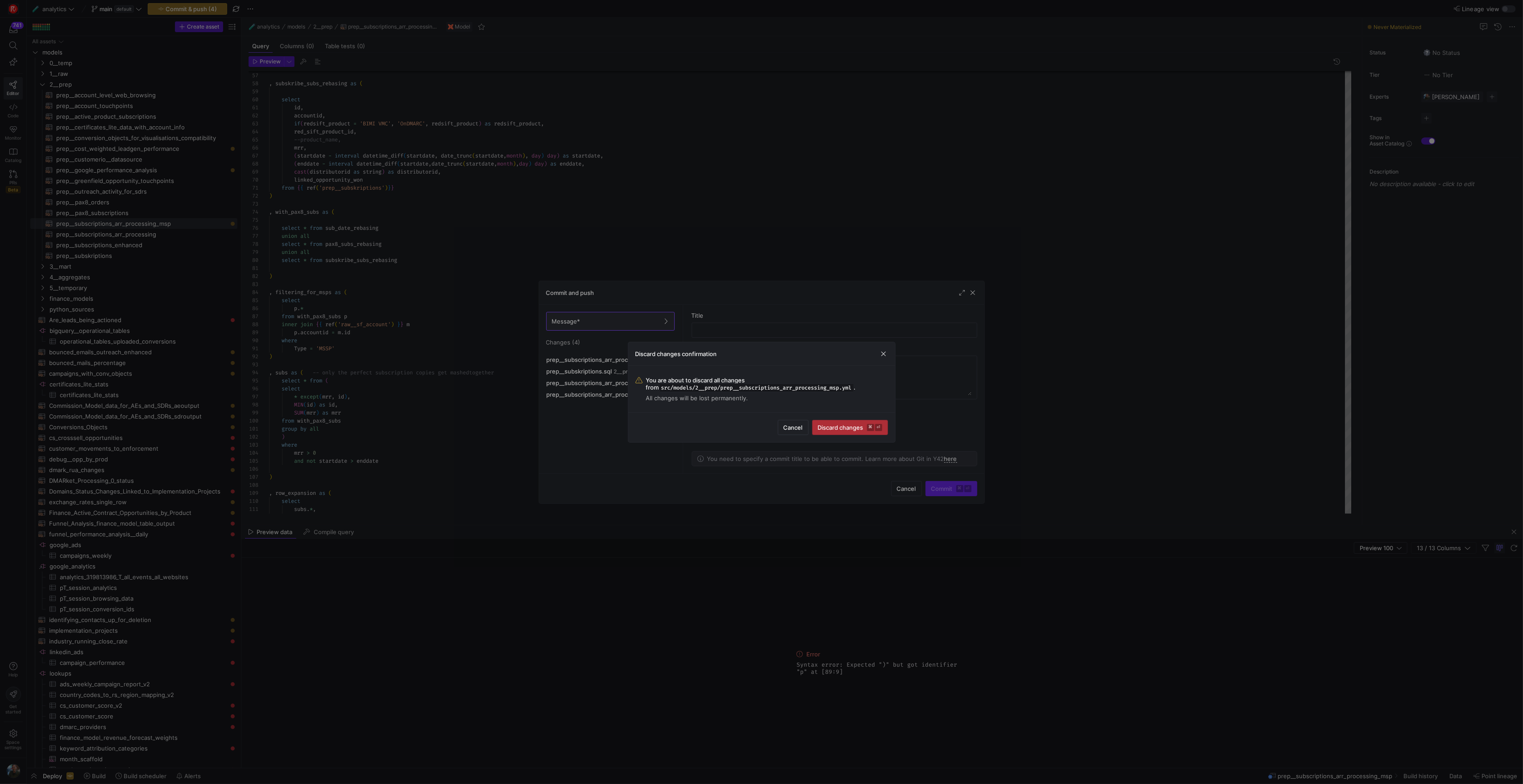
click at [828, 426] on span "Discard changes ⌘ ⏎" at bounding box center [850, 427] width 64 height 7
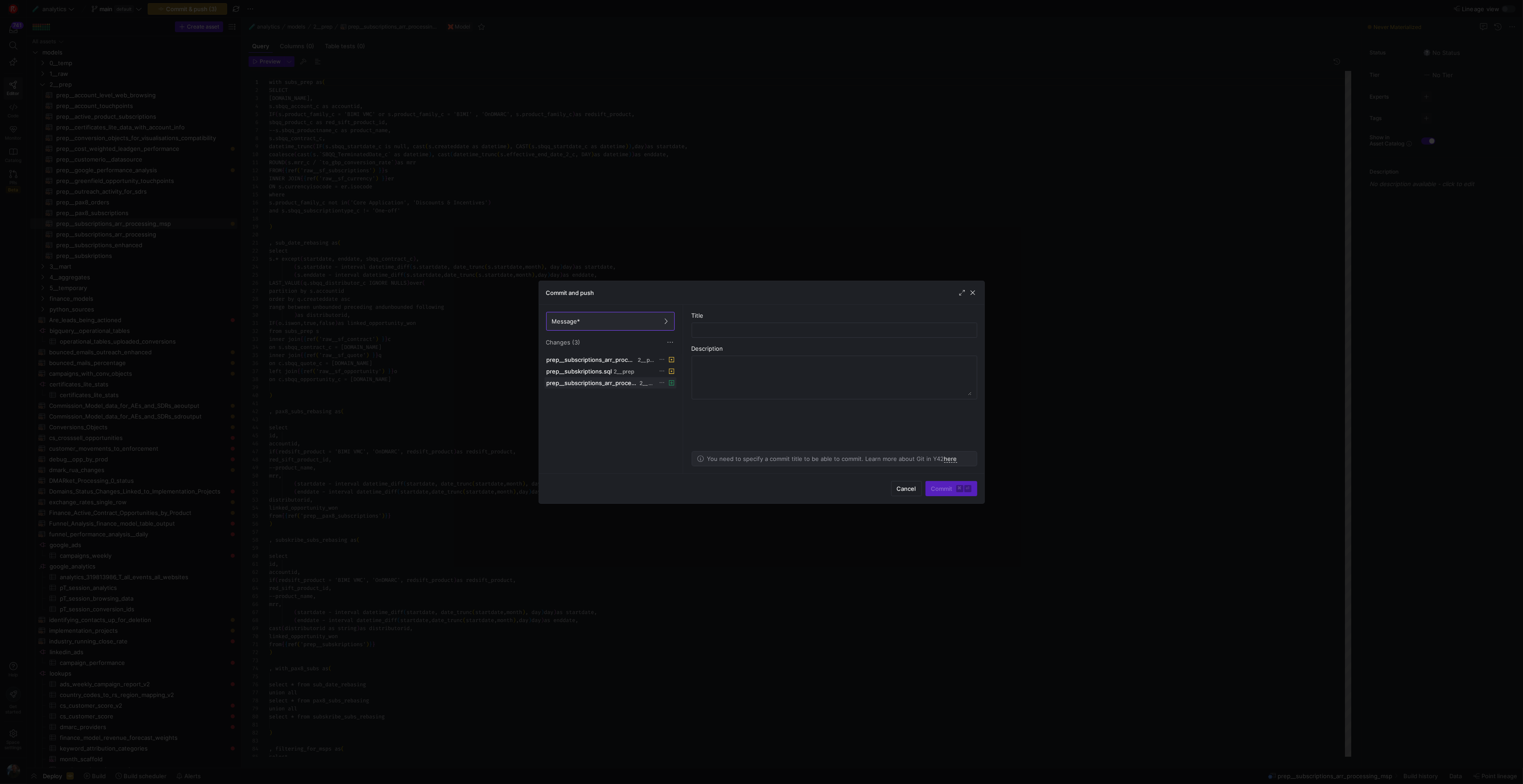
scroll to position [72, 0]
click at [663, 385] on icon at bounding box center [662, 382] width 6 height 6
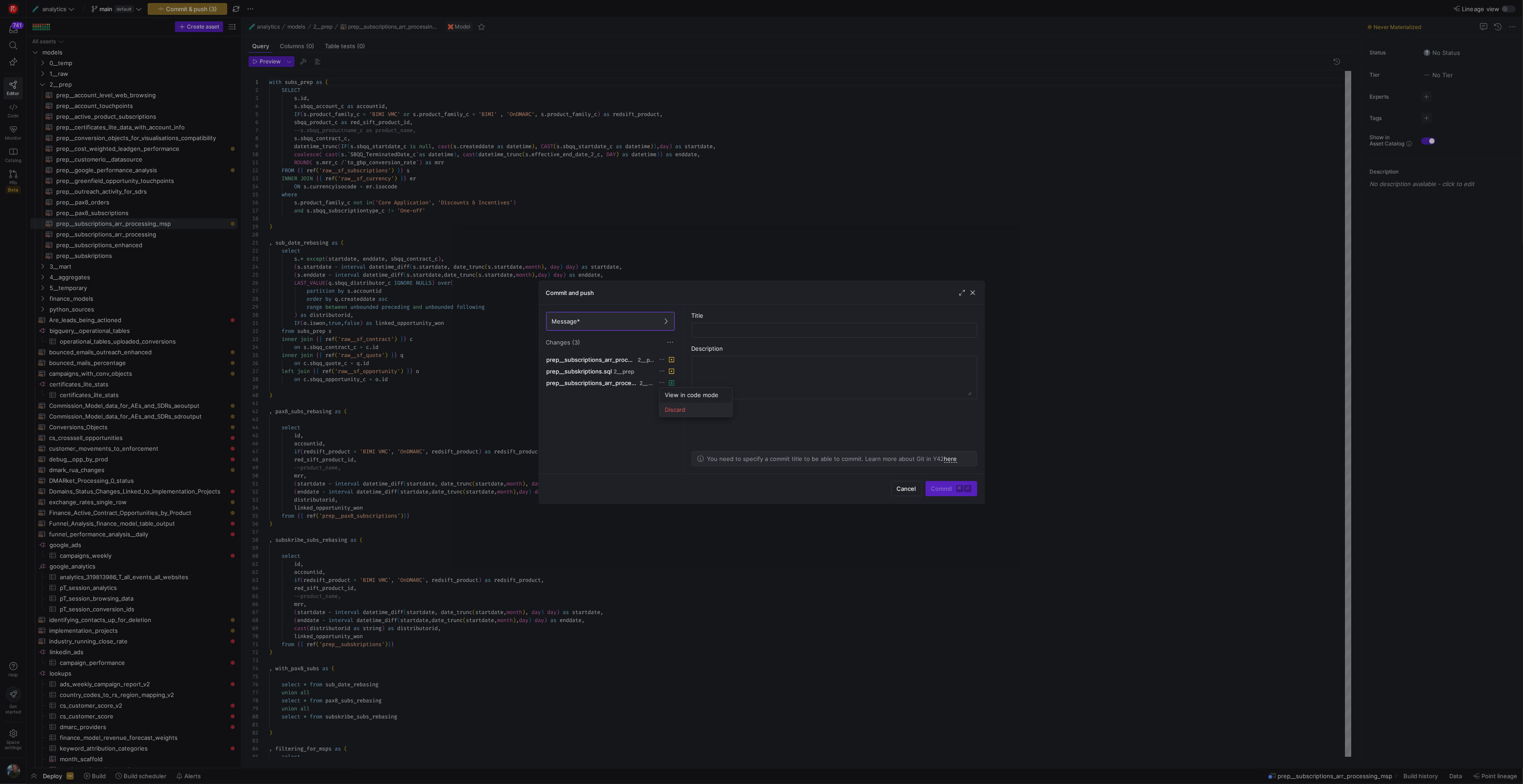
click at [675, 412] on span "Discard" at bounding box center [675, 410] width 20 height 7
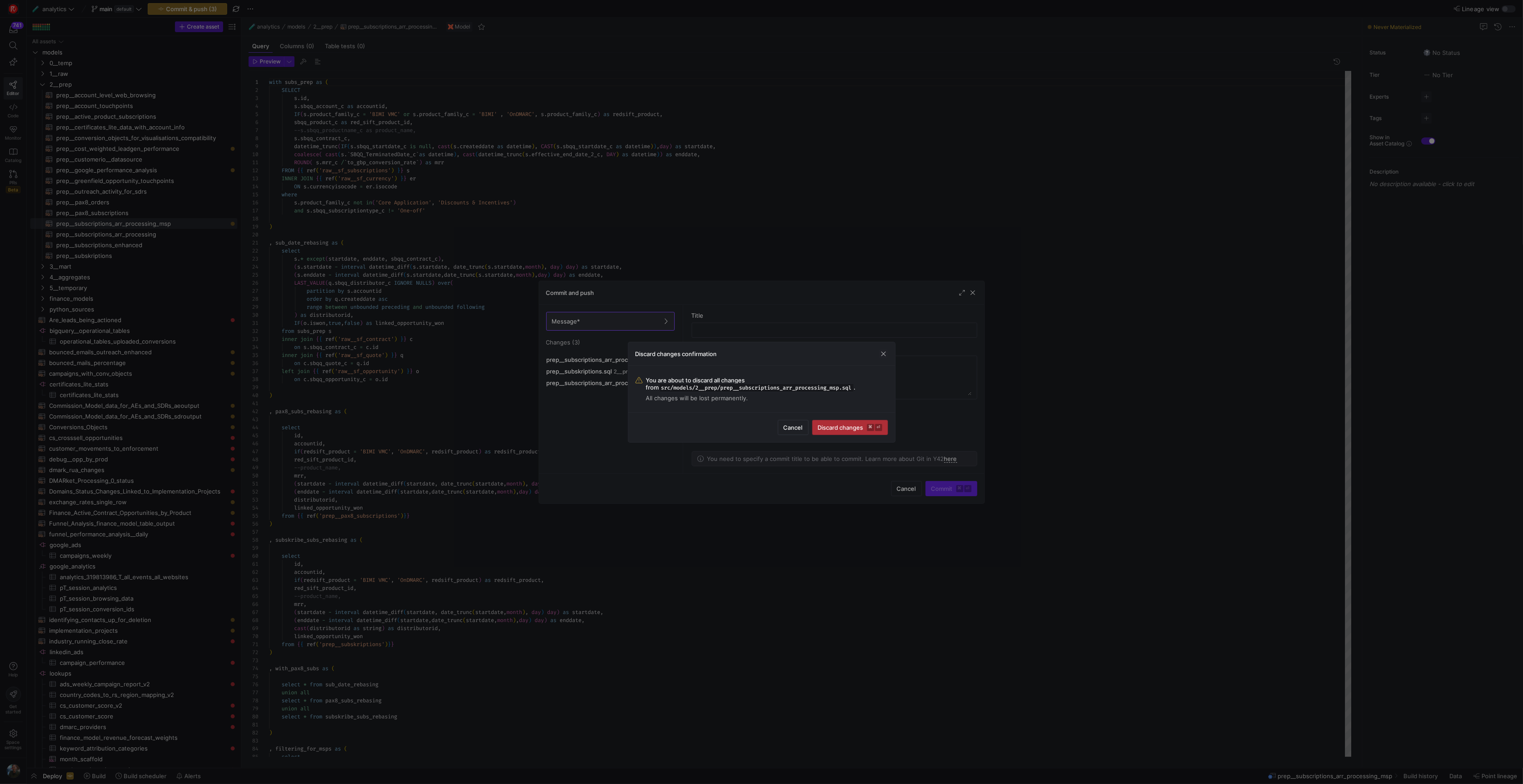
click at [839, 428] on span "Discard changes ⌘ ⏎" at bounding box center [850, 427] width 64 height 7
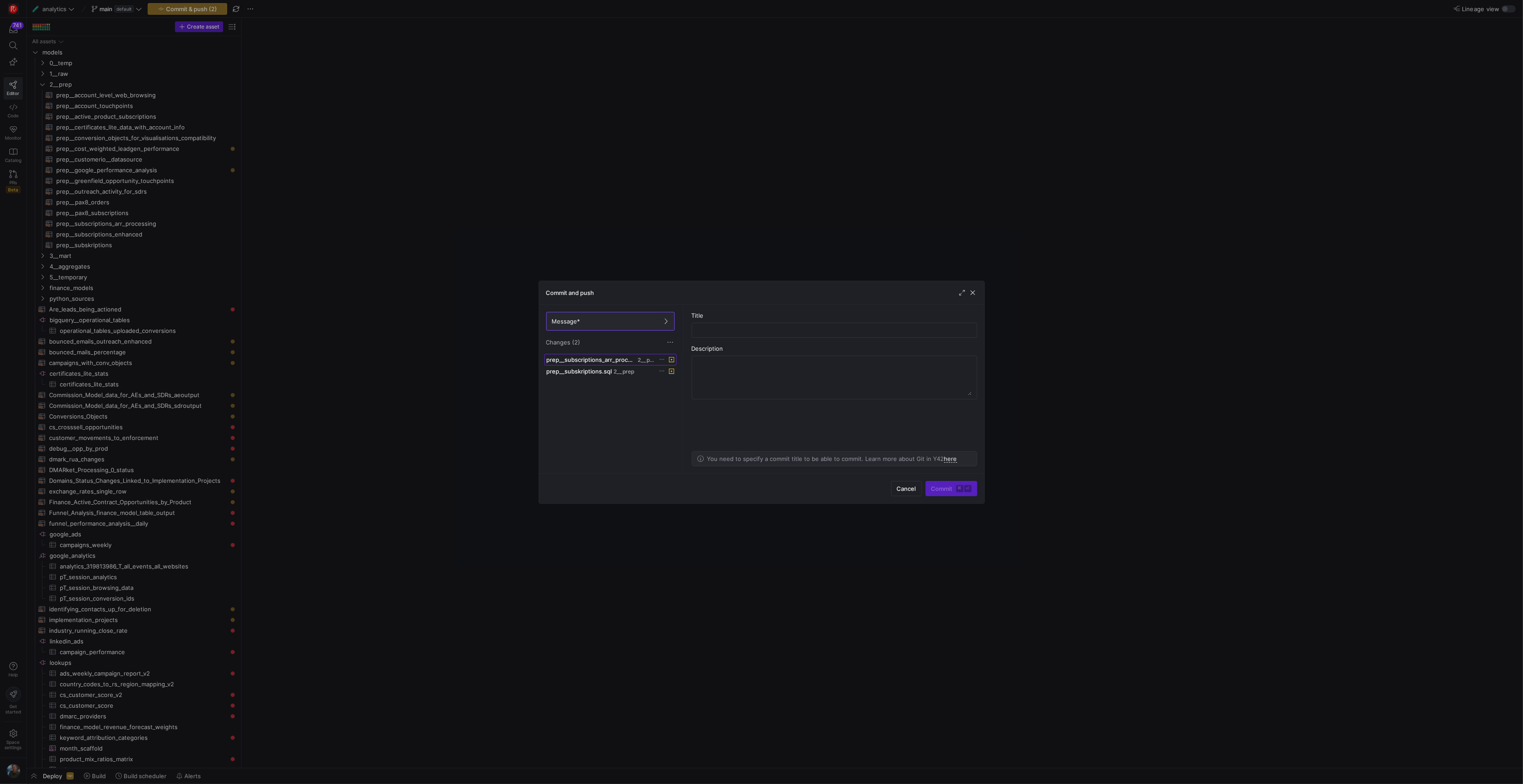
click at [607, 359] on span "prep__subscriptions_arr_processing.sql" at bounding box center [592, 360] width 90 height 7
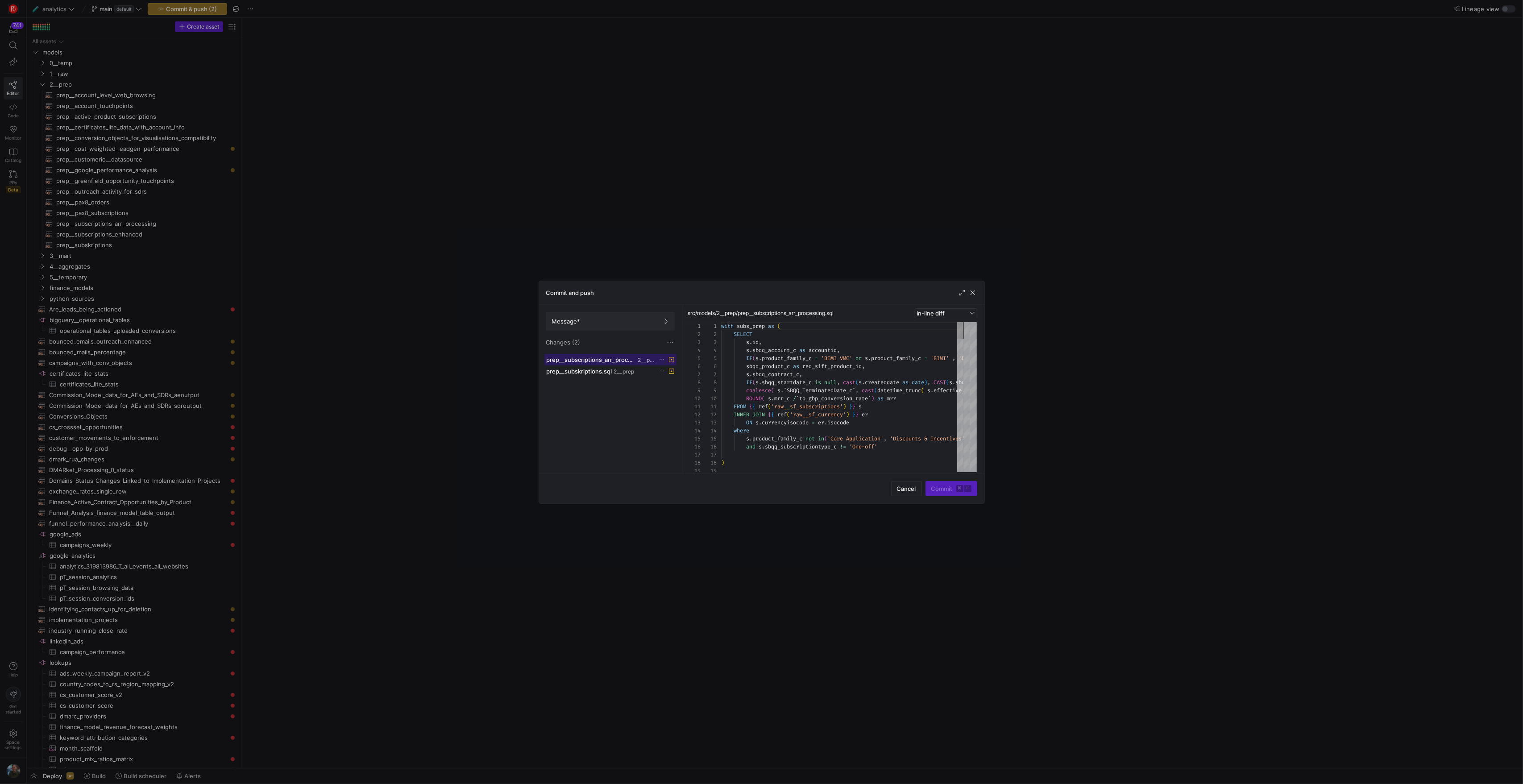
scroll to position [64, 0]
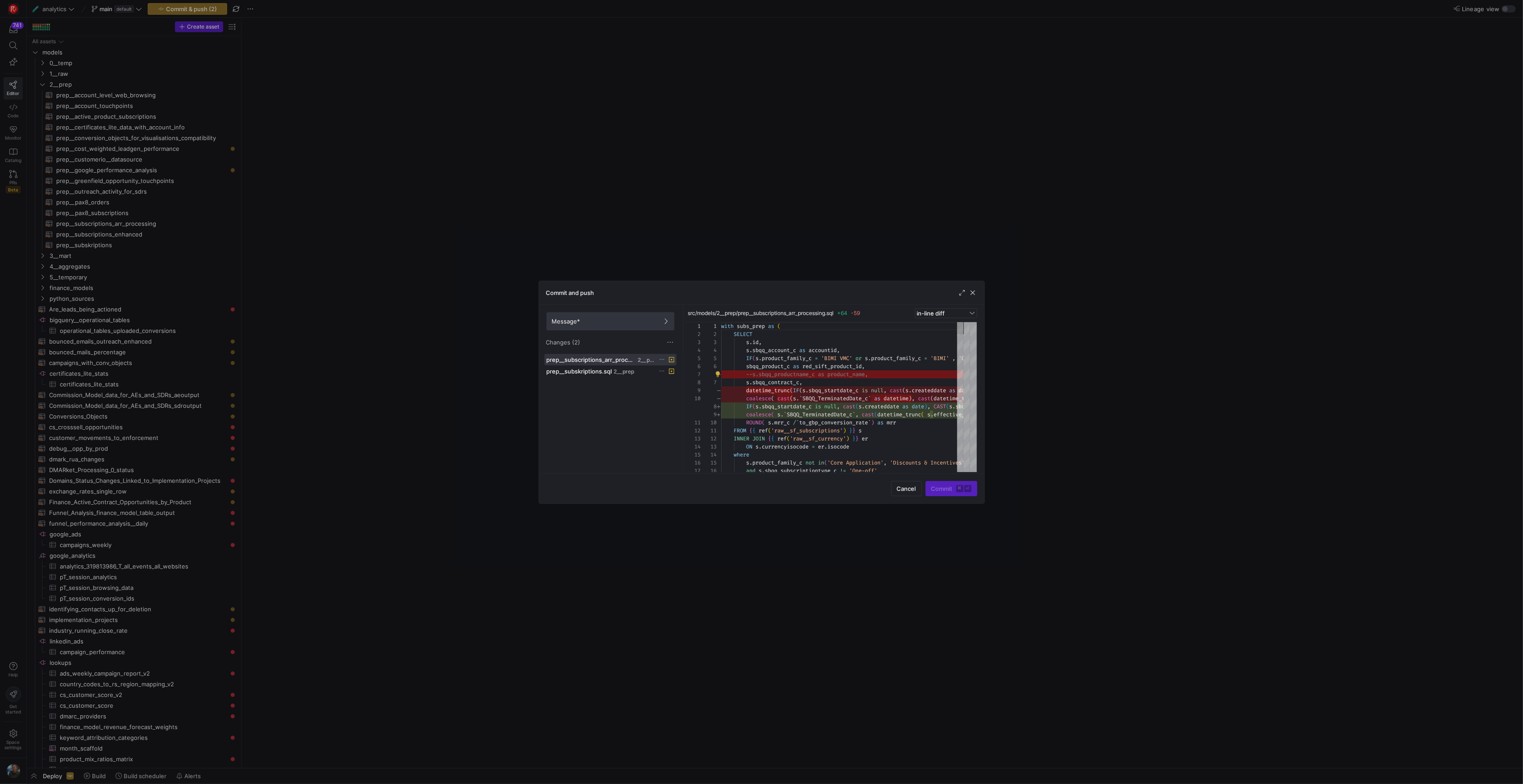
click at [634, 325] on span at bounding box center [611, 321] width 127 height 18
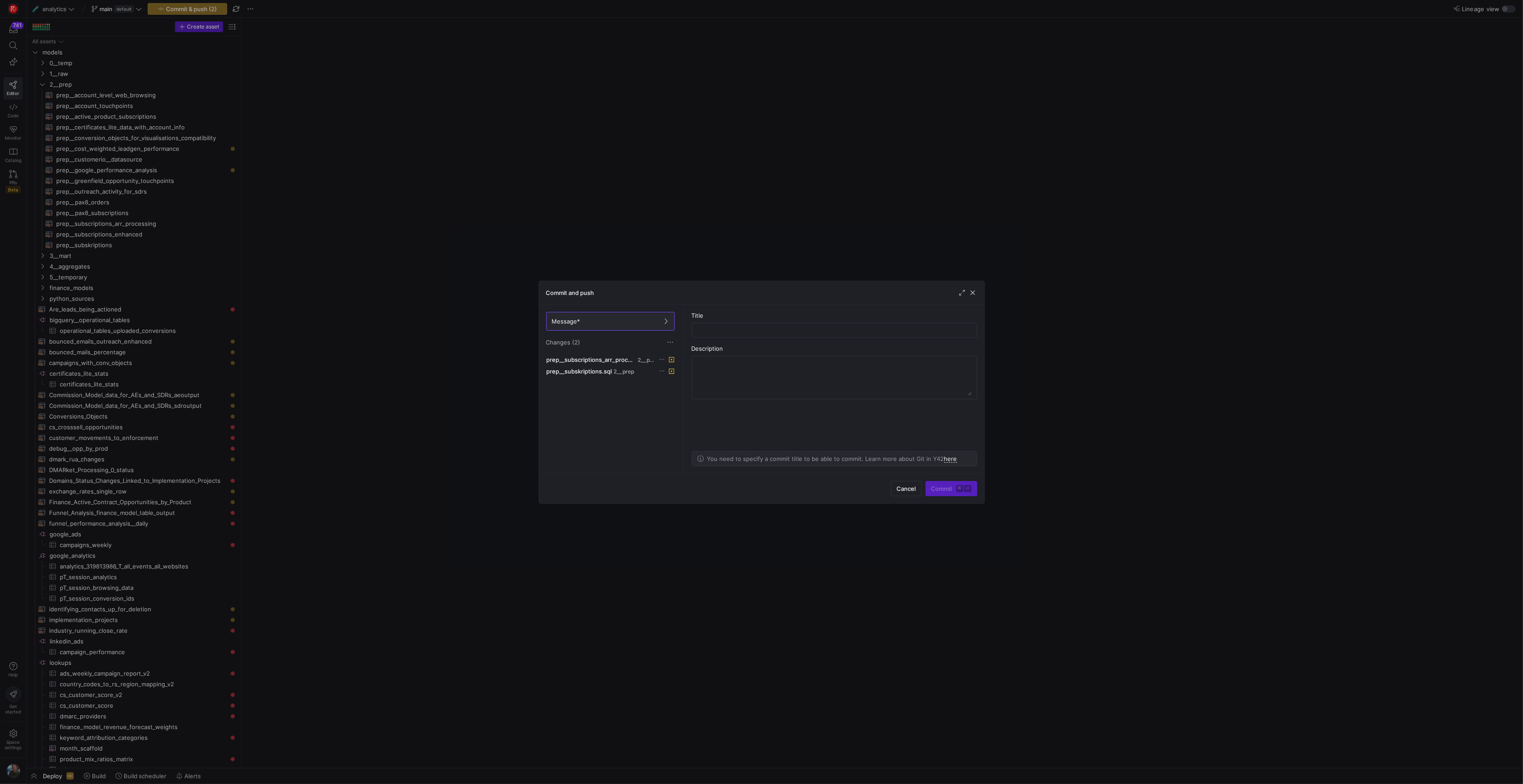
click at [720, 340] on as-split-area "Title Description You need to specify a commit title to be able to commit. Lear…" at bounding box center [834, 389] width 300 height 169
click at [728, 337] on div at bounding box center [834, 330] width 270 height 14
drag, startPoint x: 882, startPoint y: 334, endPoint x: 826, endPoint y: 332, distance: 56.0
click at [826, 332] on input "applying new ARR methodology to subs table, and changes to" at bounding box center [834, 330] width 270 height 7
type input "applying new ARR methodology to subs table"
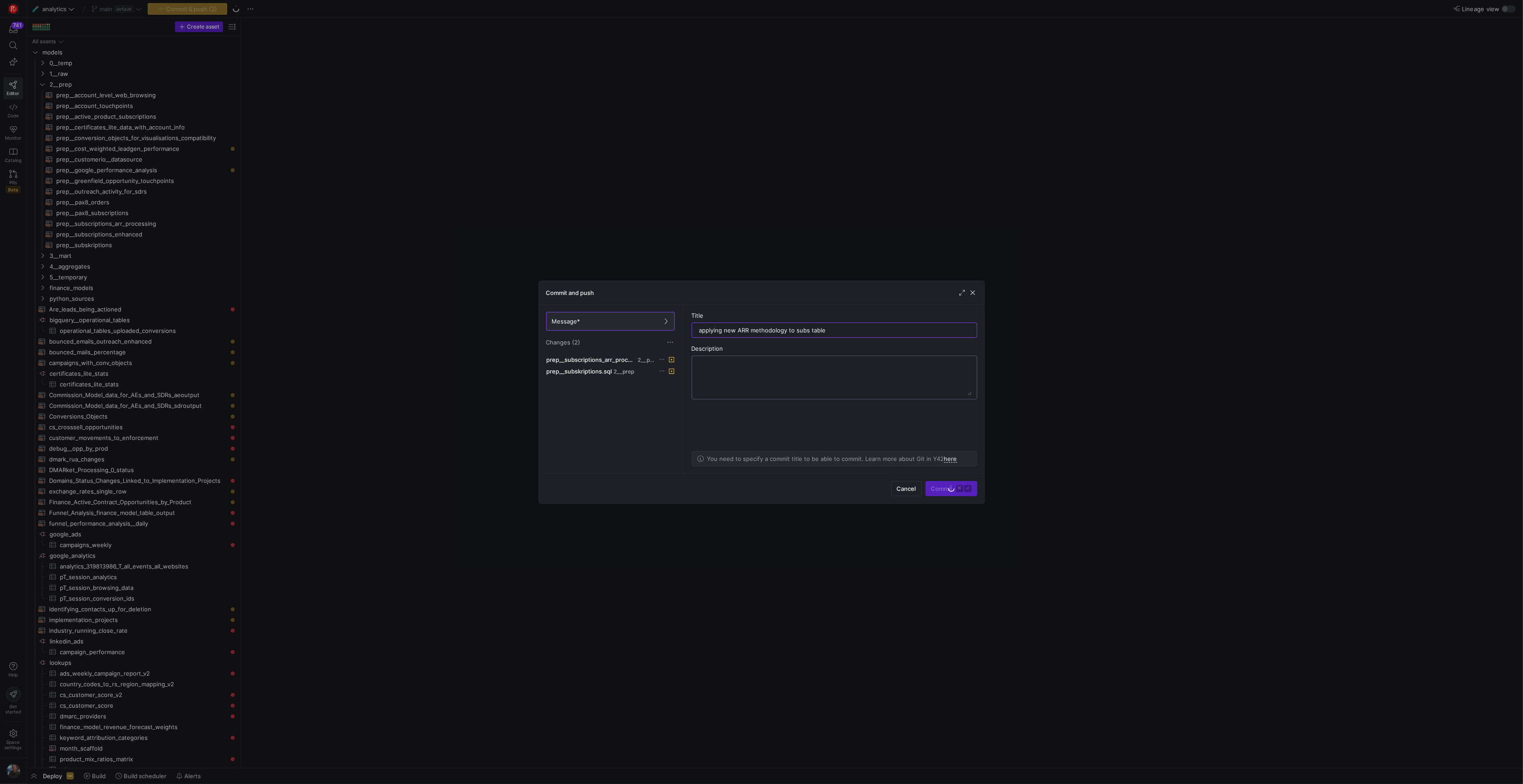
click at [899, 385] on textarea at bounding box center [834, 377] width 274 height 35
type textarea "also implementing changes to subskriptions"
click at [967, 490] on kbd "⏎" at bounding box center [968, 489] width 7 height 7
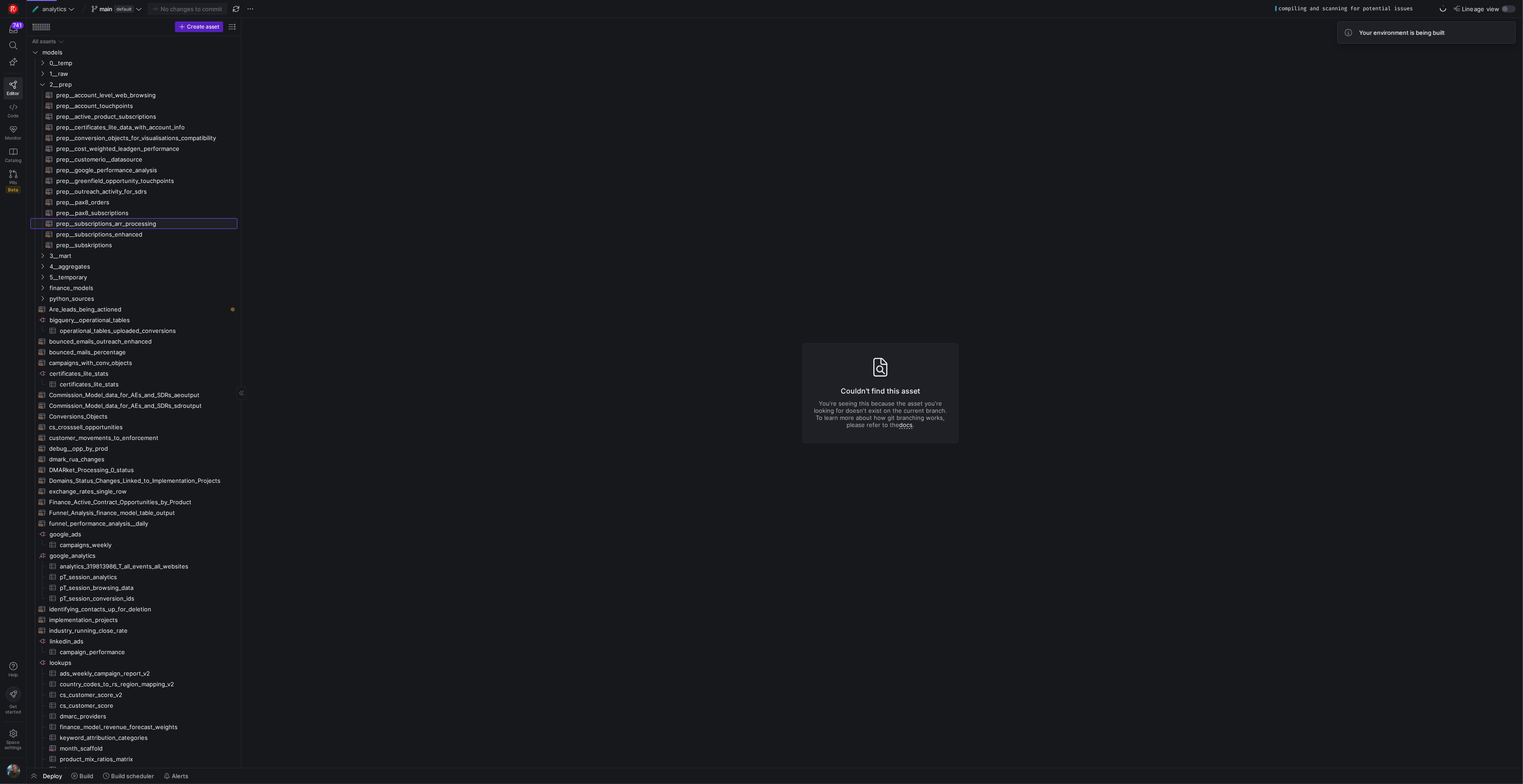
click at [169, 223] on span "prep__subscriptions_arr_processing​​​​​​​​​​" at bounding box center [142, 224] width 171 height 10
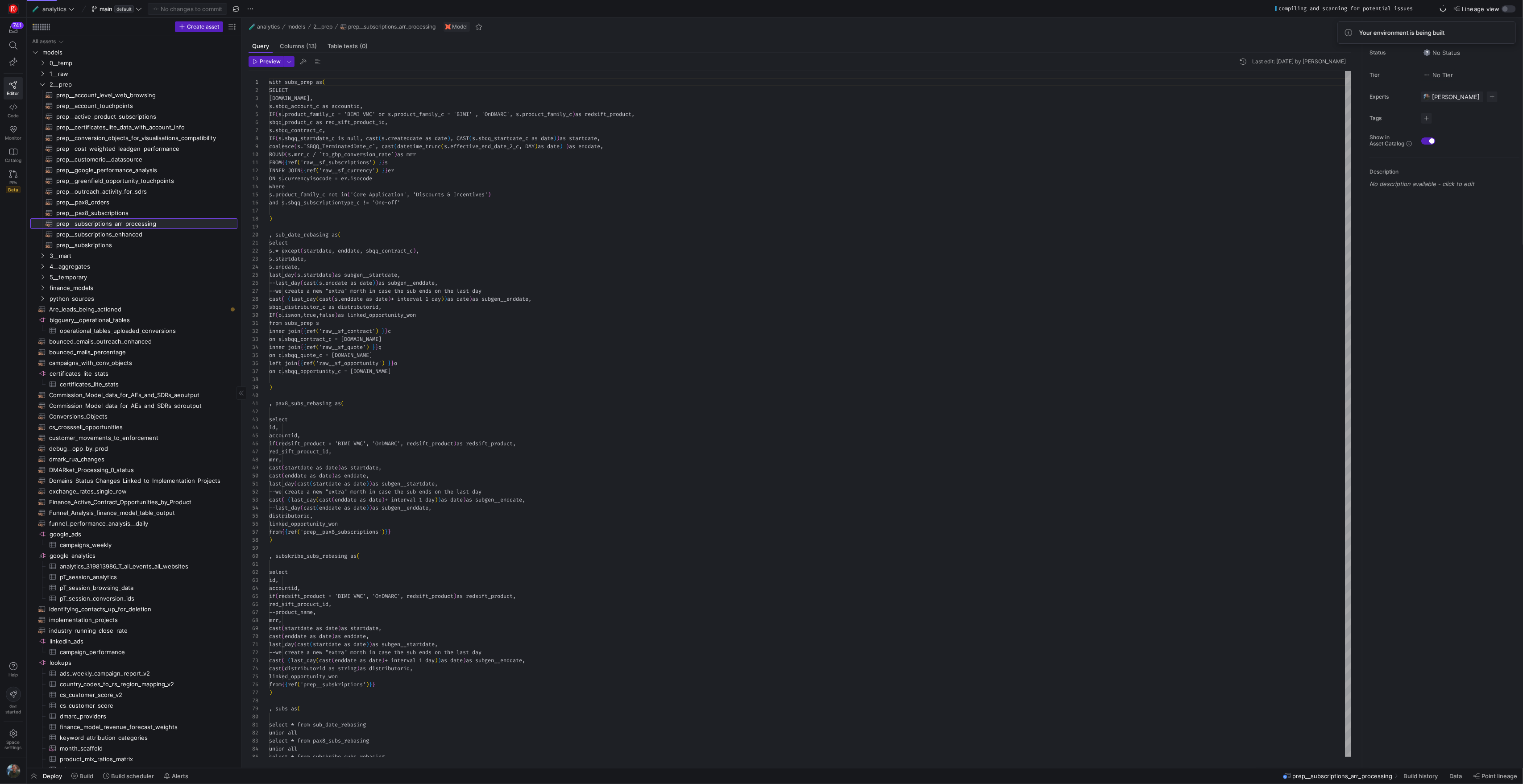
scroll to position [64, 0]
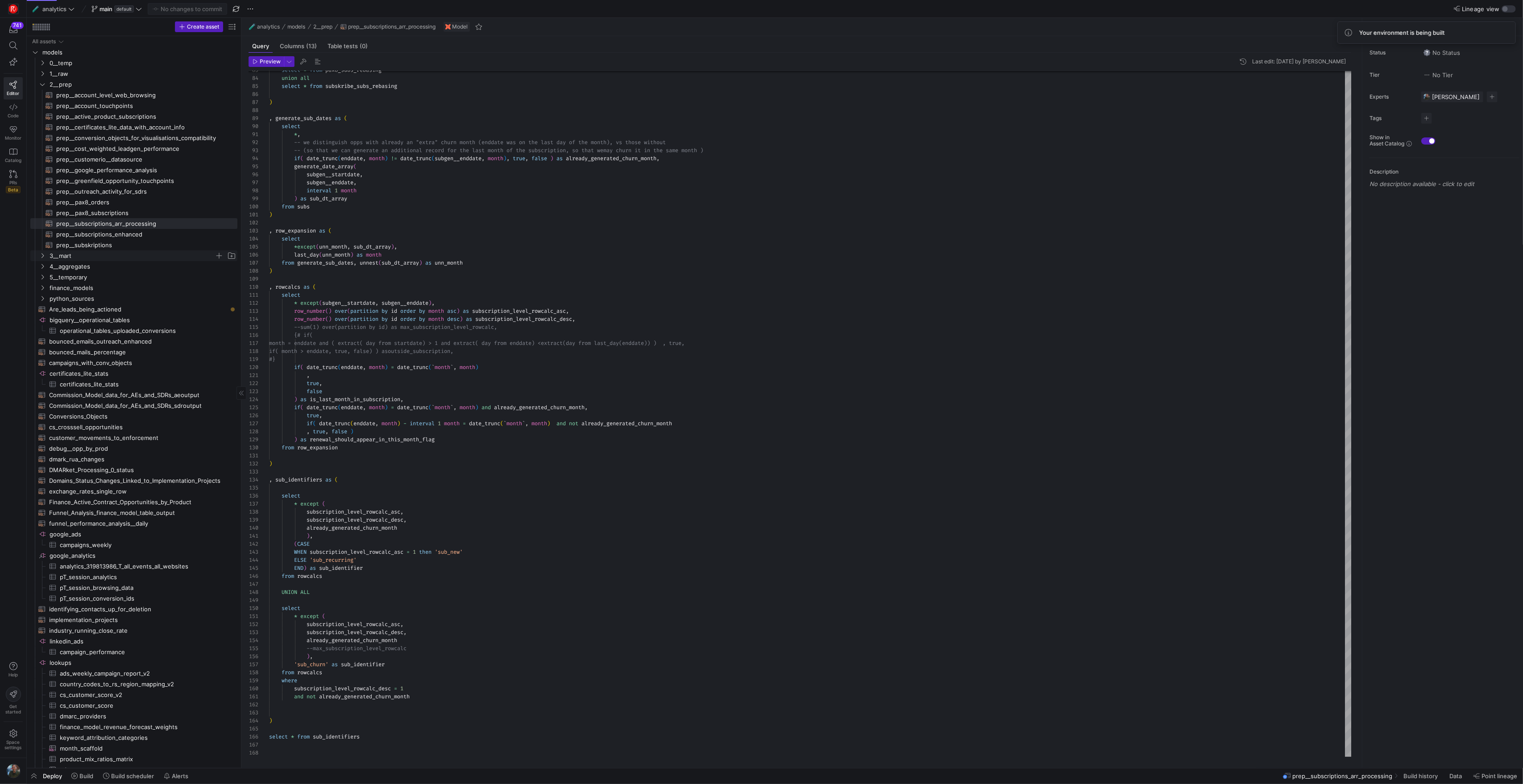
click at [91, 257] on span "3__mart" at bounding box center [132, 256] width 165 height 10
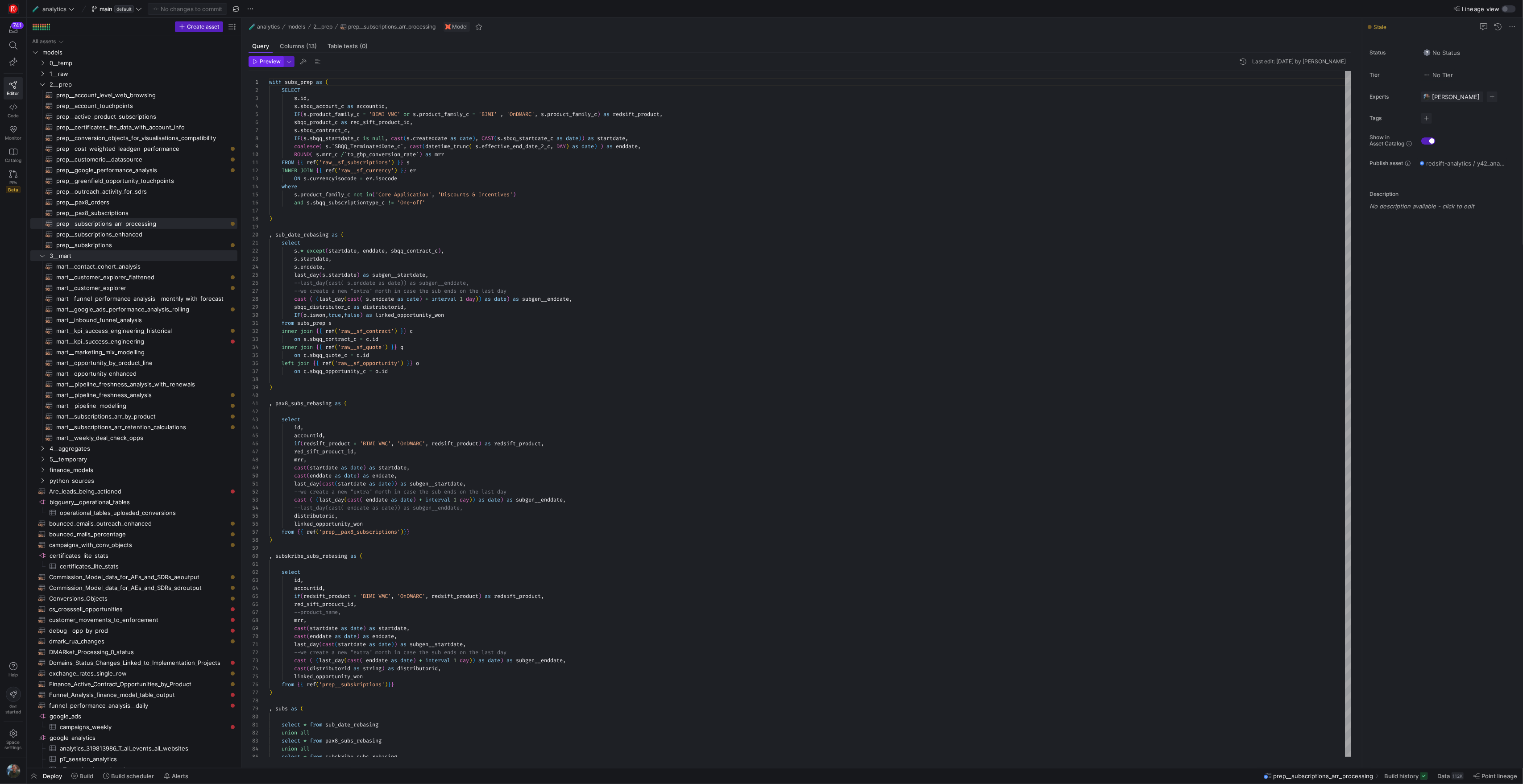
click at [260, 64] on span "Preview" at bounding box center [270, 62] width 21 height 7
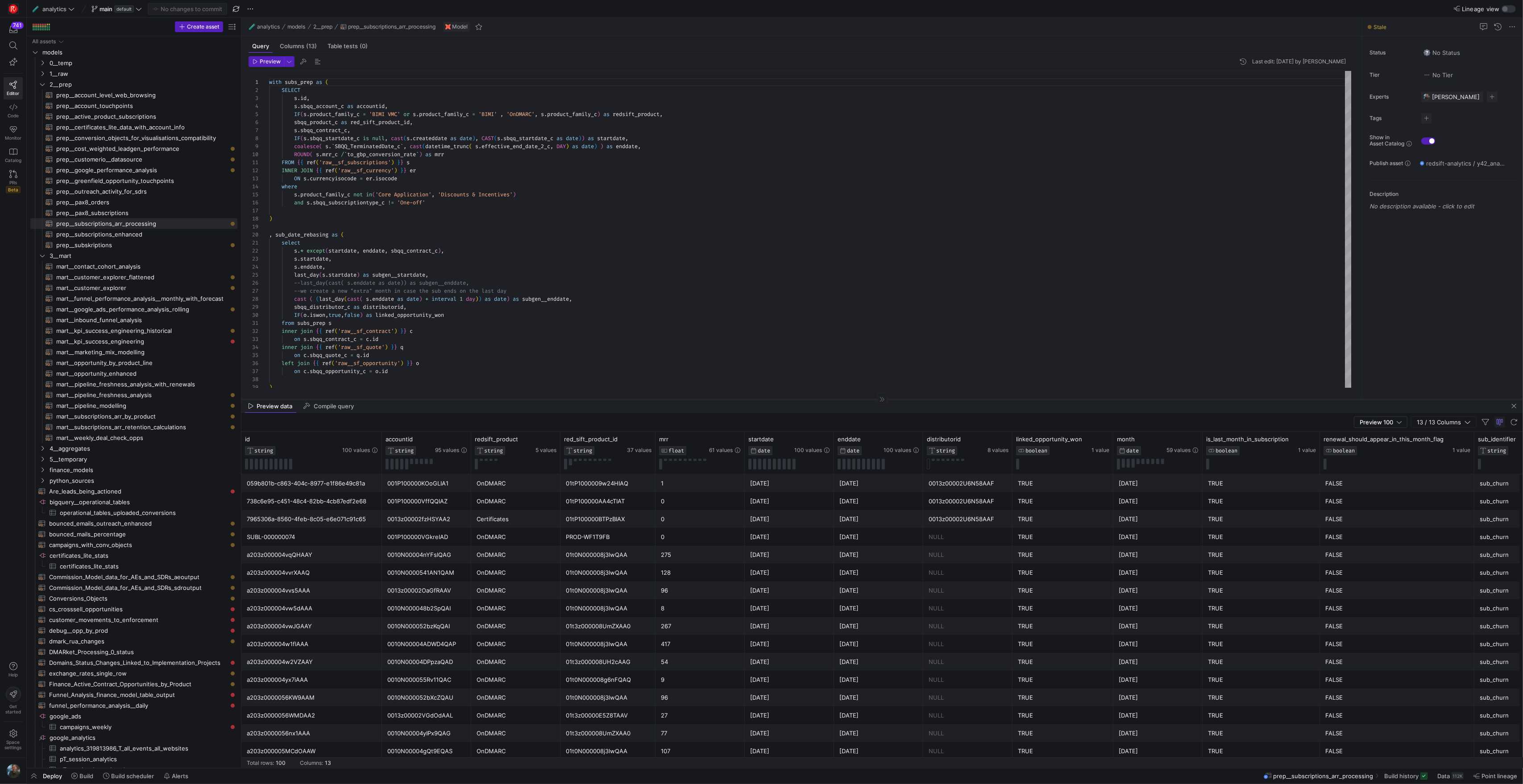
drag, startPoint x: 713, startPoint y: 611, endPoint x: 729, endPoint y: 398, distance: 213.6
click at [729, 399] on div at bounding box center [882, 399] width 1282 height 1
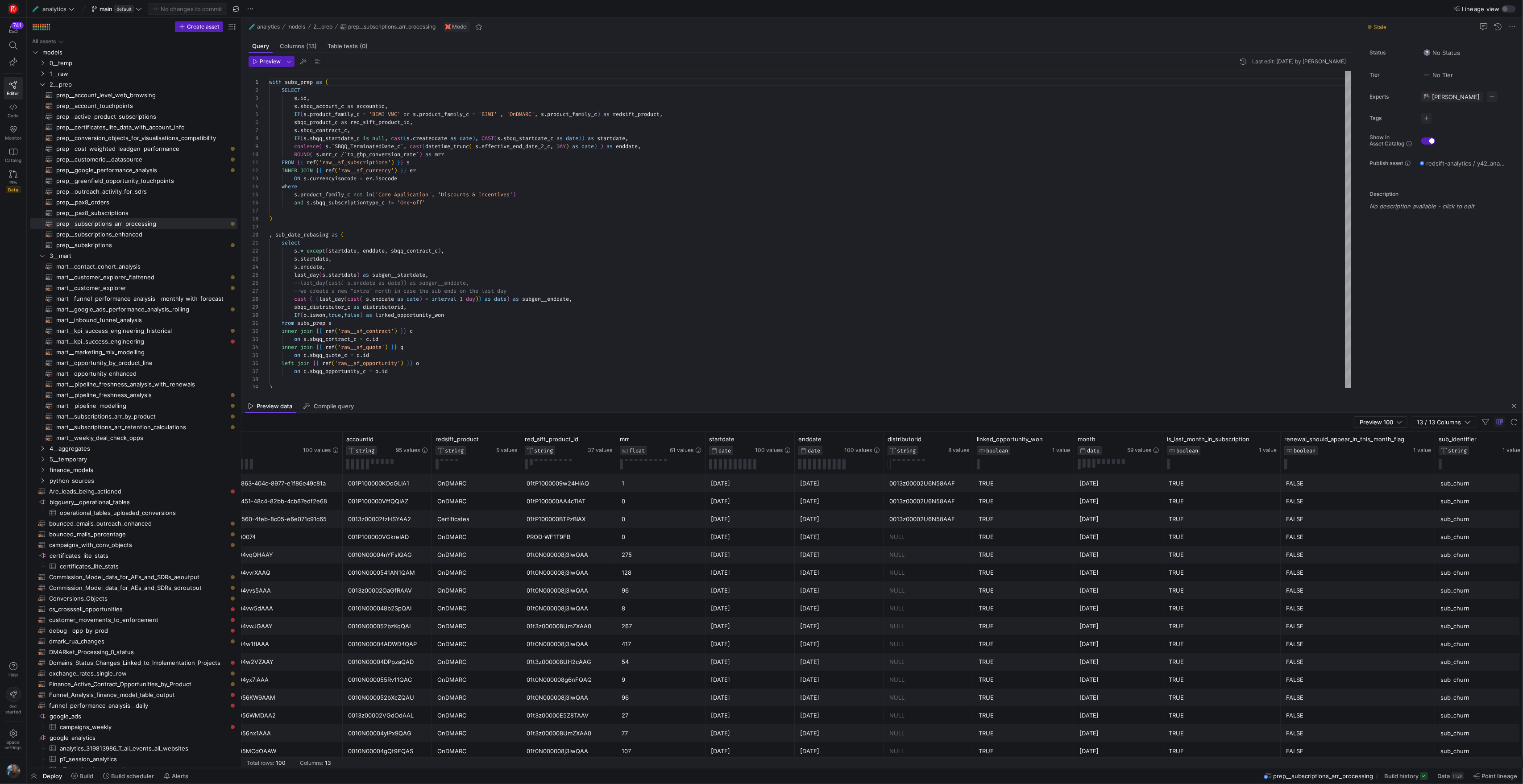
scroll to position [0, 43]
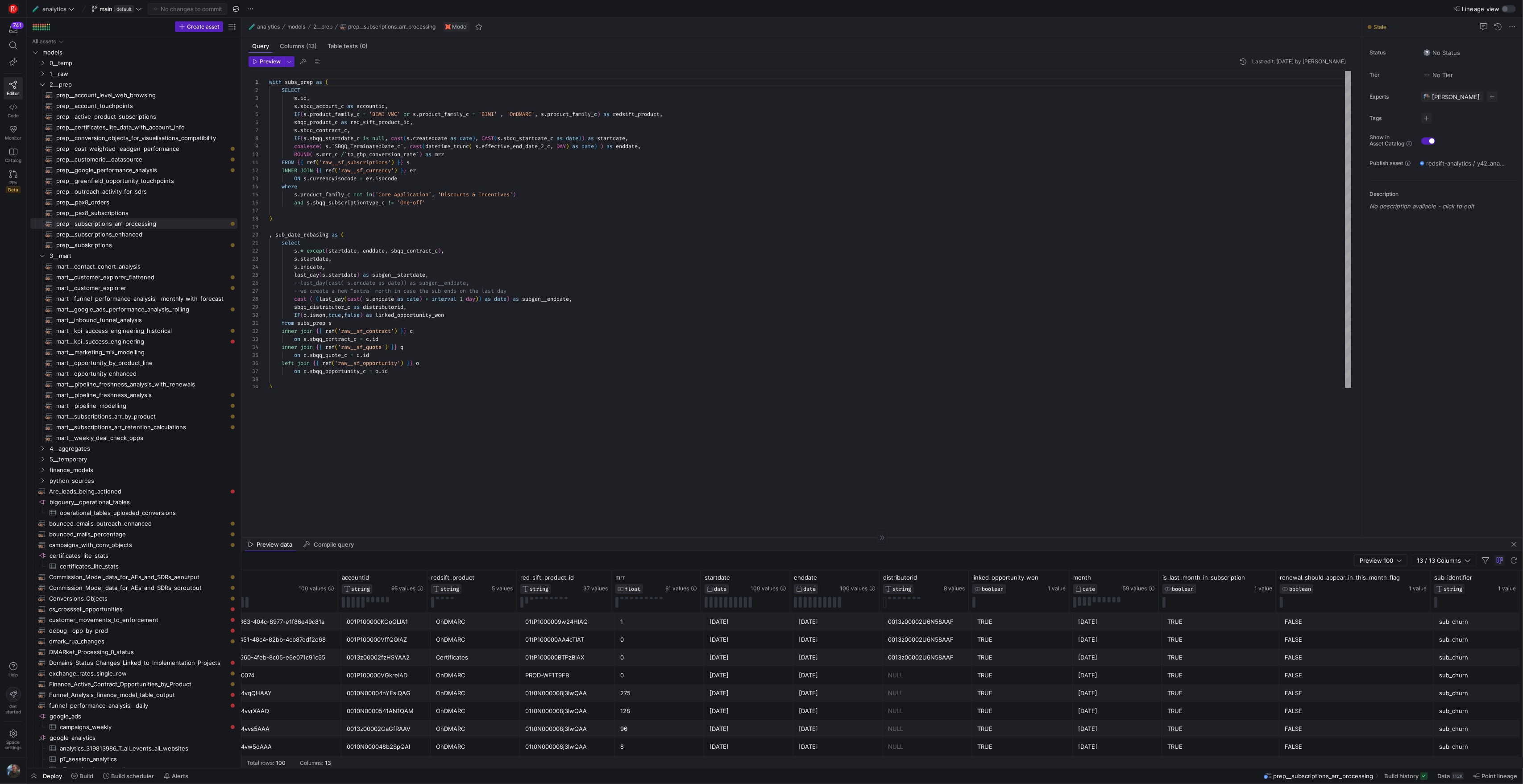
drag, startPoint x: 725, startPoint y: 398, endPoint x: 725, endPoint y: 536, distance: 138.0
click at [725, 537] on div at bounding box center [882, 537] width 1282 height 1
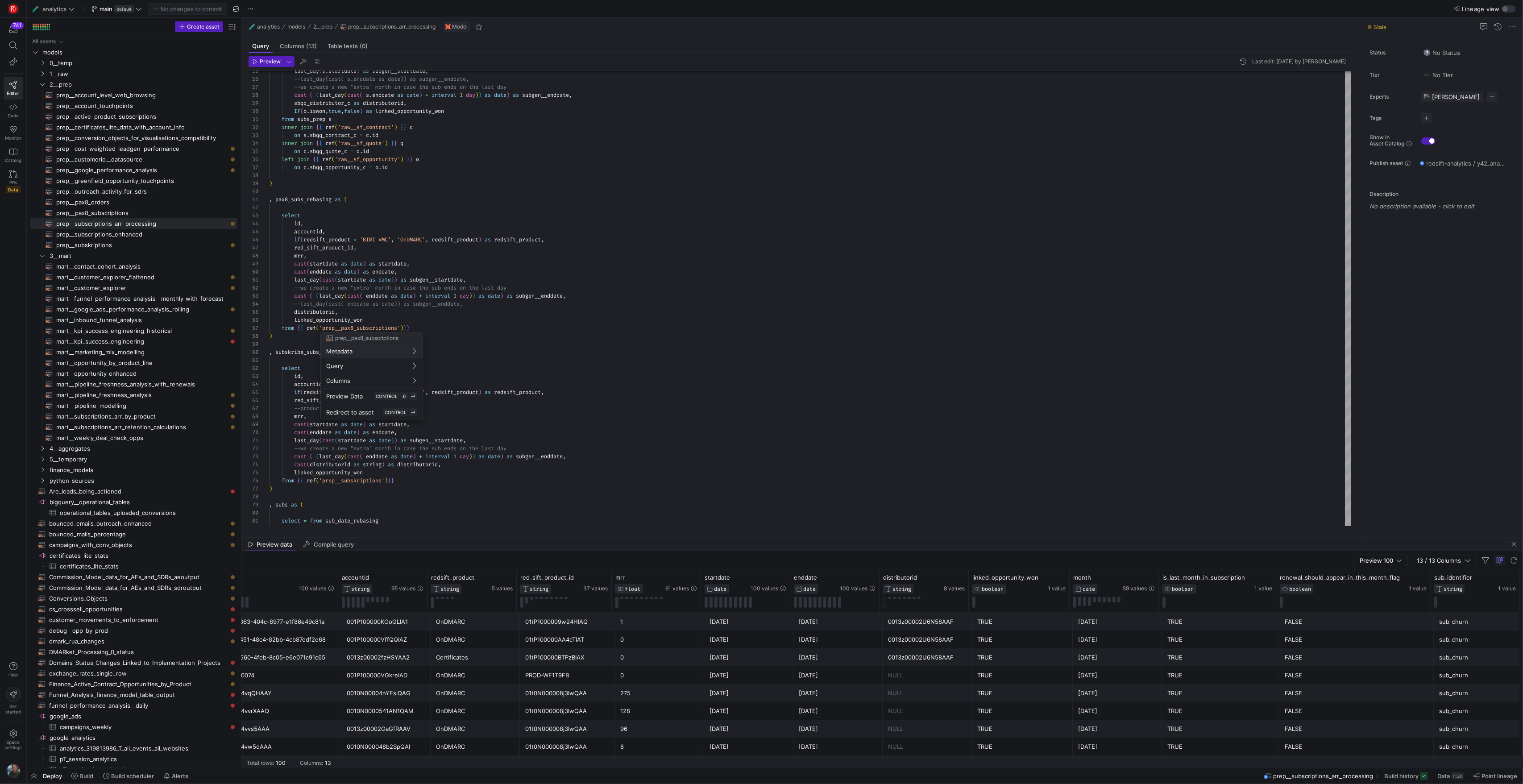
click at [385, 317] on div at bounding box center [761, 392] width 1523 height 784
click at [381, 319] on div "if ( redsift_product = 'BIMI VMC' , 'OnDMARC' , redsift_product ) as redsift_pr…" at bounding box center [810, 545] width 1083 height 1357
type textarea "last_day(cast(startdate as date)) as subgen__startdate, --we create a new "extr…"
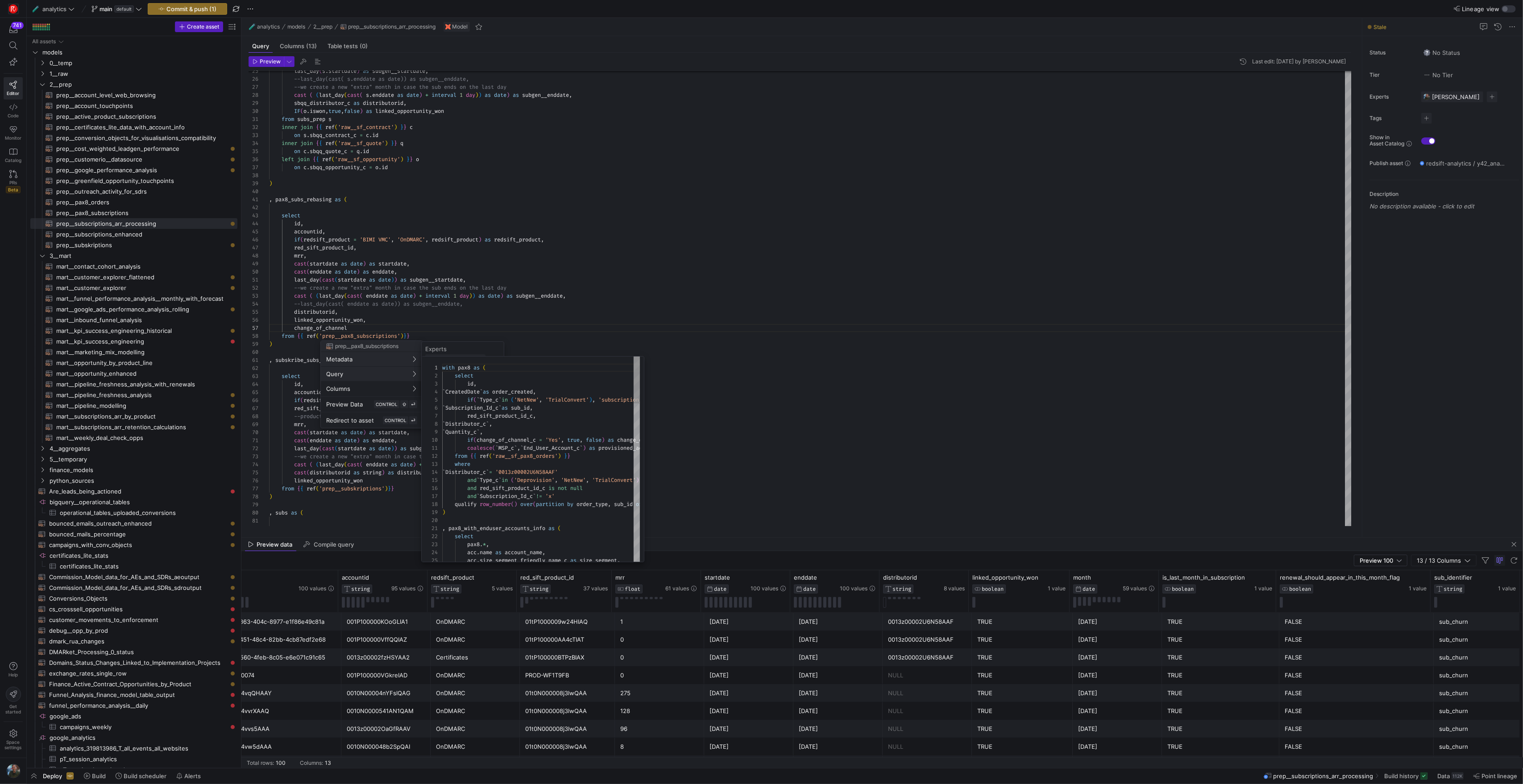
scroll to position [80, 0]
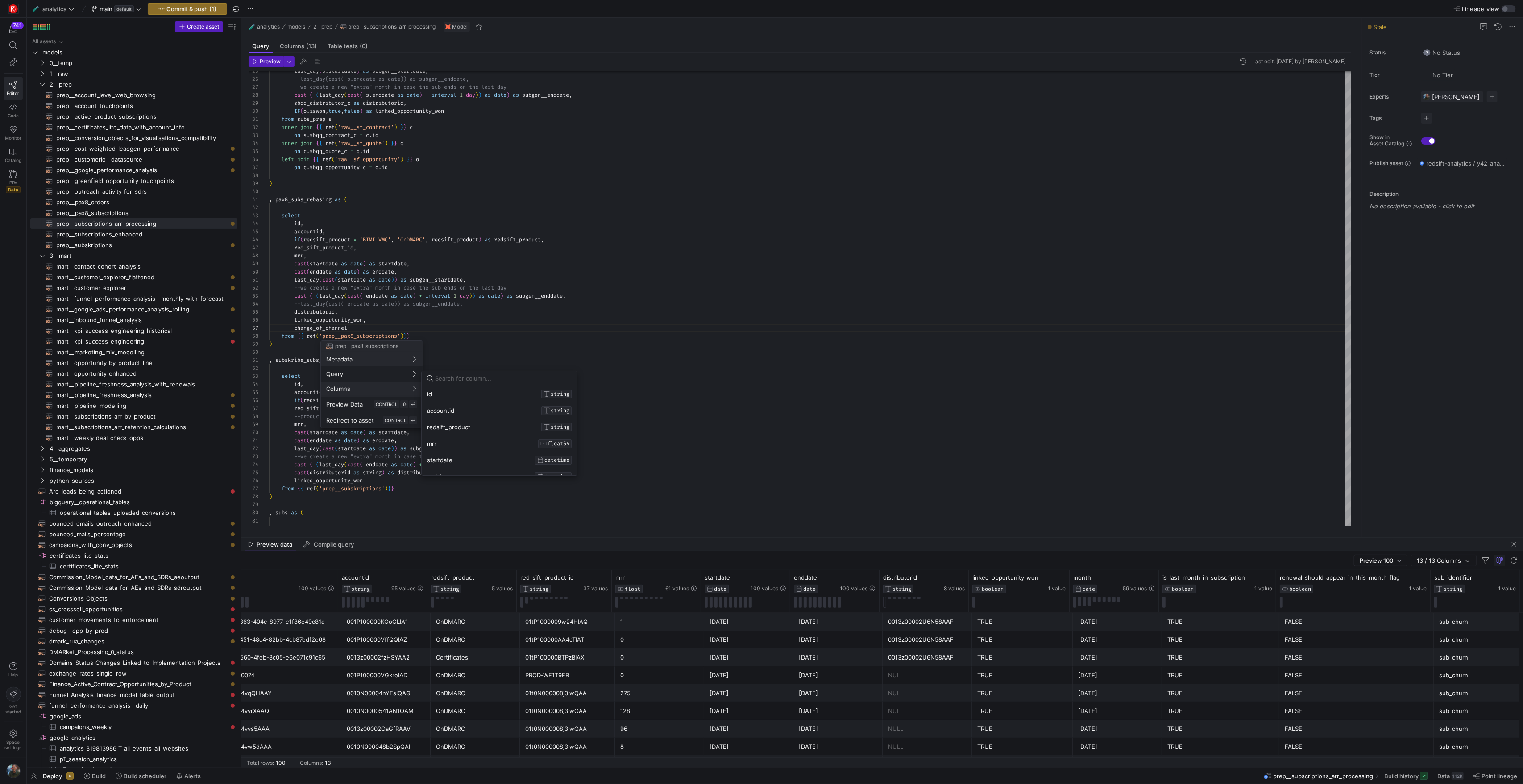
click at [454, 381] on input at bounding box center [503, 379] width 137 height 7
type input "c"
click at [369, 423] on span "Redirect to asset" at bounding box center [351, 421] width 48 height 7
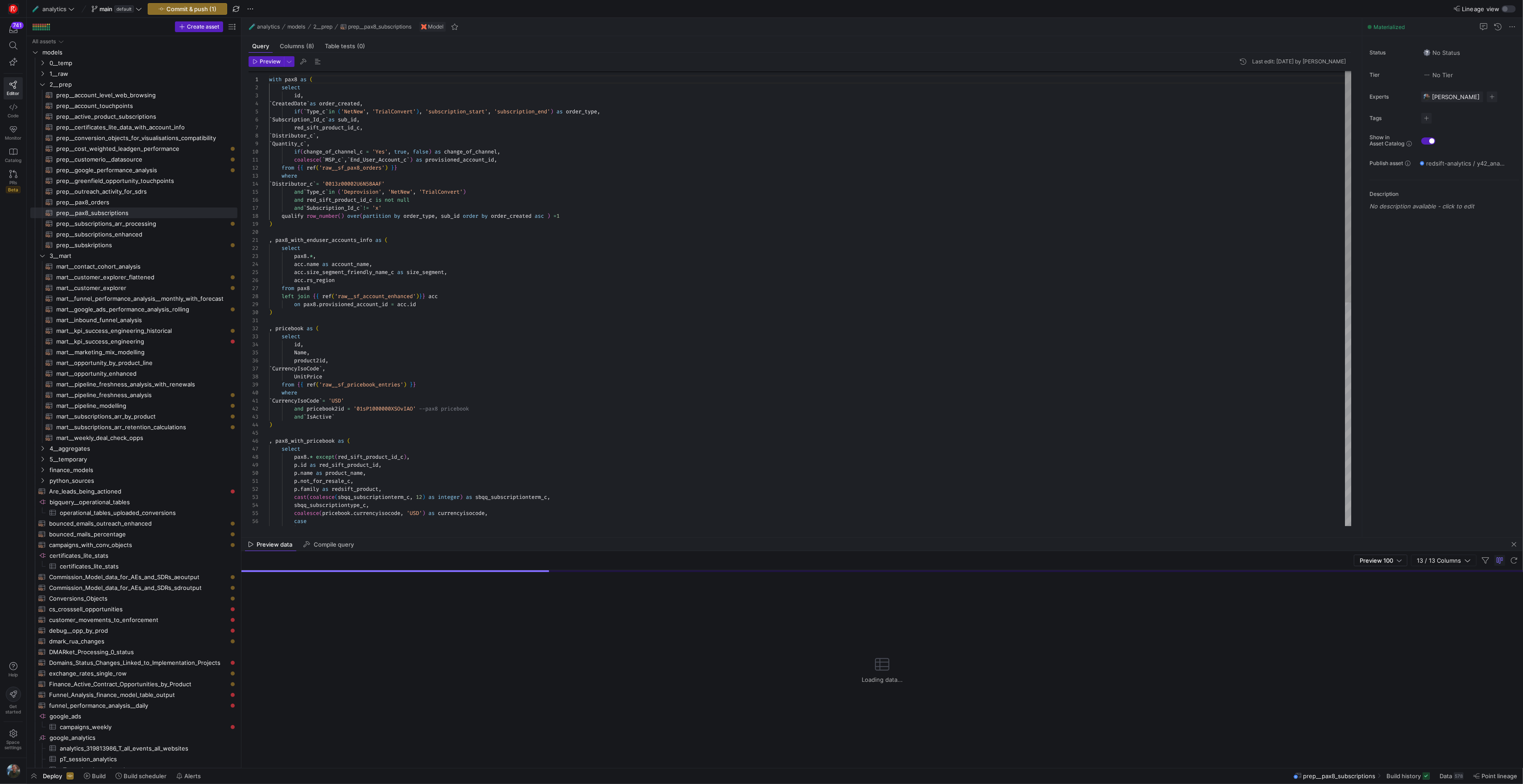
scroll to position [80, 0]
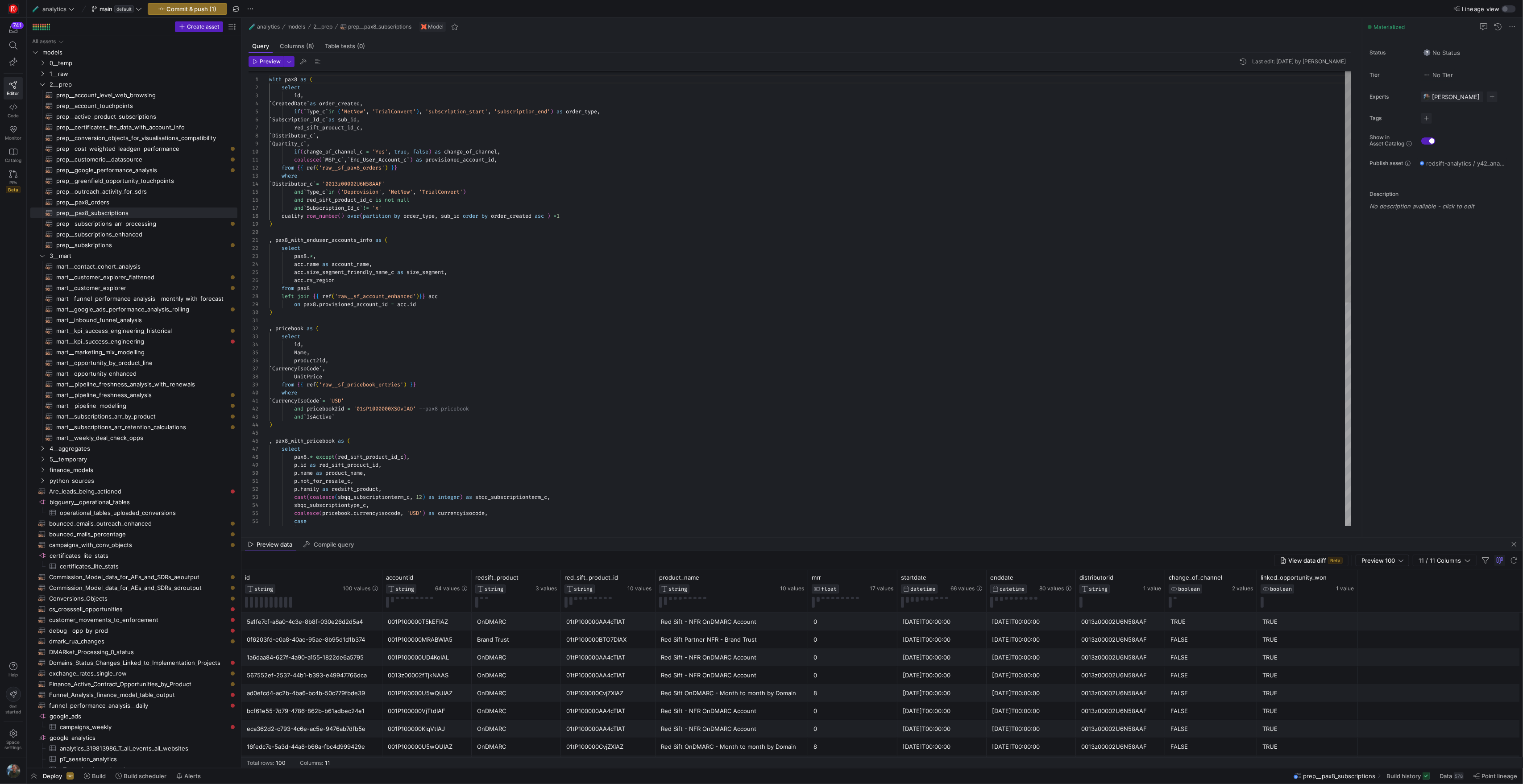
click at [474, 155] on div "acc . size_segment_friendly_name_c as size_segment , acc . rs_region from pax8 …" at bounding box center [810, 517] width 1083 height 898
click at [137, 225] on span "prep__subscriptions_arr_processing​​​​​​​​​​" at bounding box center [142, 224] width 171 height 10
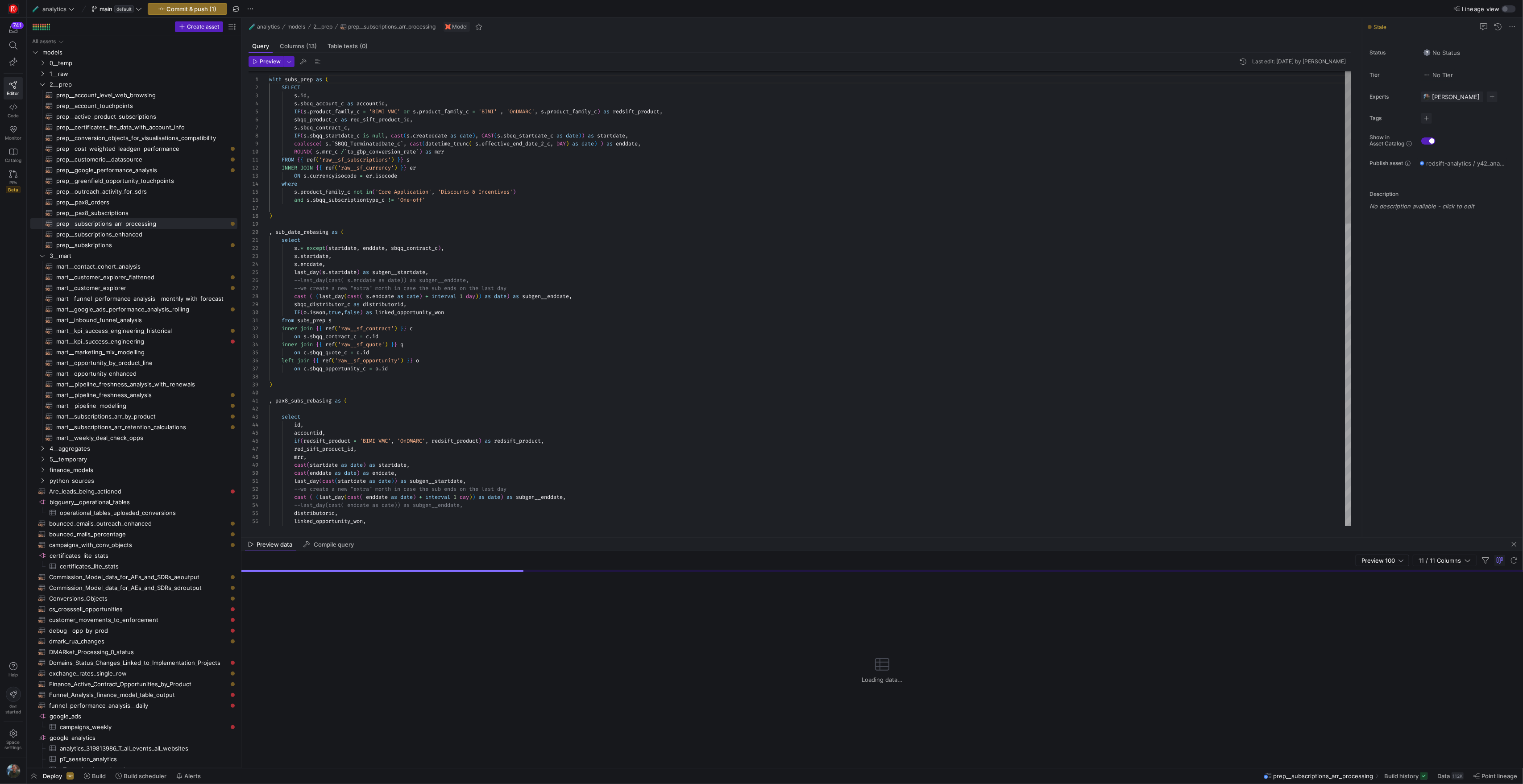
click at [416, 300] on div "with subs_prep as ( SELECT s . id , s . sbqq_account_c as accountid , IF ( s . …" at bounding box center [810, 750] width 1083 height 1365
click at [440, 304] on div "with subs_prep as ( SELECT s . id , s . sbqq_account_c as accountid , IF ( s . …" at bounding box center [810, 750] width 1083 height 1365
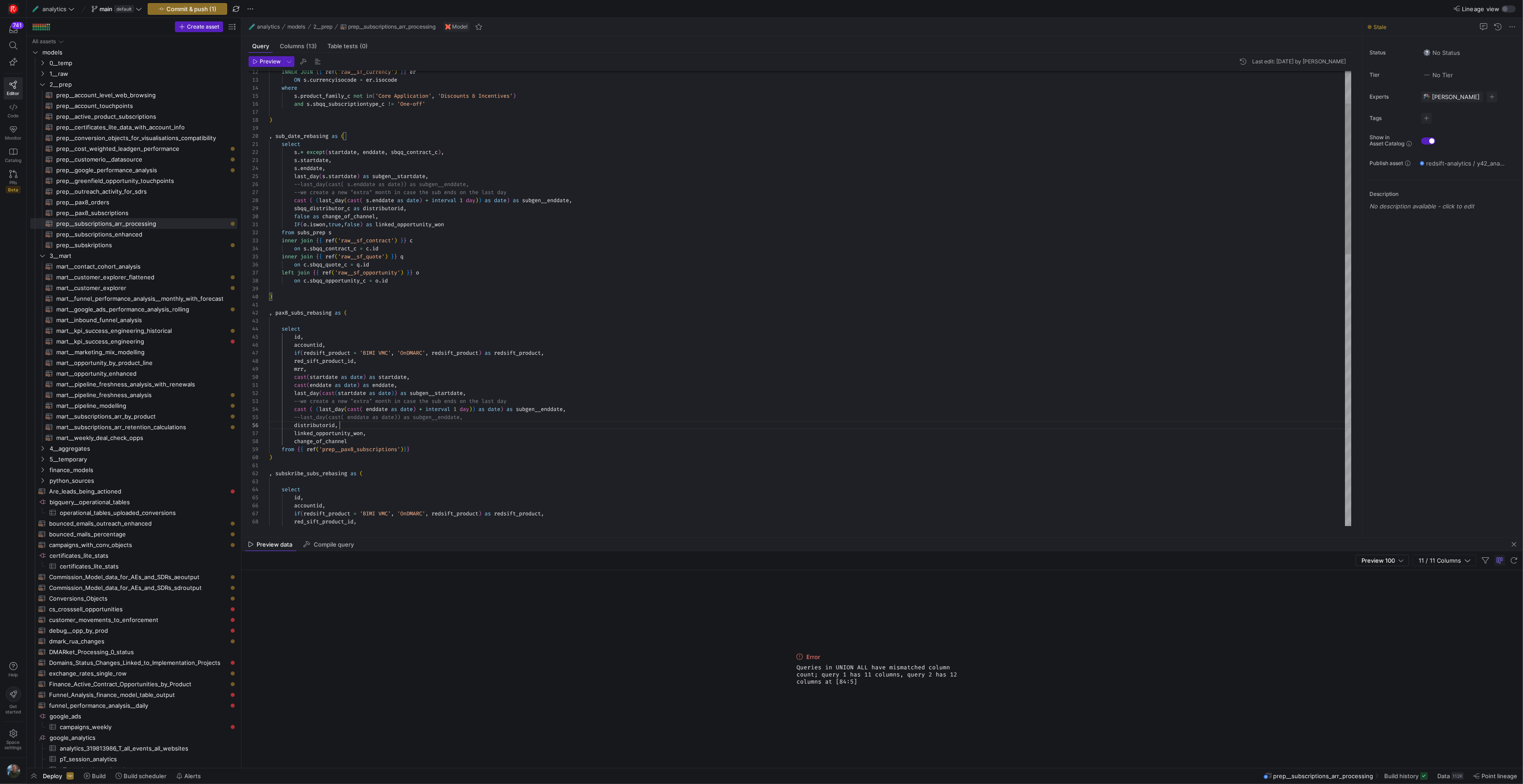
click at [361, 426] on div "INNER JOIN { { ref ( 'raw__sf_currency' ) } } er ON s . currencyisocode = er . …" at bounding box center [810, 659] width 1083 height 1373
click at [340, 450] on div "INNER JOIN { { ref ( 'raw__sf_currency' ) } } er ON s . currencyisocode = er . …" at bounding box center [810, 662] width 1083 height 1381
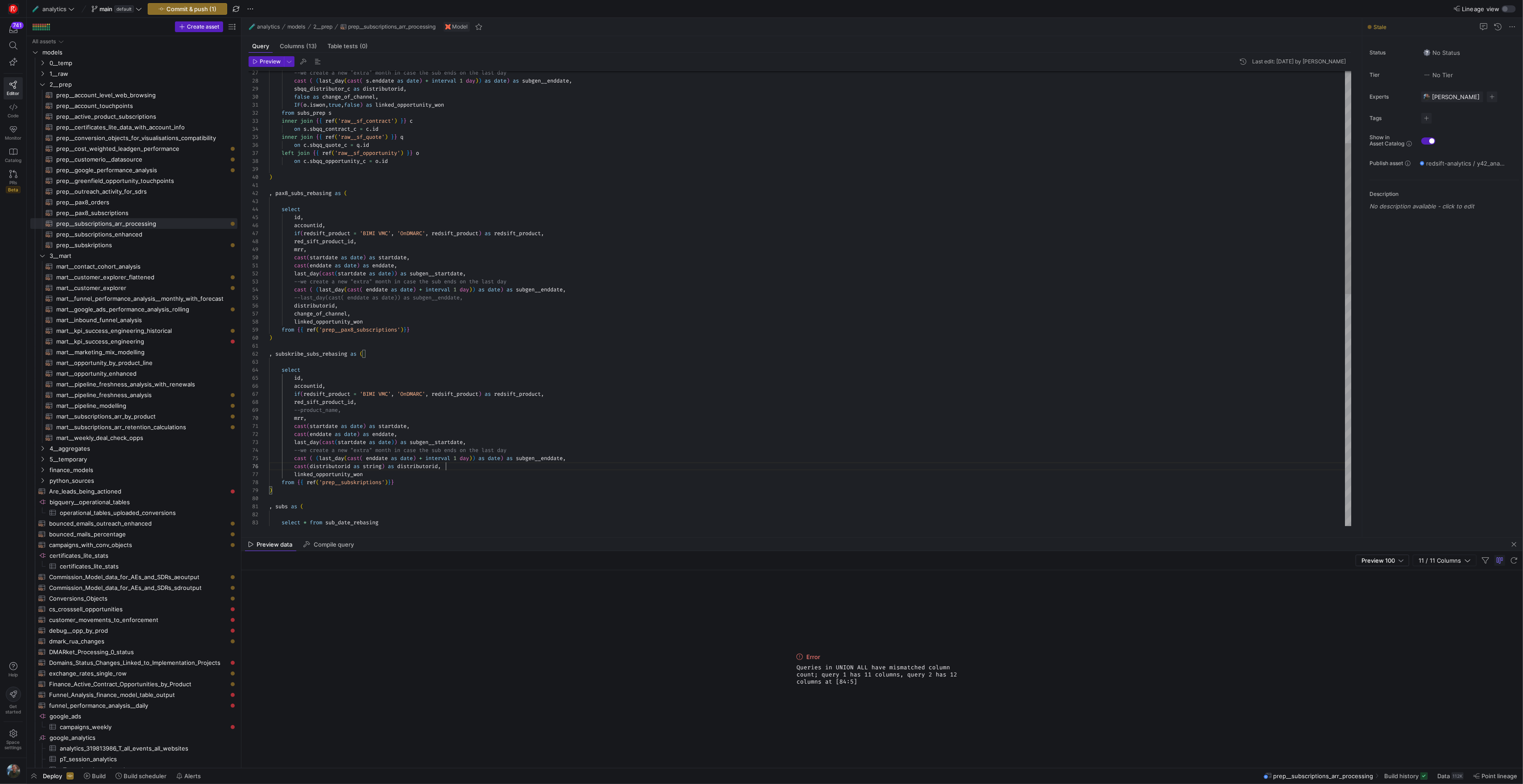
click at [456, 468] on div "--we create a new "extra" month in case the sub en ds on the last day cast ( ( …" at bounding box center [810, 539] width 1083 height 1373
click at [527, 473] on div "--we create a new "extra" month in case the sub en ds on the last day cast ( ( …" at bounding box center [810, 543] width 1083 height 1381
click at [505, 503] on div "--we create a new "extra" month in case the sub en ds on the last day cast ( ( …" at bounding box center [810, 543] width 1083 height 1381
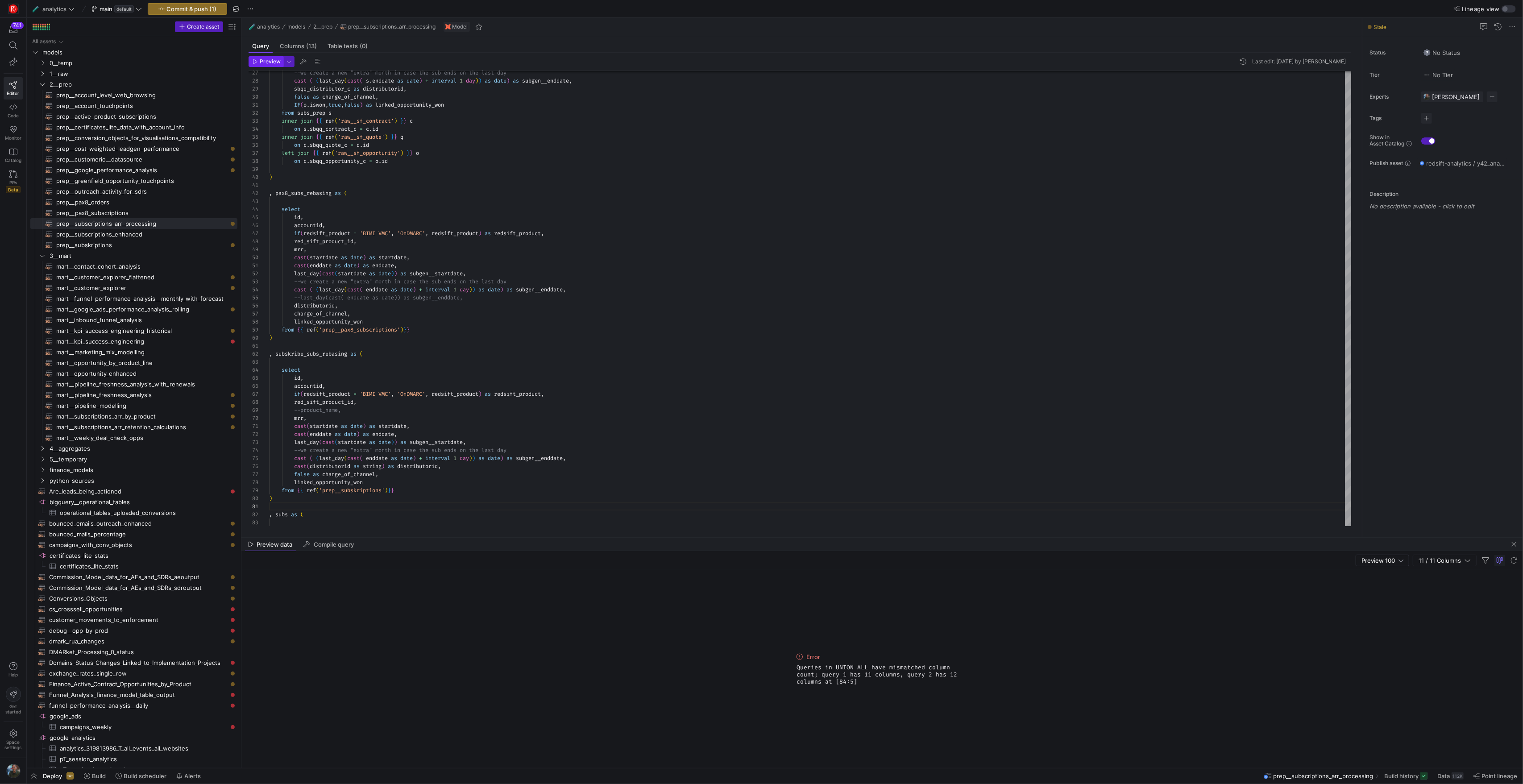
type textarea ", subs as ( select * from sub_date_rebasing union all select * from pax8_subs_r…"
click at [266, 63] on span "Preview" at bounding box center [270, 62] width 21 height 7
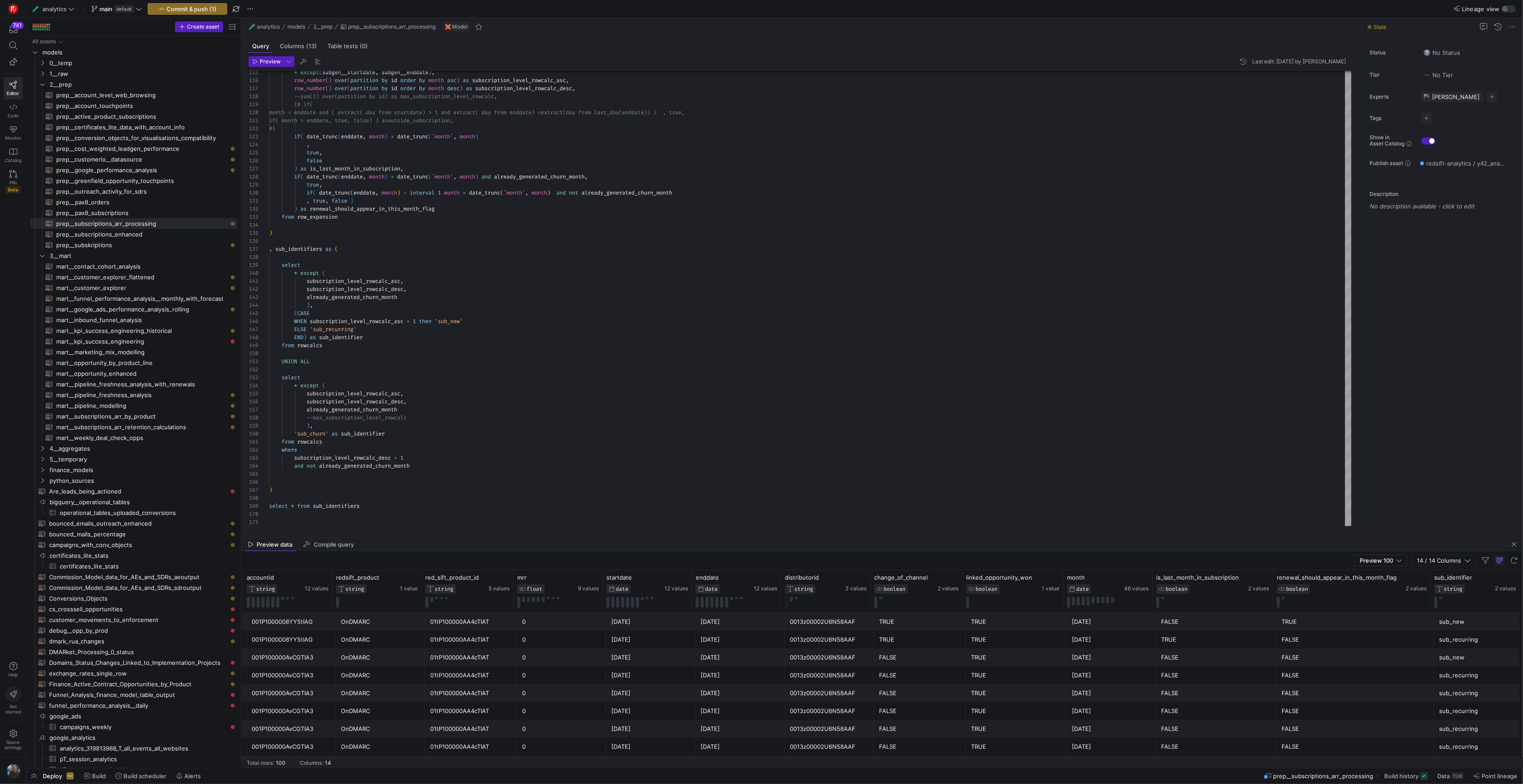
scroll to position [0, 127]
click at [216, 11] on span "Commit & push (1)" at bounding box center [191, 9] width 50 height 7
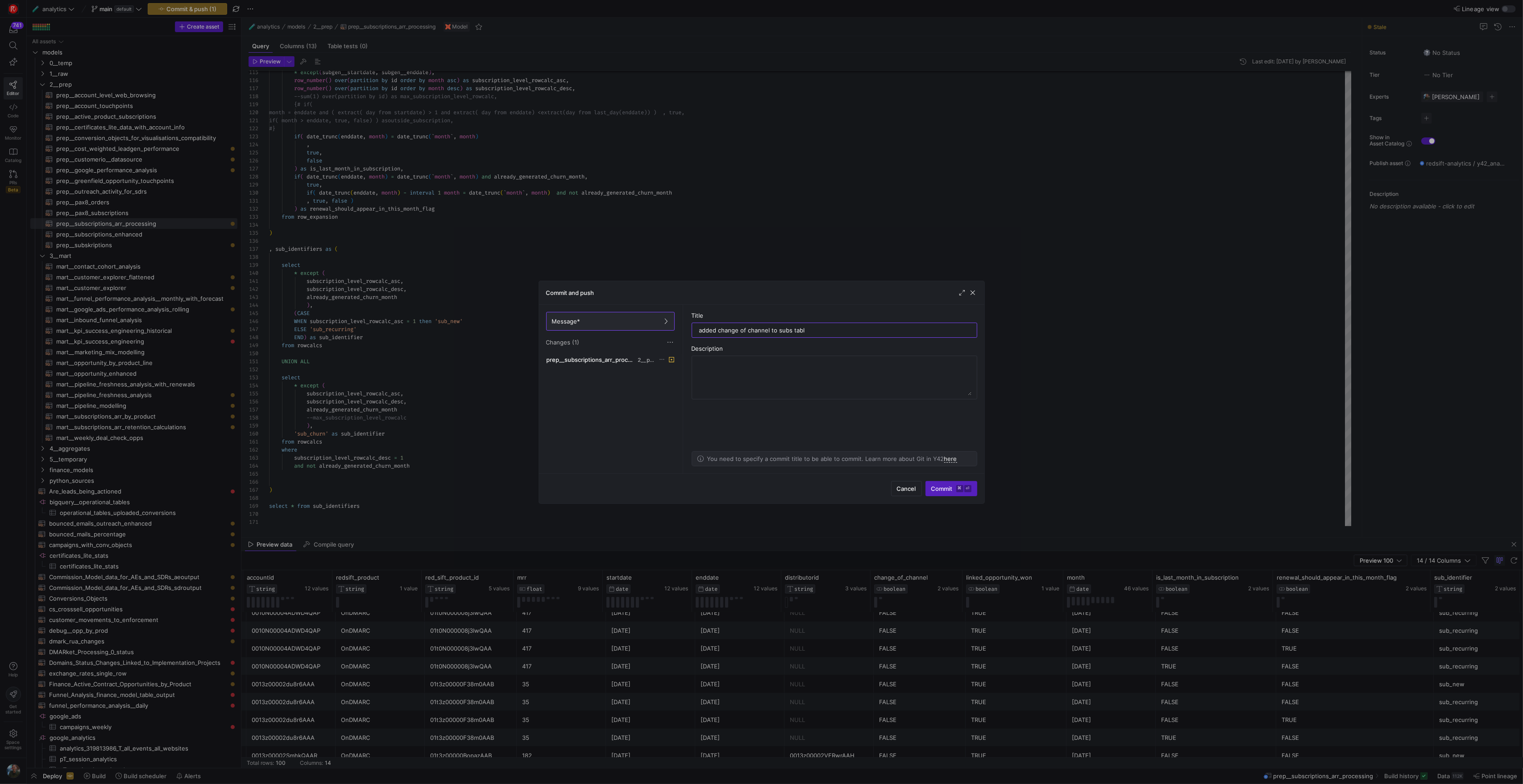
type input "added change of channel to subs table"
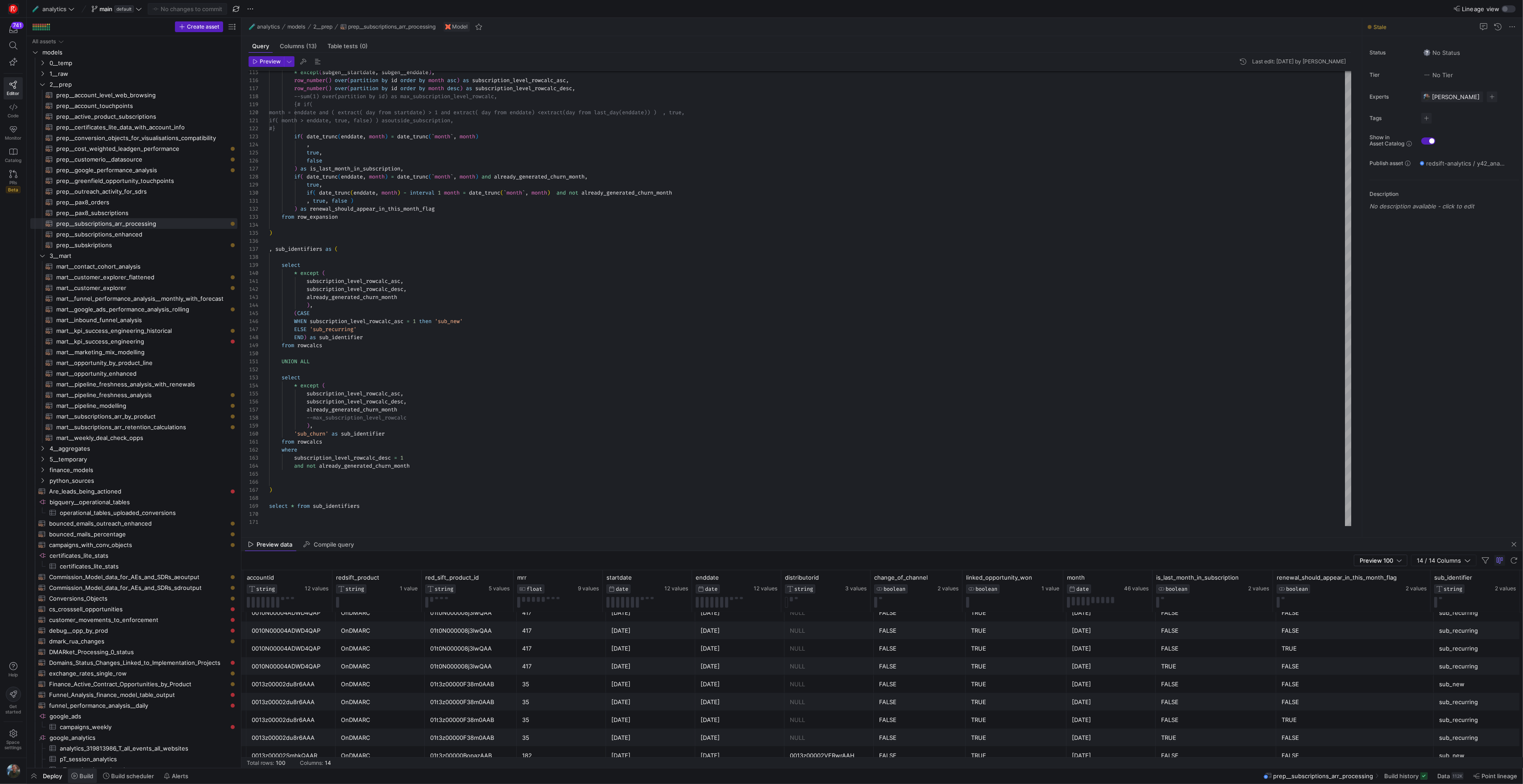
click at [93, 773] on span at bounding box center [83, 776] width 29 height 14
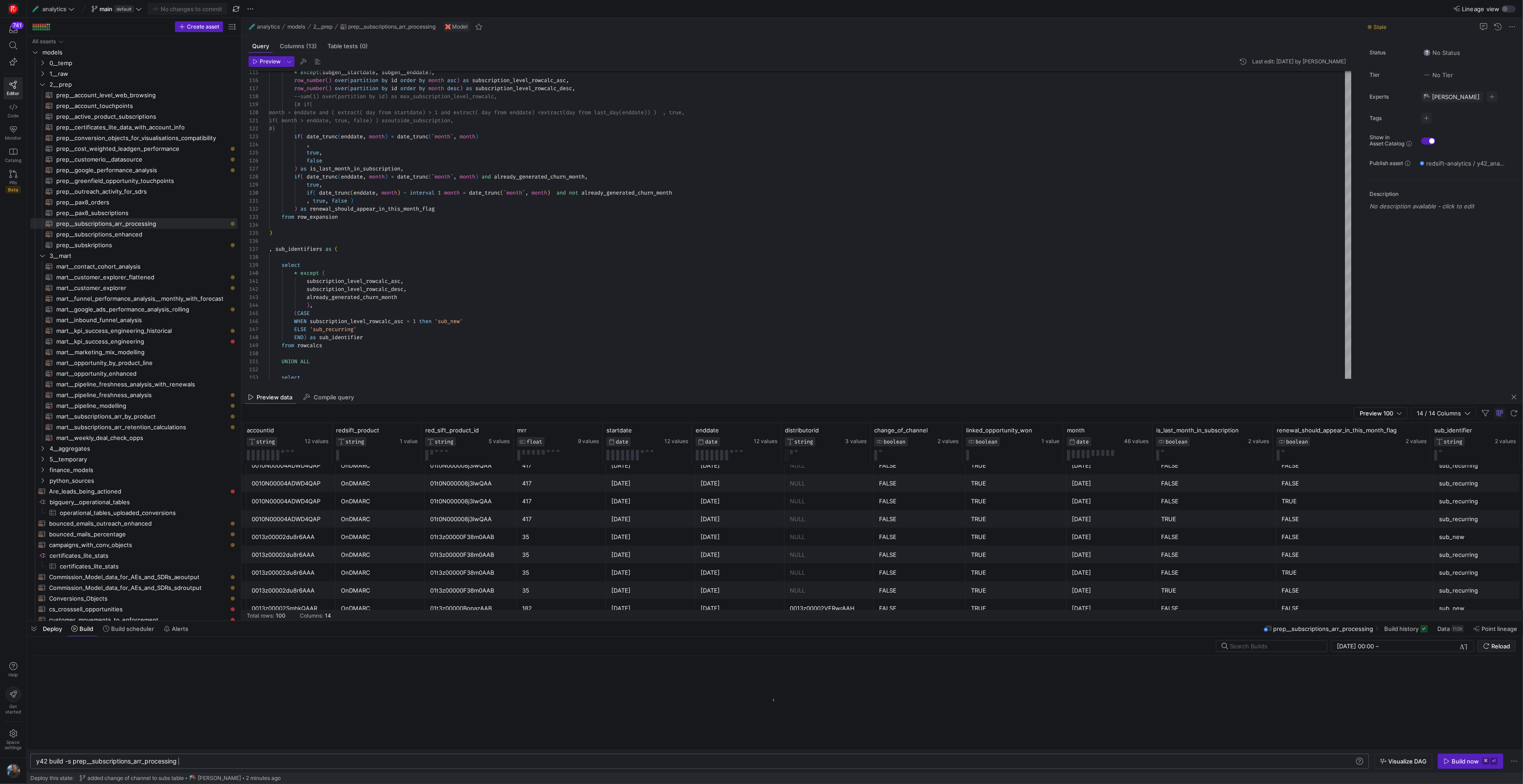
click at [232, 763] on div "y42 build -s prep__subscriptions_arr_processing" at bounding box center [695, 761] width 1318 height 7
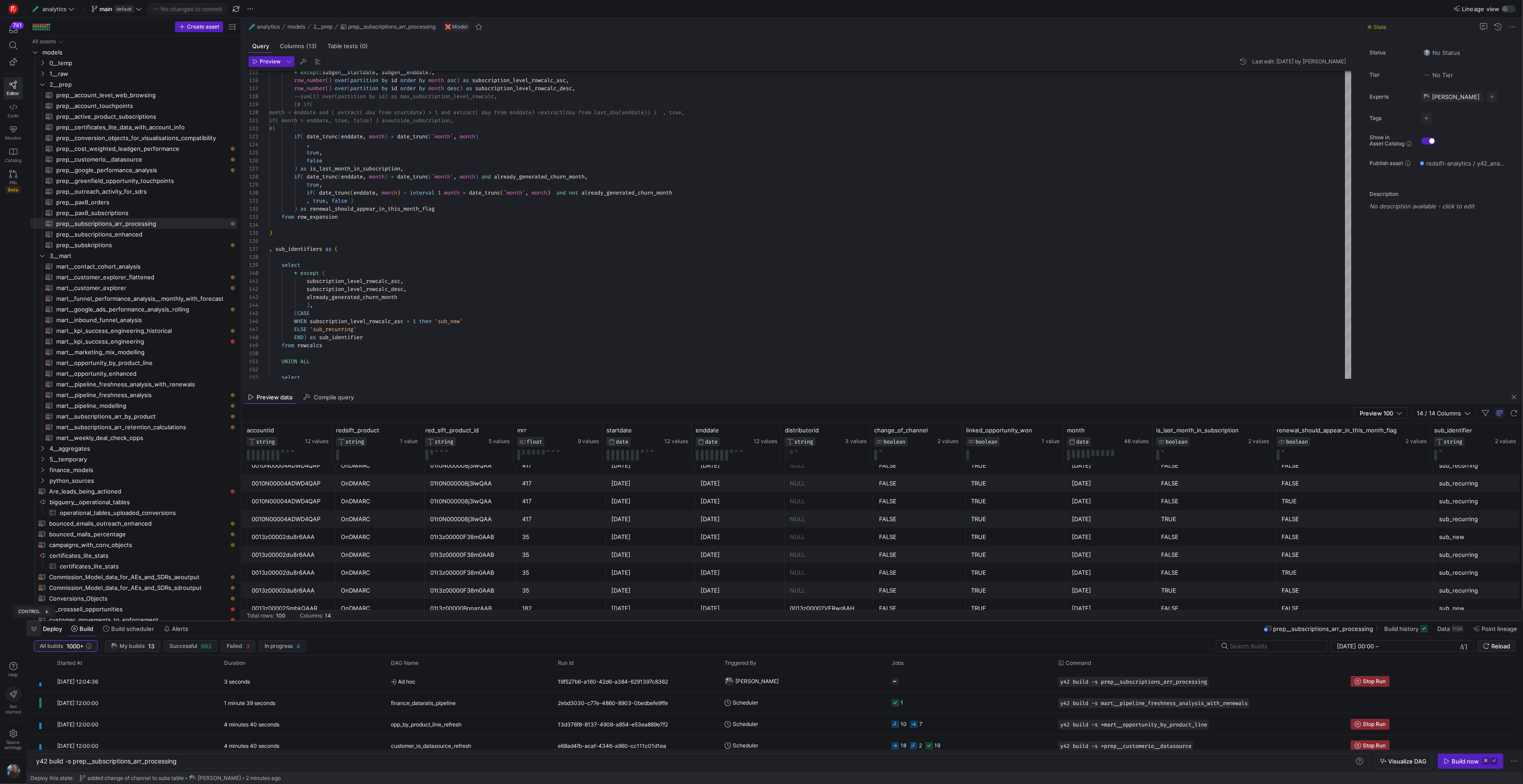
click at [30, 631] on span "button" at bounding box center [34, 628] width 14 height 15
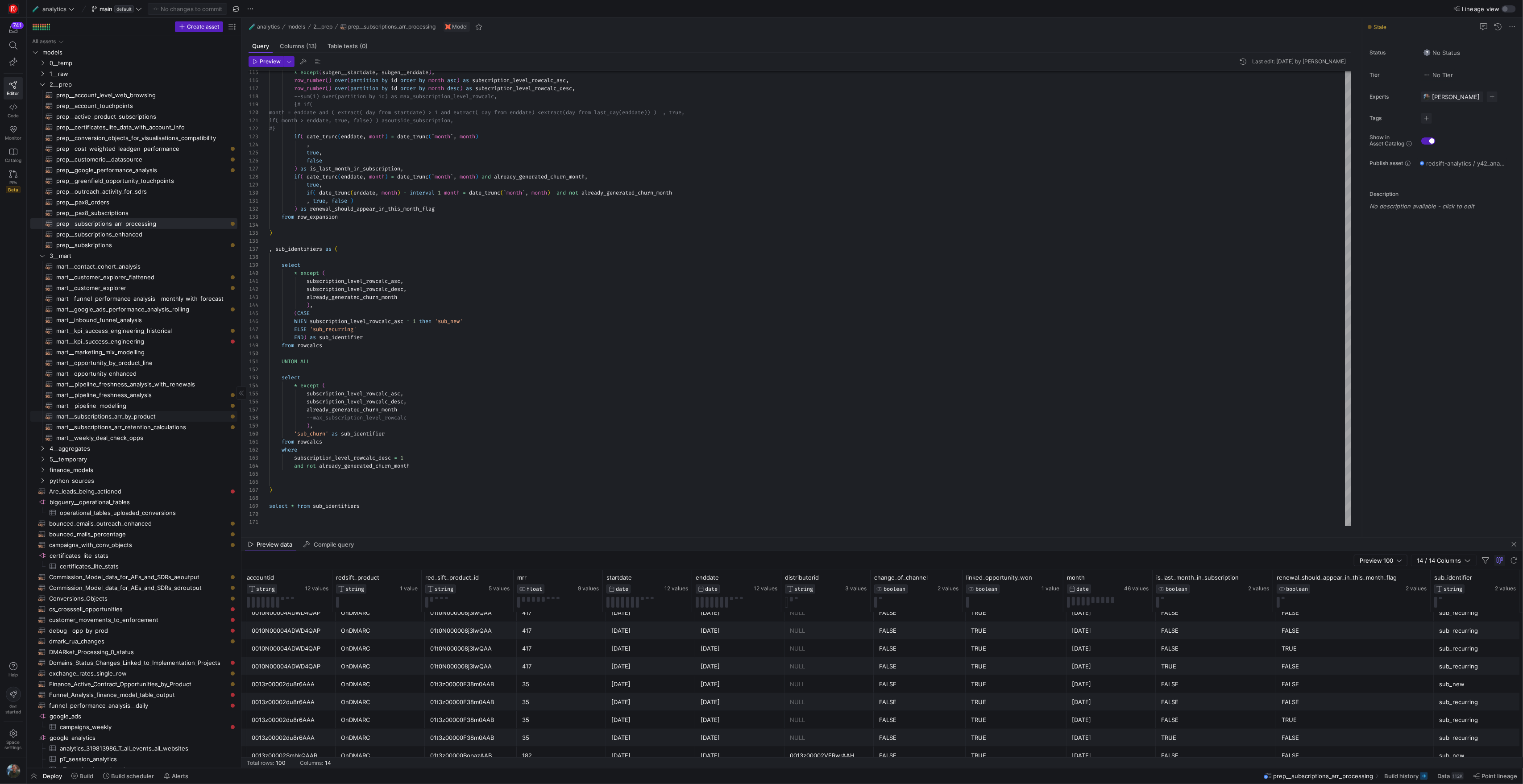
click at [140, 418] on span "mart__subscriptions_arr_by_product​​​​​​​​​​" at bounding box center [142, 416] width 171 height 10
type textarea "{{ config(materialized="table") }} with sub_fields as ( SELECT accountid, id, r…"
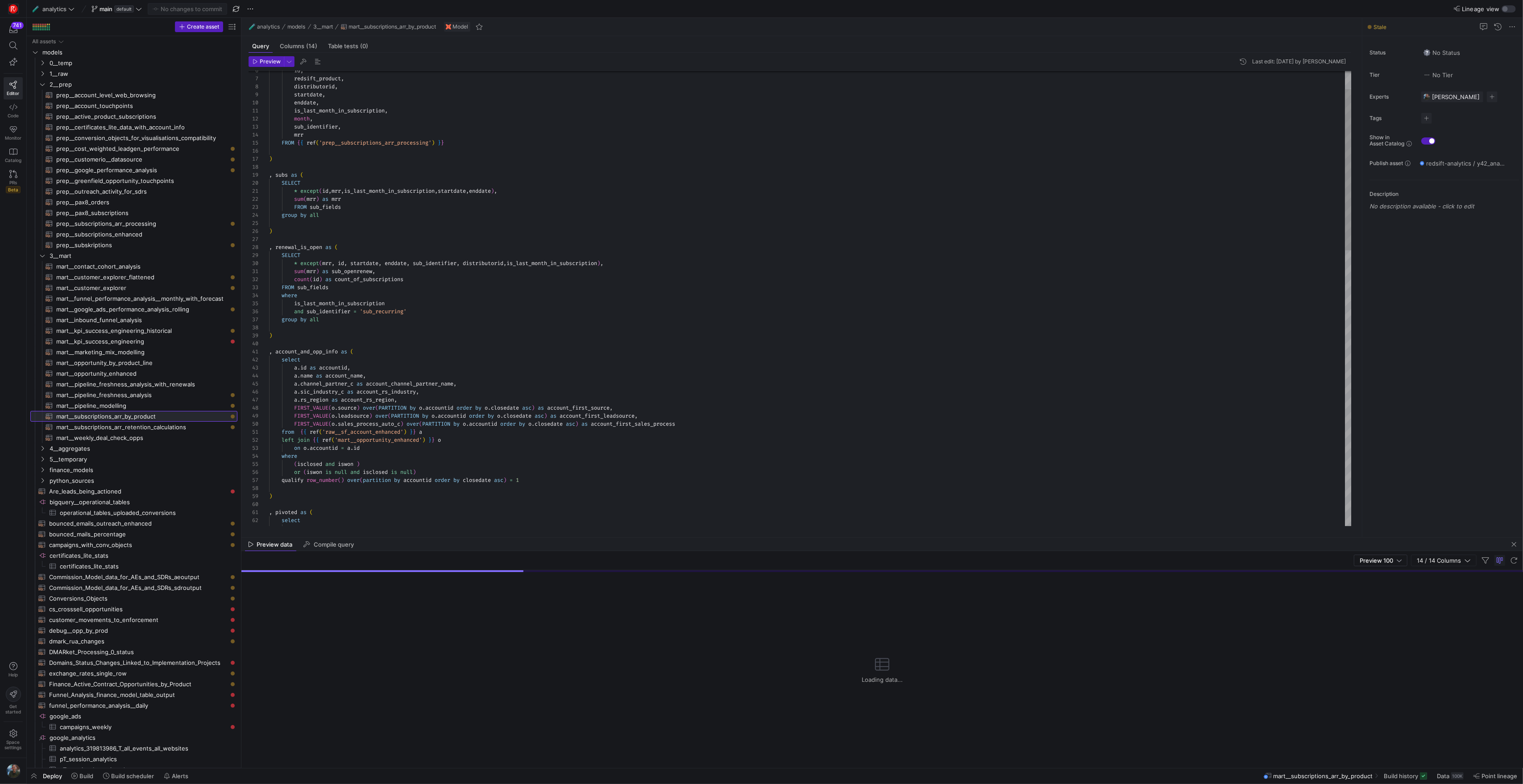
scroll to position [80, 0]
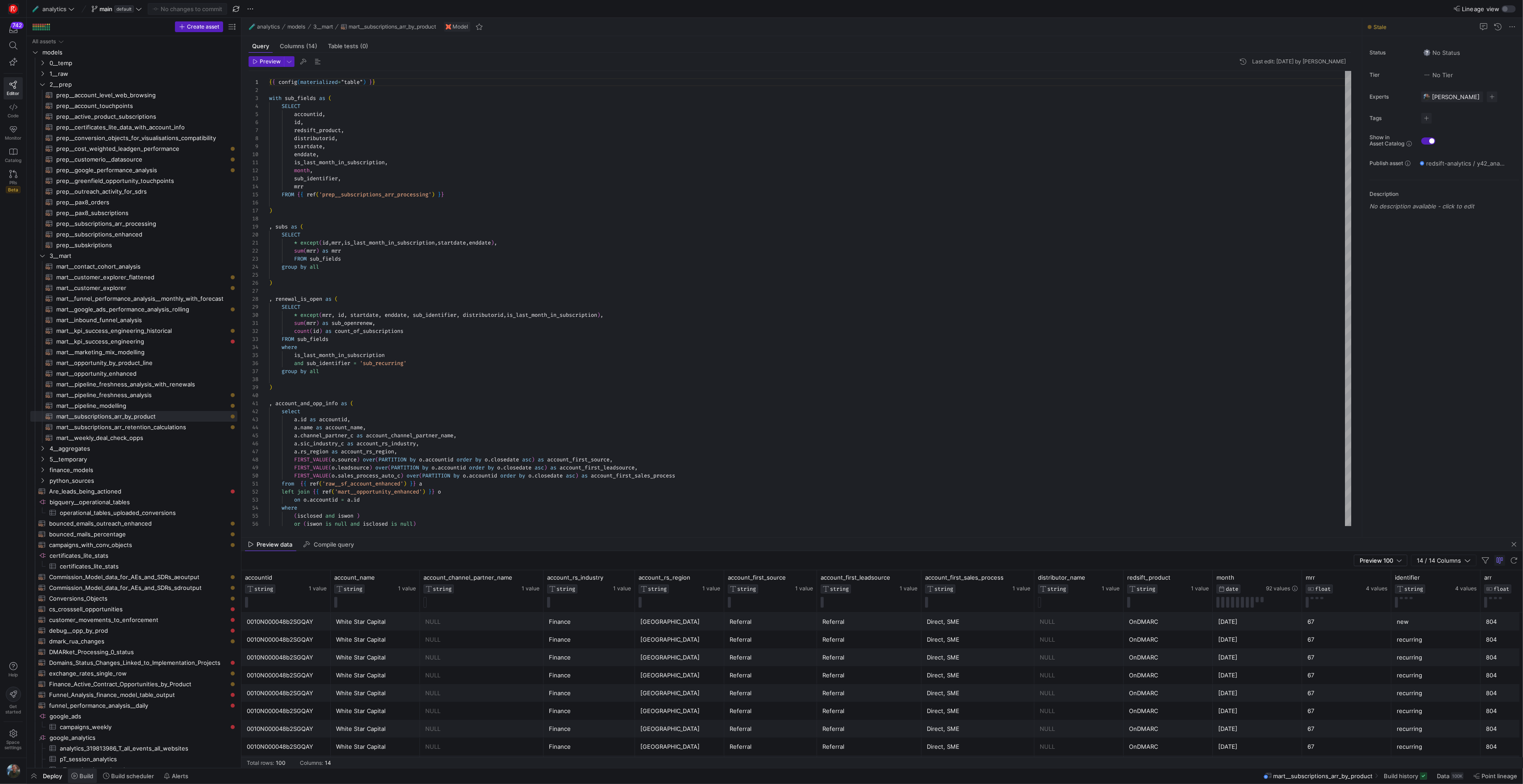
click at [88, 778] on span "Build" at bounding box center [86, 776] width 14 height 7
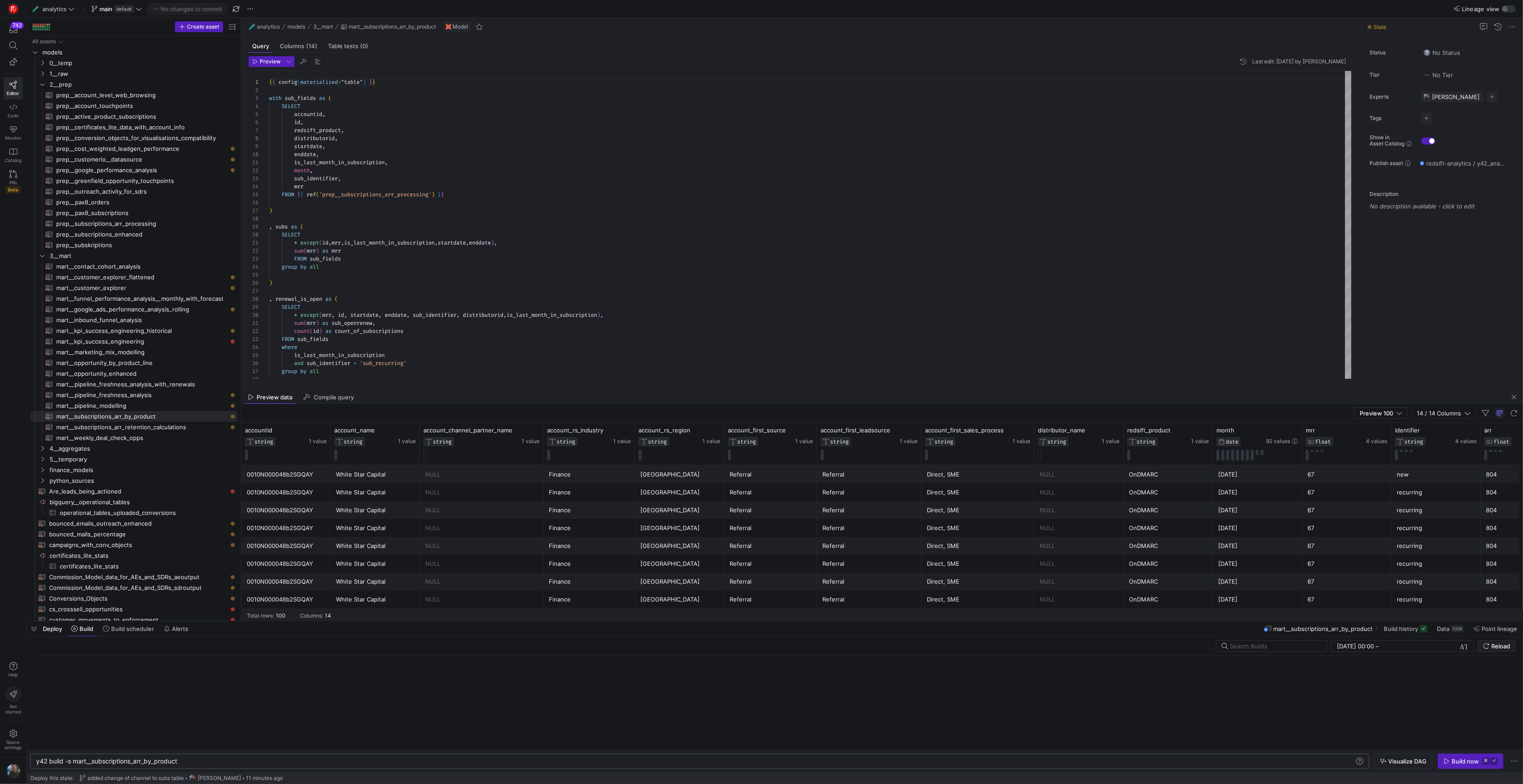
click at [202, 762] on div "y42 build -s mart__subscriptions_arr_by_product" at bounding box center [695, 761] width 1318 height 7
